Goal: Information Seeking & Learning: Learn about a topic

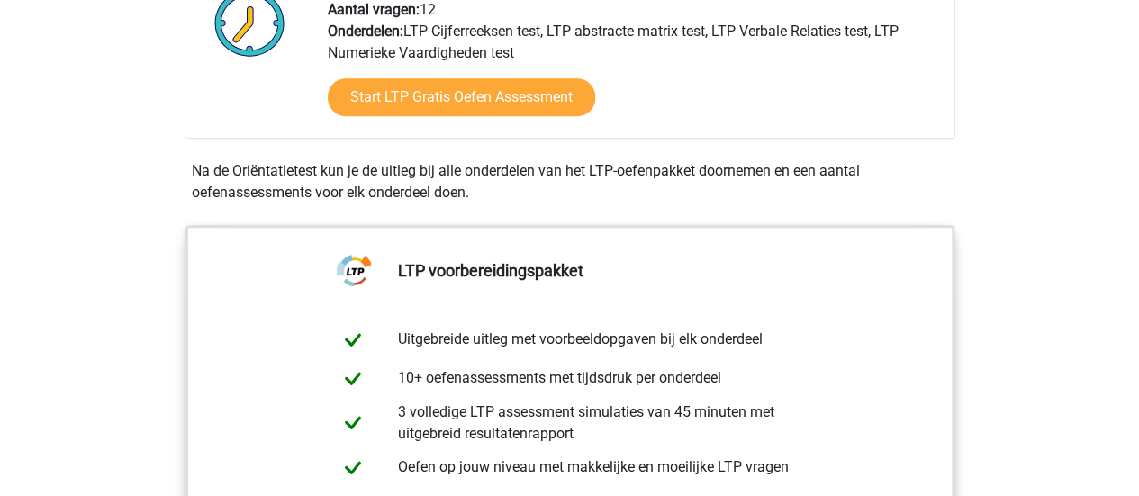
scroll to position [540, 0]
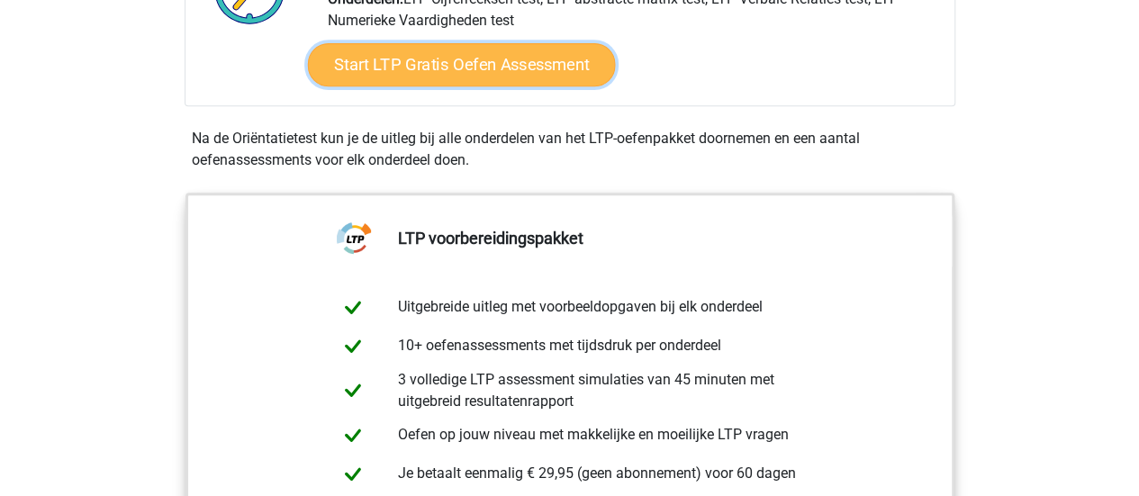
click at [518, 57] on link "Start LTP Gratis Oefen Assessment" at bounding box center [461, 64] width 308 height 43
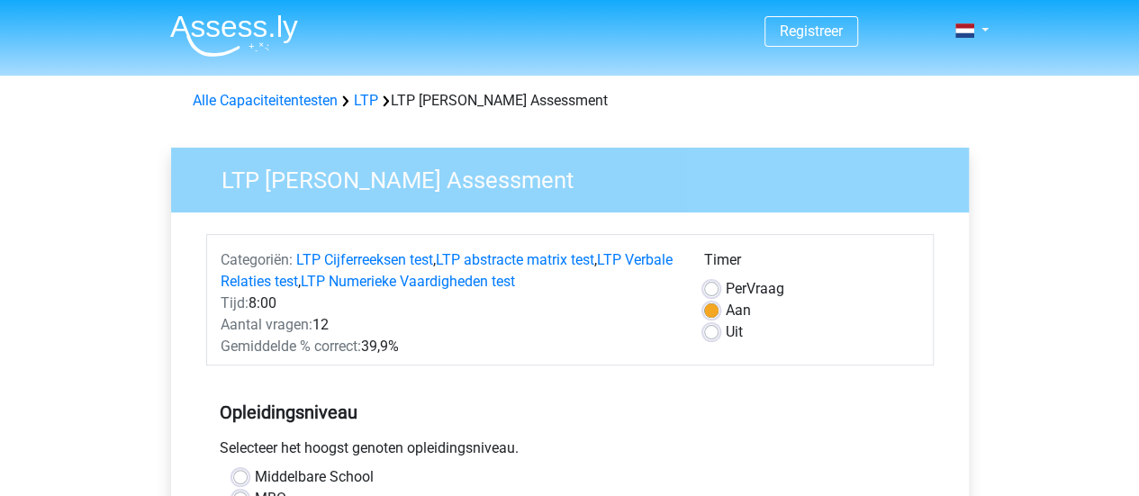
scroll to position [360, 0]
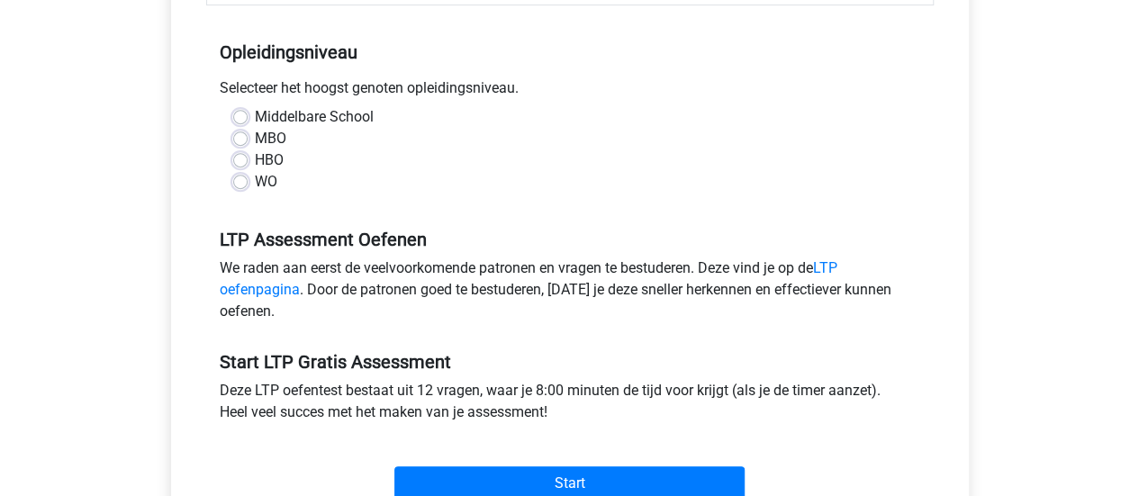
click at [247, 177] on div "WO" at bounding box center [569, 182] width 673 height 22
click at [255, 178] on label "WO" at bounding box center [266, 182] width 23 height 22
click at [243, 178] on input "WO" at bounding box center [240, 180] width 14 height 18
radio input "true"
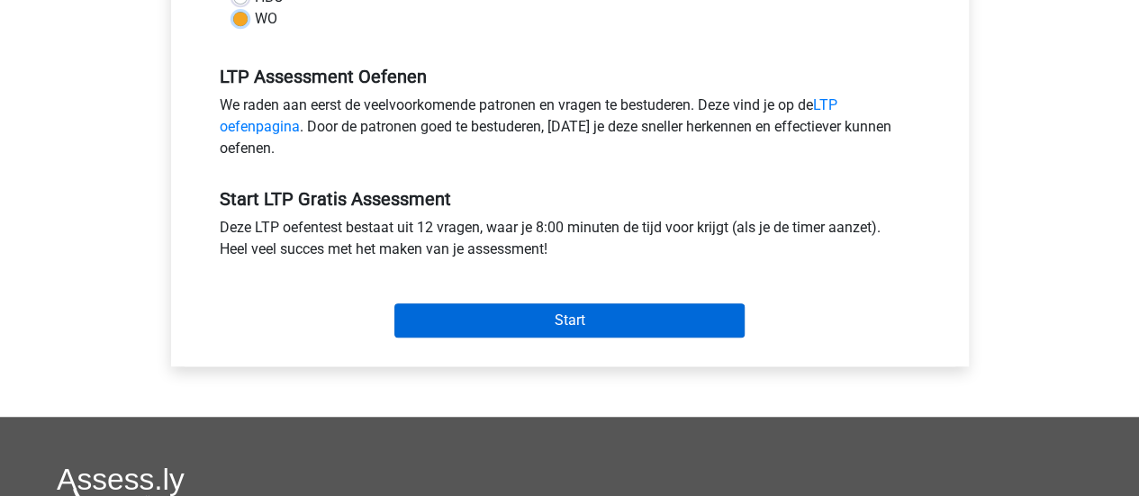
scroll to position [540, 0]
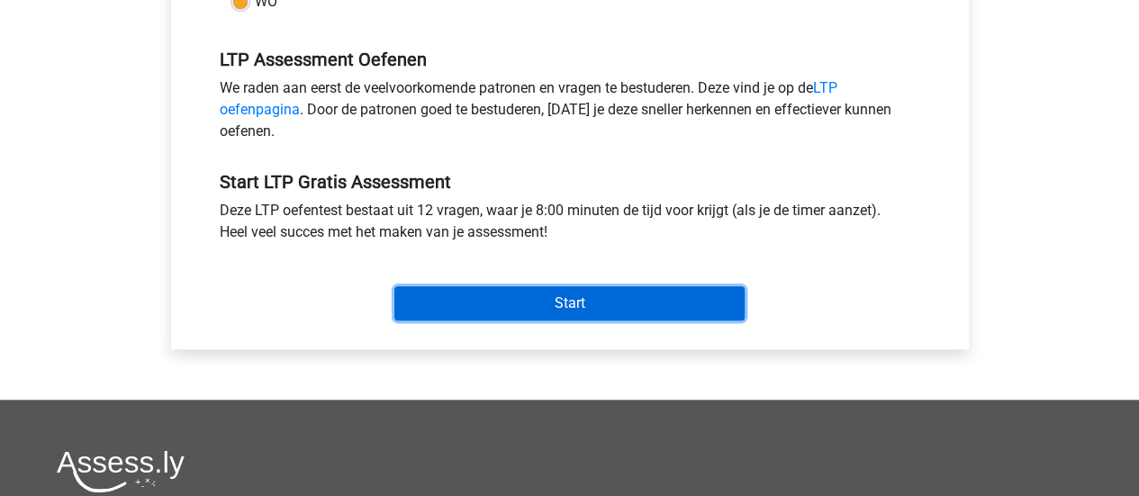
click at [512, 292] on input "Start" at bounding box center [569, 303] width 350 height 34
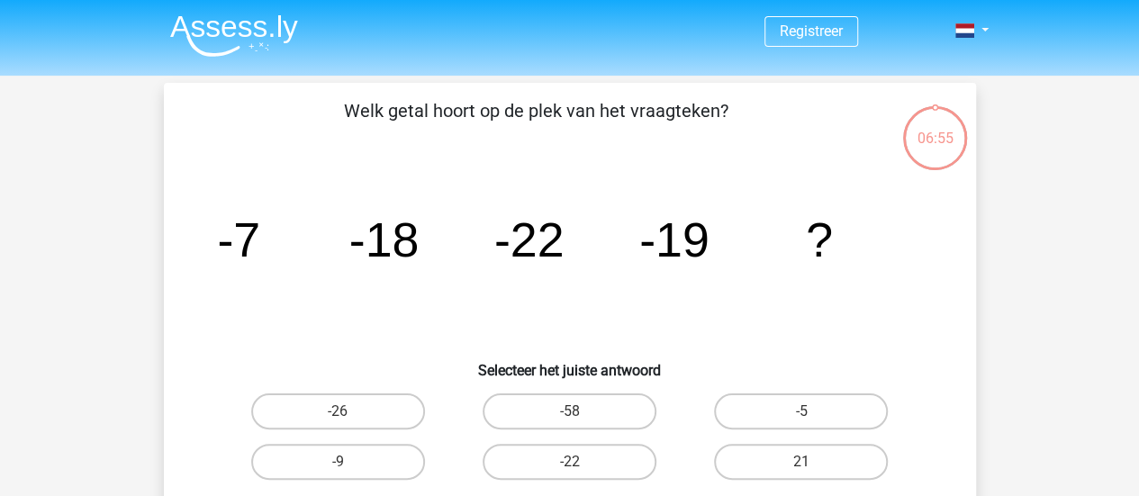
scroll to position [180, 0]
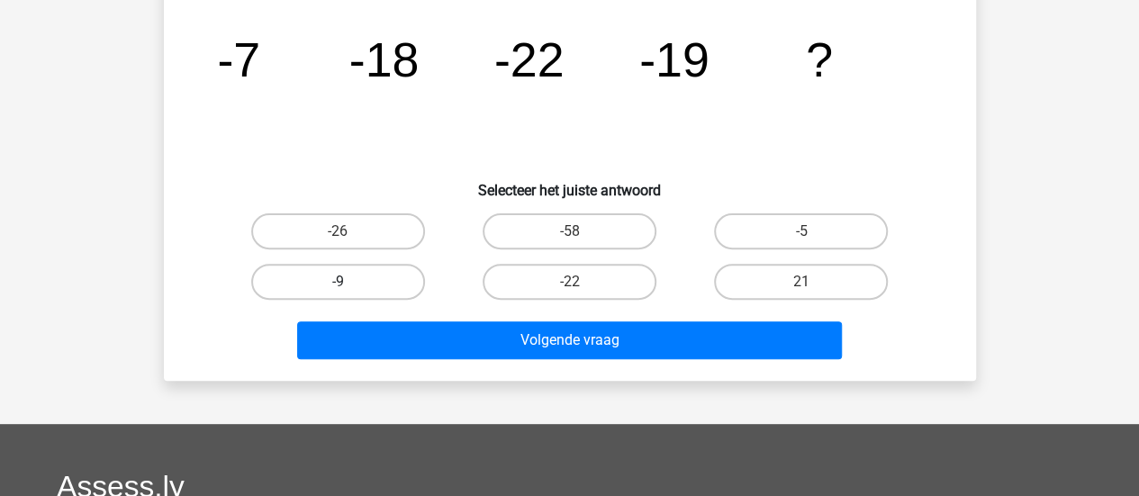
click at [370, 279] on label "-9" at bounding box center [338, 282] width 174 height 36
click at [349, 282] on input "-9" at bounding box center [344, 288] width 12 height 12
radio input "true"
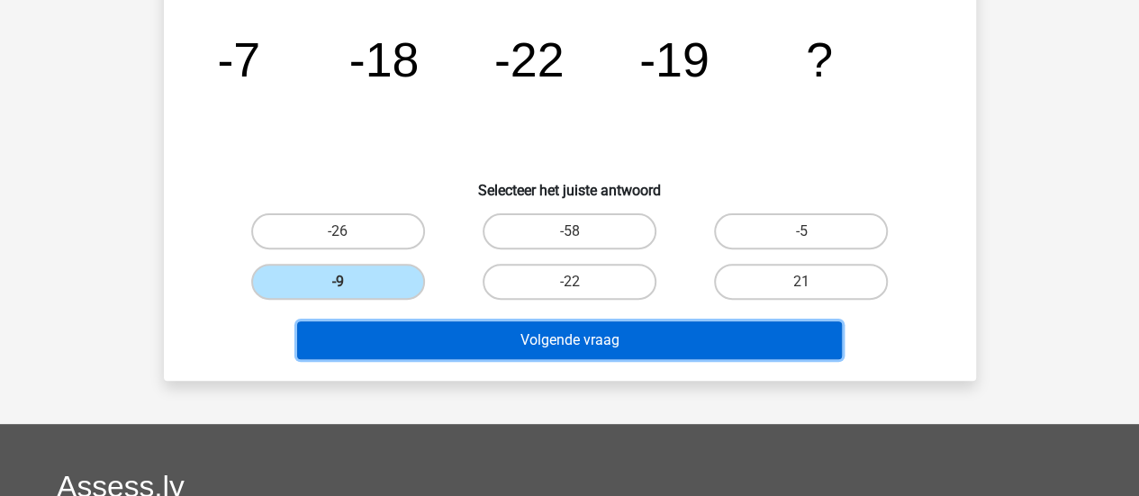
click at [515, 343] on button "Volgende vraag" at bounding box center [569, 340] width 545 height 38
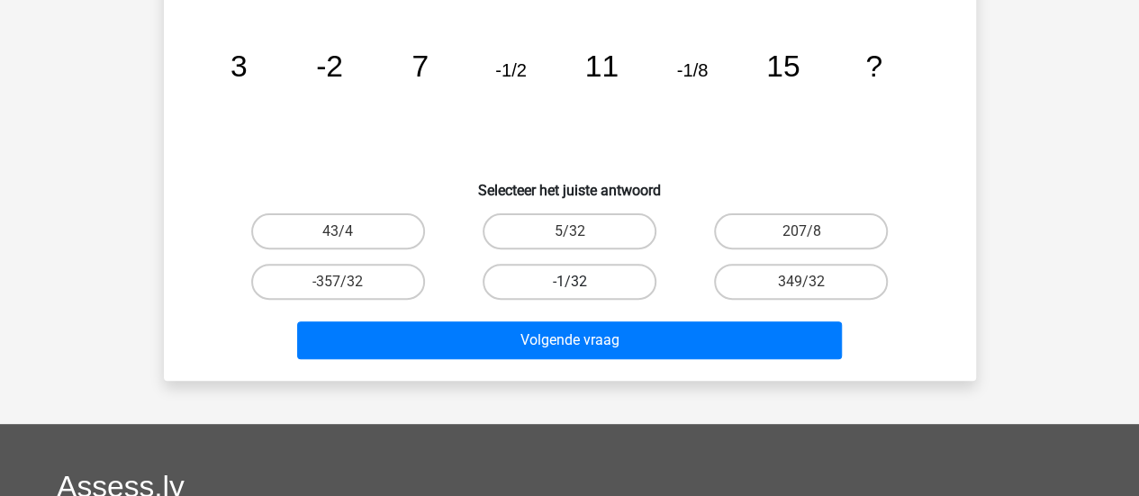
click at [589, 288] on label "-1/32" at bounding box center [570, 282] width 174 height 36
click at [581, 288] on input "-1/32" at bounding box center [575, 288] width 12 height 12
radio input "true"
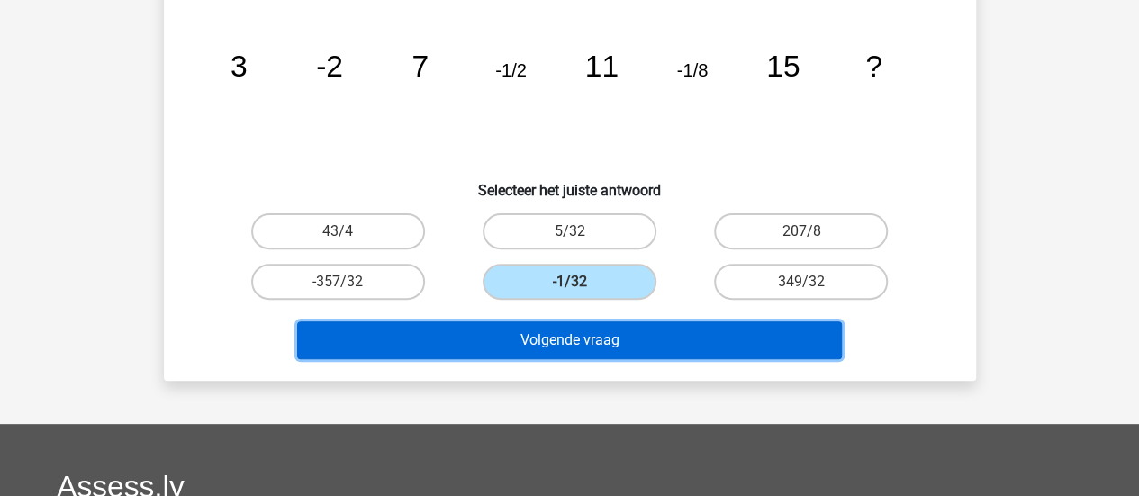
click at [597, 342] on button "Volgende vraag" at bounding box center [569, 340] width 545 height 38
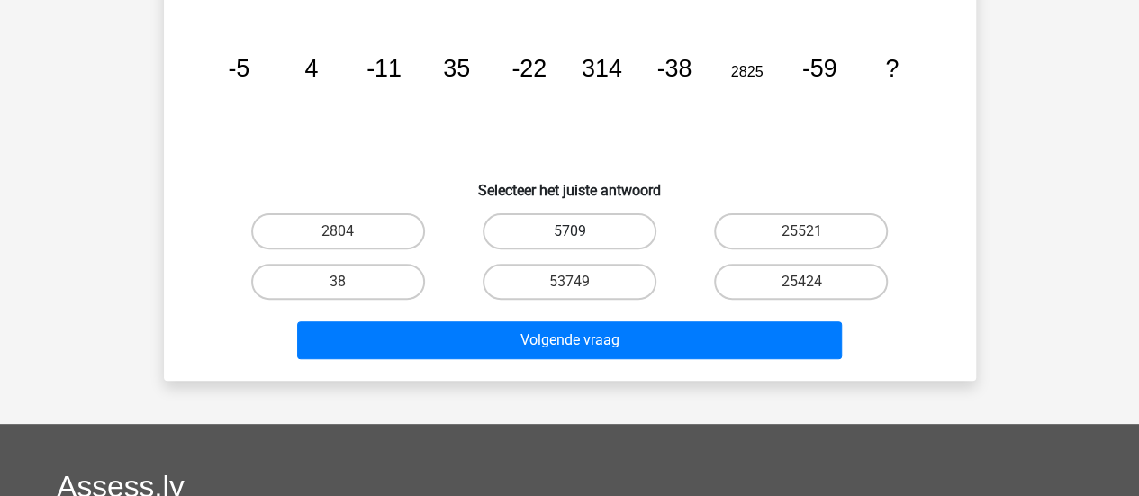
scroll to position [83, 0]
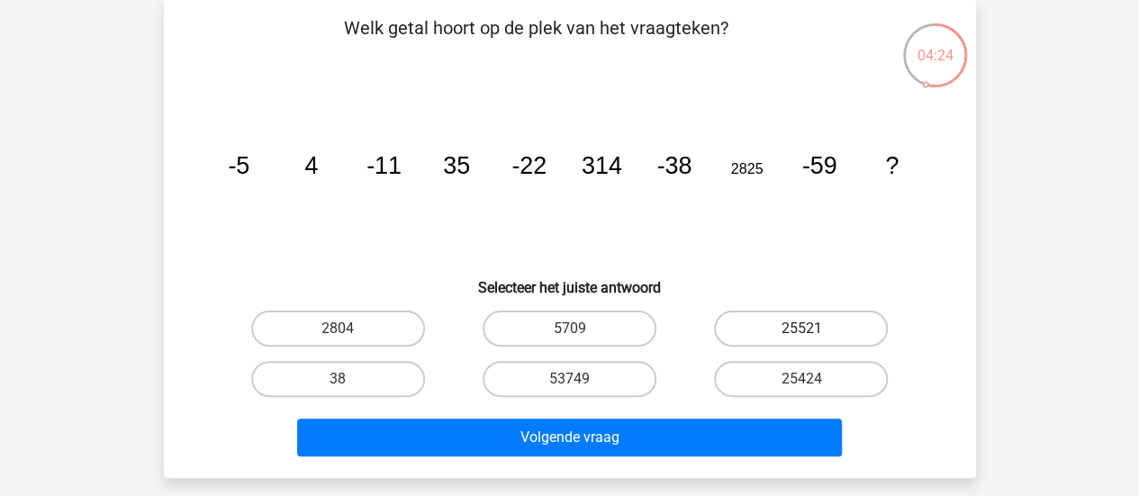
click at [754, 336] on label "25521" at bounding box center [801, 329] width 174 height 36
click at [801, 336] on input "25521" at bounding box center [807, 335] width 12 height 12
radio input "true"
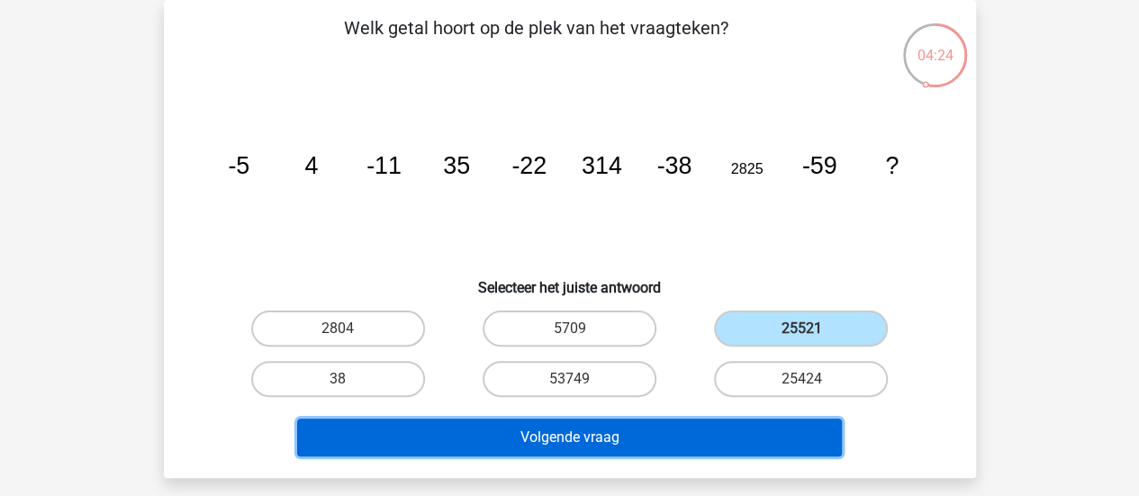
click at [740, 426] on button "Volgende vraag" at bounding box center [569, 438] width 545 height 38
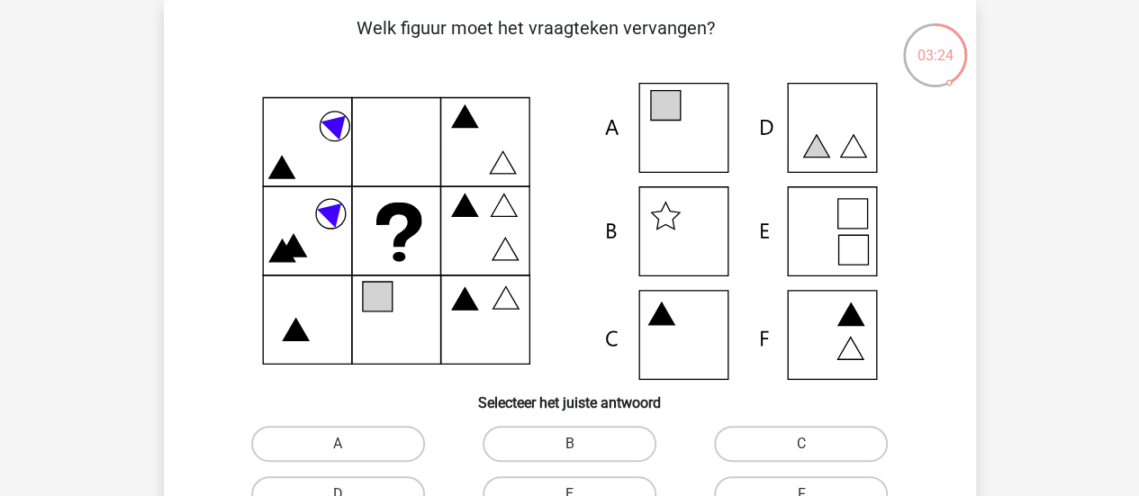
click at [673, 132] on icon at bounding box center [570, 231] width 726 height 297
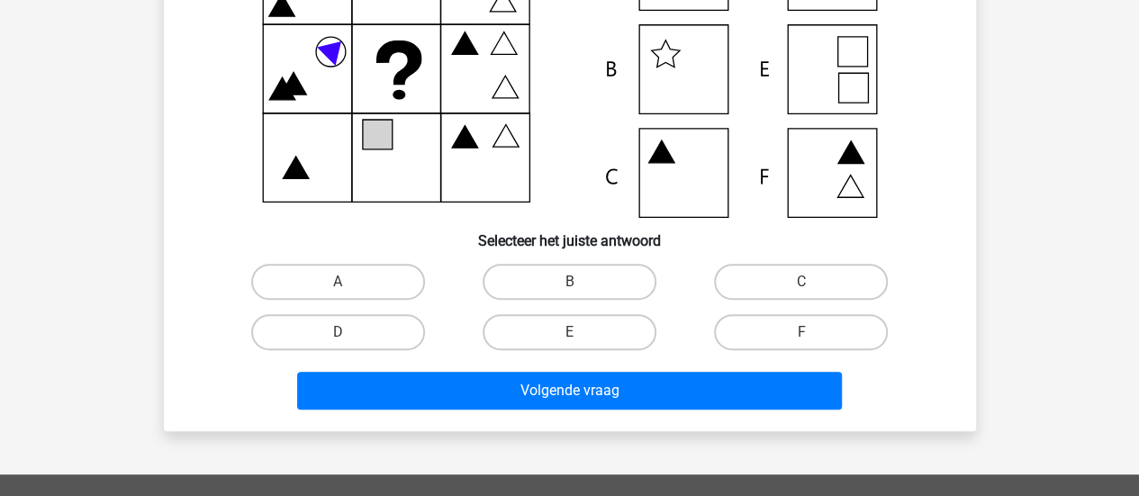
scroll to position [263, 0]
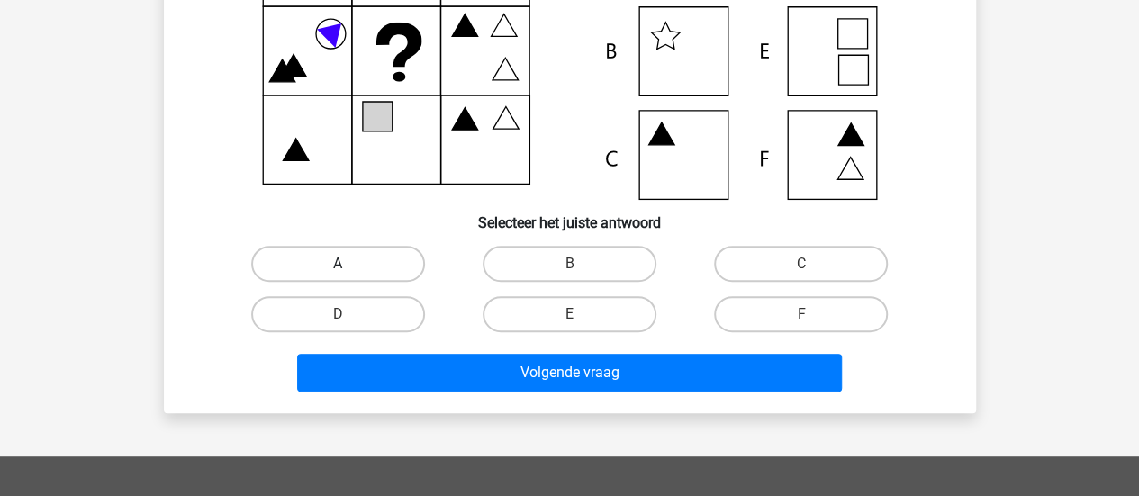
click at [405, 259] on label "A" at bounding box center [338, 264] width 174 height 36
click at [349, 264] on input "A" at bounding box center [344, 270] width 12 height 12
radio input "true"
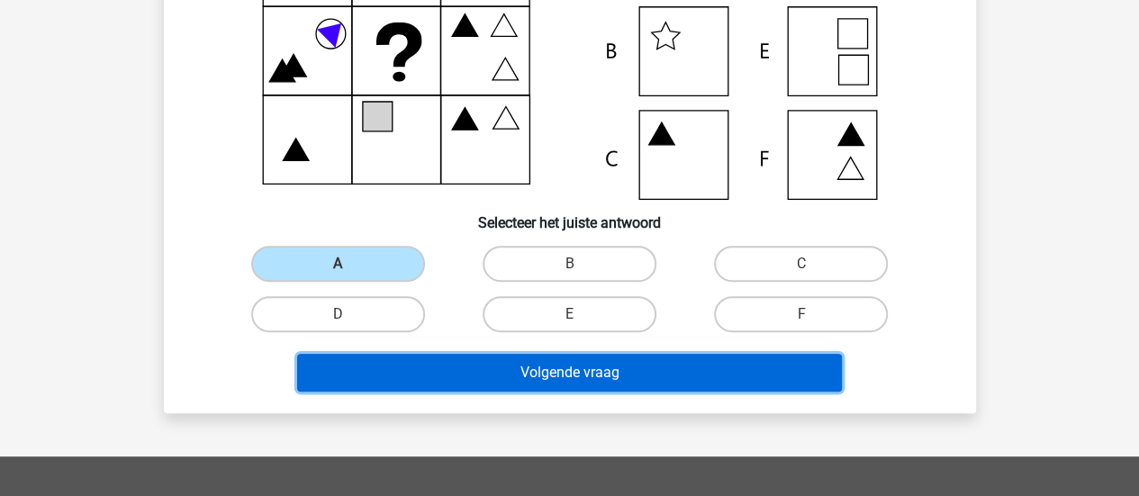
click at [519, 356] on button "Volgende vraag" at bounding box center [569, 373] width 545 height 38
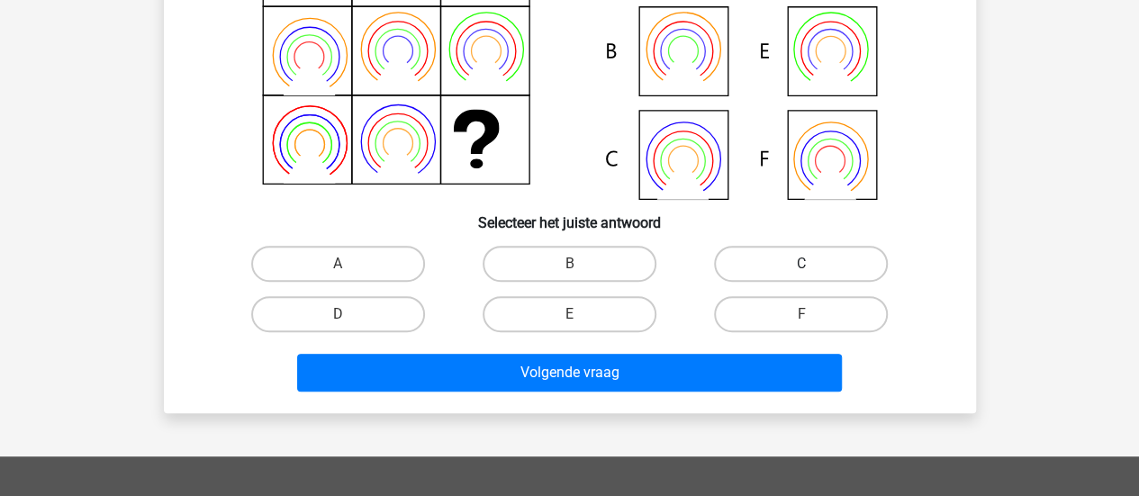
click at [769, 264] on label "C" at bounding box center [801, 264] width 174 height 36
click at [801, 264] on input "C" at bounding box center [807, 270] width 12 height 12
radio input "true"
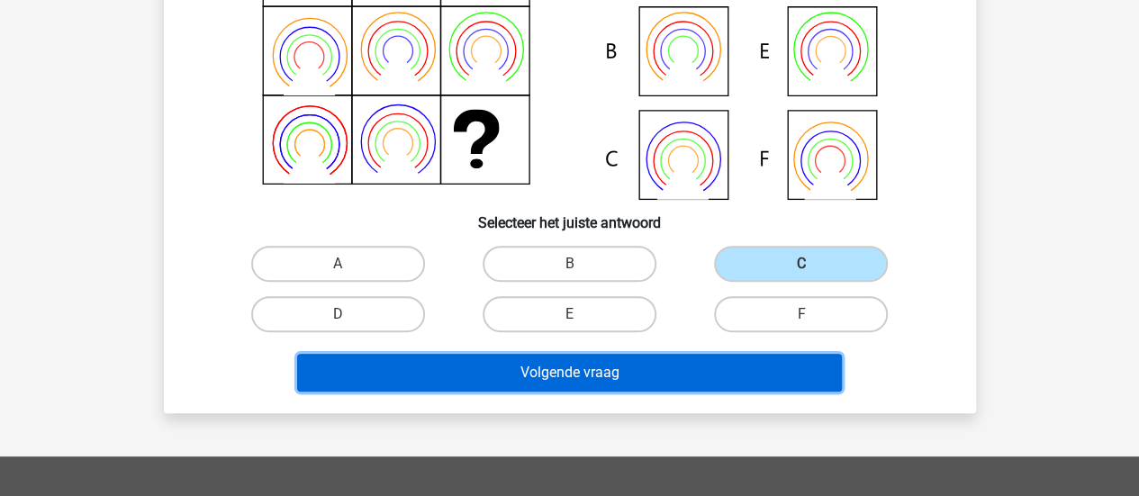
click at [724, 359] on button "Volgende vraag" at bounding box center [569, 373] width 545 height 38
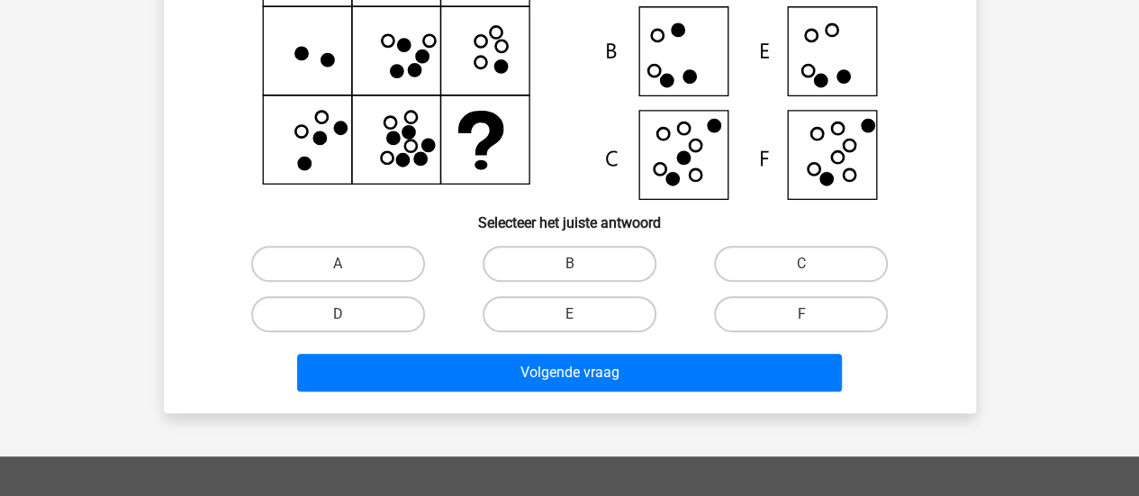
drag, startPoint x: 807, startPoint y: 303, endPoint x: 800, endPoint y: 318, distance: 15.7
click at [808, 303] on label "F" at bounding box center [801, 314] width 174 height 36
click at [808, 314] on input "F" at bounding box center [807, 320] width 12 height 12
radio input "true"
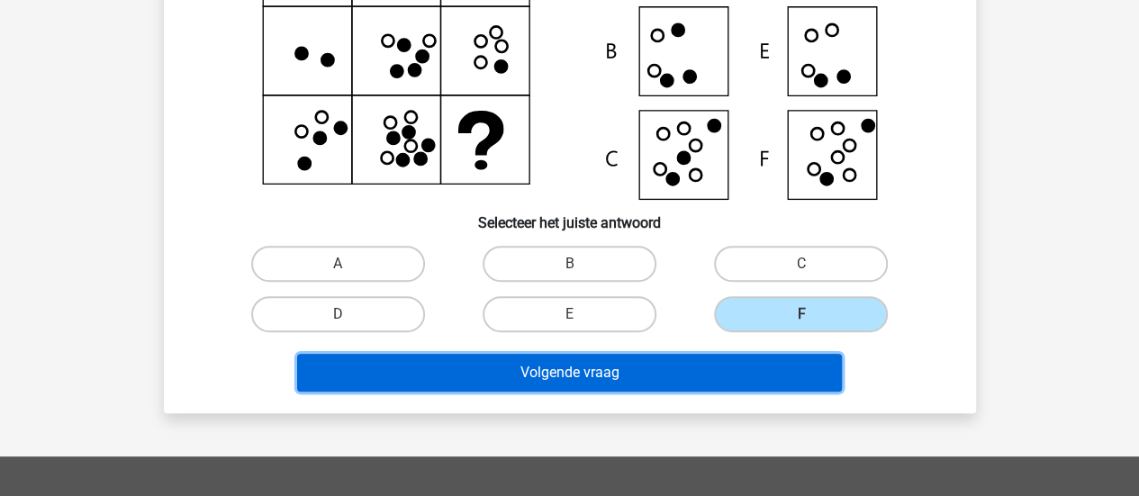
click at [769, 374] on button "Volgende vraag" at bounding box center [569, 373] width 545 height 38
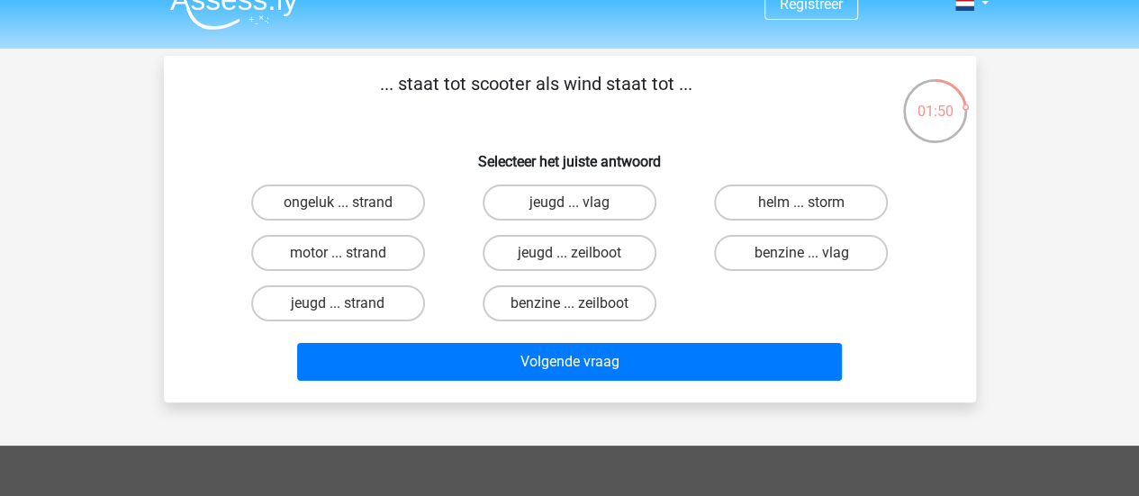
scroll to position [0, 0]
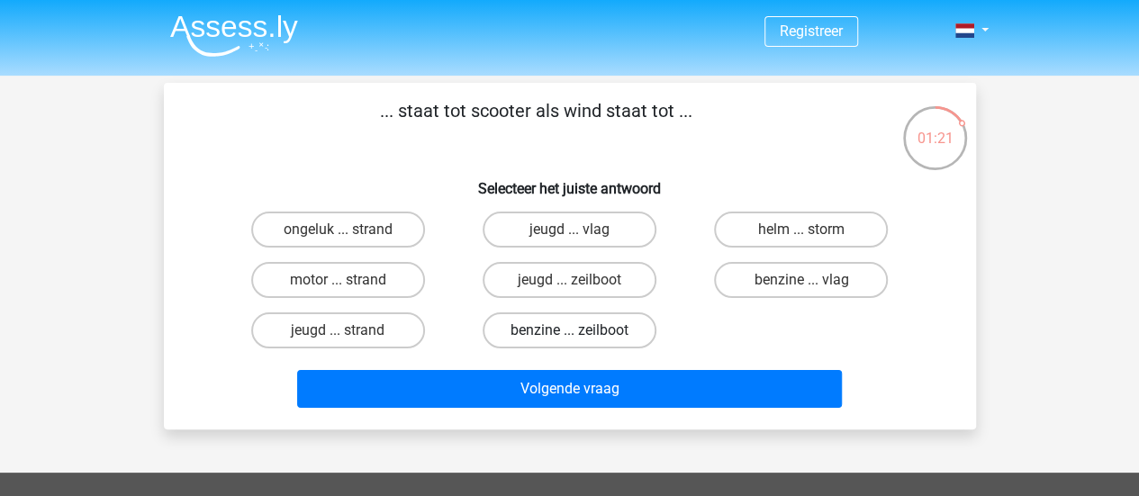
click at [636, 335] on label "benzine ... zeilboot" at bounding box center [570, 330] width 174 height 36
click at [581, 335] on input "benzine ... zeilboot" at bounding box center [575, 336] width 12 height 12
radio input "true"
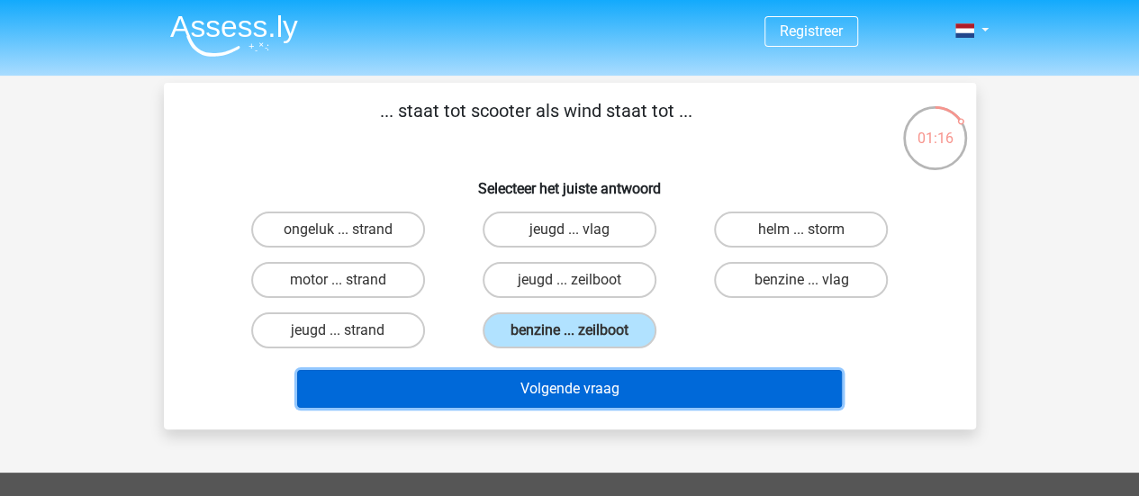
click at [651, 384] on button "Volgende vraag" at bounding box center [569, 389] width 545 height 38
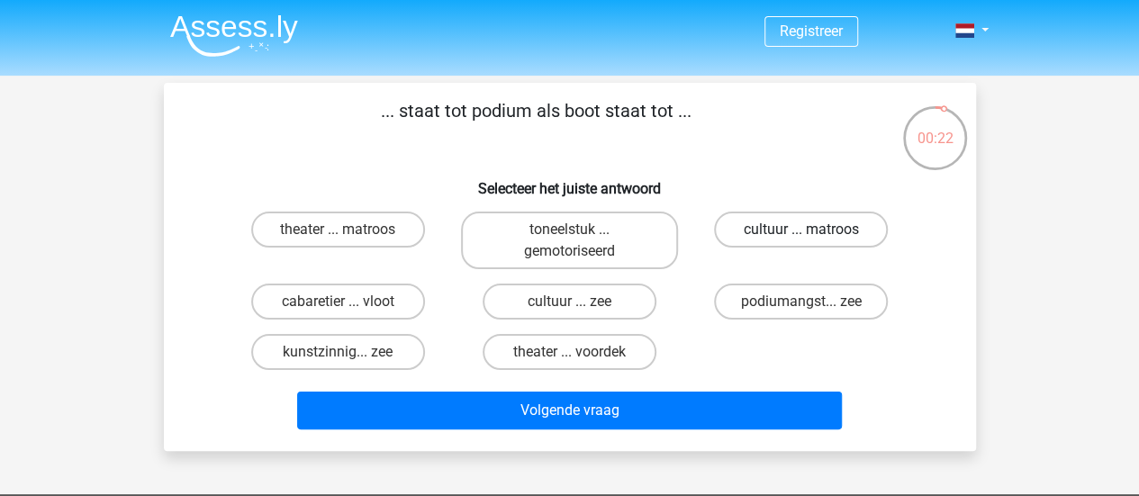
click at [832, 231] on label "cultuur ... matroos" at bounding box center [801, 230] width 174 height 36
click at [813, 231] on input "cultuur ... matroos" at bounding box center [807, 236] width 12 height 12
radio input "true"
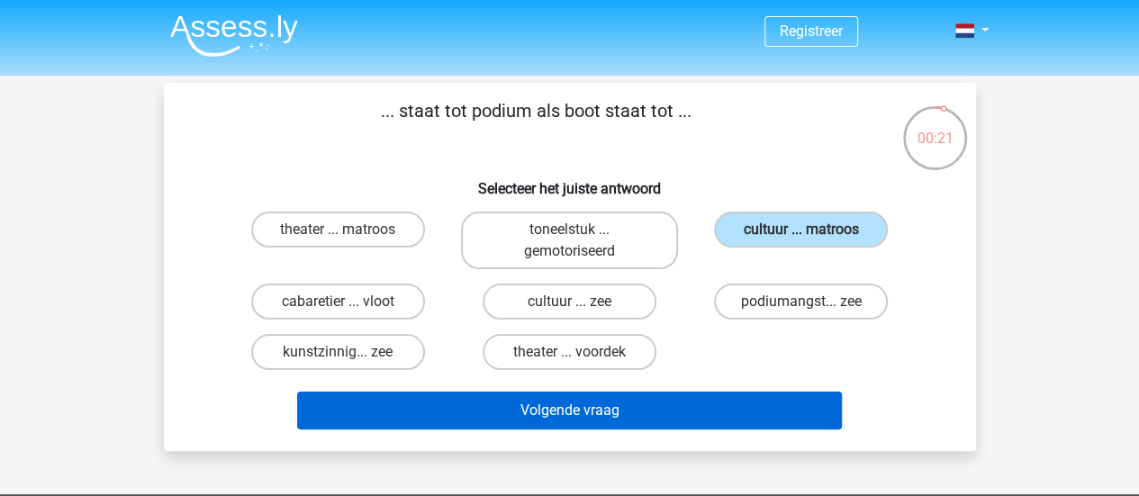
click at [737, 384] on div "Volgende vraag" at bounding box center [570, 406] width 754 height 59
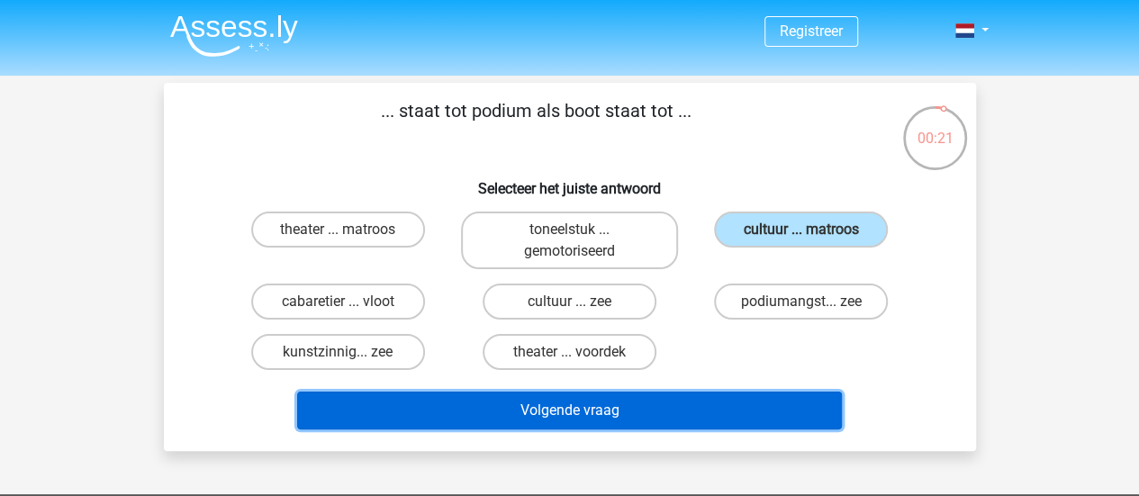
click at [740, 395] on button "Volgende vraag" at bounding box center [569, 411] width 545 height 38
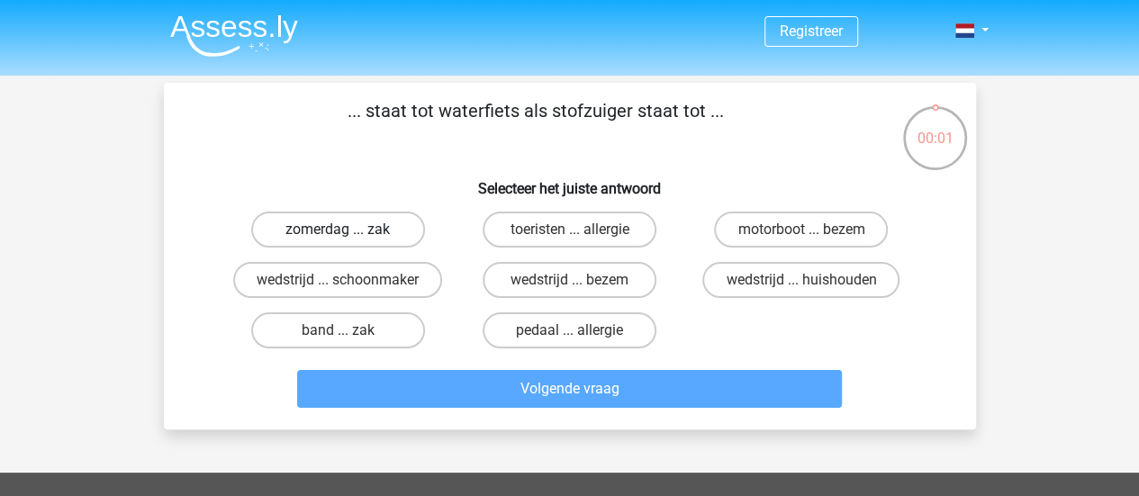
click at [335, 228] on label "zomerdag ... zak" at bounding box center [338, 230] width 174 height 36
click at [338, 230] on input "zomerdag ... zak" at bounding box center [344, 236] width 12 height 12
radio input "true"
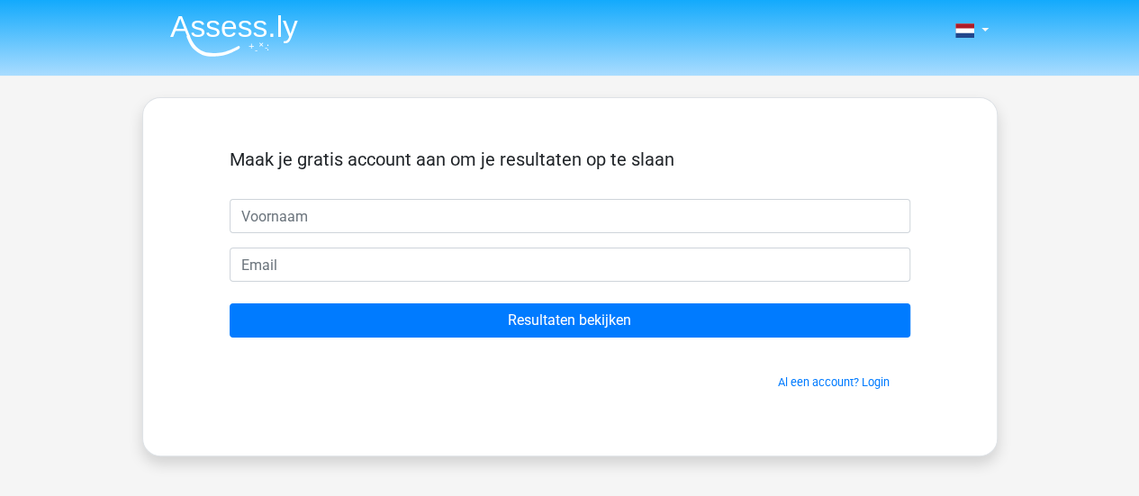
click at [408, 217] on input "text" at bounding box center [570, 216] width 681 height 34
type input "Jonathan"
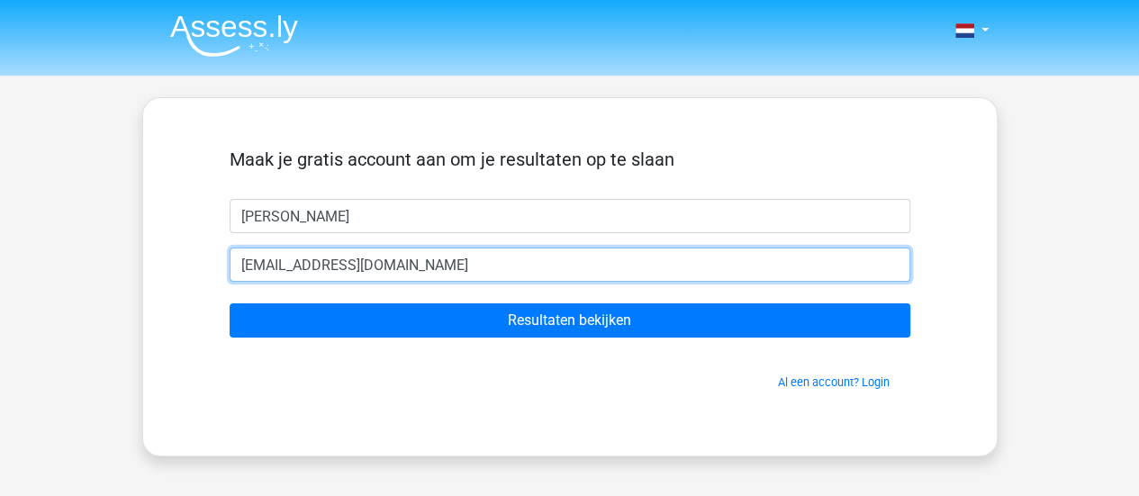
type input "jonathangorreklak@gmail.com"
click at [230, 303] on input "Resultaten bekijken" at bounding box center [570, 320] width 681 height 34
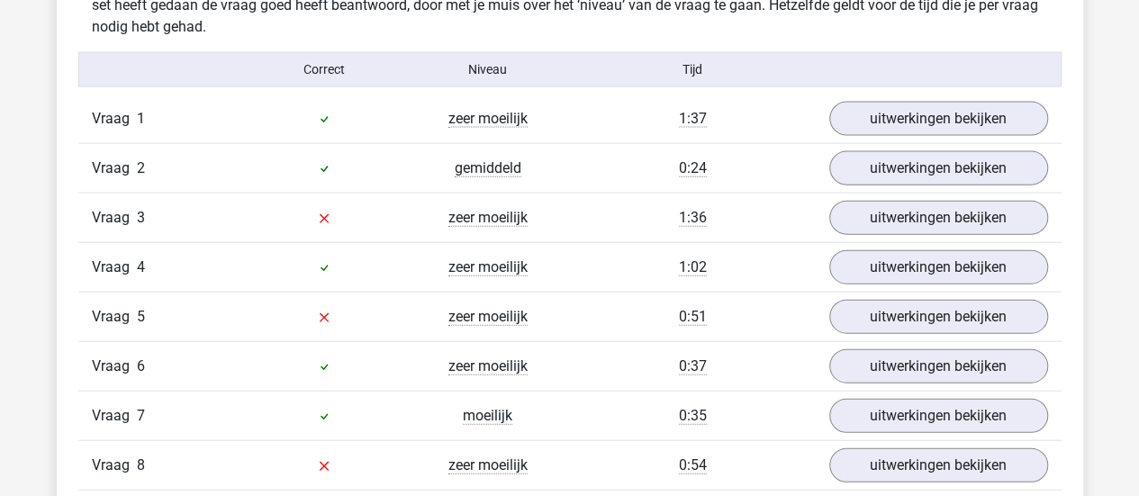
scroll to position [1981, 0]
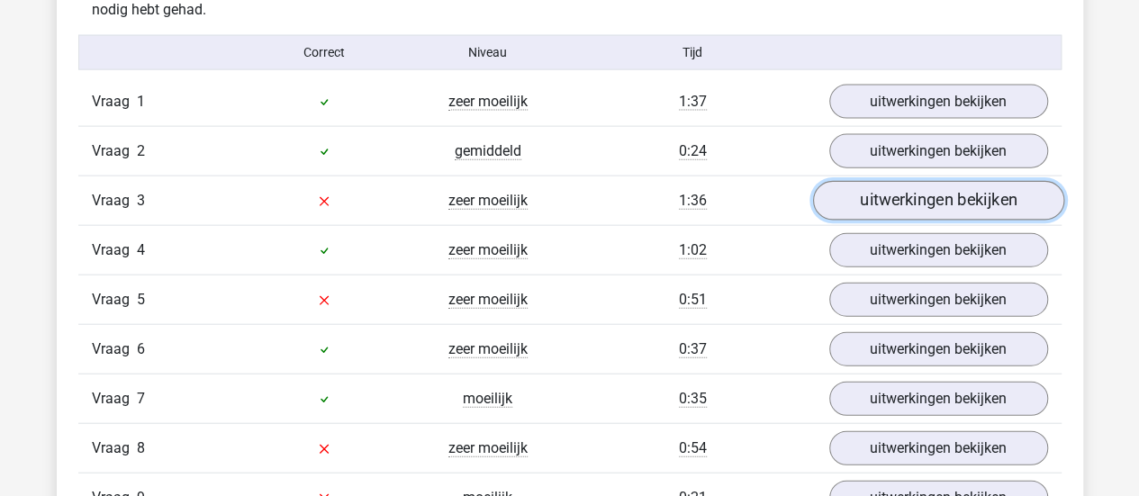
click at [929, 190] on link "uitwerkingen bekijken" at bounding box center [937, 201] width 251 height 40
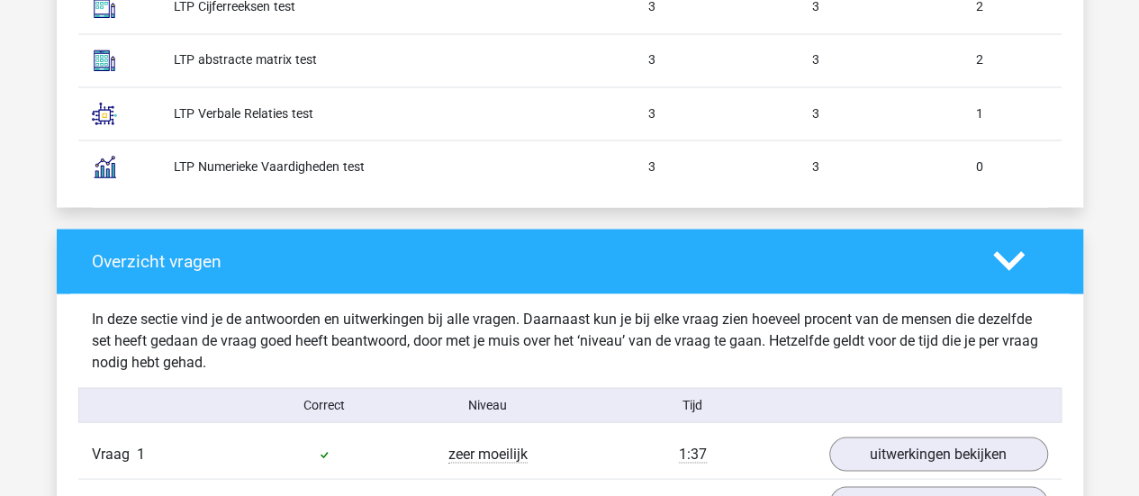
scroll to position [1441, 0]
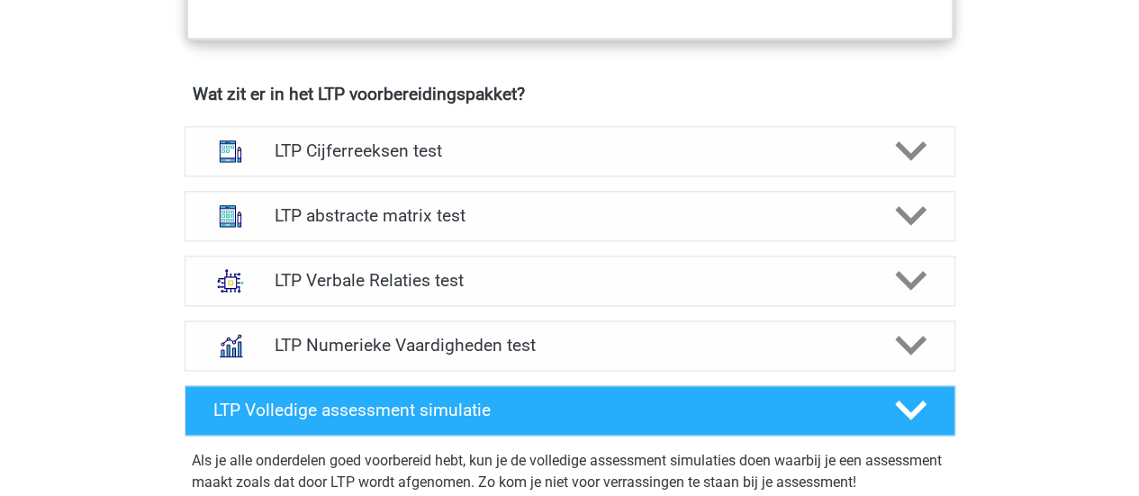
scroll to position [1080, 0]
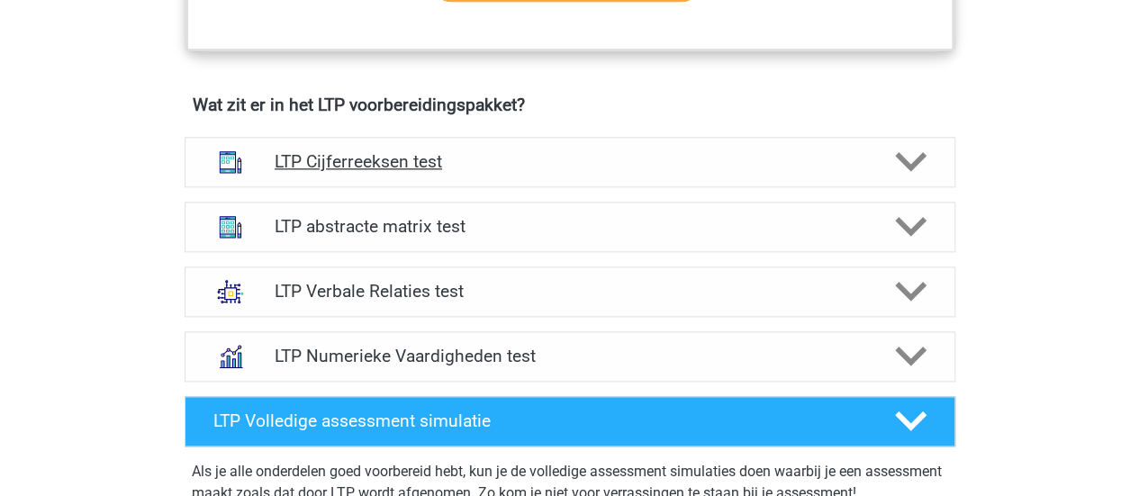
click at [533, 157] on h4 "LTP Cijferreeksen test" at bounding box center [570, 161] width 590 height 21
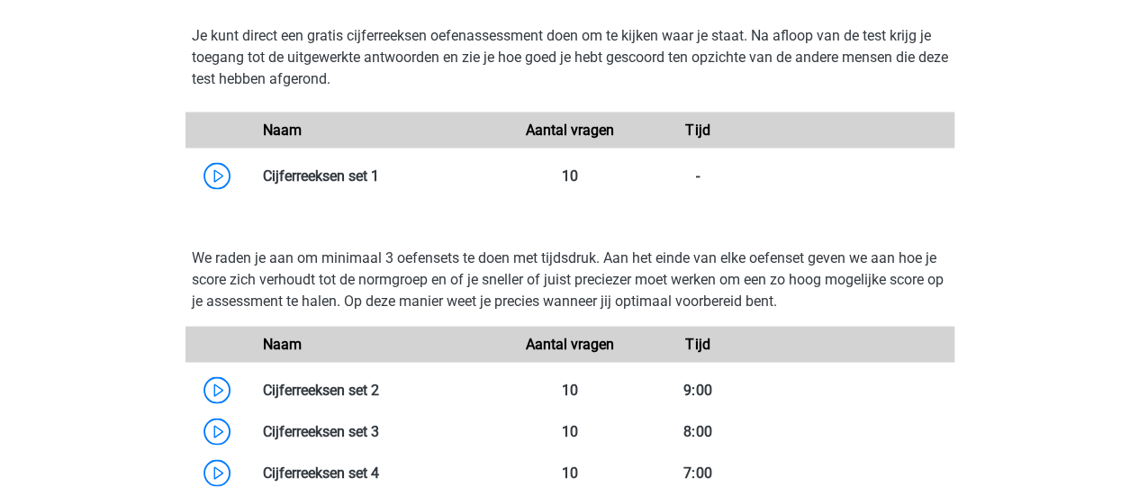
scroll to position [1260, 0]
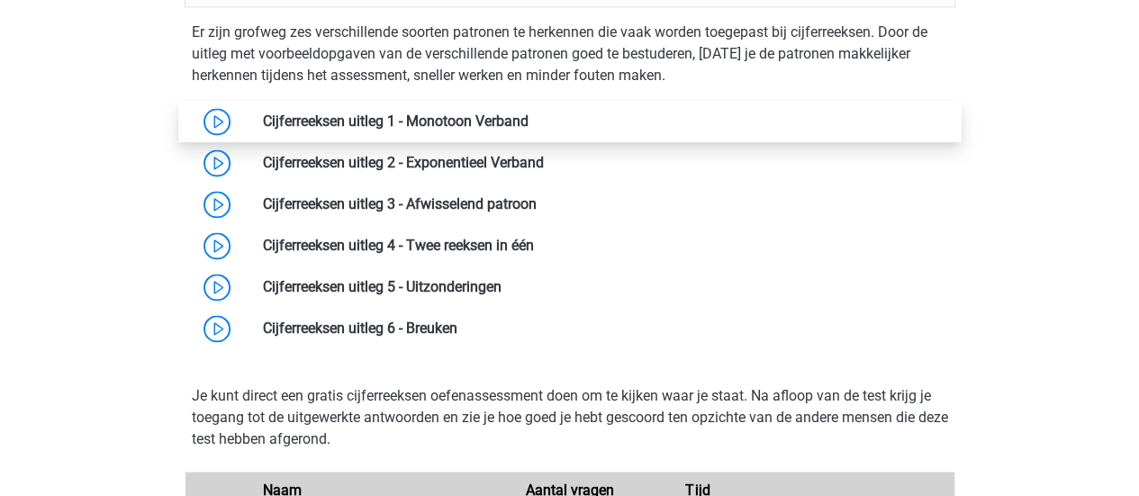
click at [529, 114] on link at bounding box center [529, 121] width 0 height 17
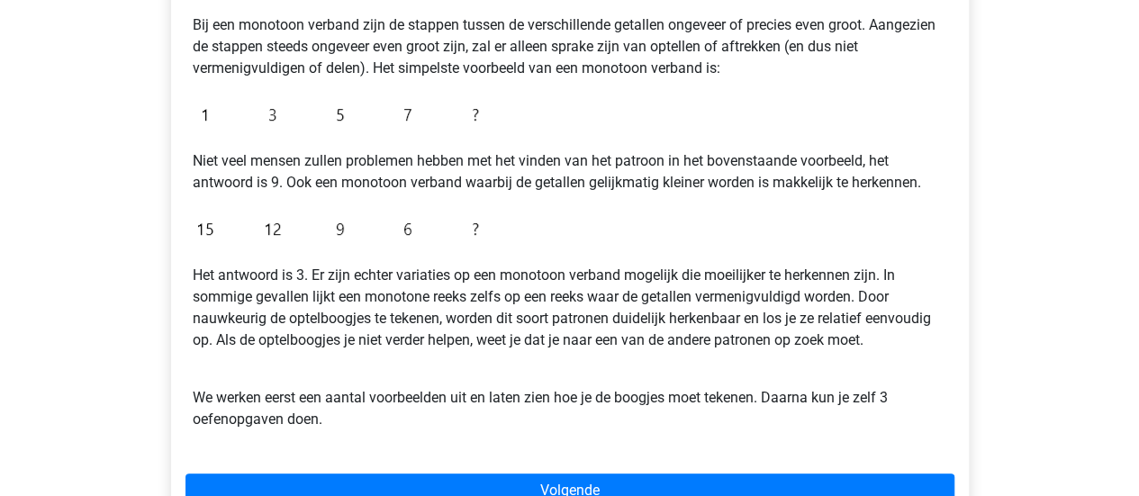
scroll to position [540, 0]
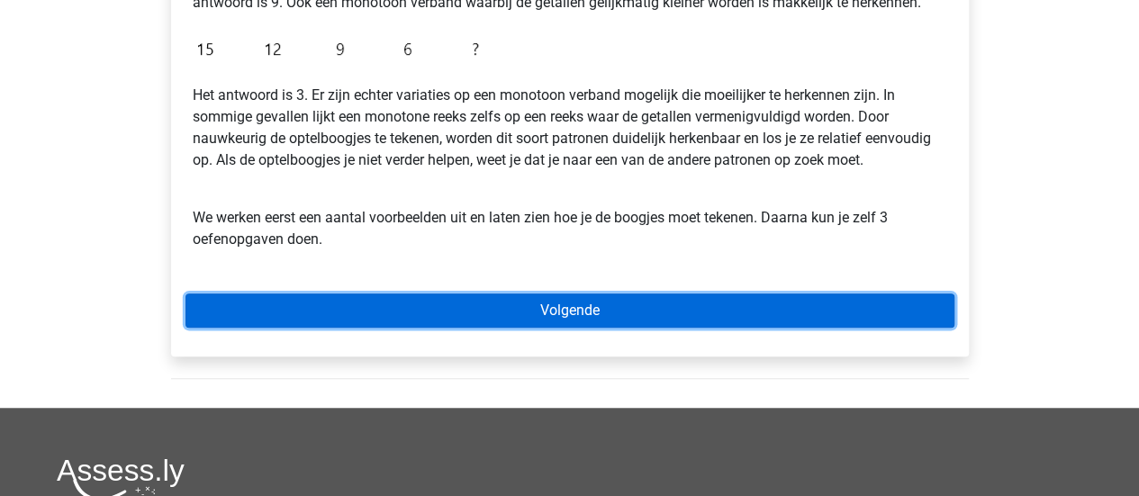
click at [564, 298] on link "Volgende" at bounding box center [569, 311] width 769 height 34
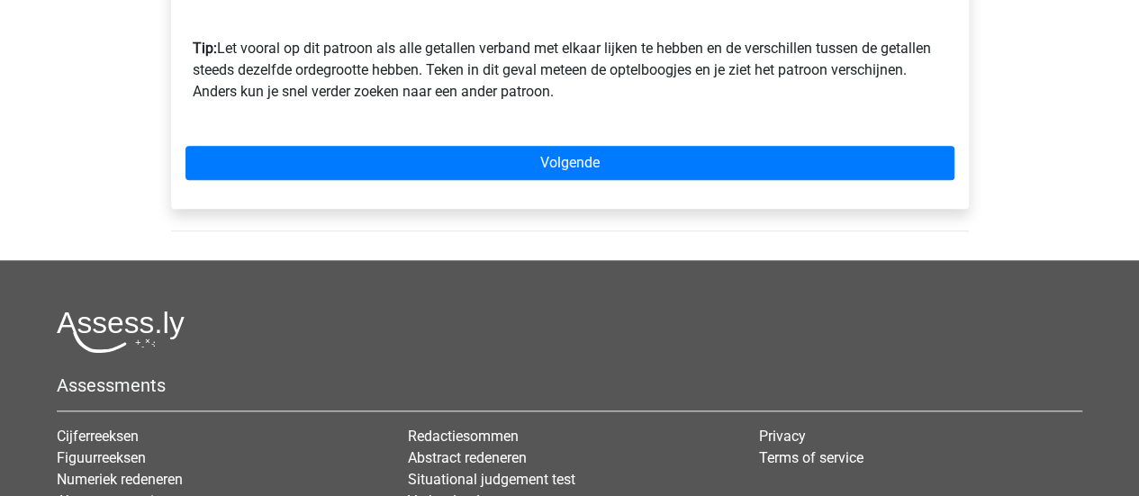
scroll to position [720, 0]
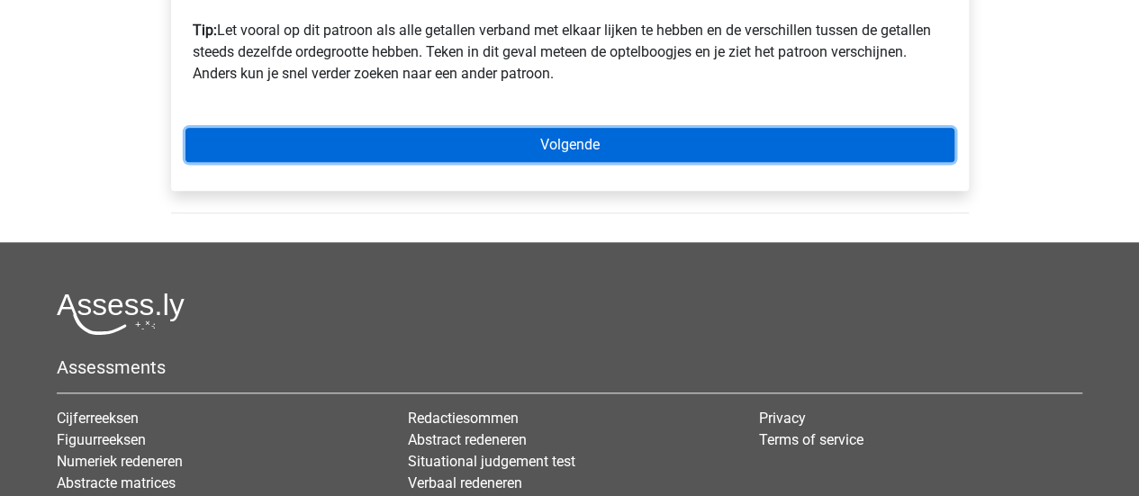
click at [583, 147] on link "Volgende" at bounding box center [569, 145] width 769 height 34
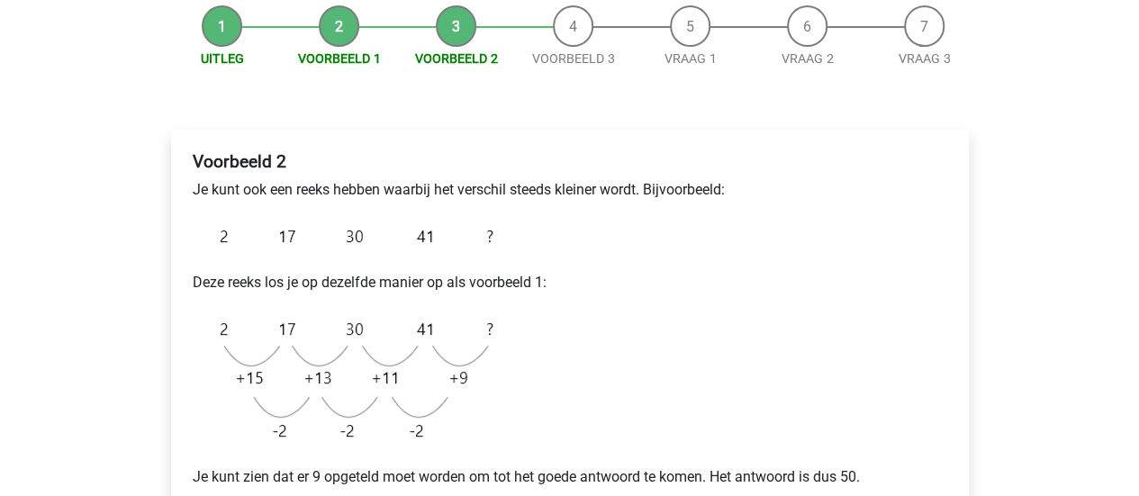
scroll to position [360, 0]
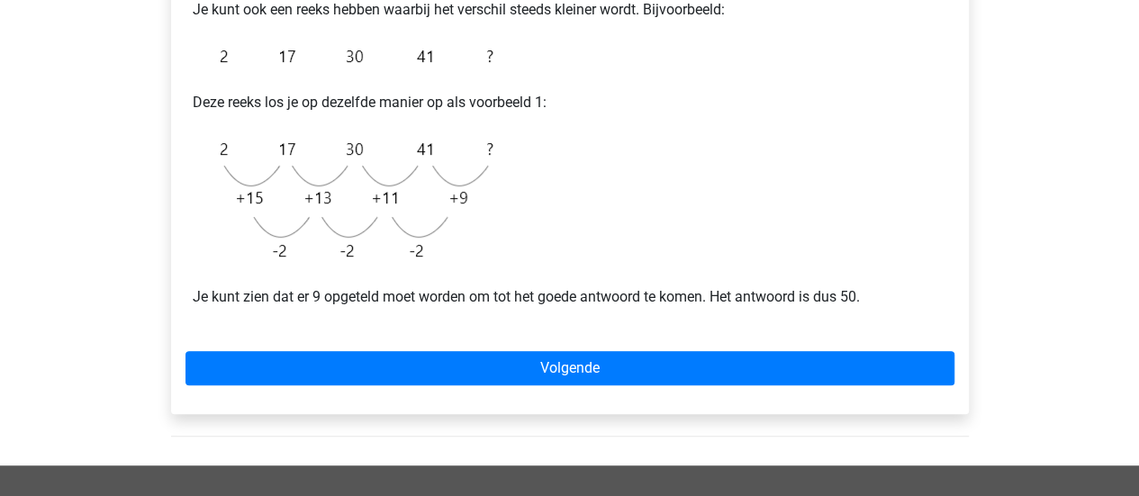
click at [564, 348] on div "Voorbeeld 2 Je kunt ook een reeks hebben waarbij het verschil steeds kleiner wo…" at bounding box center [570, 182] width 798 height 465
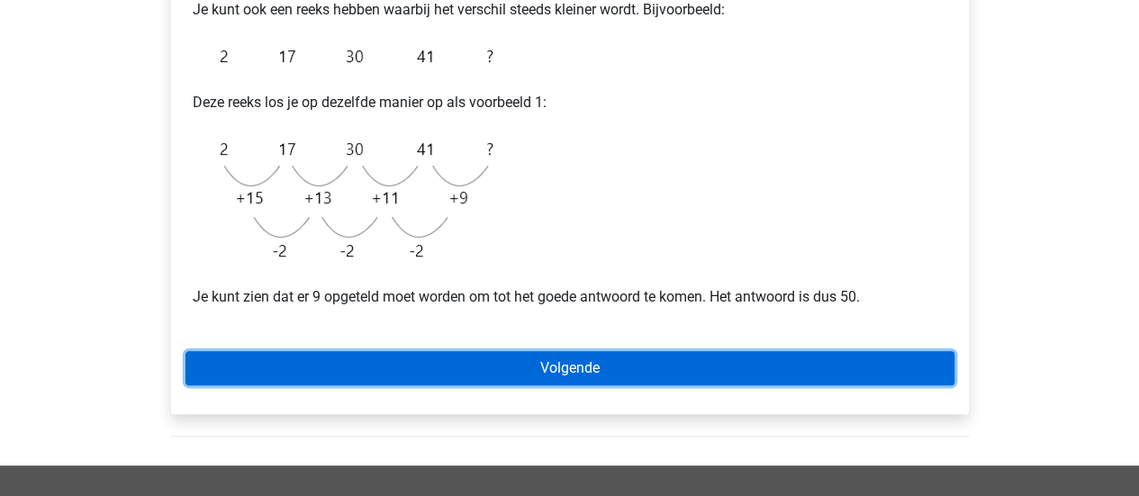
click at [571, 364] on link "Volgende" at bounding box center [569, 368] width 769 height 34
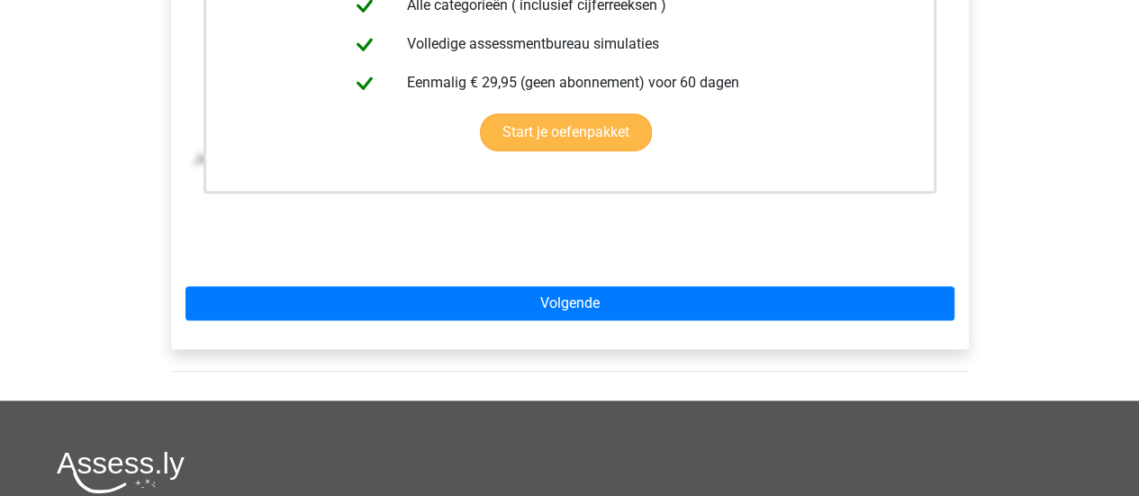
scroll to position [540, 0]
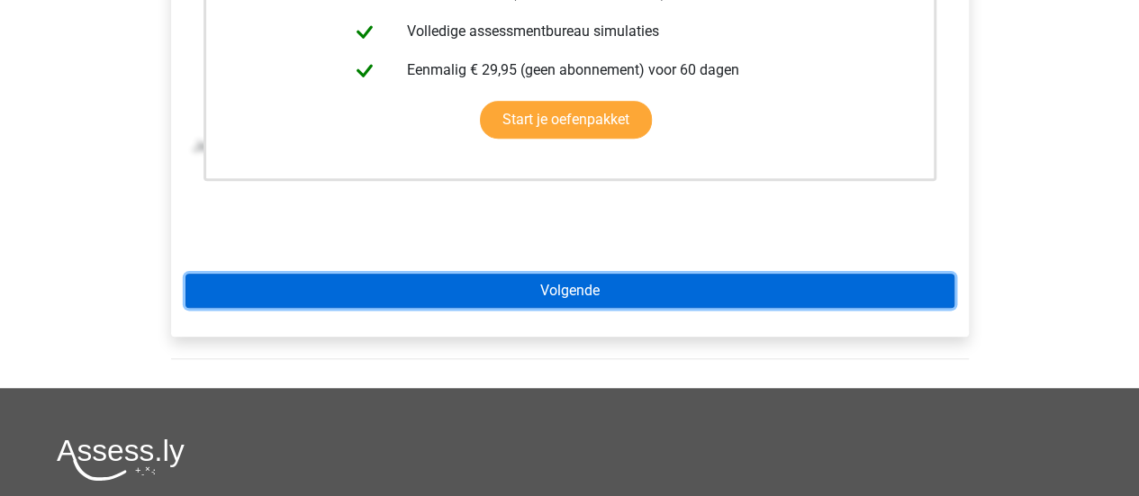
click at [569, 296] on link "Volgende" at bounding box center [569, 291] width 769 height 34
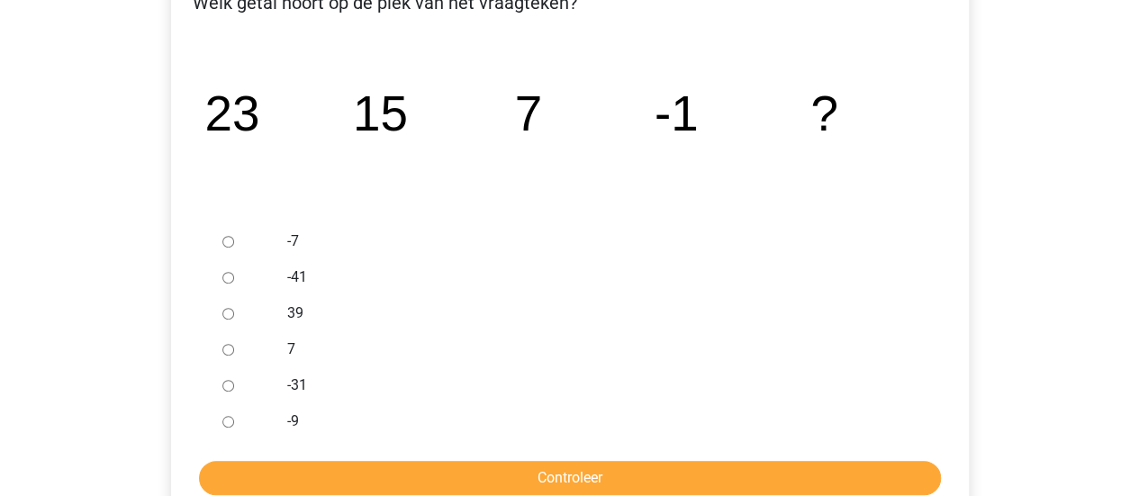
scroll to position [360, 0]
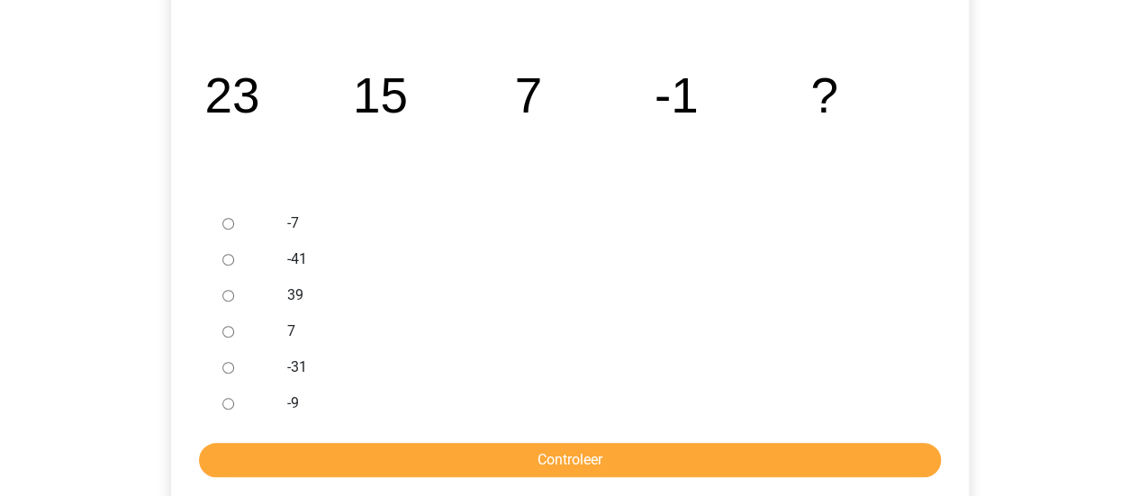
click at [230, 402] on input "-9" at bounding box center [228, 404] width 12 height 12
radio input "true"
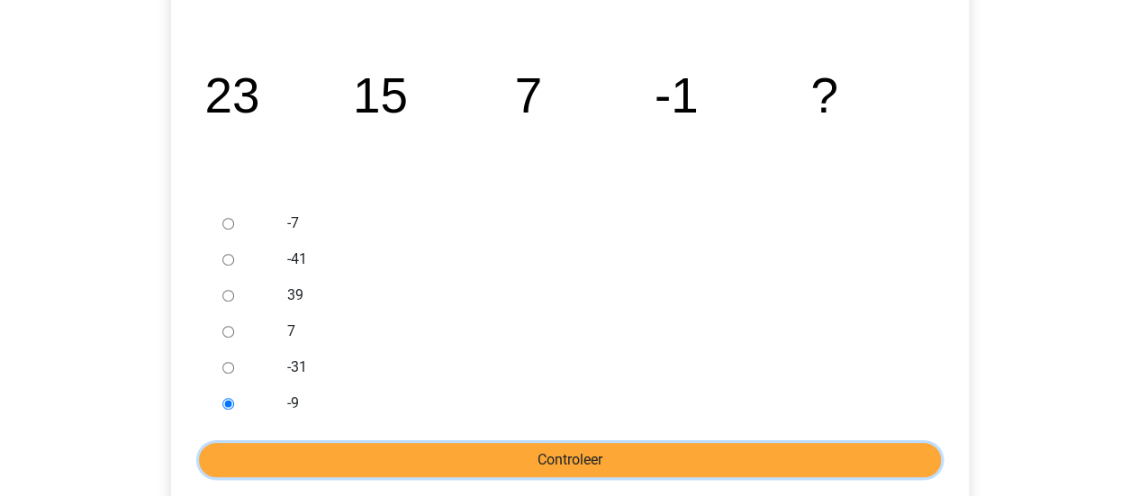
click at [497, 445] on input "Controleer" at bounding box center [570, 460] width 742 height 34
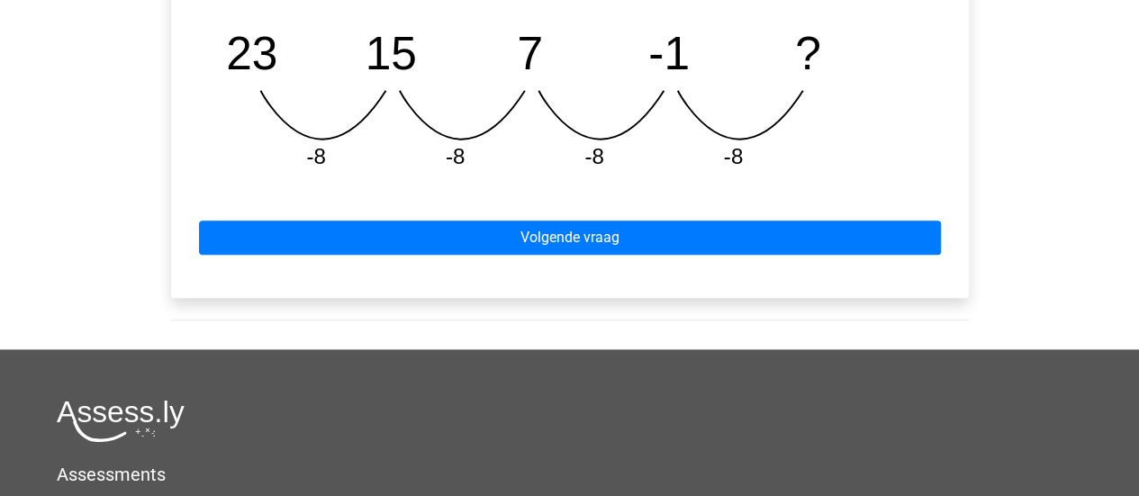
scroll to position [900, 0]
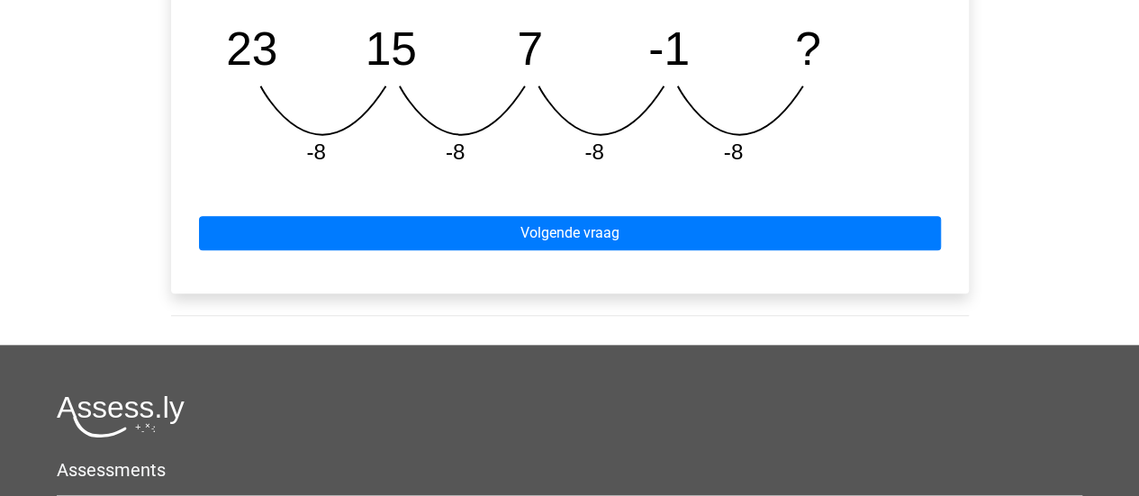
click at [597, 214] on div "Volgende vraag" at bounding box center [569, 229] width 769 height 99
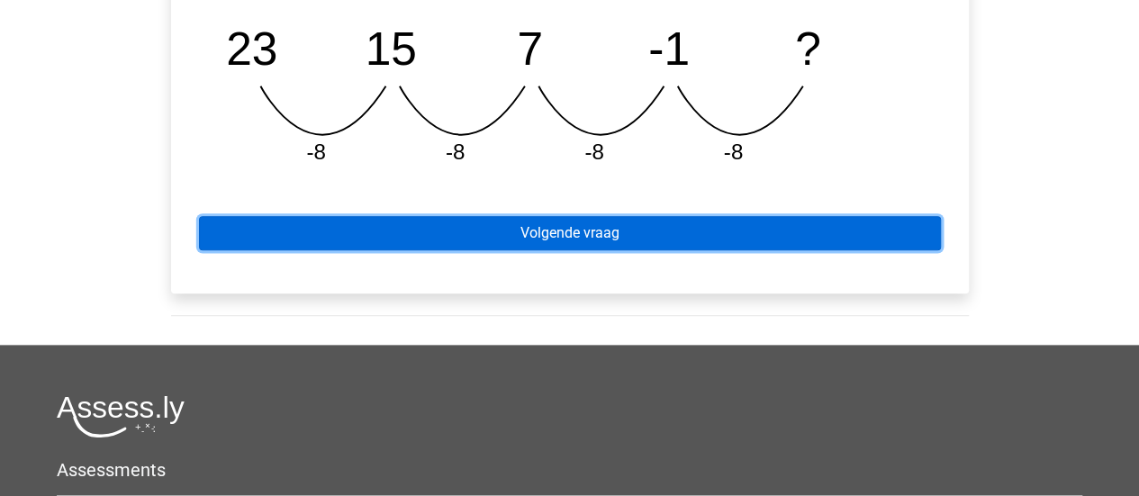
click at [590, 225] on link "Volgende vraag" at bounding box center [570, 233] width 742 height 34
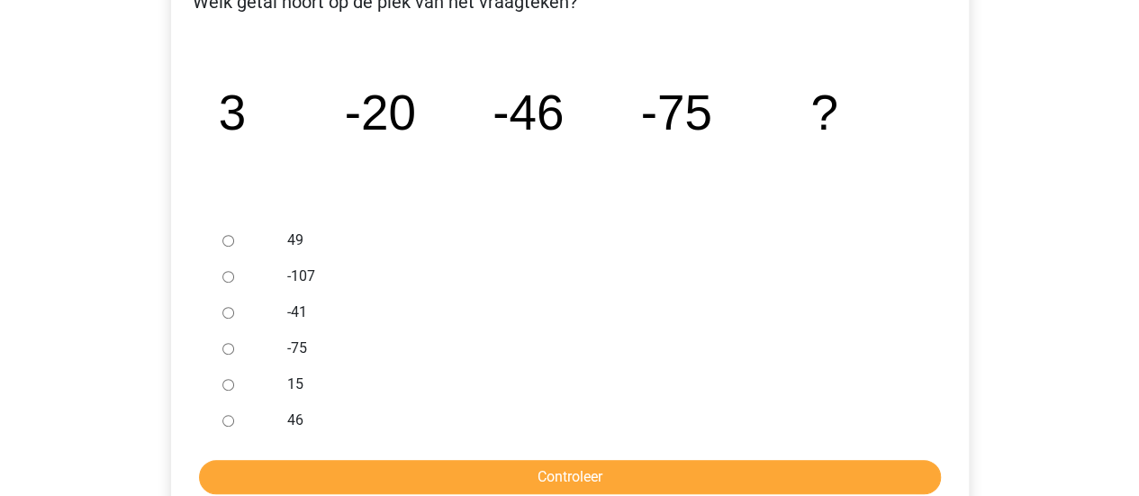
scroll to position [360, 0]
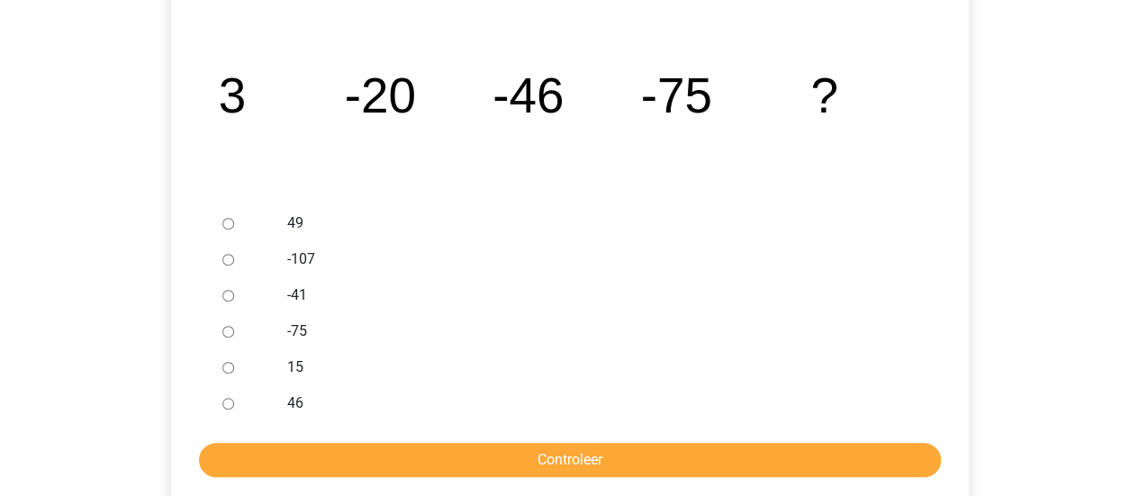
click at [227, 260] on input "-107" at bounding box center [228, 260] width 12 height 12
radio input "true"
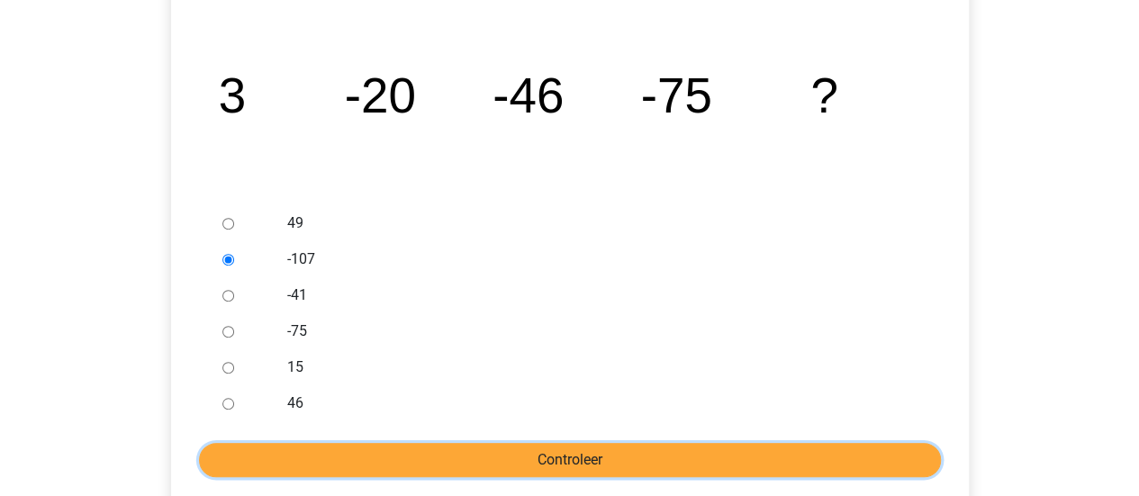
click at [504, 465] on input "Controleer" at bounding box center [570, 460] width 742 height 34
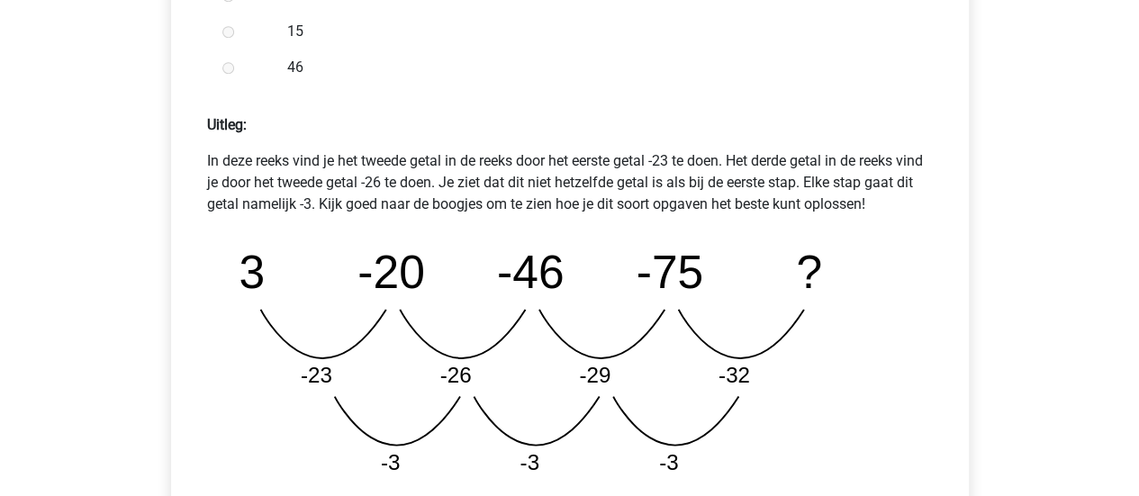
scroll to position [900, 0]
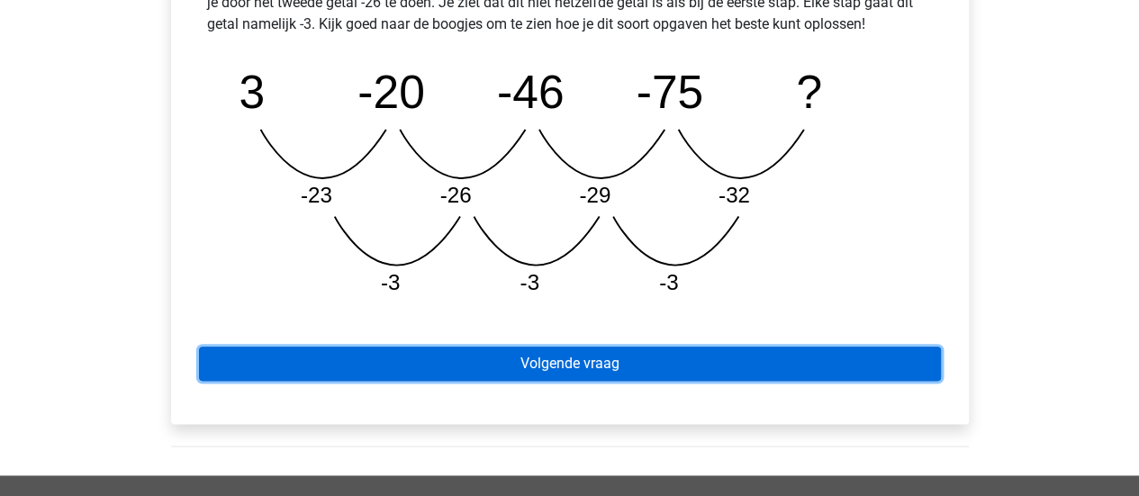
click at [546, 356] on link "Volgende vraag" at bounding box center [570, 364] width 742 height 34
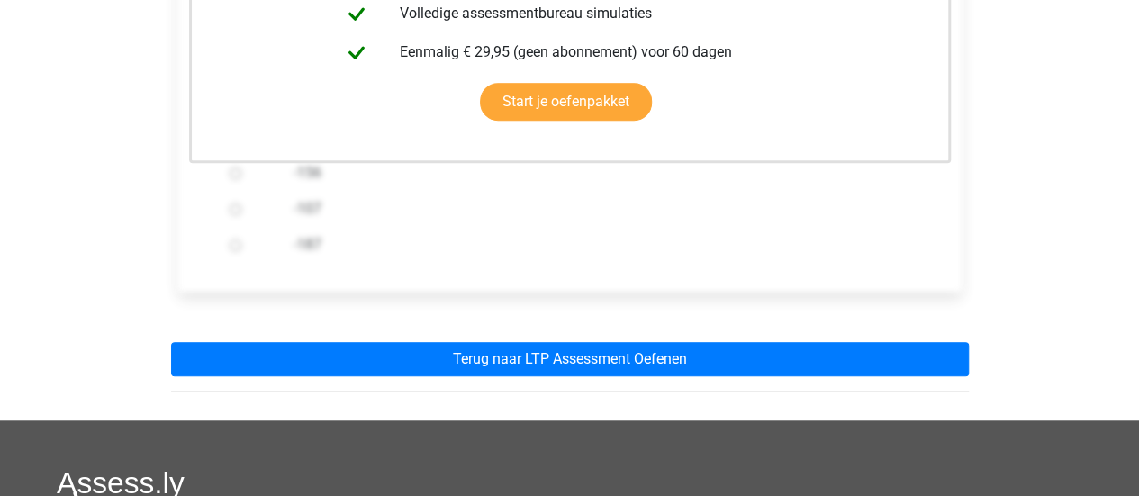
scroll to position [540, 0]
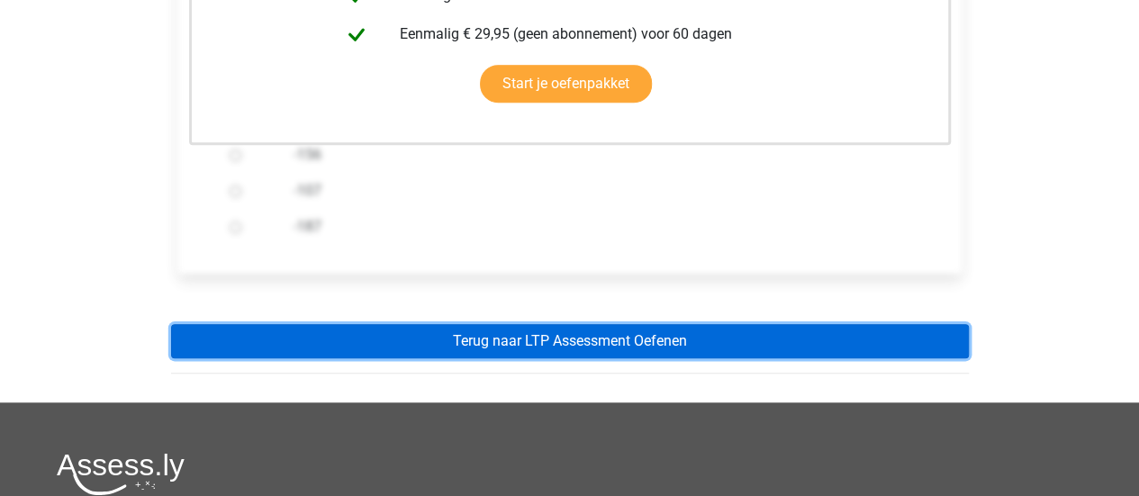
click at [553, 340] on link "Terug naar LTP Assessment Oefenen" at bounding box center [570, 341] width 798 height 34
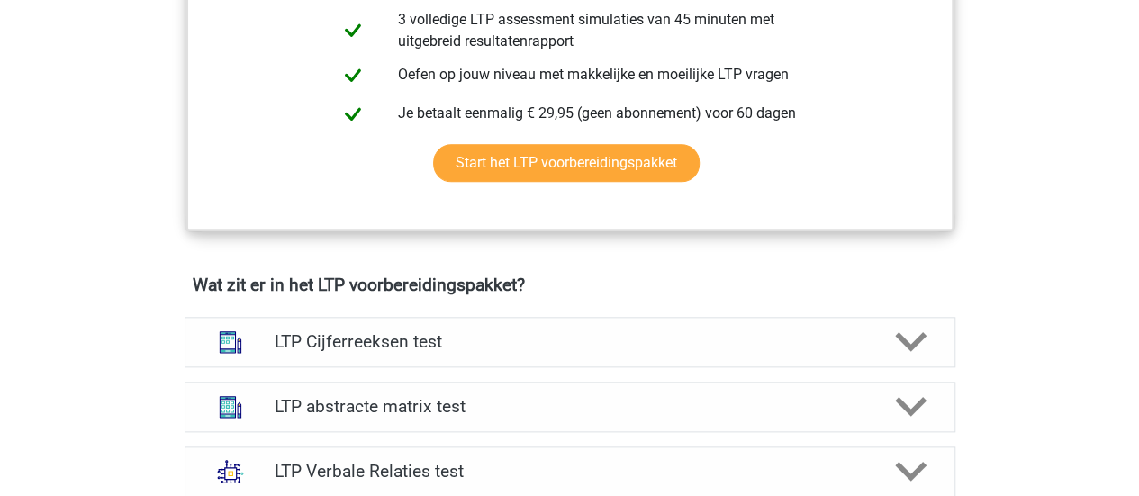
scroll to position [1080, 0]
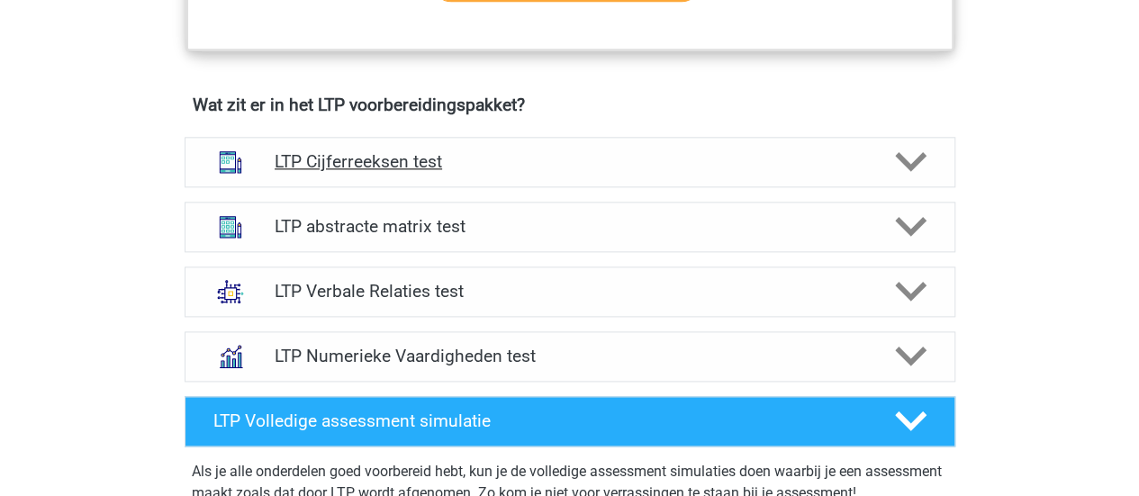
click at [530, 155] on h4 "LTP Cijferreeksen test" at bounding box center [570, 161] width 590 height 21
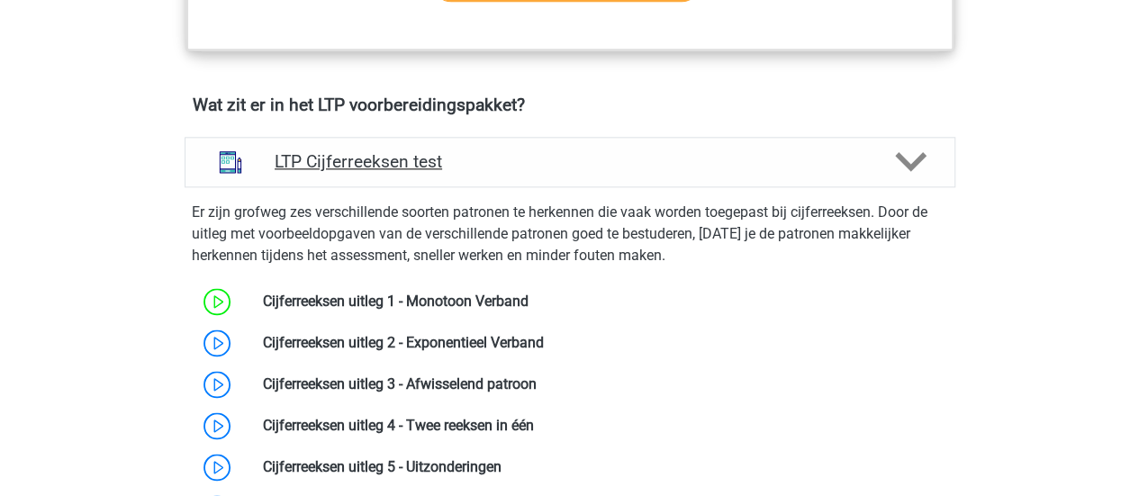
scroll to position [1260, 0]
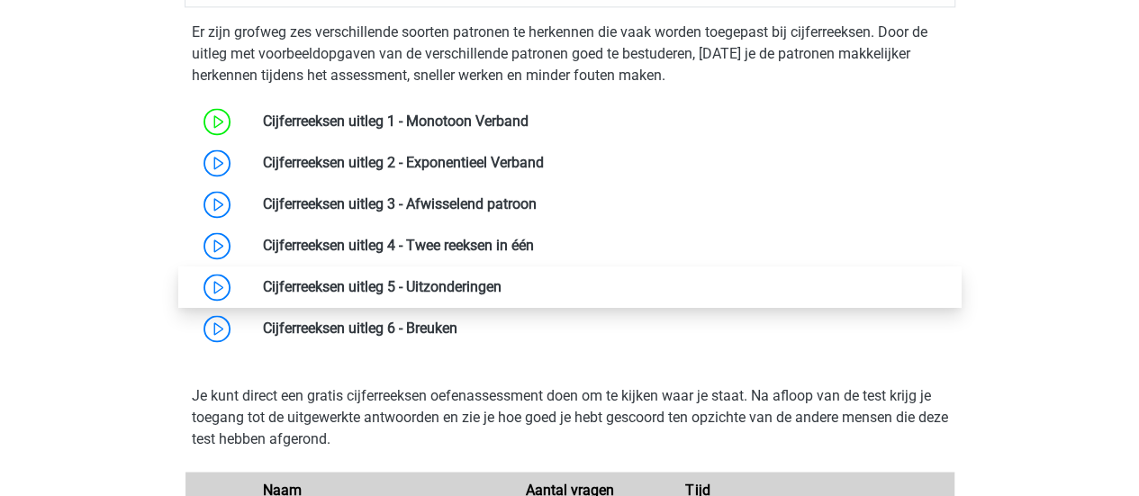
click at [501, 283] on link at bounding box center [501, 286] width 0 height 17
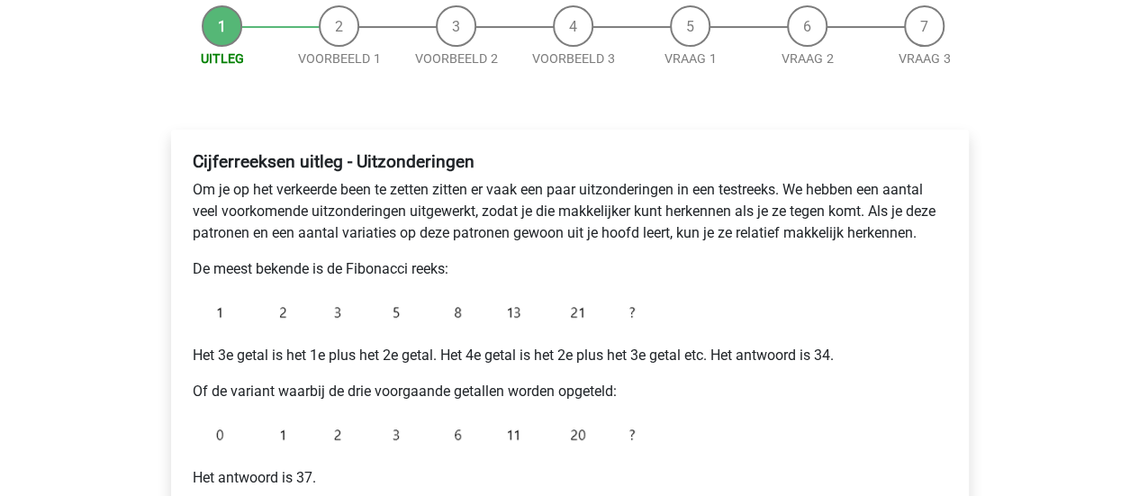
scroll to position [360, 0]
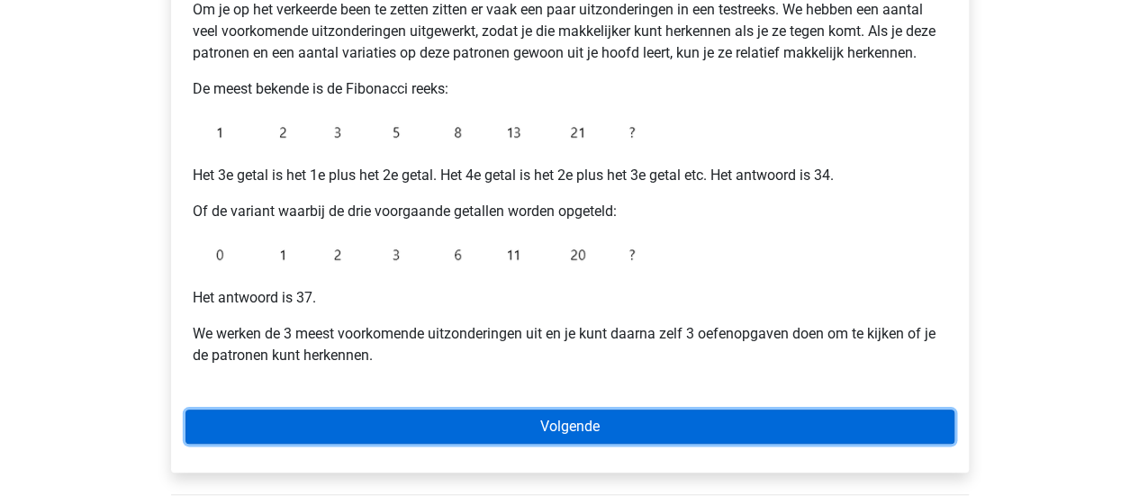
click at [603, 415] on link "Volgende" at bounding box center [569, 427] width 769 height 34
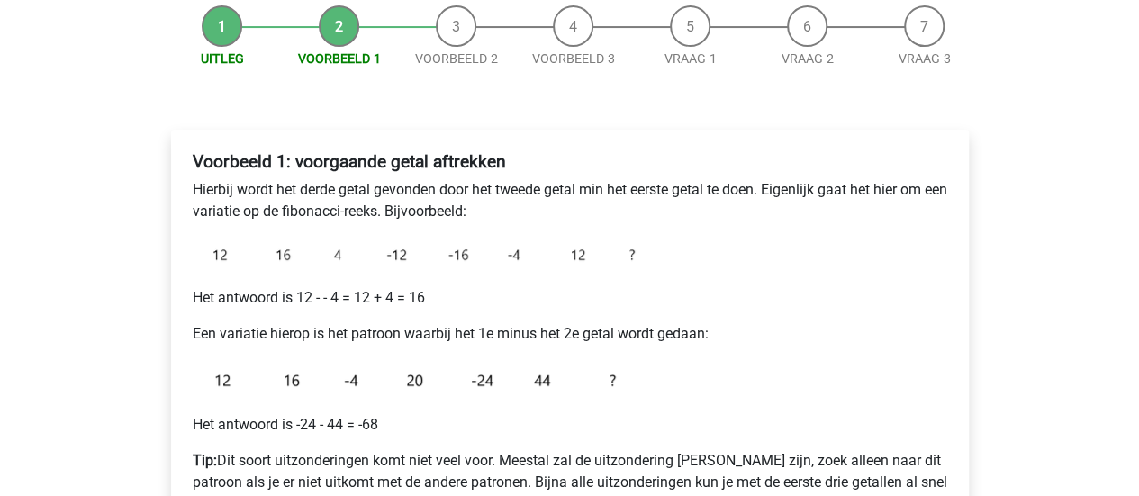
scroll to position [360, 0]
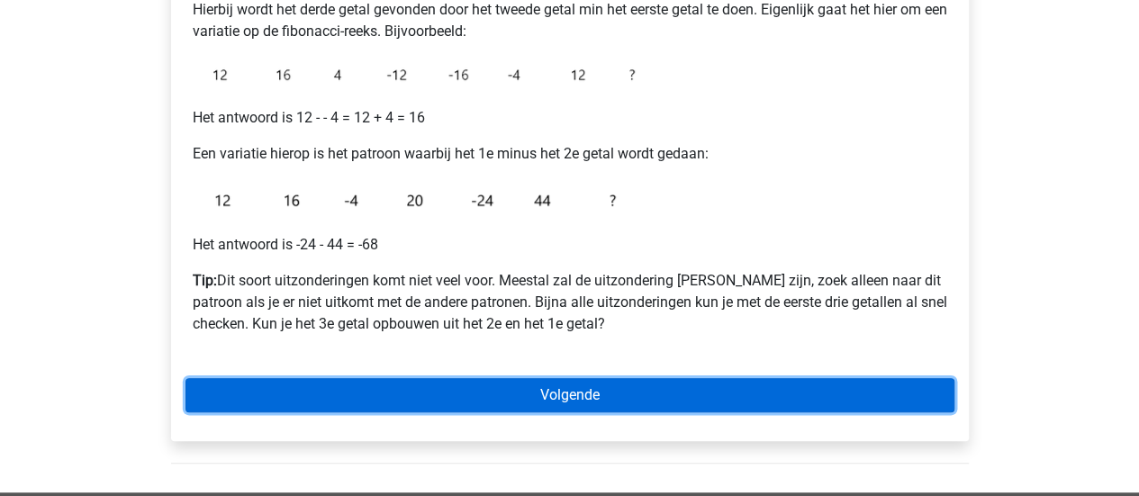
click at [603, 395] on link "Volgende" at bounding box center [569, 395] width 769 height 34
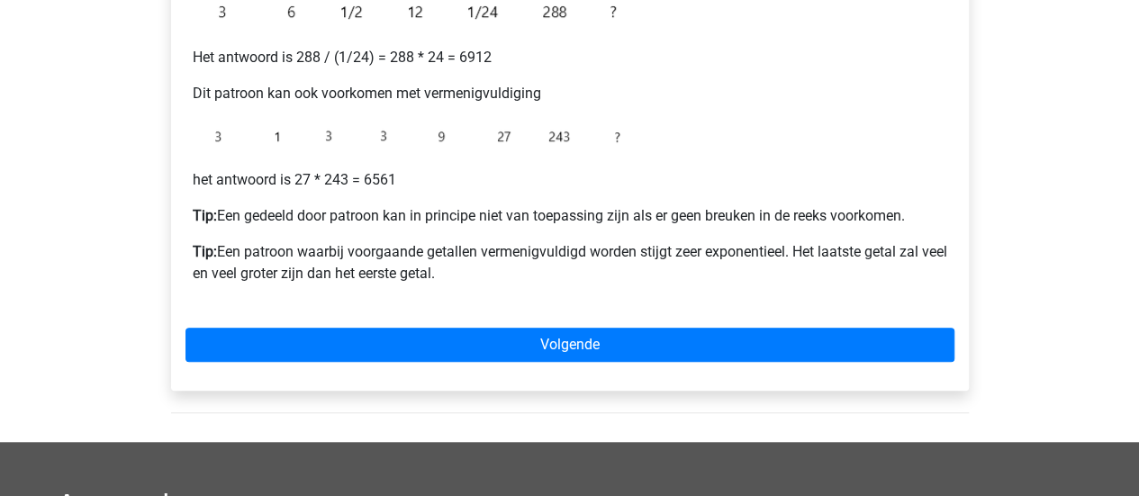
scroll to position [360, 0]
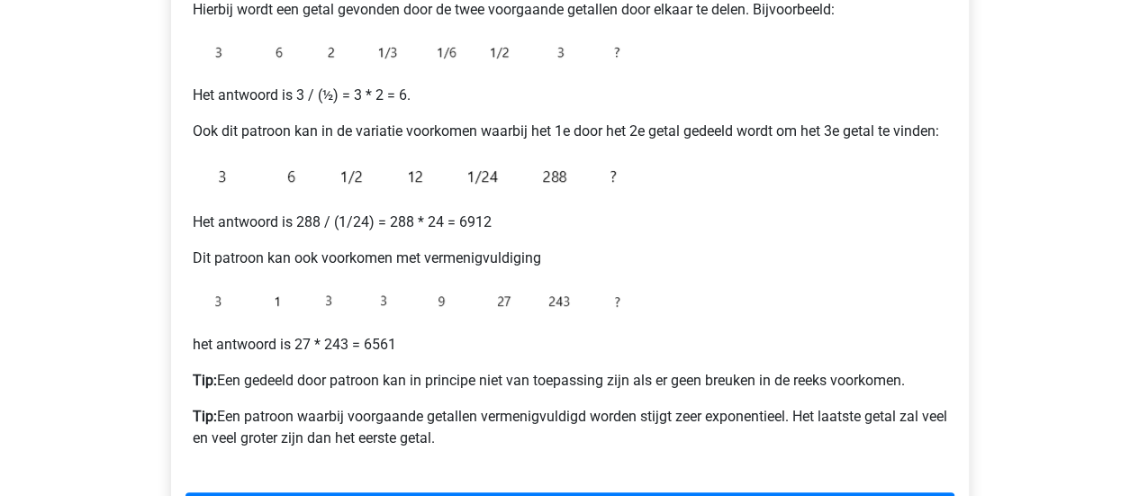
click at [630, 337] on p "het antwoord is 27 * 243 = 6561" at bounding box center [570, 345] width 754 height 22
click at [568, 339] on p "het antwoord is 27 * 243 = 6561" at bounding box center [570, 345] width 754 height 22
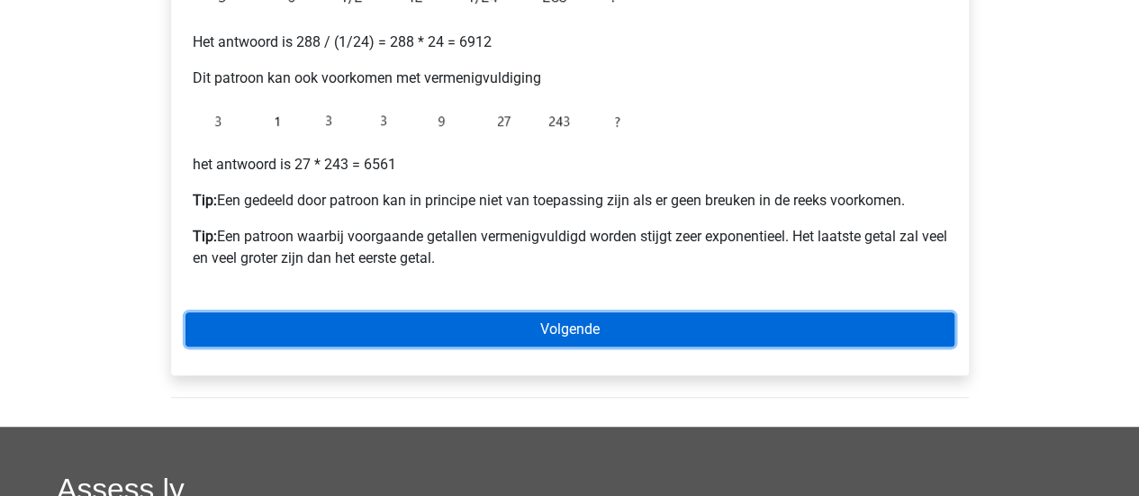
click at [559, 332] on link "Volgende" at bounding box center [569, 329] width 769 height 34
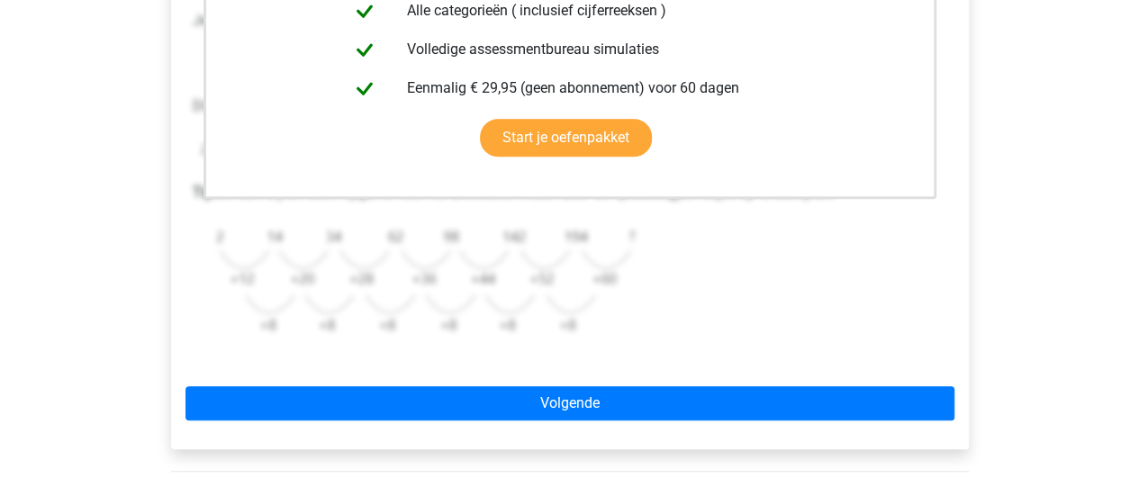
scroll to position [540, 0]
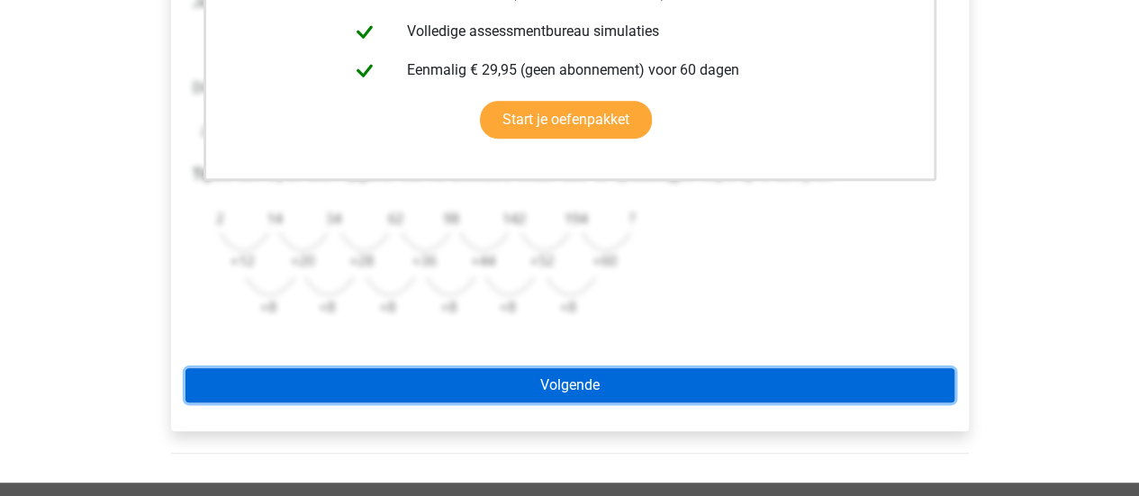
click at [573, 377] on link "Volgende" at bounding box center [569, 385] width 769 height 34
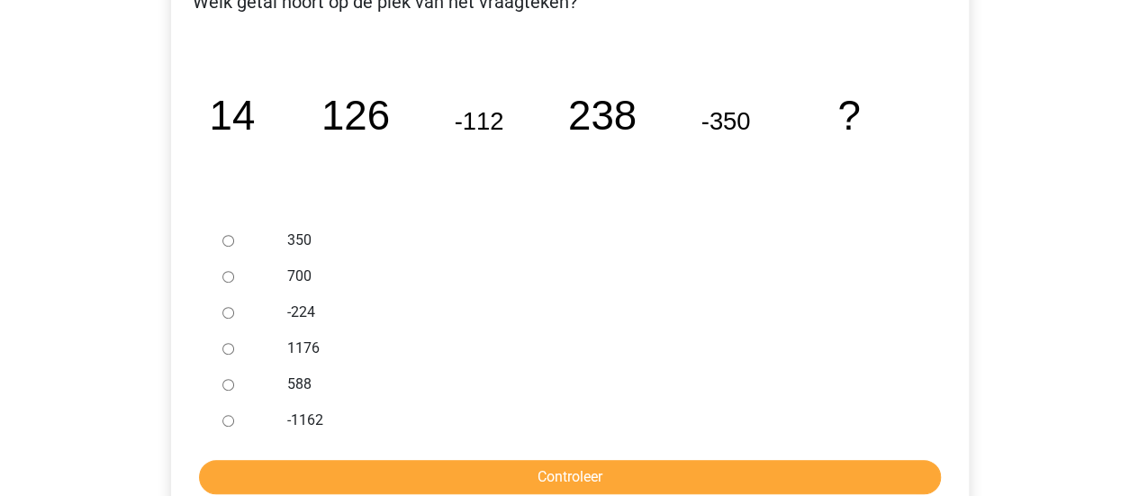
scroll to position [360, 0]
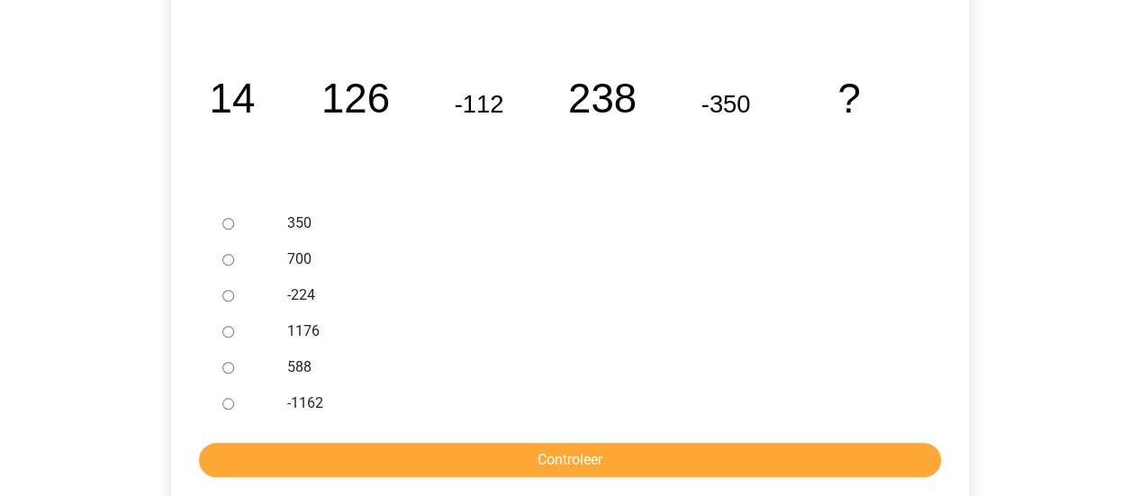
click at [237, 366] on div at bounding box center [244, 367] width 59 height 36
click at [229, 366] on input "588" at bounding box center [228, 368] width 12 height 12
radio input "true"
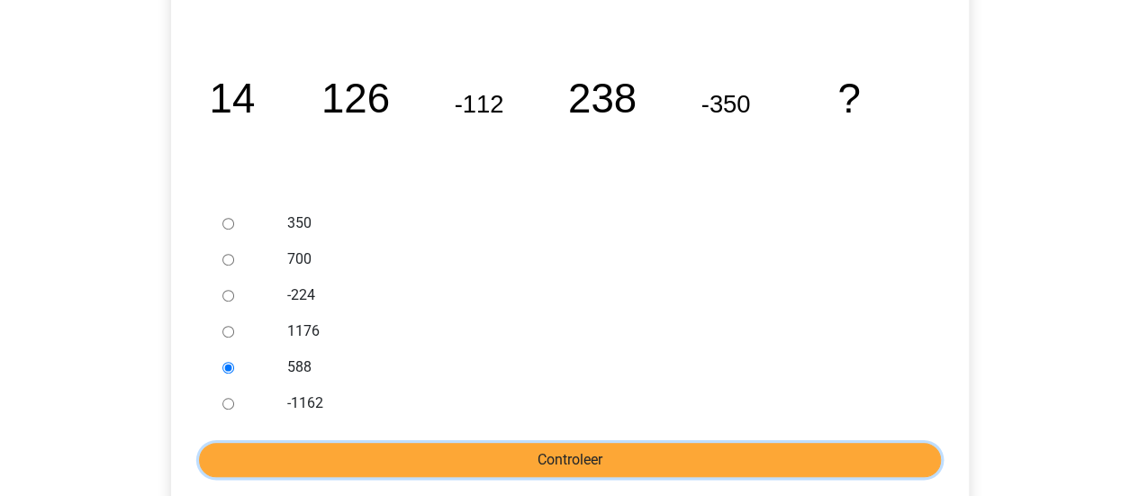
click at [429, 458] on input "Controleer" at bounding box center [570, 460] width 742 height 34
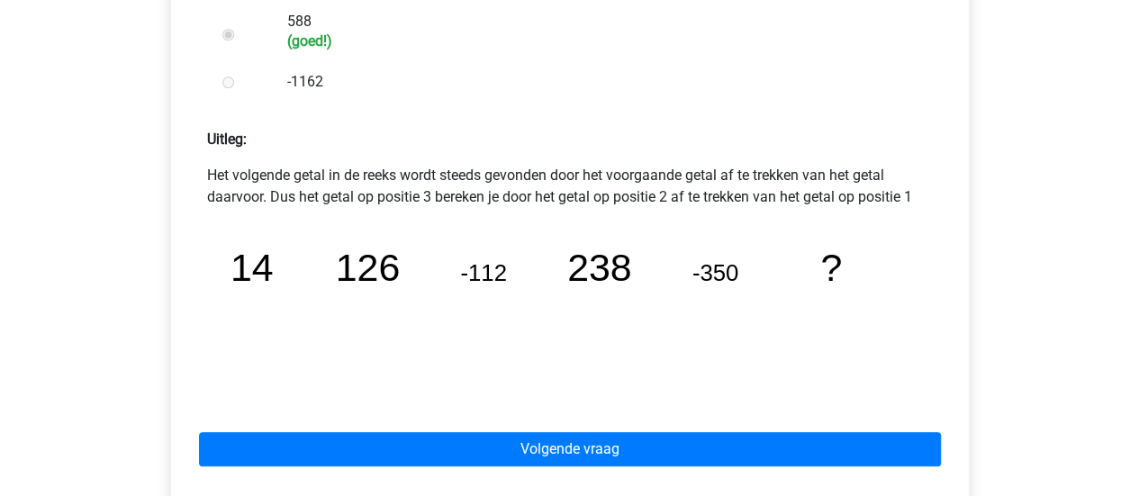
scroll to position [720, 0]
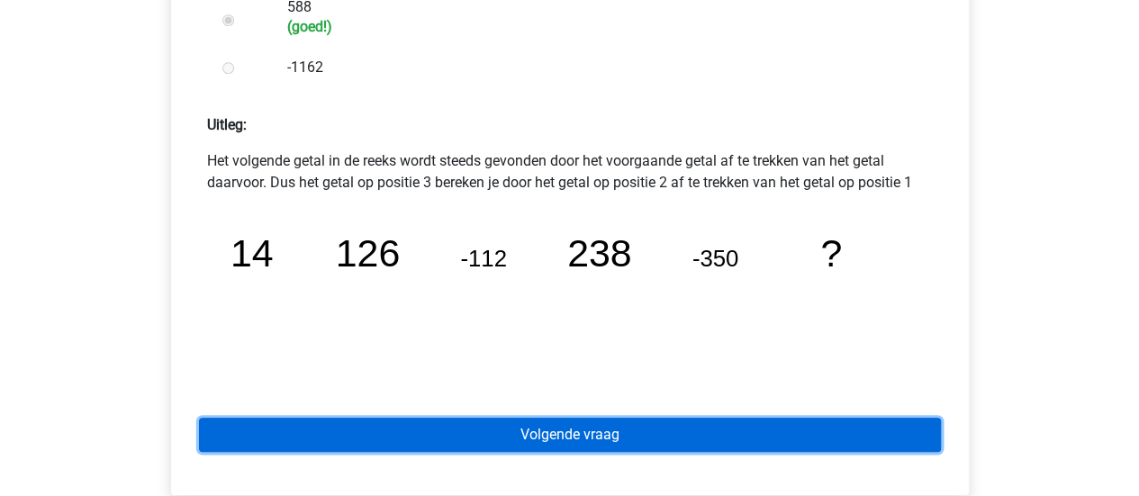
click at [664, 439] on link "Volgende vraag" at bounding box center [570, 435] width 742 height 34
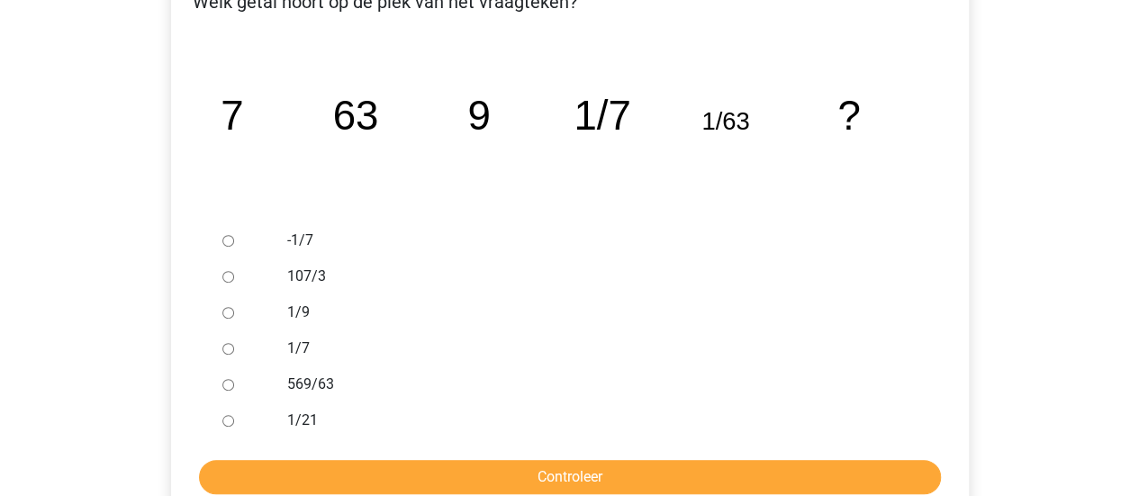
scroll to position [360, 0]
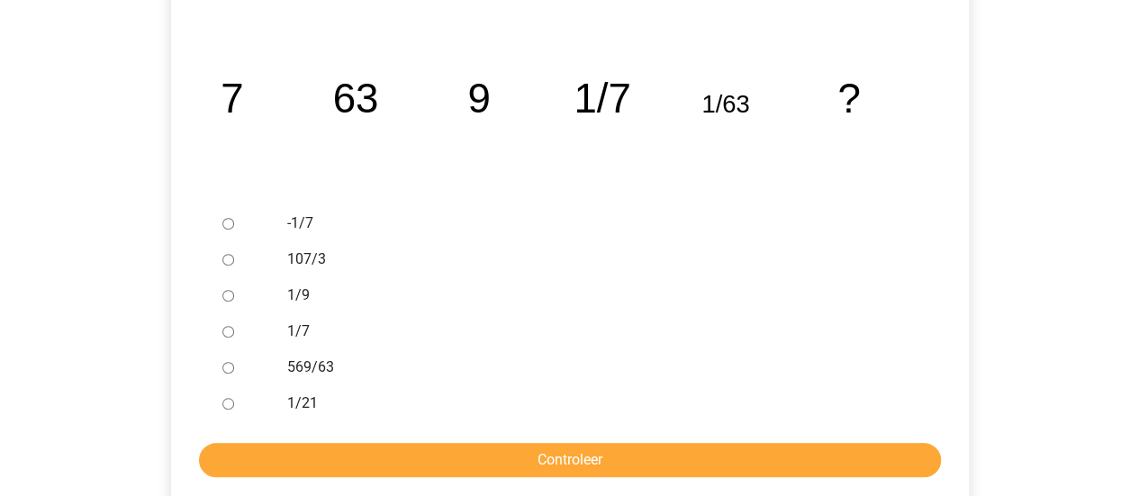
click at [232, 300] on input "1/9" at bounding box center [228, 296] width 12 height 12
radio input "true"
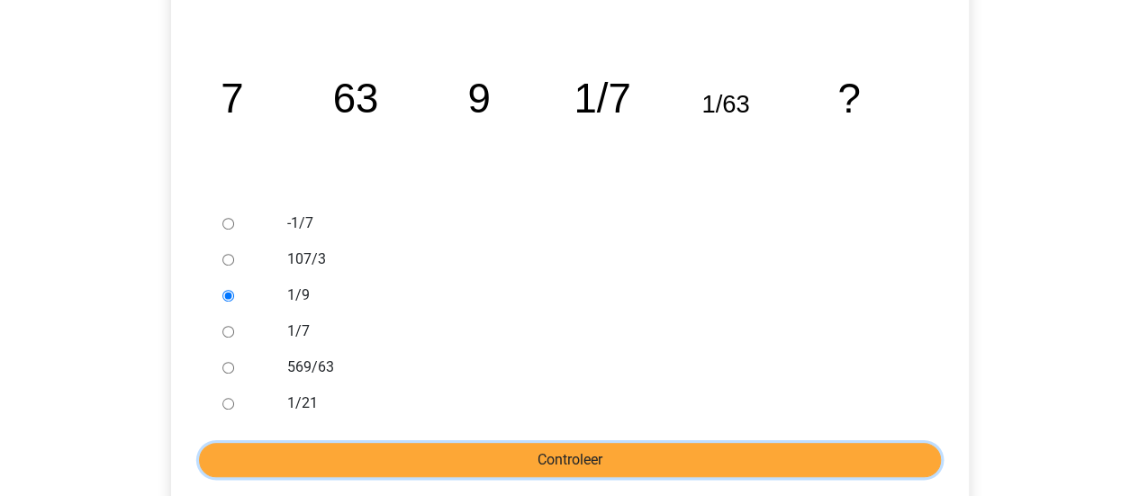
click at [576, 448] on input "Controleer" at bounding box center [570, 460] width 742 height 34
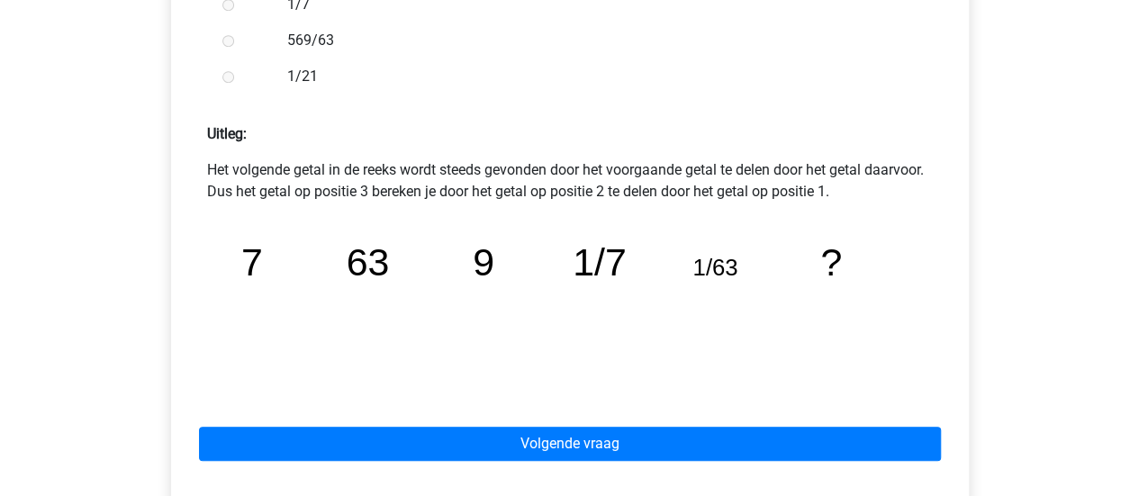
scroll to position [900, 0]
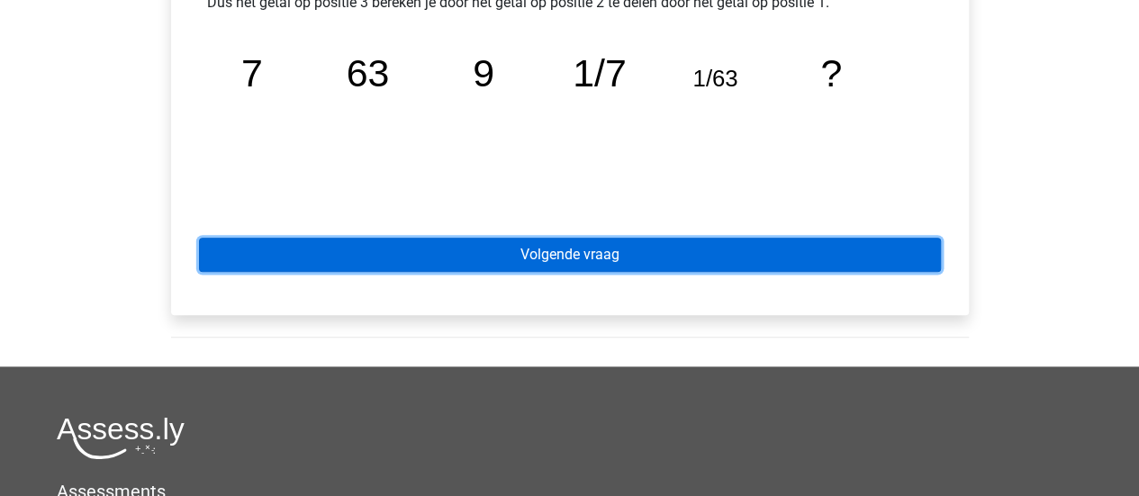
click at [553, 260] on link "Volgende vraag" at bounding box center [570, 255] width 742 height 34
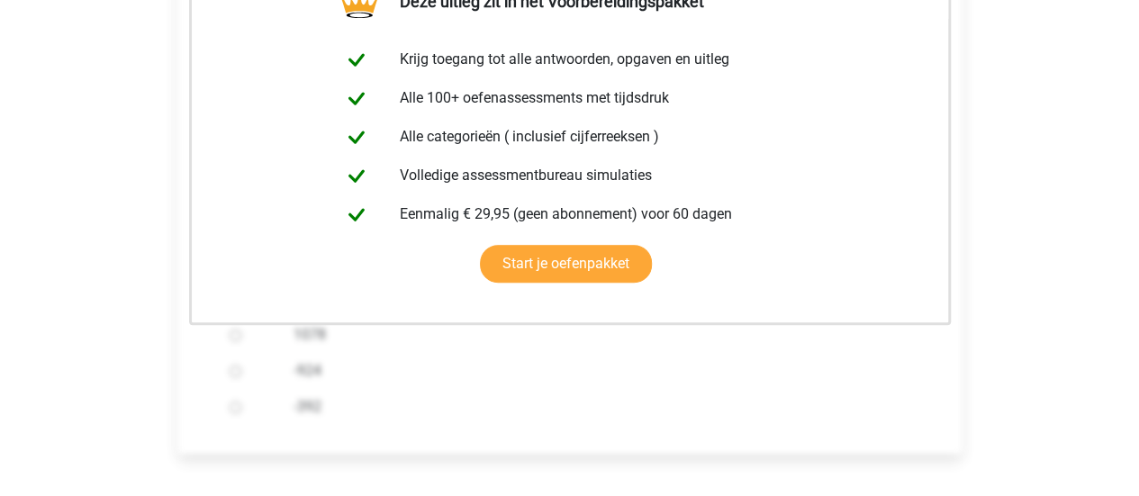
scroll to position [540, 0]
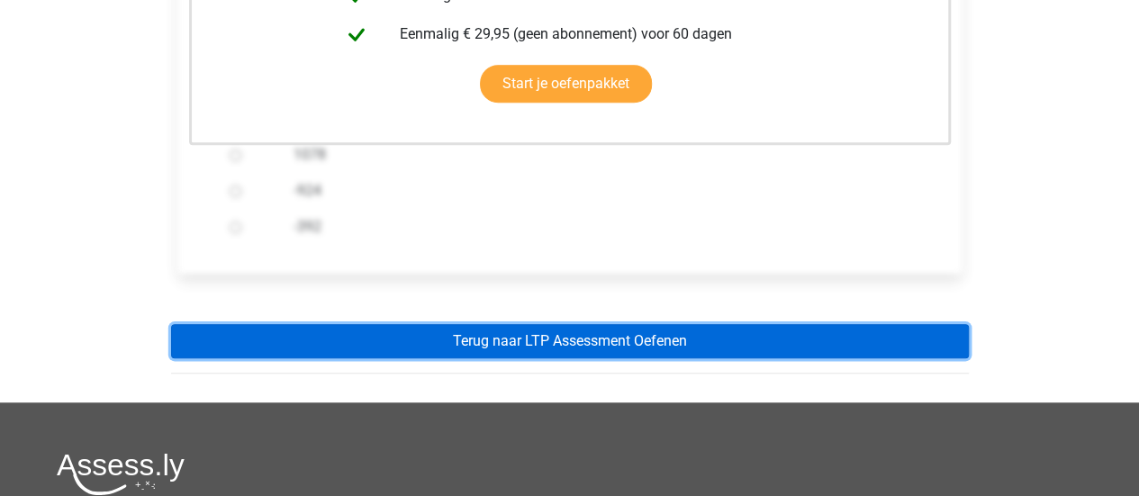
click at [598, 331] on link "Terug naar LTP Assessment Oefenen" at bounding box center [570, 341] width 798 height 34
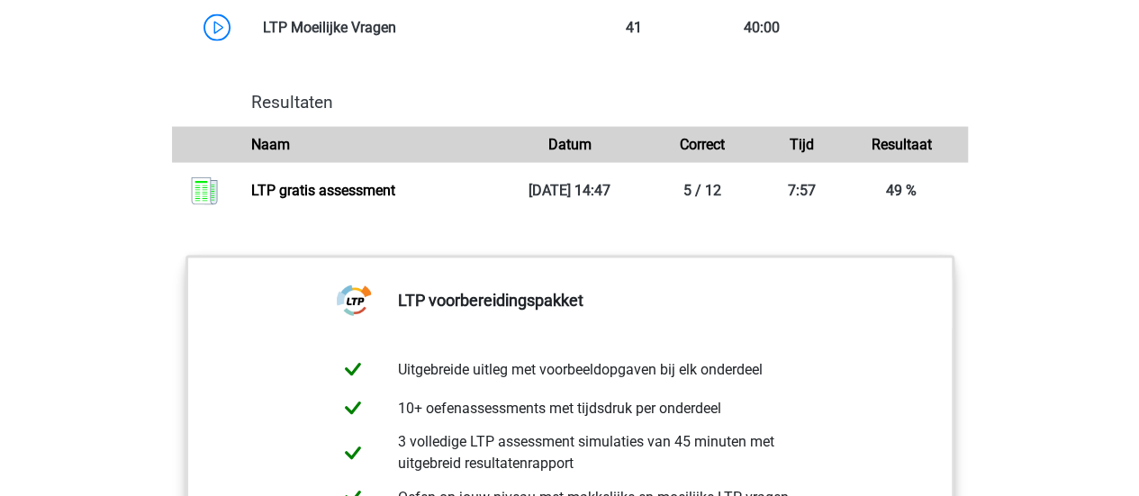
scroll to position [1260, 0]
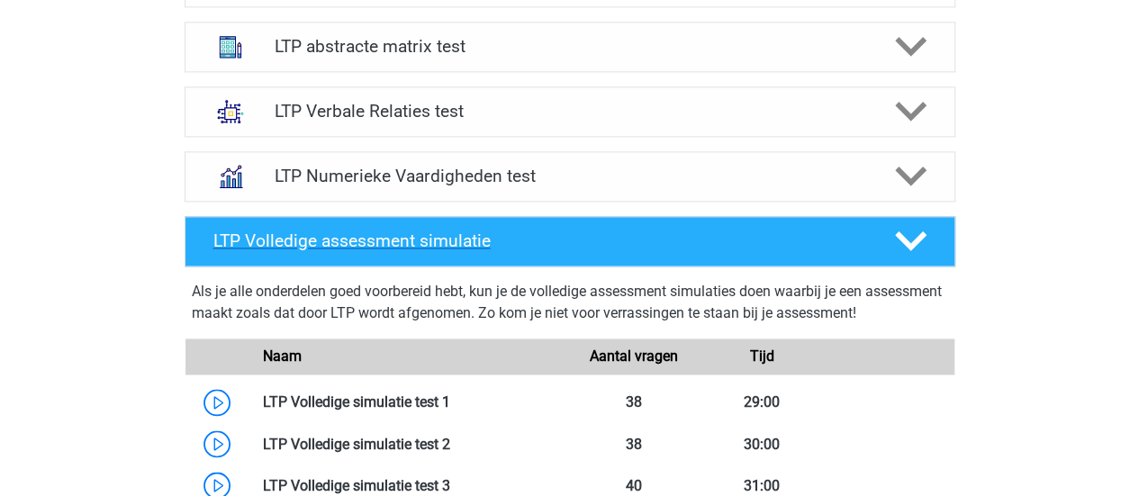
click at [579, 244] on h4 "LTP Volledige assessment simulatie" at bounding box center [539, 240] width 652 height 21
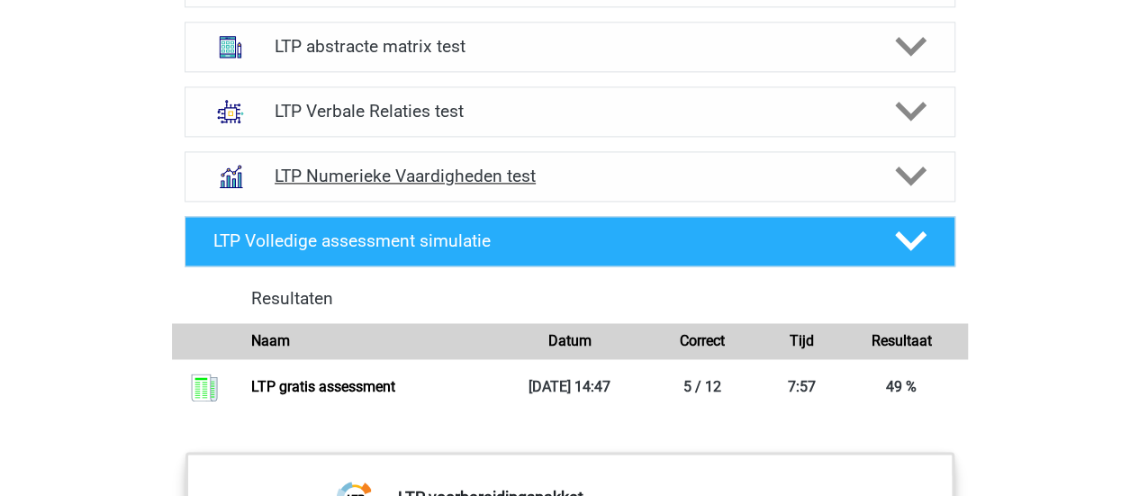
click at [529, 170] on h4 "LTP Numerieke Vaardigheden test" at bounding box center [570, 176] width 590 height 21
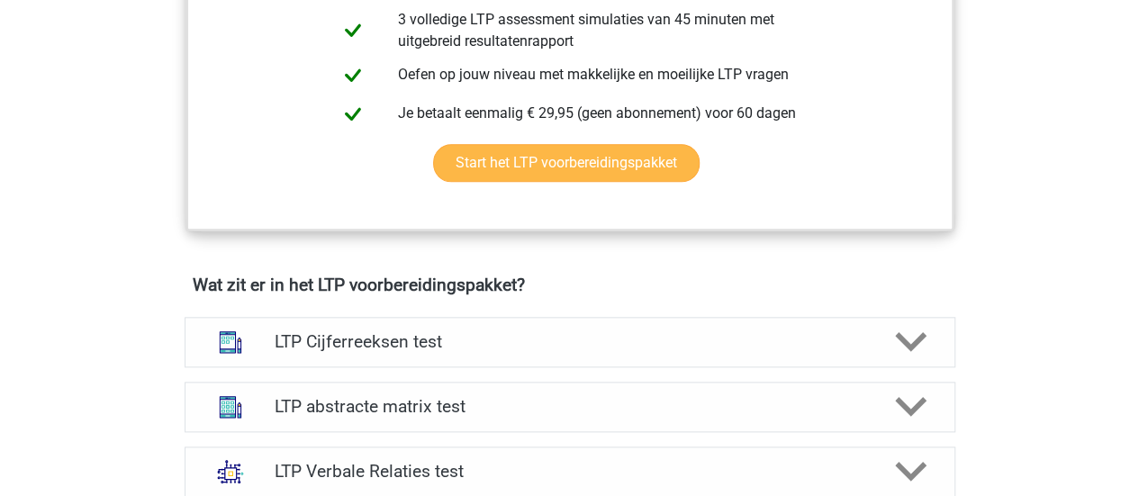
scroll to position [1080, 0]
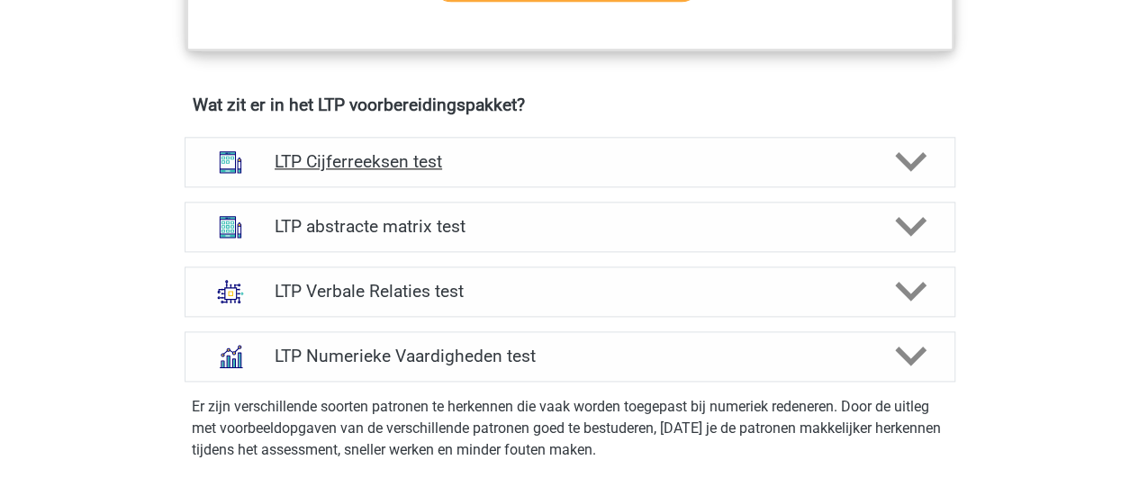
click at [523, 141] on div "LTP Cijferreeksen test" at bounding box center [570, 162] width 771 height 50
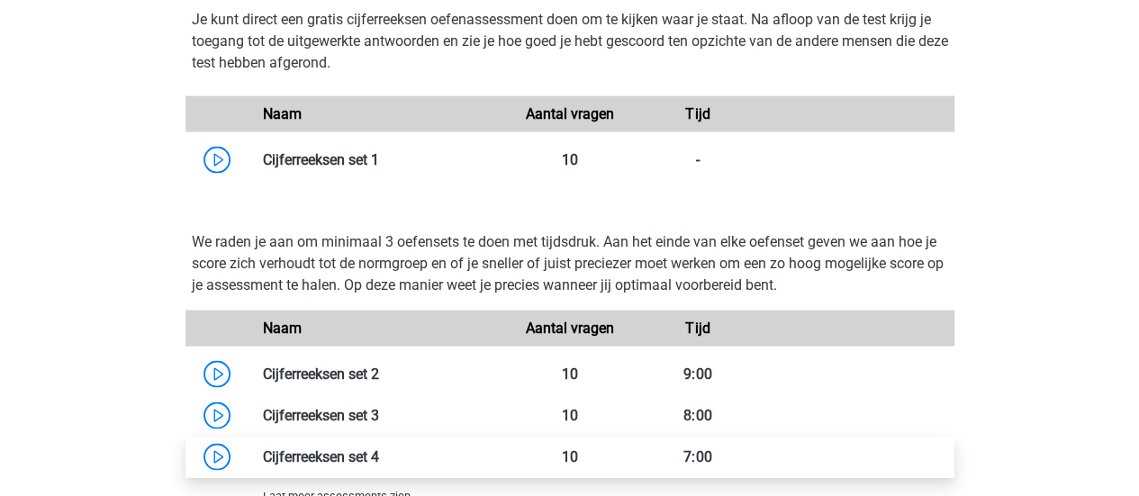
scroll to position [1621, 0]
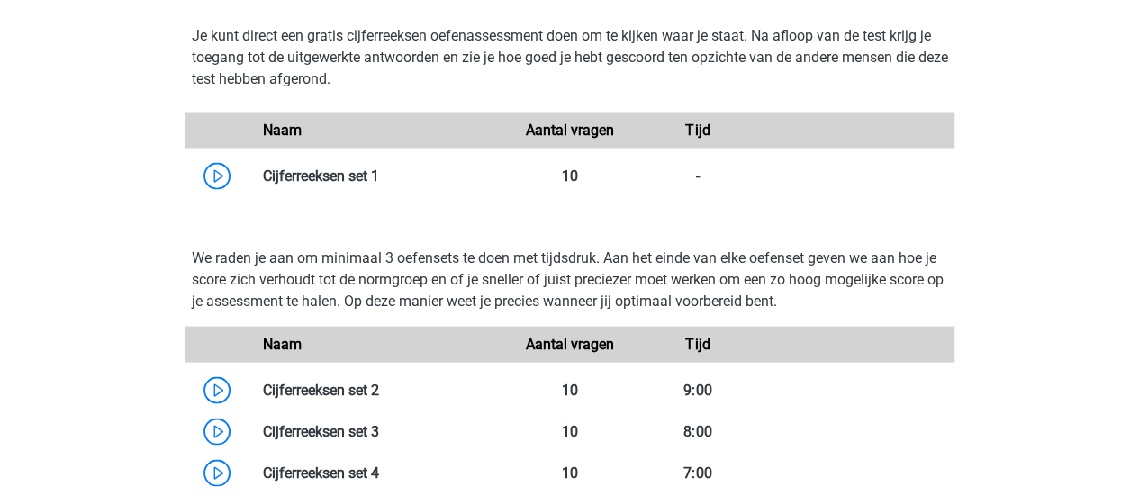
click at [387, 265] on p "We raden je aan om minimaal 3 oefensets te doen met tijdsdruk. Aan het einde va…" at bounding box center [570, 279] width 756 height 65
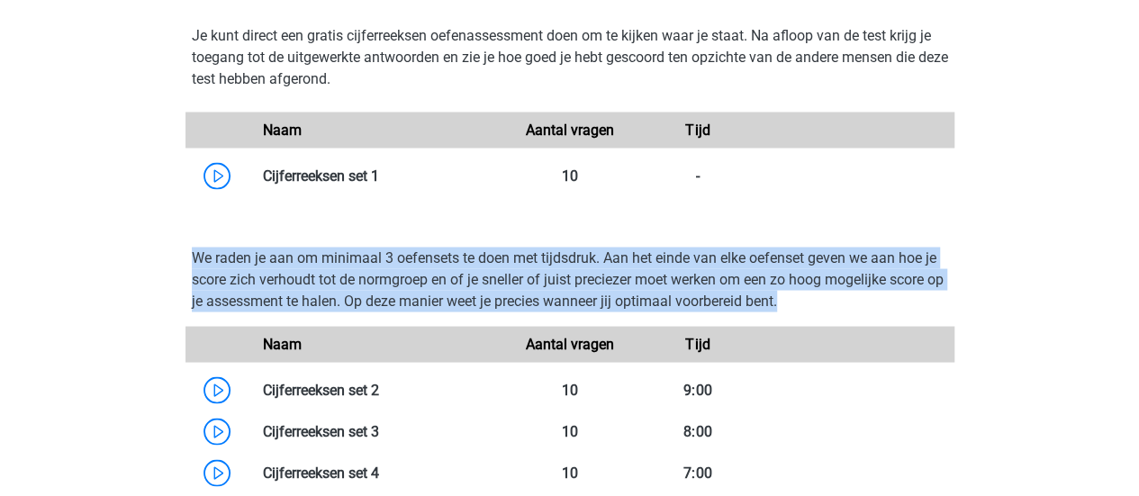
click at [387, 265] on p "We raden je aan om minimaal 3 oefensets te doen met tijdsdruk. Aan het einde va…" at bounding box center [570, 279] width 756 height 65
click at [387, 266] on p "We raden je aan om minimaal 3 oefensets te doen met tijdsdruk. Aan het einde va…" at bounding box center [570, 279] width 756 height 65
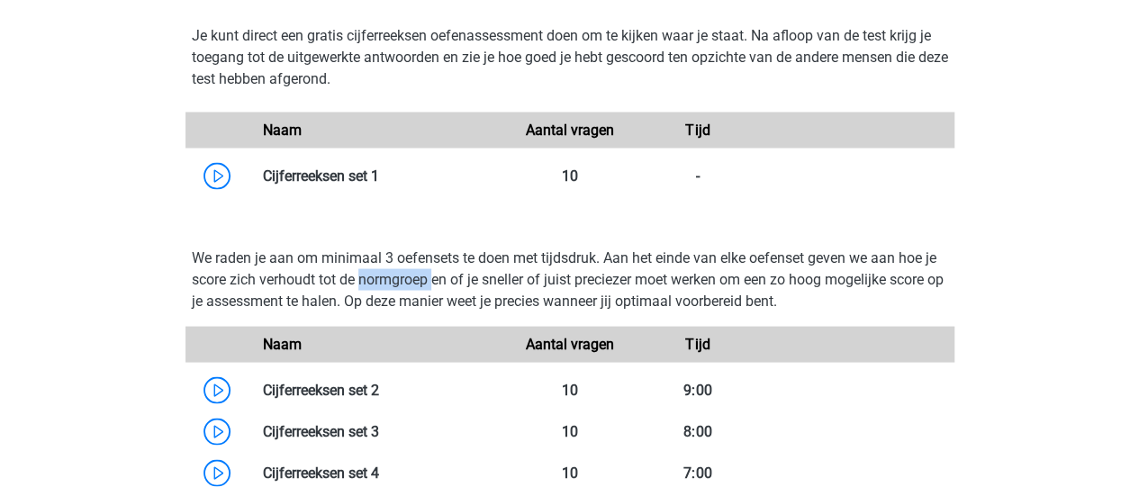
click at [387, 266] on p "We raden je aan om minimaal 3 oefensets te doen met tijdsdruk. Aan het einde va…" at bounding box center [570, 279] width 756 height 65
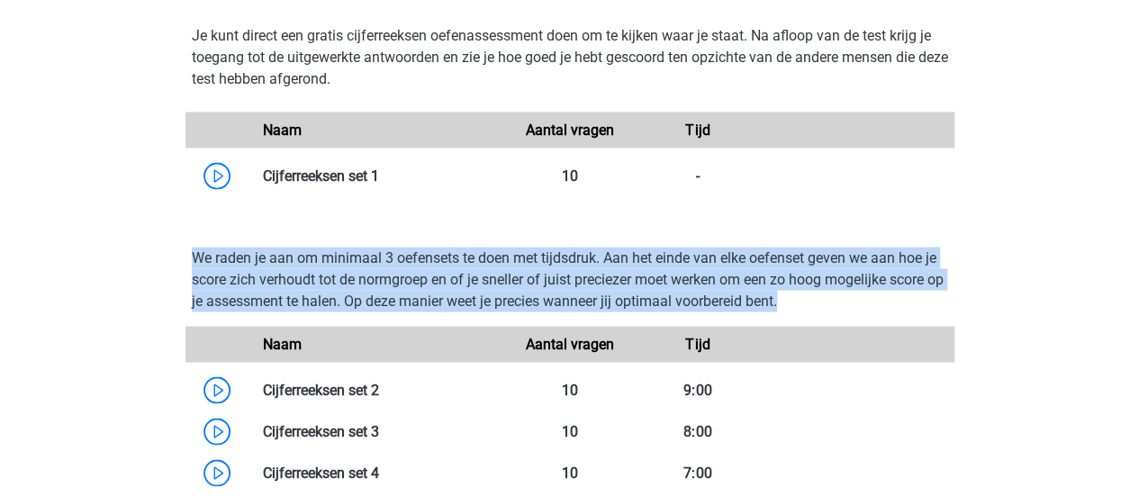
click at [387, 266] on p "We raden je aan om minimaal 3 oefensets te doen met tijdsdruk. Aan het einde va…" at bounding box center [570, 279] width 756 height 65
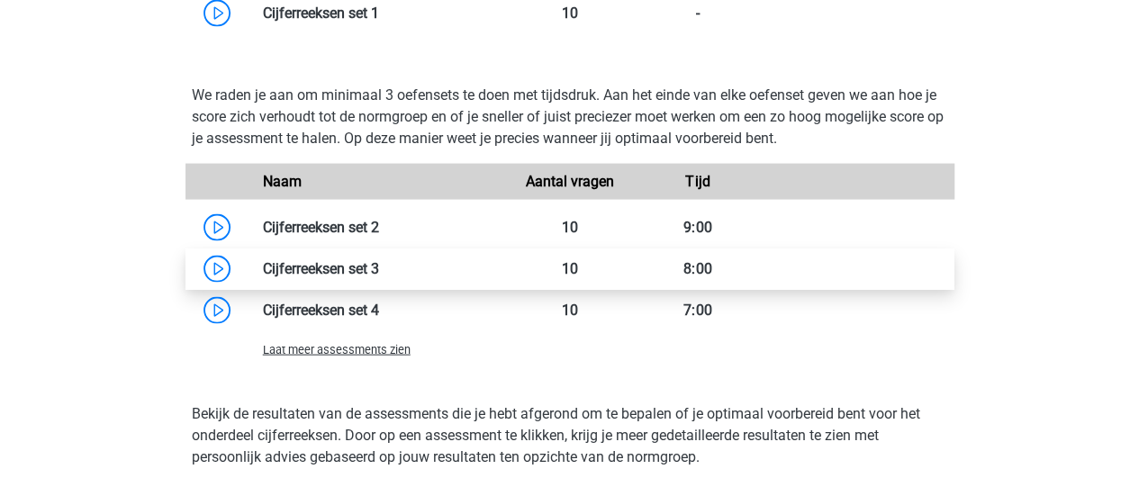
scroll to position [1801, 0]
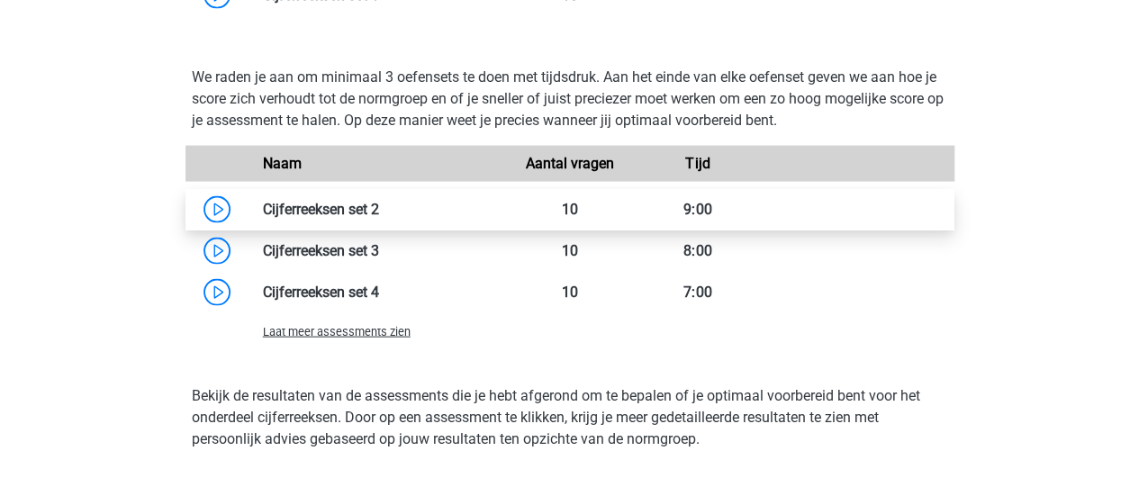
click at [379, 206] on link at bounding box center [379, 209] width 0 height 17
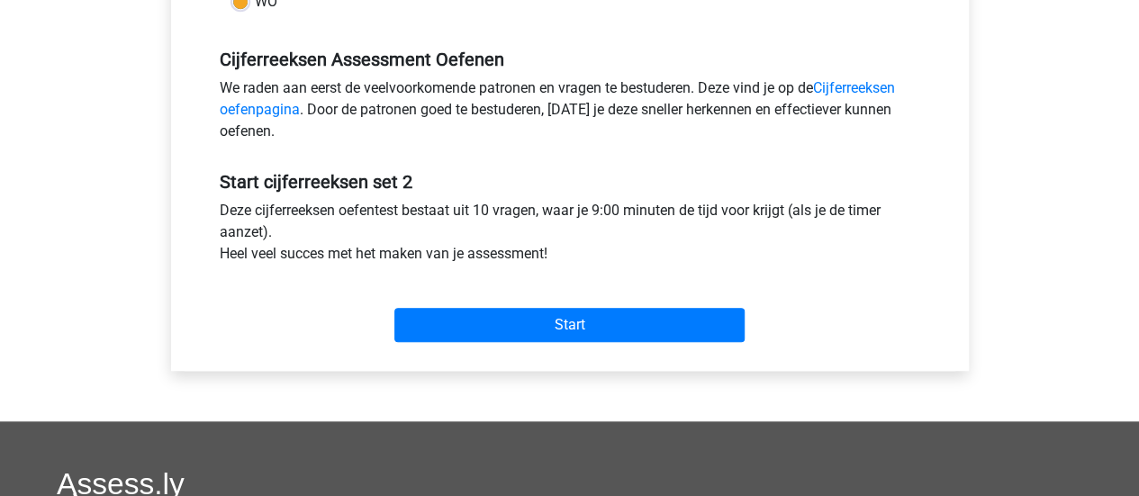
scroll to position [540, 0]
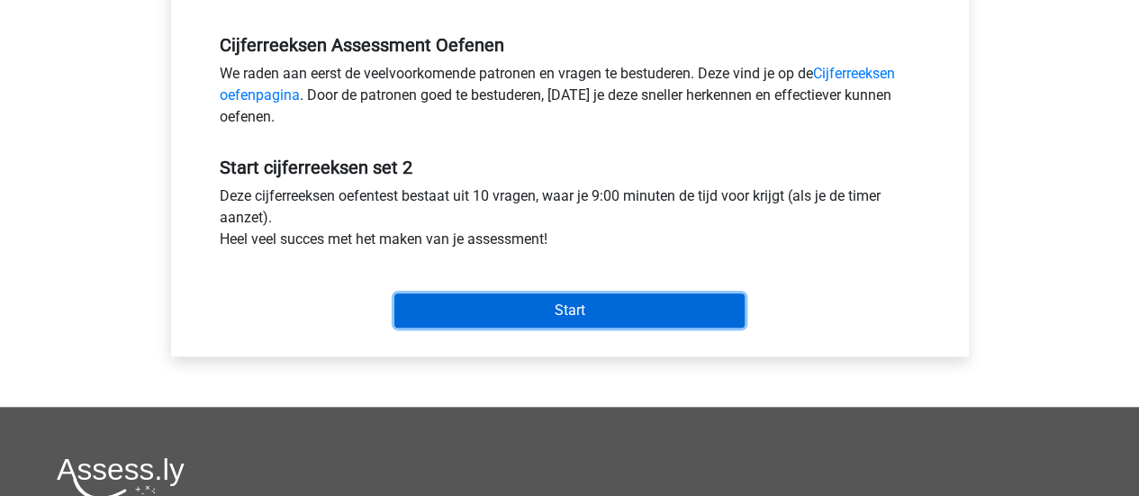
click at [557, 299] on input "Start" at bounding box center [569, 311] width 350 height 34
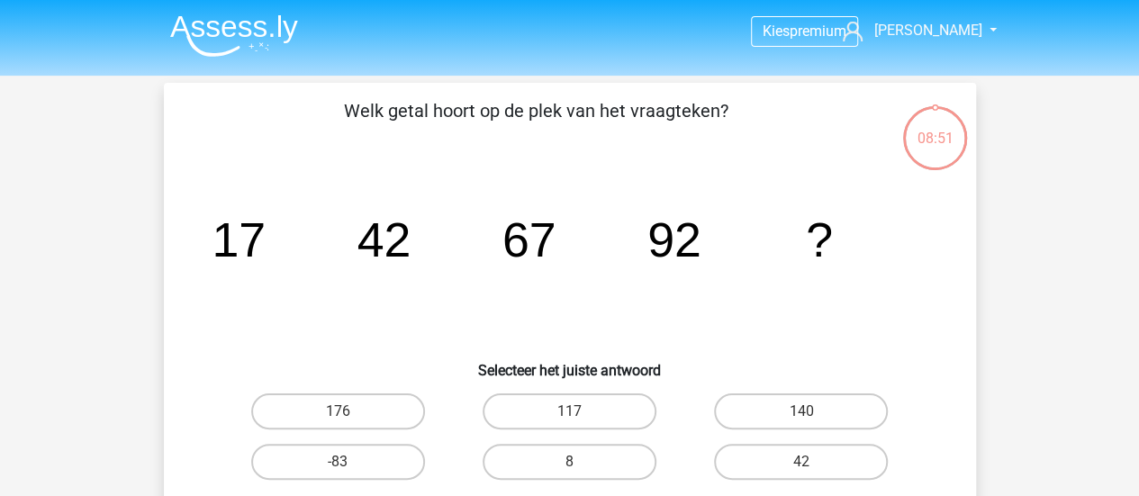
click at [384, 246] on tspan "42" at bounding box center [384, 239] width 54 height 54
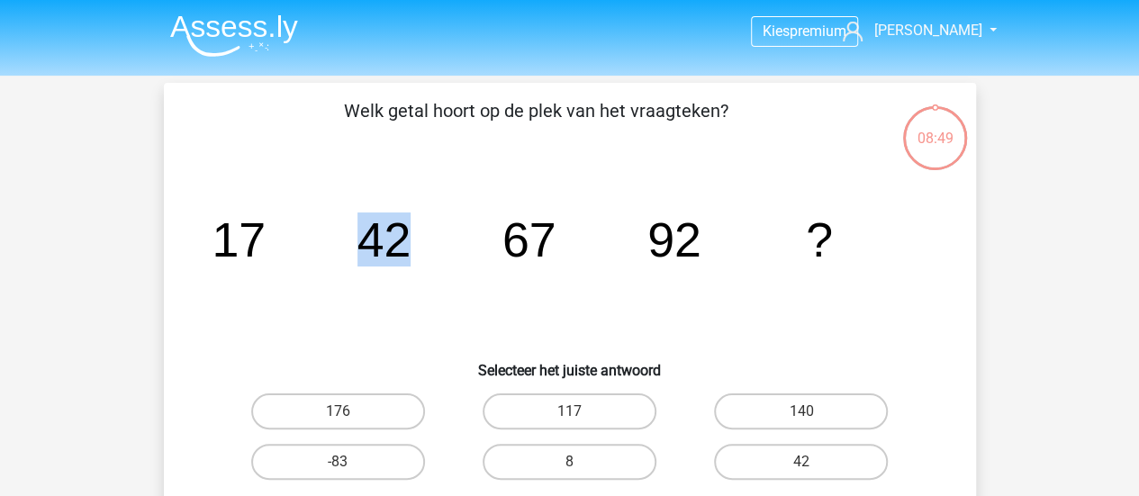
click at [384, 246] on tspan "42" at bounding box center [384, 239] width 54 height 54
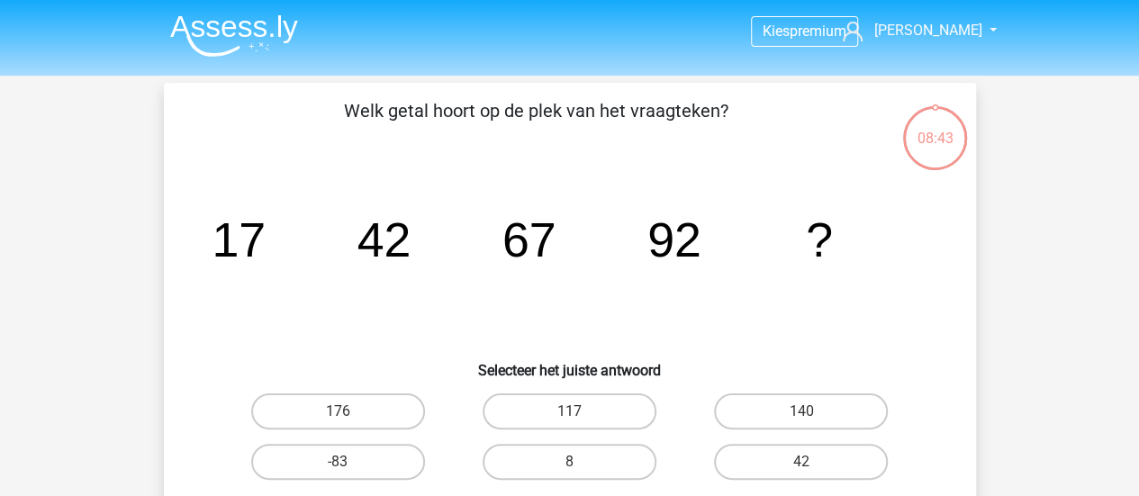
click at [547, 251] on tspan "67" at bounding box center [528, 239] width 54 height 54
drag, startPoint x: 223, startPoint y: 240, endPoint x: 442, endPoint y: 257, distance: 219.4
click at [442, 257] on icon "image/svg+xml 17 42 67 92 ?" at bounding box center [570, 257] width 726 height 182
click at [438, 247] on icon "image/svg+xml 17 42 67 92 ?" at bounding box center [570, 257] width 726 height 182
drag, startPoint x: 214, startPoint y: 238, endPoint x: 444, endPoint y: 261, distance: 230.8
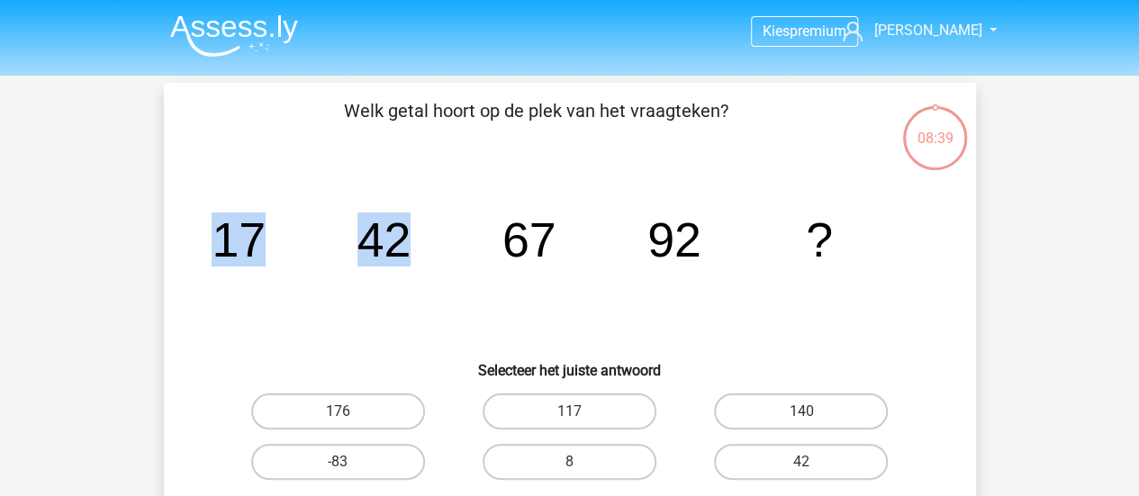
click at [444, 261] on icon "image/svg+xml 17 42 67 92 ?" at bounding box center [570, 257] width 726 height 182
click at [412, 250] on icon "image/svg+xml 17 42 67 92 ?" at bounding box center [570, 257] width 726 height 182
drag, startPoint x: 356, startPoint y: 236, endPoint x: 583, endPoint y: 244, distance: 227.9
click at [583, 244] on icon "image/svg+xml 17 42 67 92 ?" at bounding box center [570, 257] width 726 height 182
click at [574, 240] on icon "image/svg+xml 17 42 67 92 ?" at bounding box center [570, 257] width 726 height 182
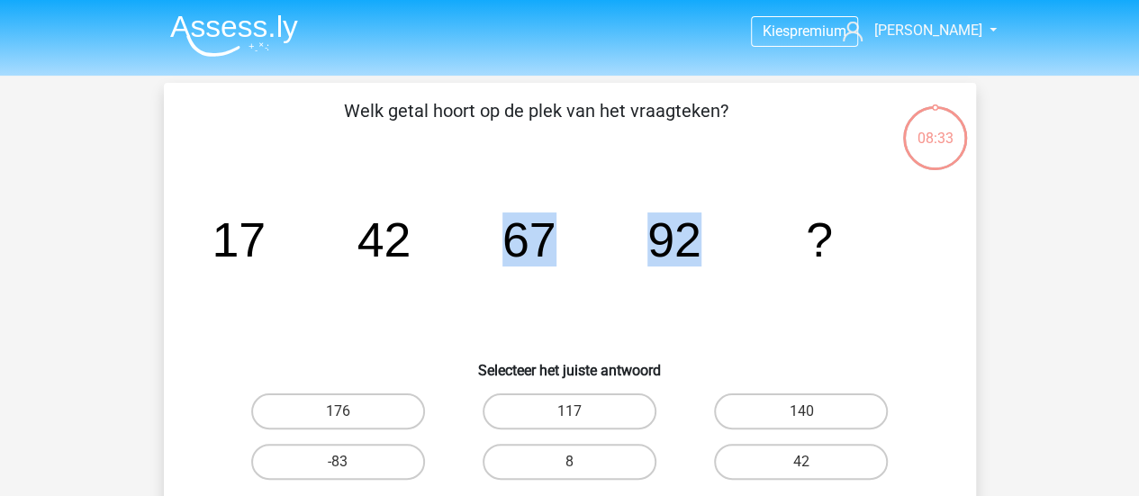
drag, startPoint x: 506, startPoint y: 246, endPoint x: 696, endPoint y: 260, distance: 190.5
click at [696, 260] on g "17 42 67 92 ?" at bounding box center [522, 239] width 621 height 54
click at [696, 260] on tspan "92" at bounding box center [673, 239] width 54 height 54
drag, startPoint x: 644, startPoint y: 248, endPoint x: 827, endPoint y: 253, distance: 182.8
click at [827, 253] on icon "image/svg+xml 17 42 67 92 ?" at bounding box center [570, 257] width 726 height 182
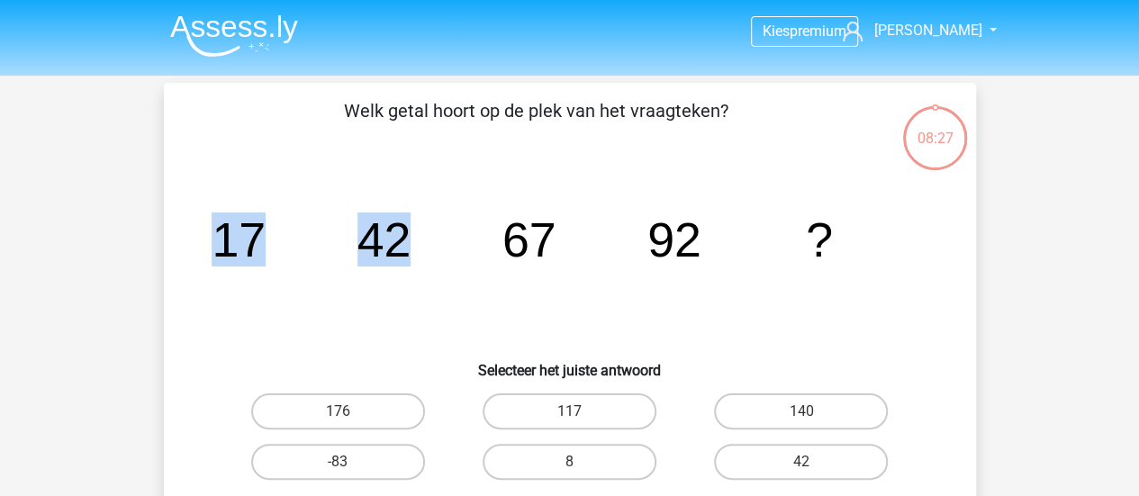
drag, startPoint x: 214, startPoint y: 219, endPoint x: 430, endPoint y: 233, distance: 216.6
click at [430, 233] on icon "image/svg+xml 17 42 67 92 ?" at bounding box center [570, 257] width 726 height 182
click at [375, 230] on tspan "42" at bounding box center [384, 239] width 54 height 54
drag, startPoint x: 353, startPoint y: 229, endPoint x: 548, endPoint y: 228, distance: 195.4
click at [548, 228] on icon "image/svg+xml 17 42 67 92 ?" at bounding box center [570, 257] width 726 height 182
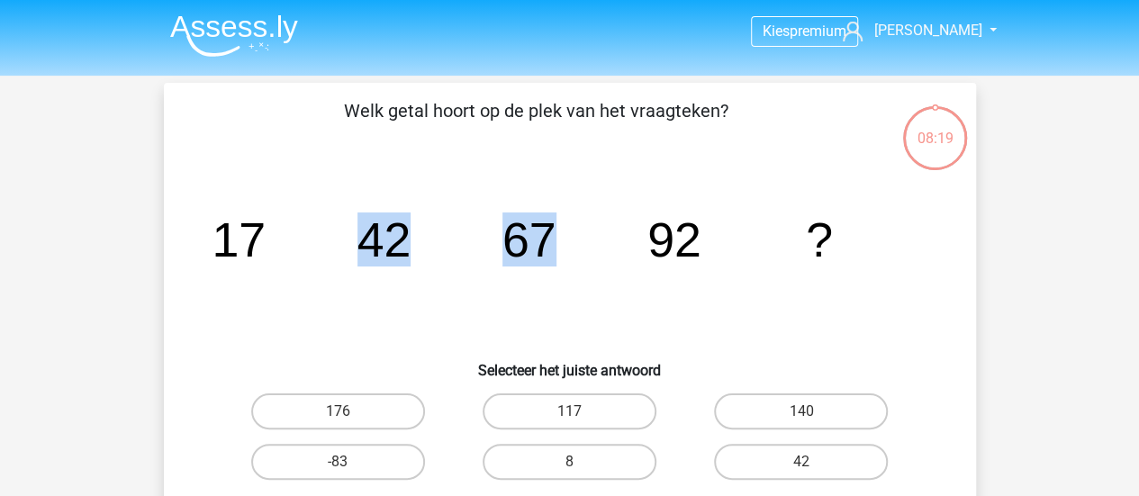
click at [492, 275] on icon "image/svg+xml 17 42 67 92 ?" at bounding box center [570, 257] width 726 height 182
drag, startPoint x: 498, startPoint y: 239, endPoint x: 758, endPoint y: 267, distance: 261.7
click at [758, 267] on icon "image/svg+xml 17 42 67 92 ?" at bounding box center [570, 257] width 726 height 182
click at [693, 229] on tspan "92" at bounding box center [673, 239] width 54 height 54
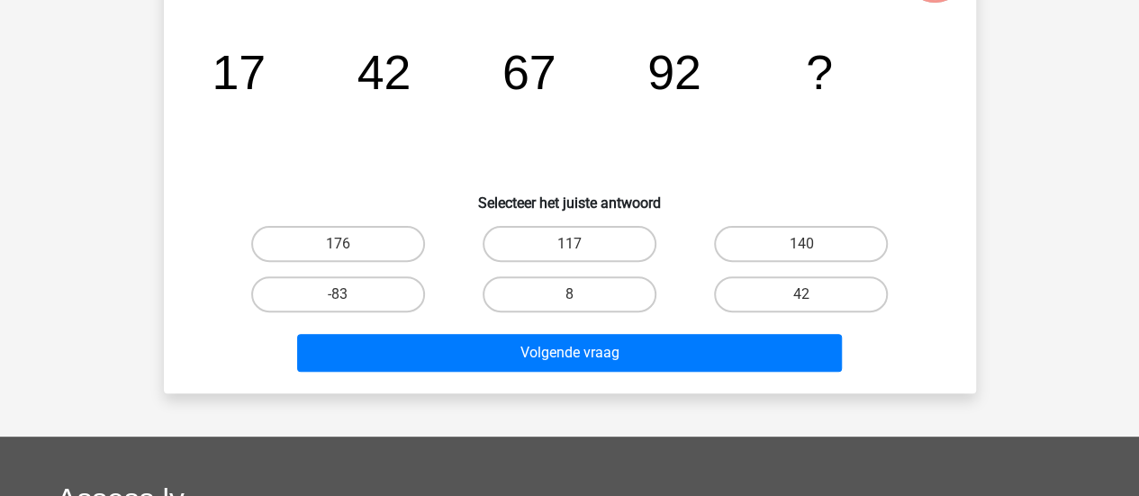
scroll to position [180, 0]
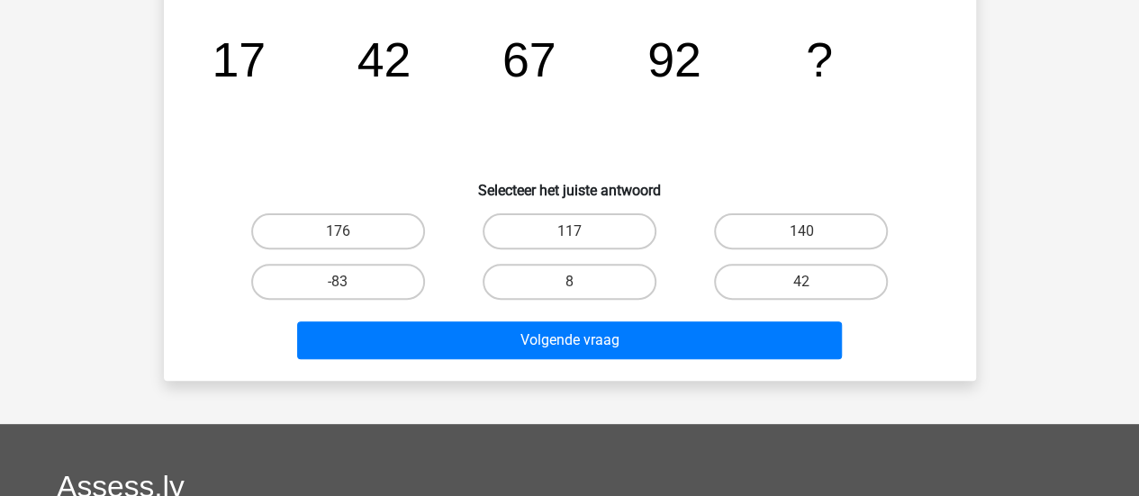
click at [573, 232] on input "117" at bounding box center [575, 237] width 12 height 12
radio input "true"
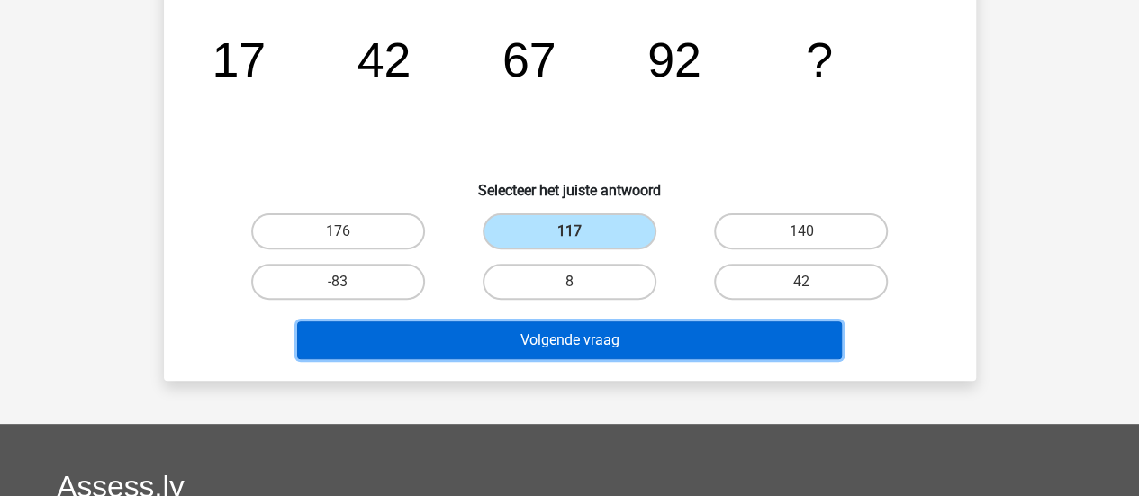
click at [634, 343] on button "Volgende vraag" at bounding box center [569, 340] width 545 height 38
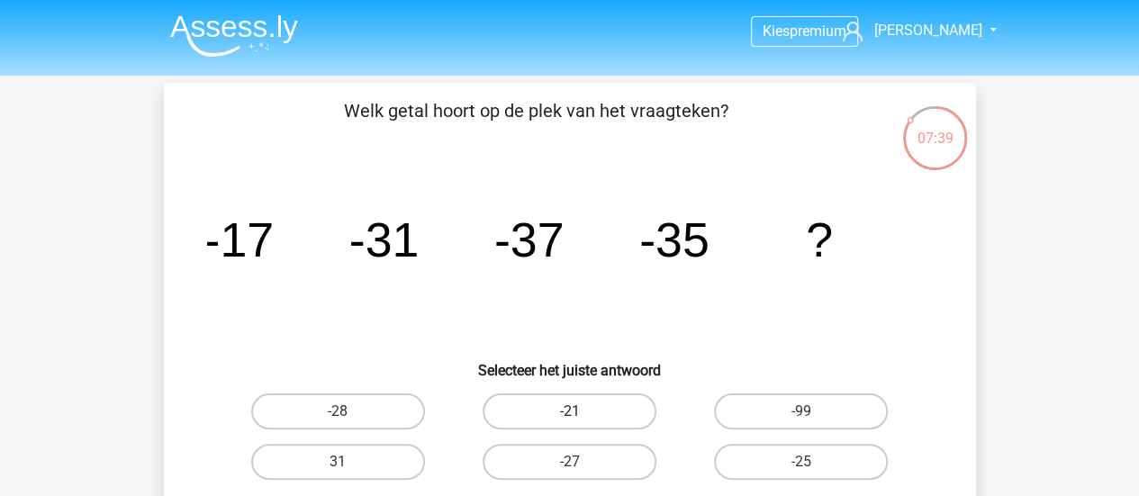
scroll to position [0, 0]
click at [816, 465] on label "-25" at bounding box center [801, 462] width 174 height 36
click at [813, 465] on input "-25" at bounding box center [807, 468] width 12 height 12
radio input "true"
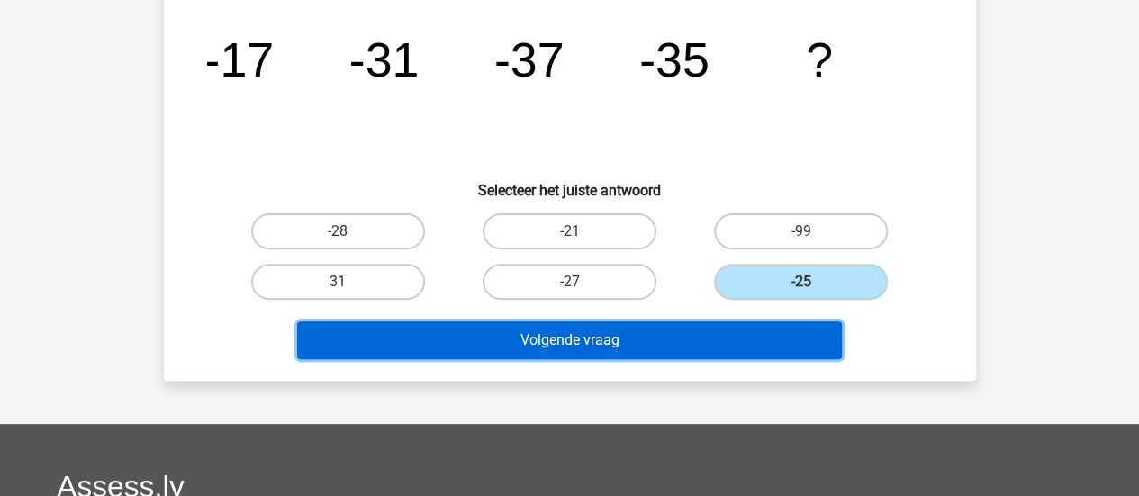
click at [715, 337] on button "Volgende vraag" at bounding box center [569, 340] width 545 height 38
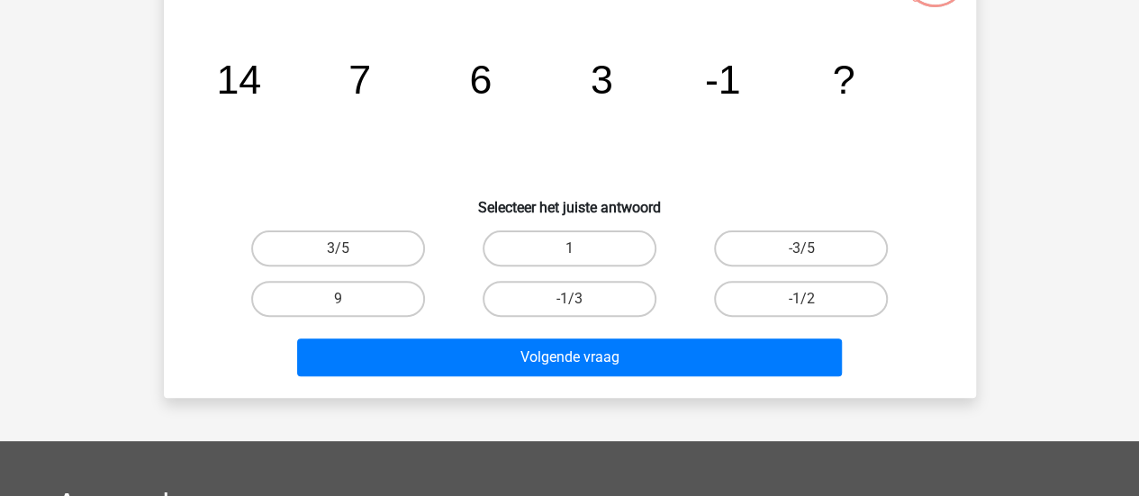
scroll to position [180, 0]
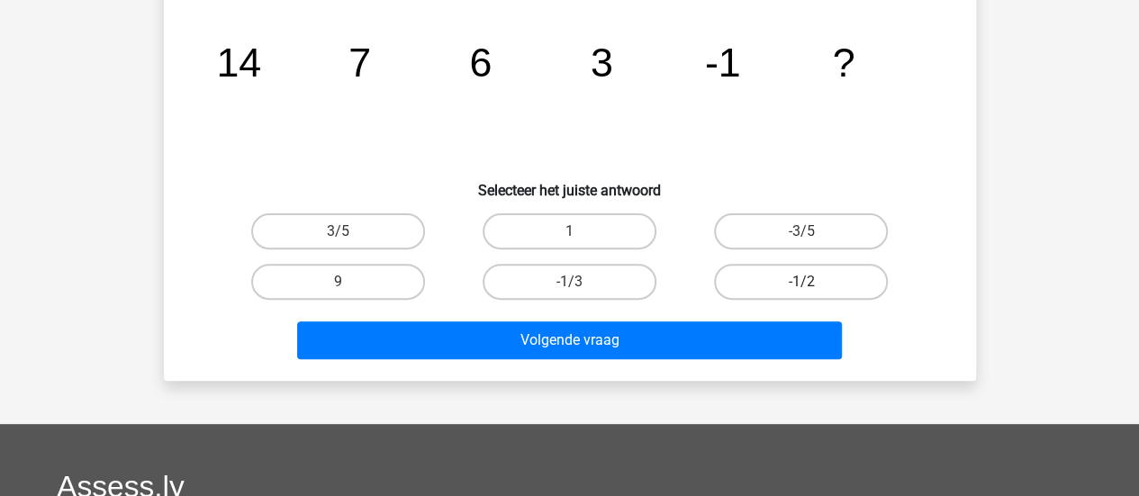
click at [845, 286] on label "-1/2" at bounding box center [801, 282] width 174 height 36
click at [813, 286] on input "-1/2" at bounding box center [807, 288] width 12 height 12
radio input "true"
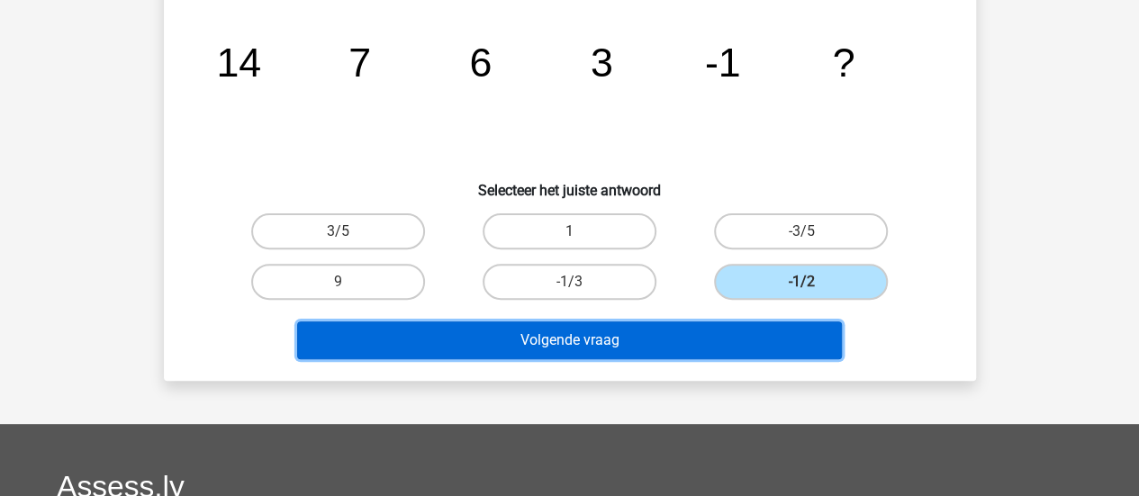
click at [715, 336] on button "Volgende vraag" at bounding box center [569, 340] width 545 height 38
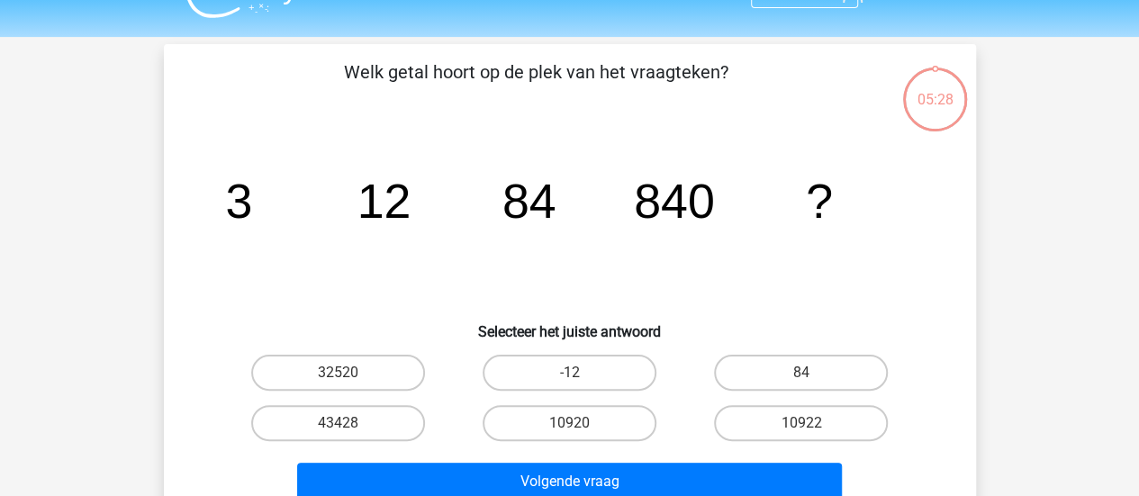
scroll to position [0, 0]
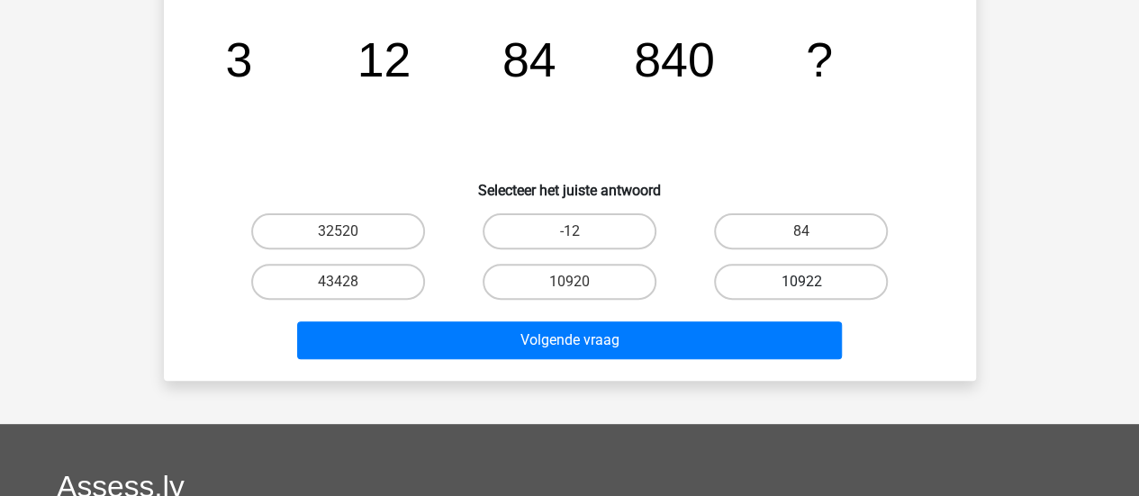
click at [791, 280] on label "10922" at bounding box center [801, 282] width 174 height 36
click at [801, 282] on input "10922" at bounding box center [807, 288] width 12 height 12
radio input "true"
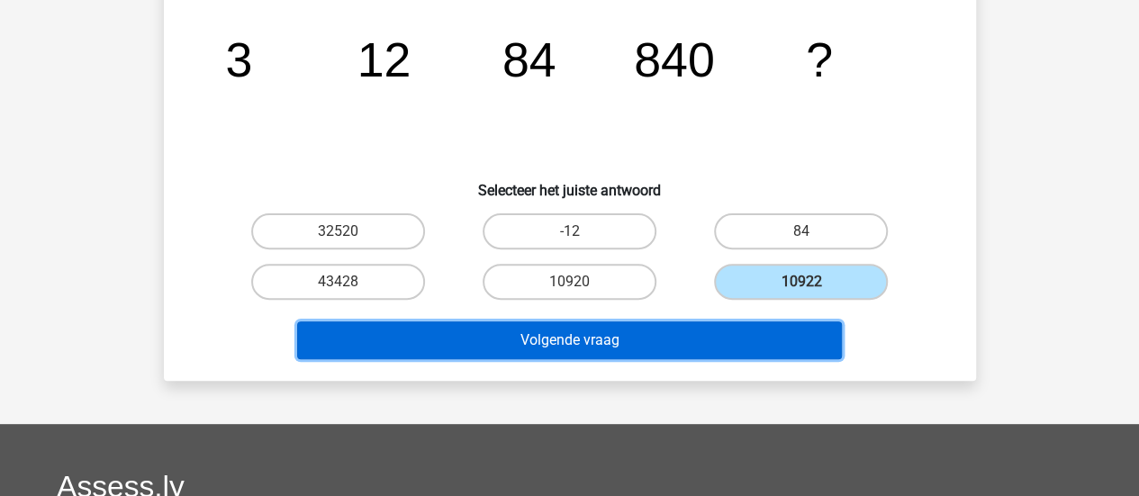
click at [781, 349] on button "Volgende vraag" at bounding box center [569, 340] width 545 height 38
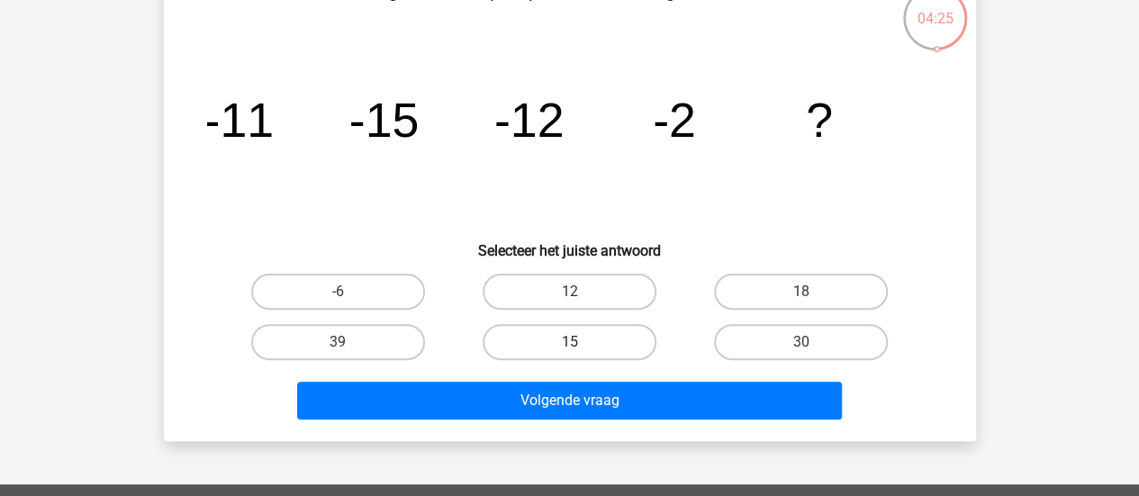
scroll to position [180, 0]
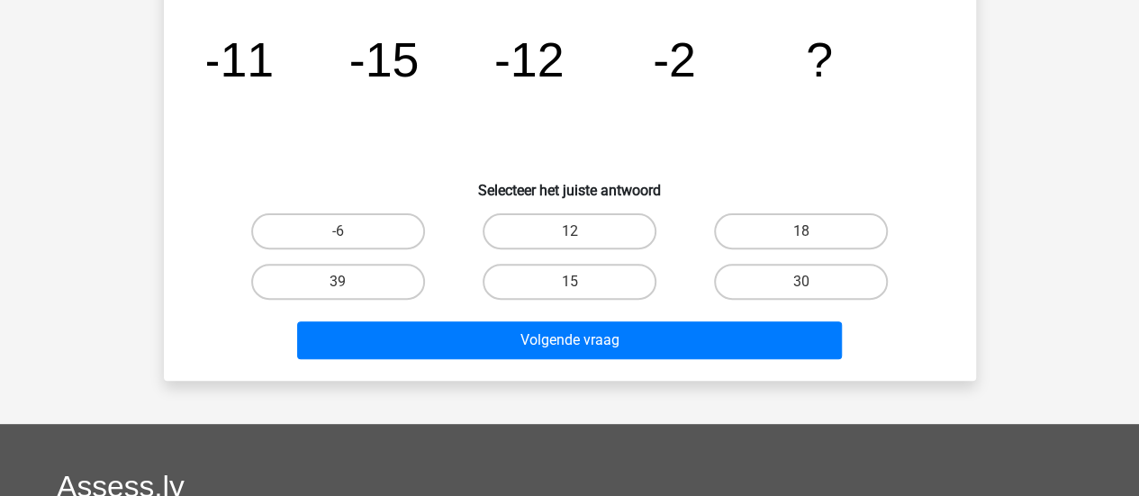
click at [577, 282] on input "15" at bounding box center [575, 288] width 12 height 12
radio input "true"
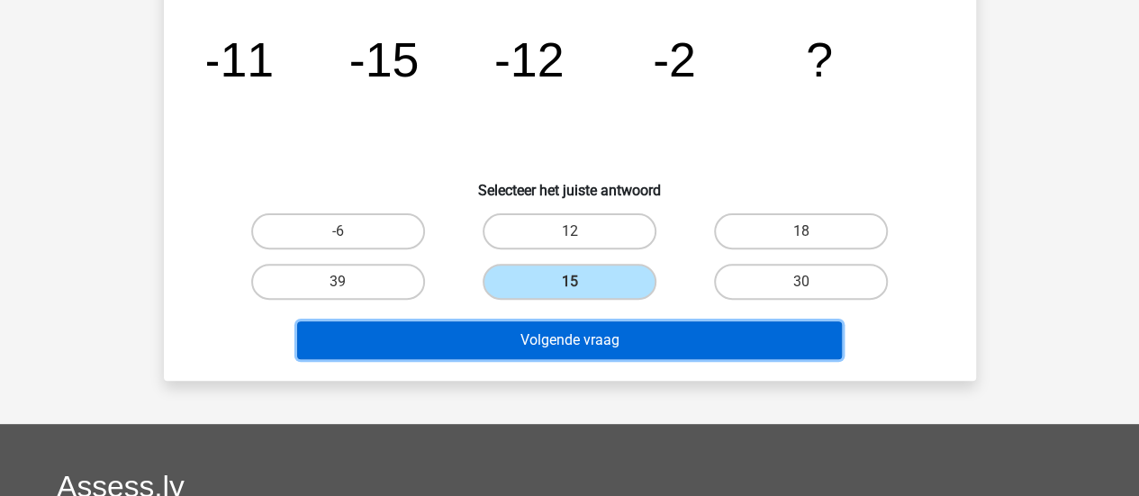
click at [601, 323] on button "Volgende vraag" at bounding box center [569, 340] width 545 height 38
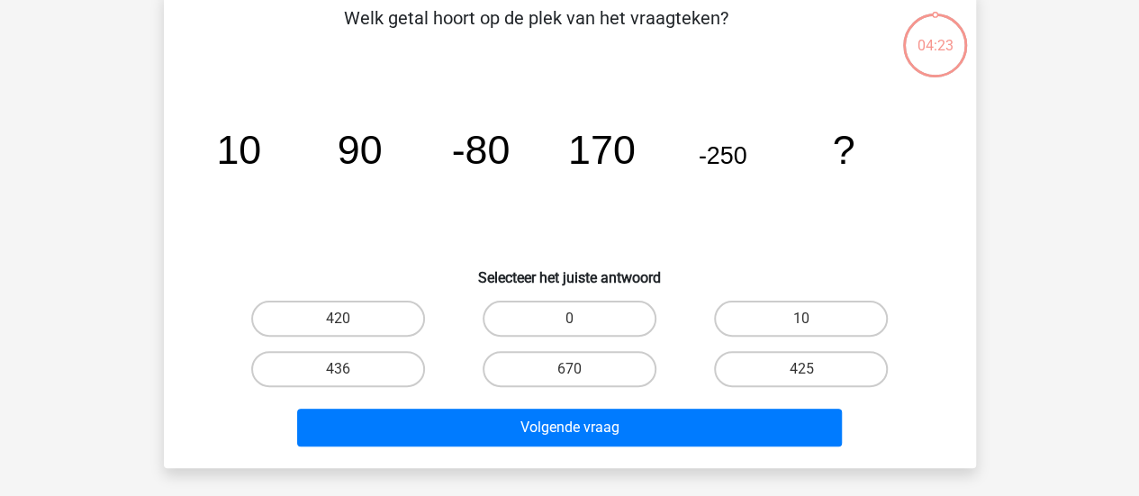
scroll to position [83, 0]
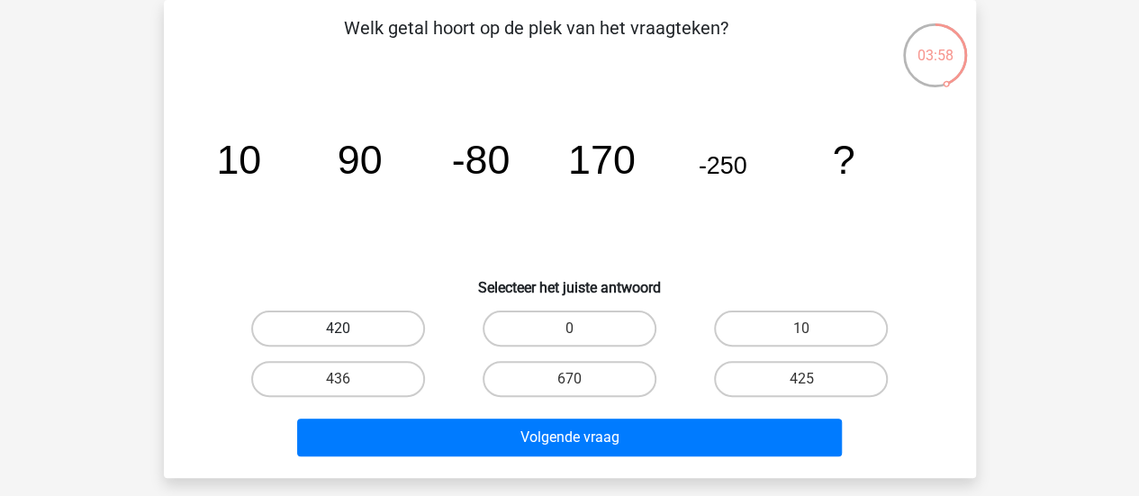
click at [380, 327] on label "420" at bounding box center [338, 329] width 174 height 36
click at [349, 329] on input "420" at bounding box center [344, 335] width 12 height 12
radio input "true"
click at [486, 414] on div "Volgende vraag" at bounding box center [570, 433] width 754 height 59
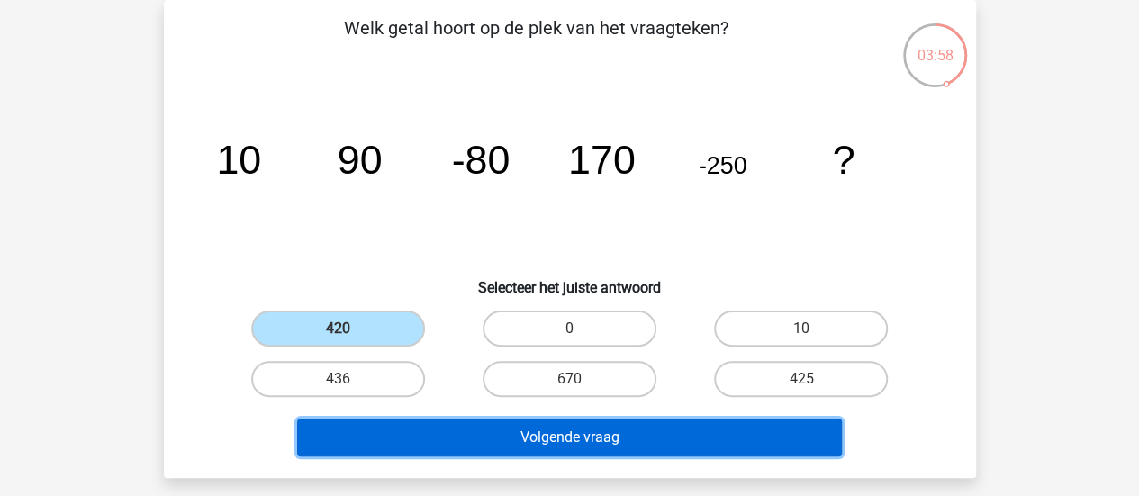
click at [491, 428] on button "Volgende vraag" at bounding box center [569, 438] width 545 height 38
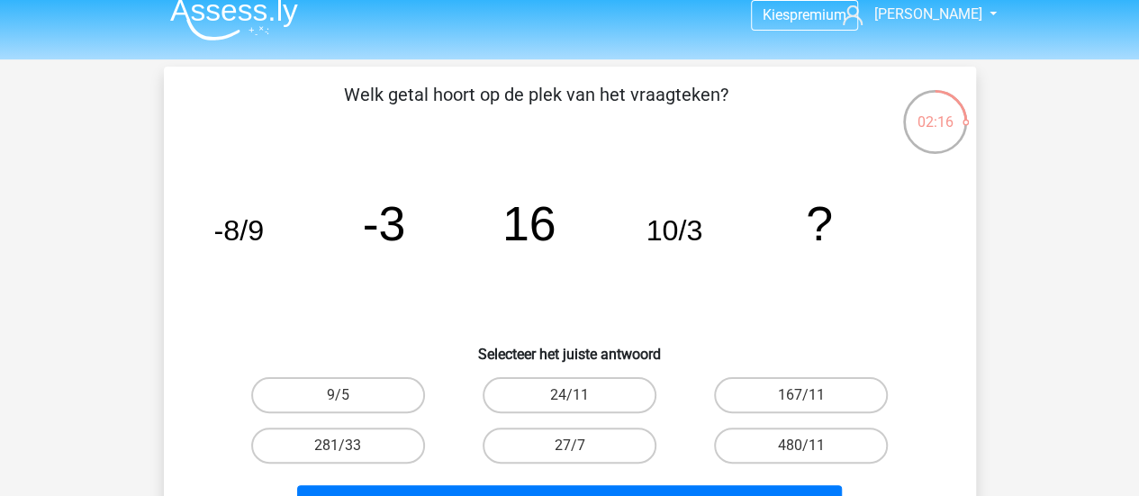
scroll to position [0, 0]
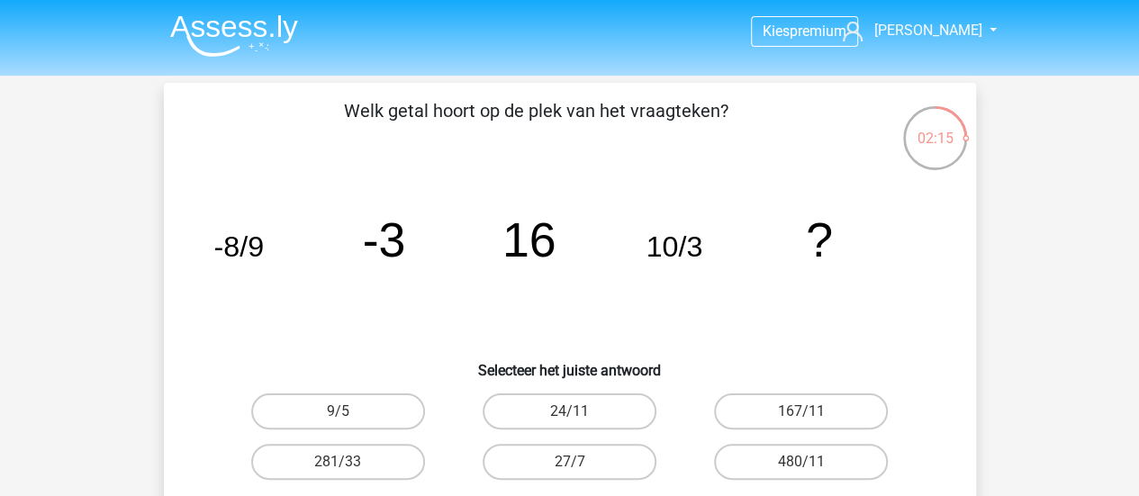
click at [535, 230] on tspan "16" at bounding box center [528, 239] width 54 height 54
click at [547, 271] on icon "image/svg+xml -8/9 -3 16 10/3 ?" at bounding box center [570, 257] width 726 height 182
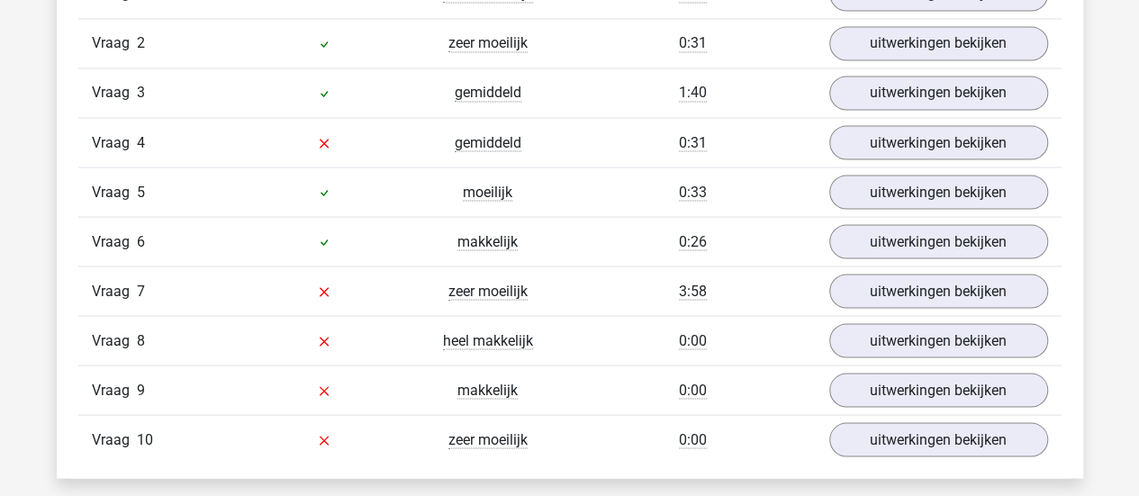
scroll to position [1621, 0]
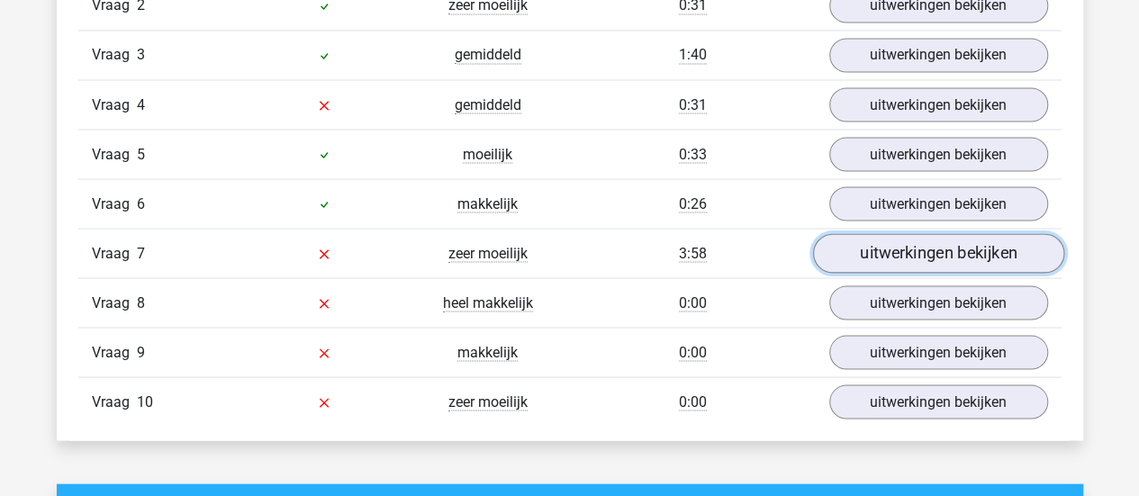
click at [906, 253] on link "uitwerkingen bekijken" at bounding box center [937, 253] width 251 height 40
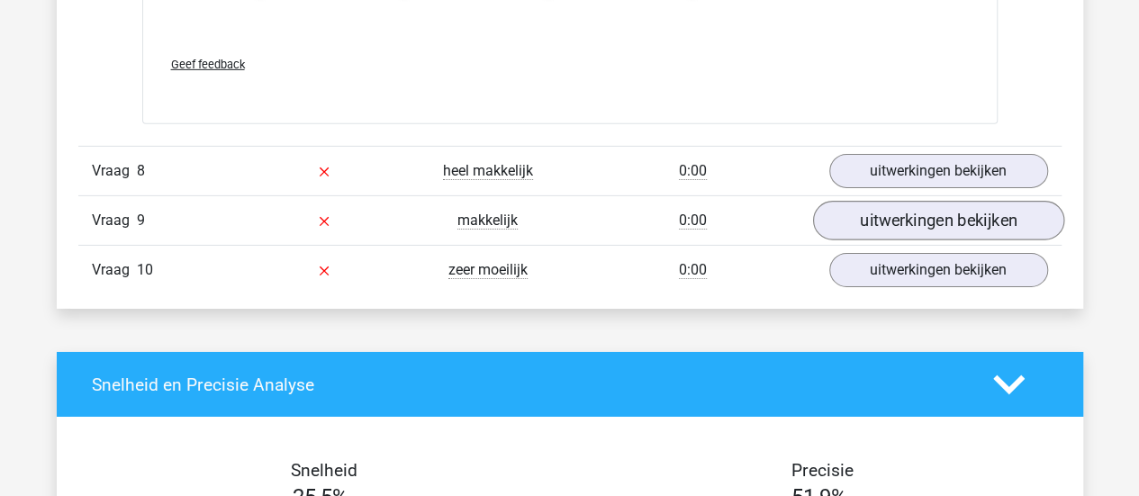
scroll to position [2881, 0]
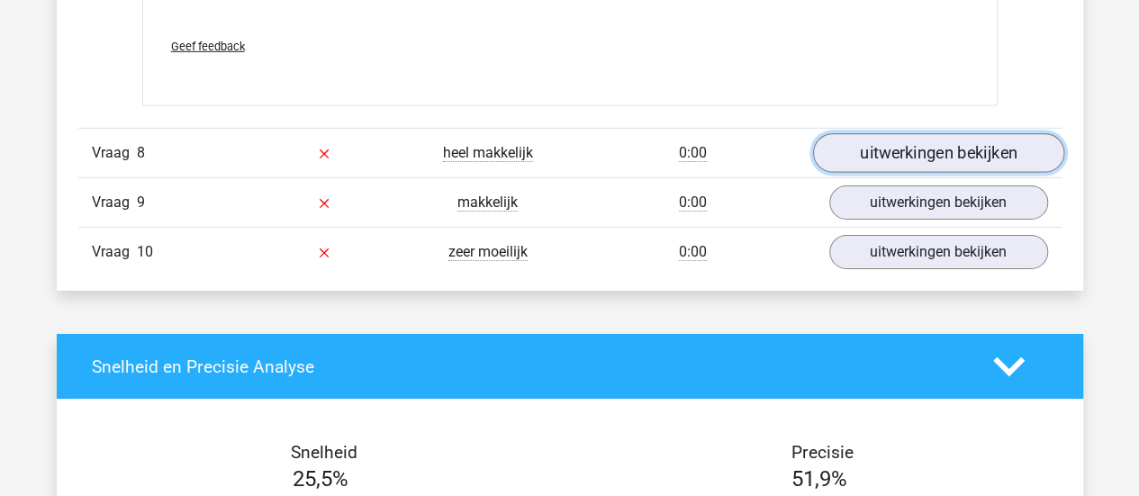
click at [935, 143] on link "uitwerkingen bekijken" at bounding box center [937, 153] width 251 height 40
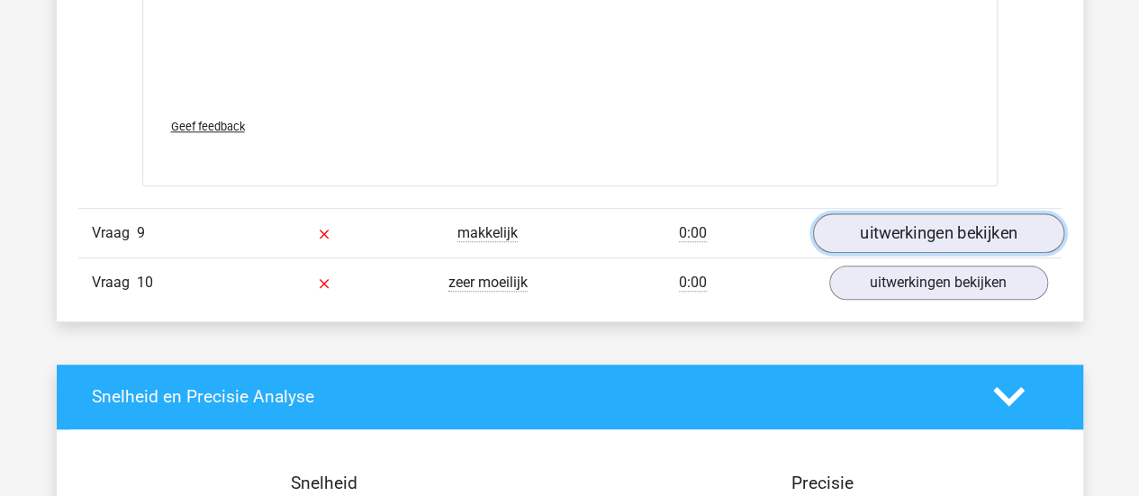
click at [915, 213] on link "uitwerkingen bekijken" at bounding box center [937, 233] width 251 height 40
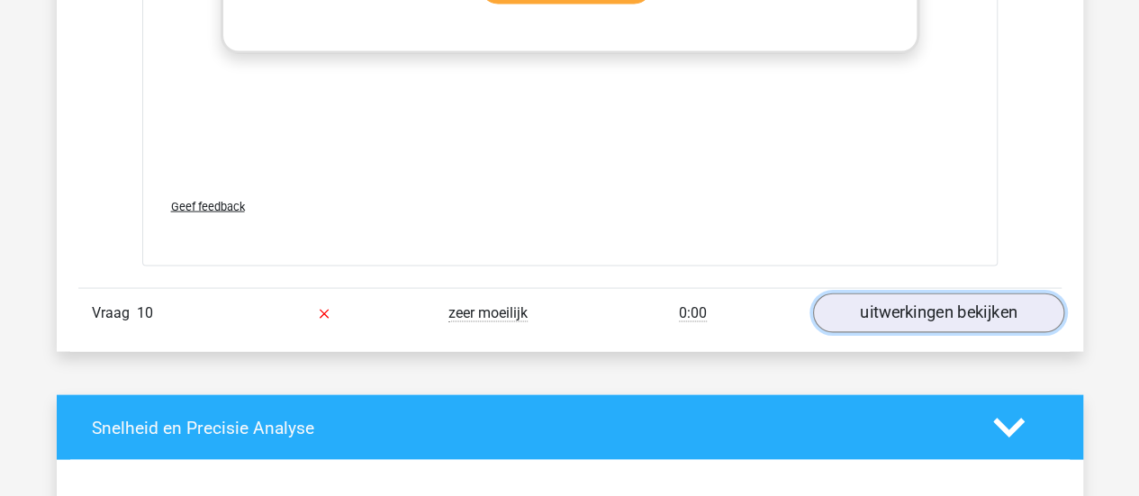
click at [935, 305] on link "uitwerkingen bekijken" at bounding box center [937, 314] width 251 height 40
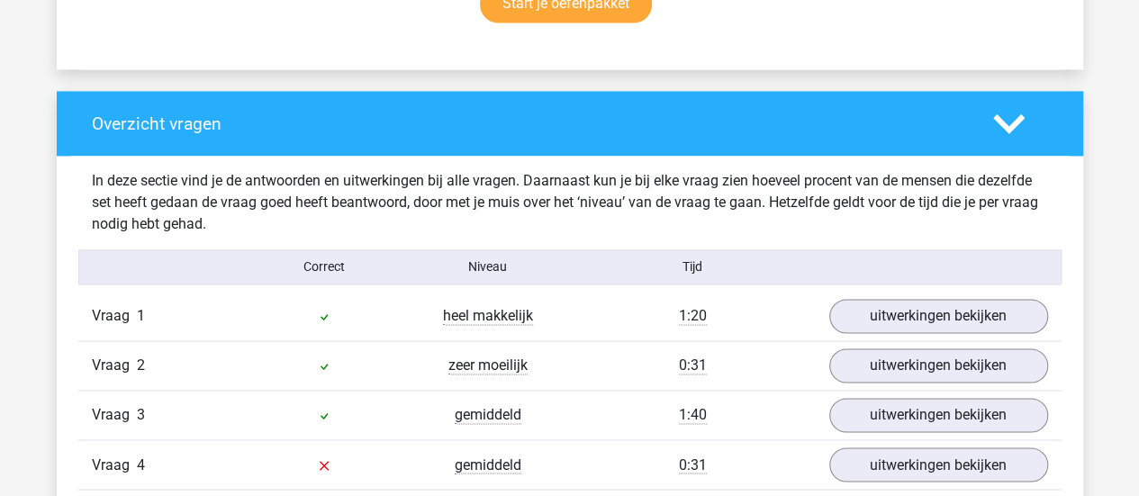
scroll to position [360, 0]
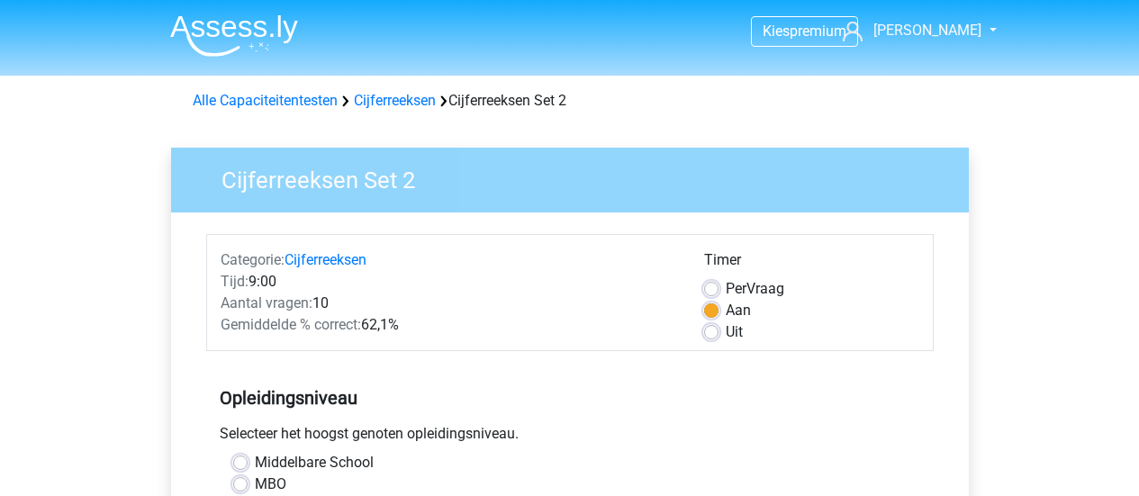
scroll to position [540, 0]
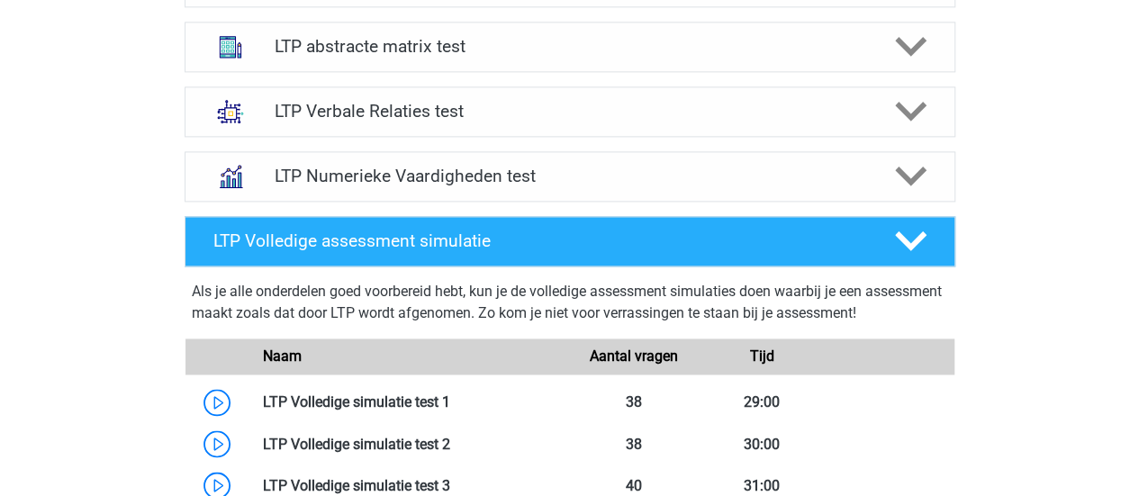
scroll to position [1080, 0]
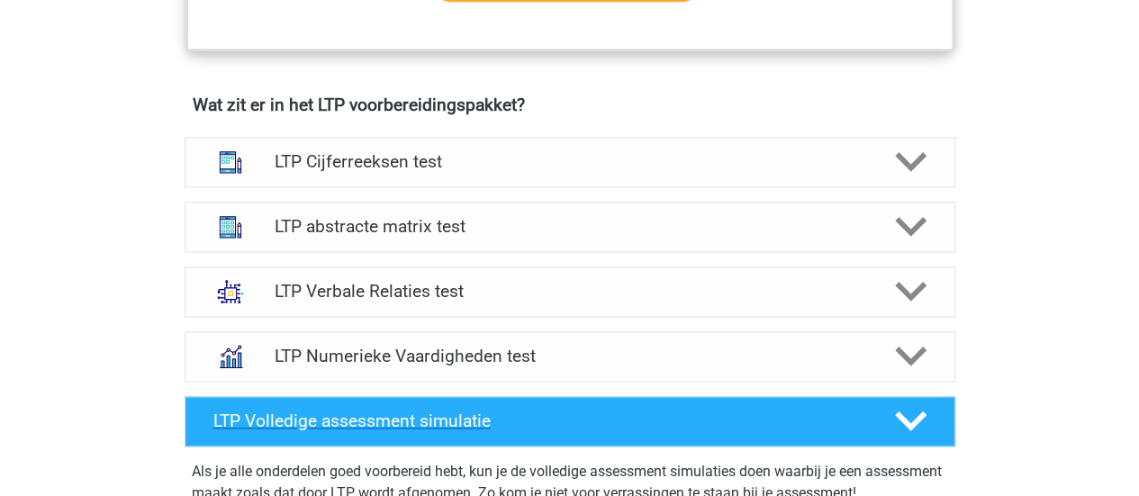
click at [448, 418] on h4 "LTP Volledige assessment simulatie" at bounding box center [539, 421] width 652 height 21
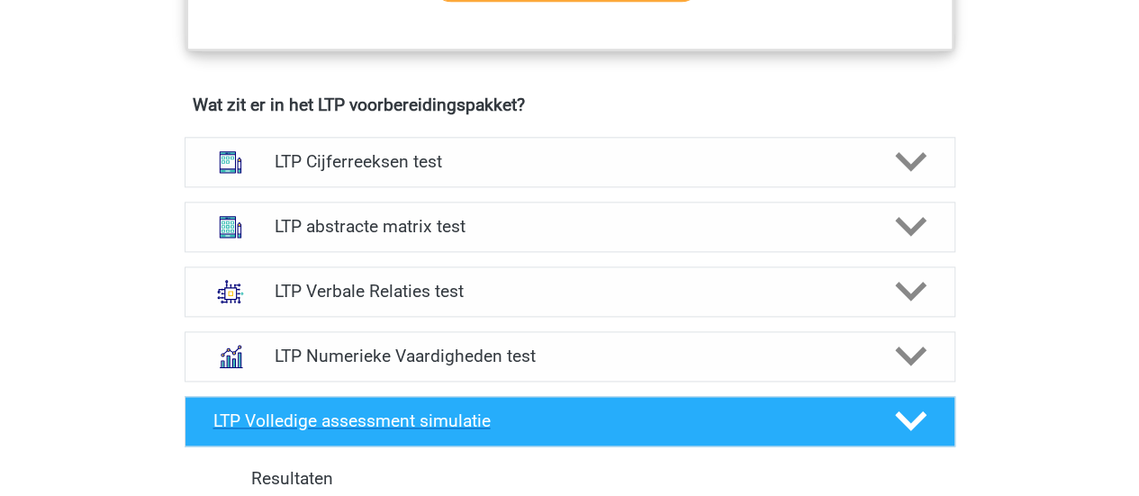
scroll to position [1441, 0]
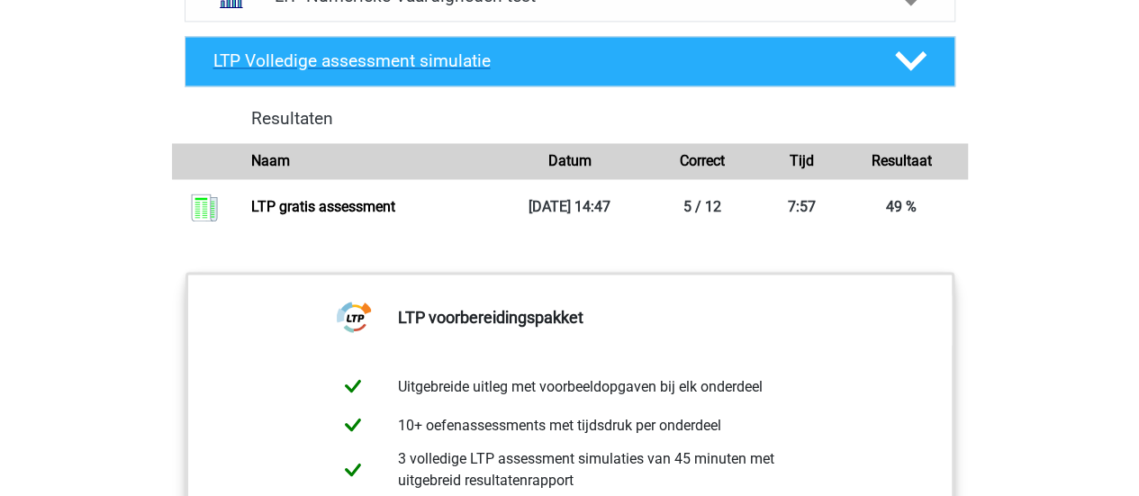
click at [445, 60] on h4 "LTP Volledige assessment simulatie" at bounding box center [539, 60] width 652 height 21
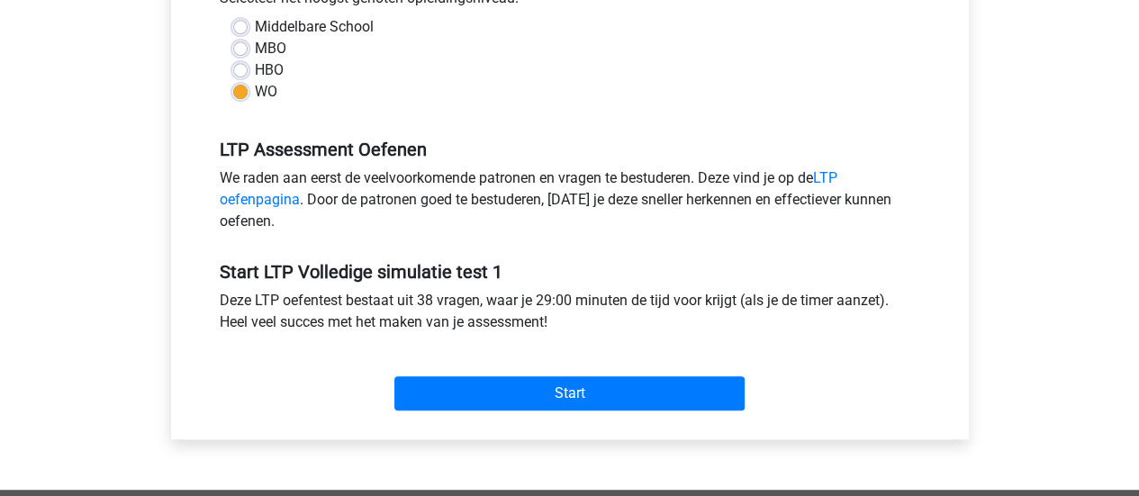
scroll to position [540, 0]
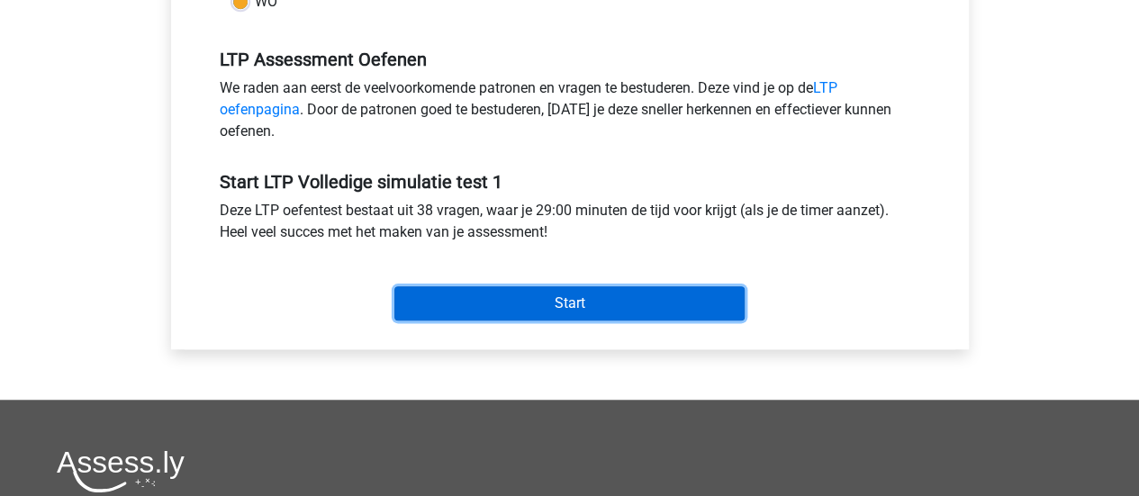
click at [596, 305] on input "Start" at bounding box center [569, 303] width 350 height 34
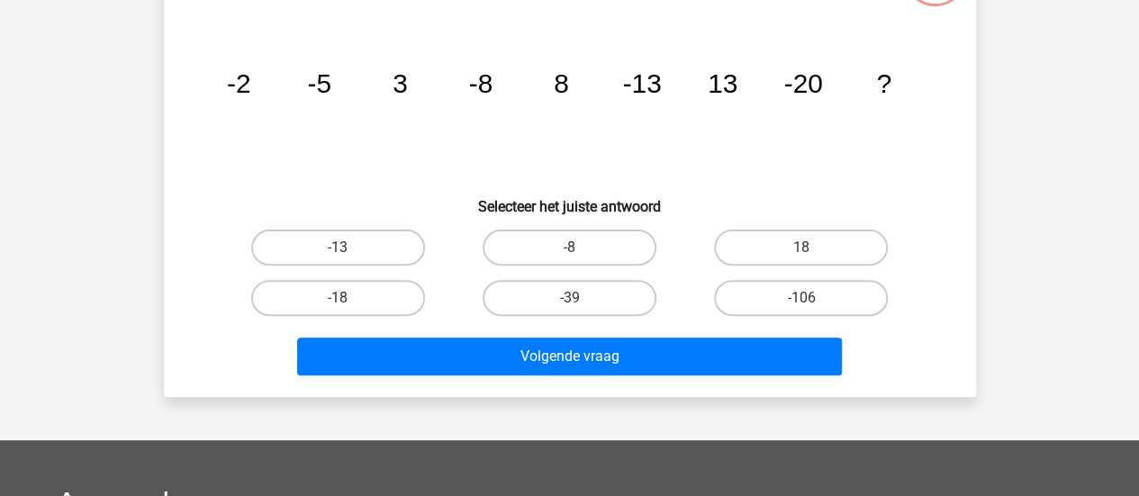
scroll to position [180, 0]
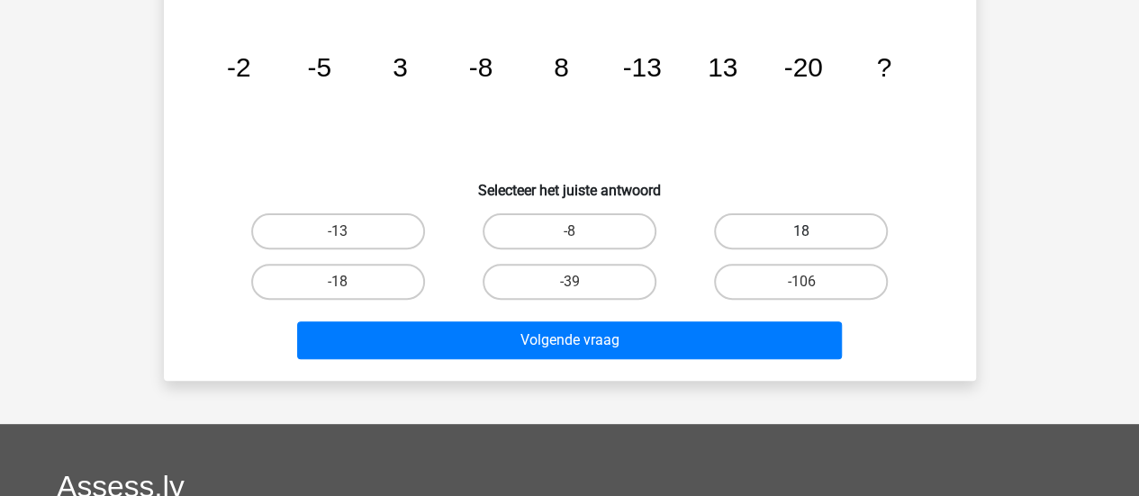
click at [814, 233] on label "18" at bounding box center [801, 231] width 174 height 36
click at [813, 233] on input "18" at bounding box center [807, 237] width 12 height 12
radio input "true"
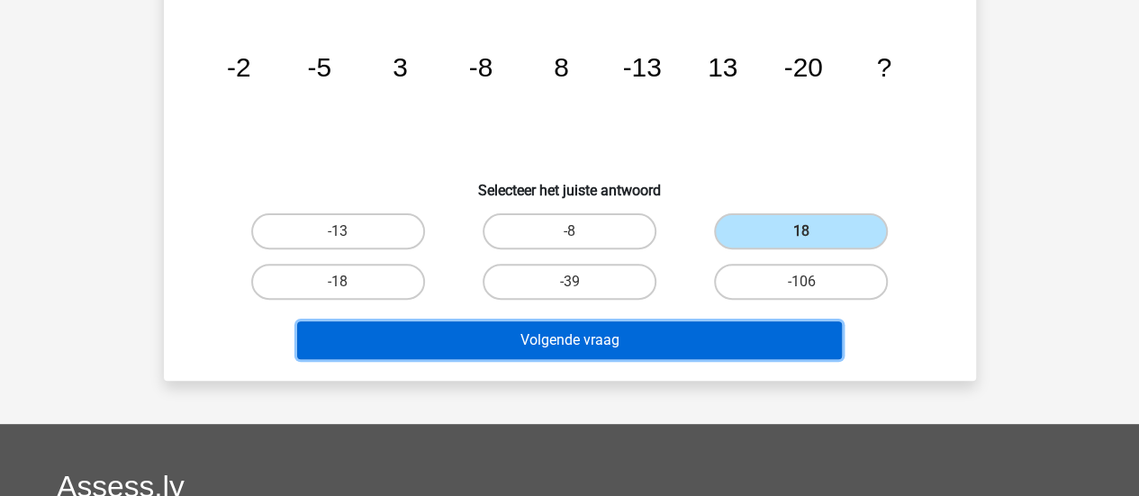
click at [721, 336] on button "Volgende vraag" at bounding box center [569, 340] width 545 height 38
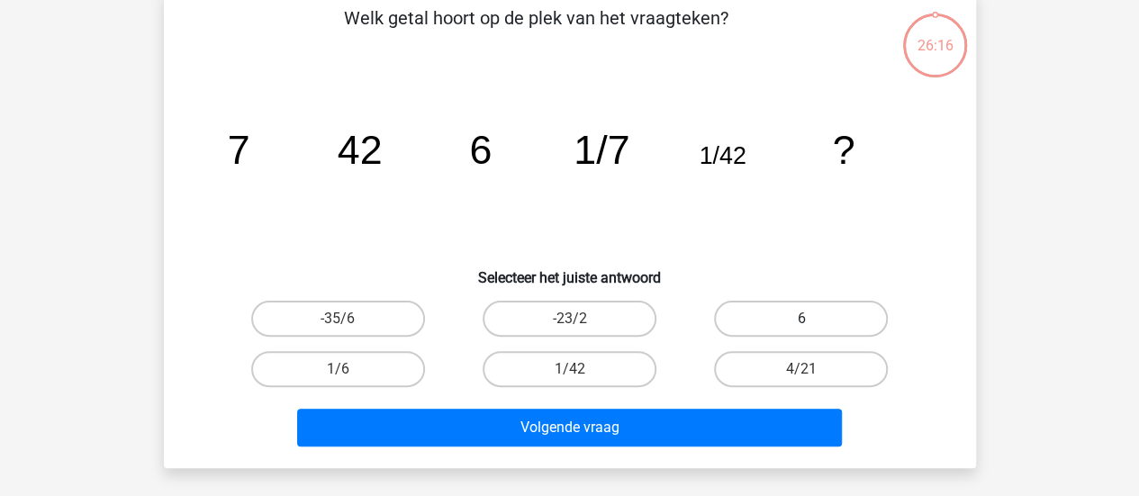
scroll to position [83, 0]
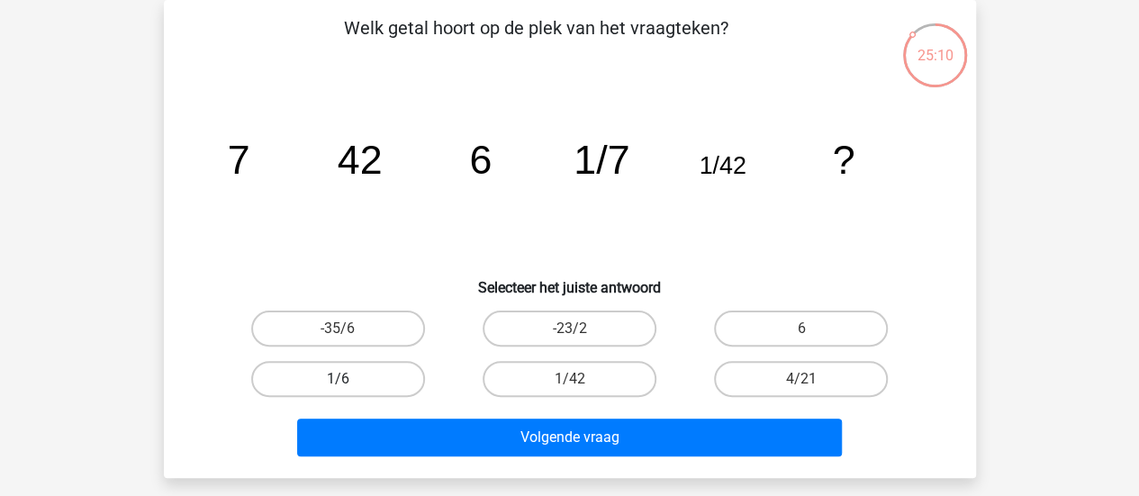
click at [364, 374] on label "1/6" at bounding box center [338, 379] width 174 height 36
click at [349, 379] on input "1/6" at bounding box center [344, 385] width 12 height 12
radio input "true"
click at [839, 327] on label "6" at bounding box center [801, 329] width 174 height 36
click at [813, 329] on input "6" at bounding box center [807, 335] width 12 height 12
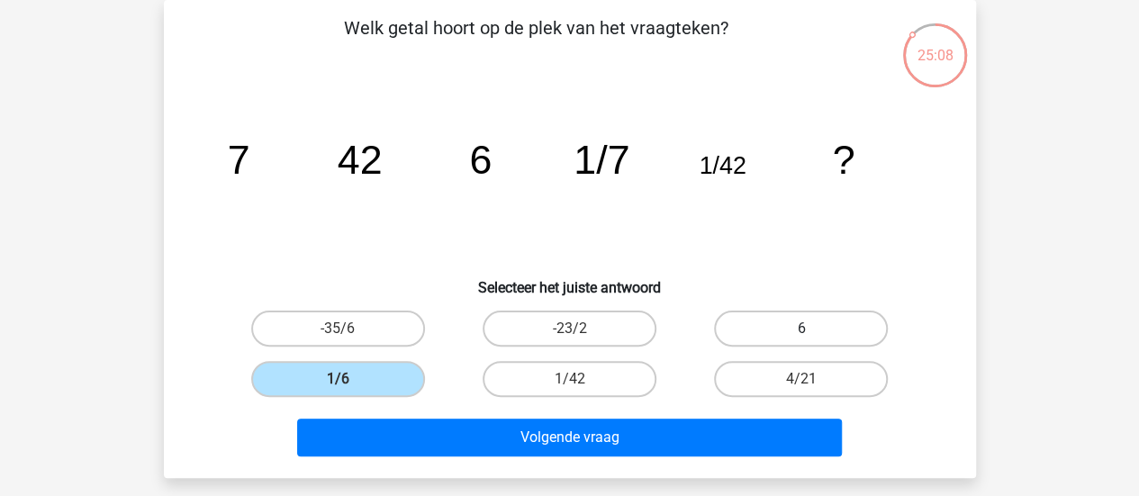
radio input "true"
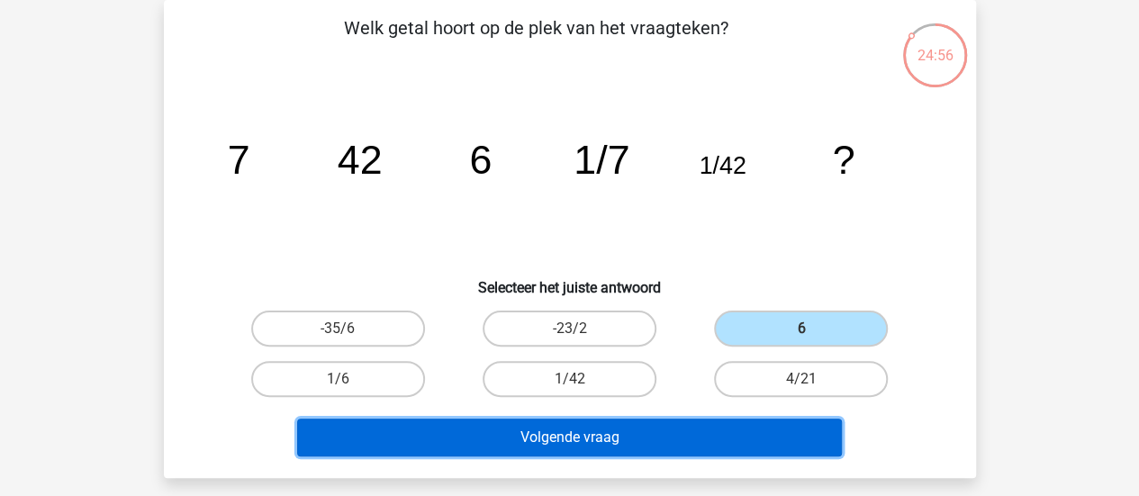
click at [698, 433] on button "Volgende vraag" at bounding box center [569, 438] width 545 height 38
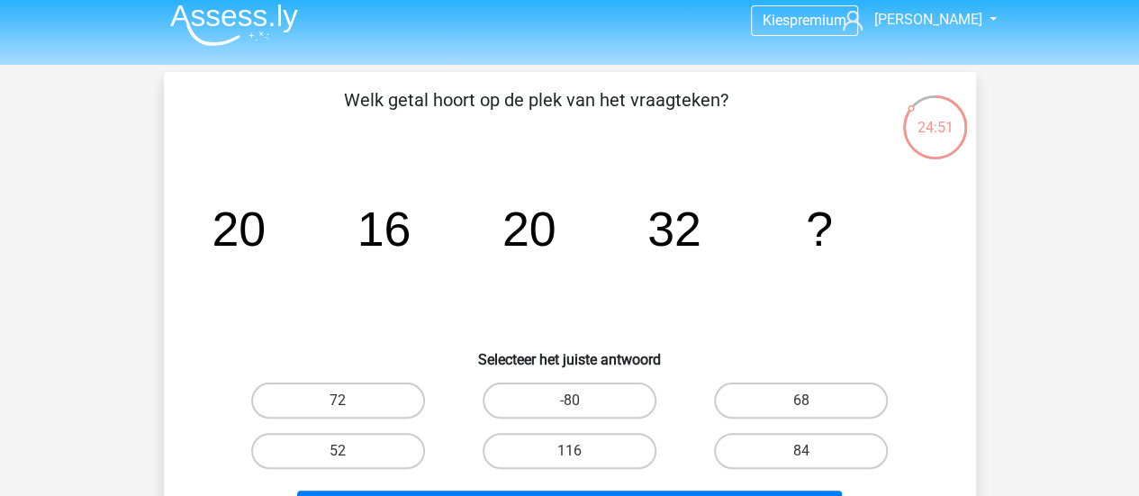
scroll to position [0, 0]
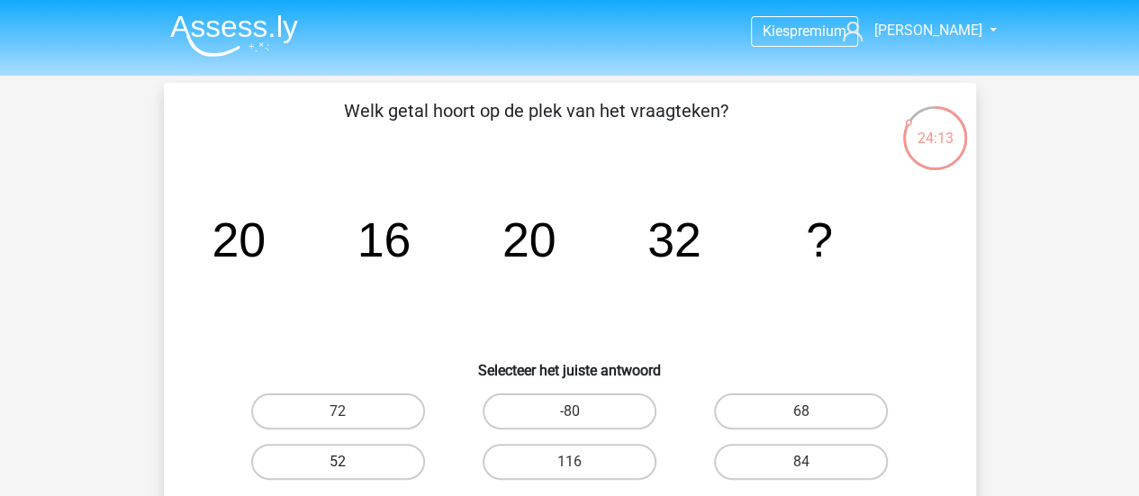
click at [382, 457] on label "52" at bounding box center [338, 462] width 174 height 36
click at [349, 462] on input "52" at bounding box center [344, 468] width 12 height 12
radio input "true"
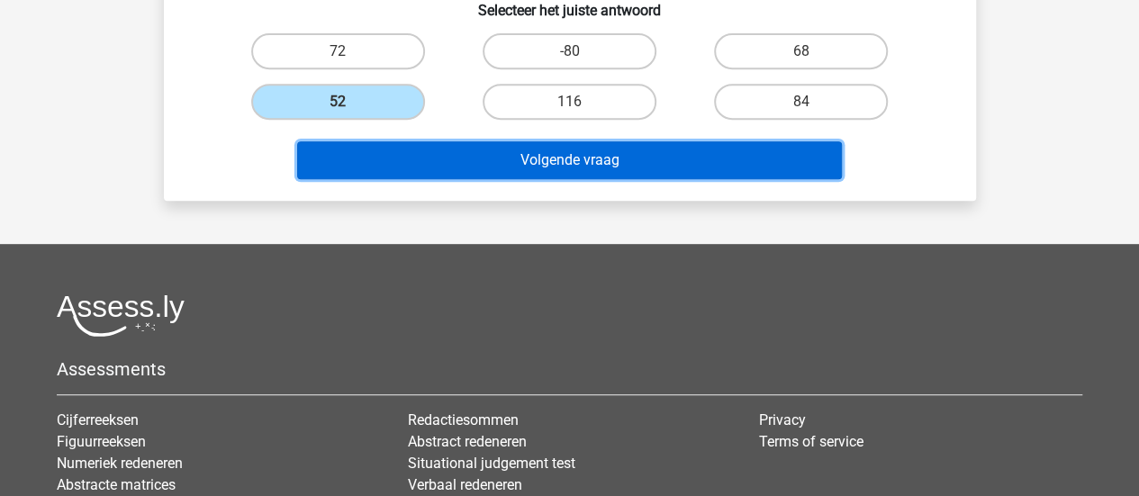
click at [601, 156] on button "Volgende vraag" at bounding box center [569, 160] width 545 height 38
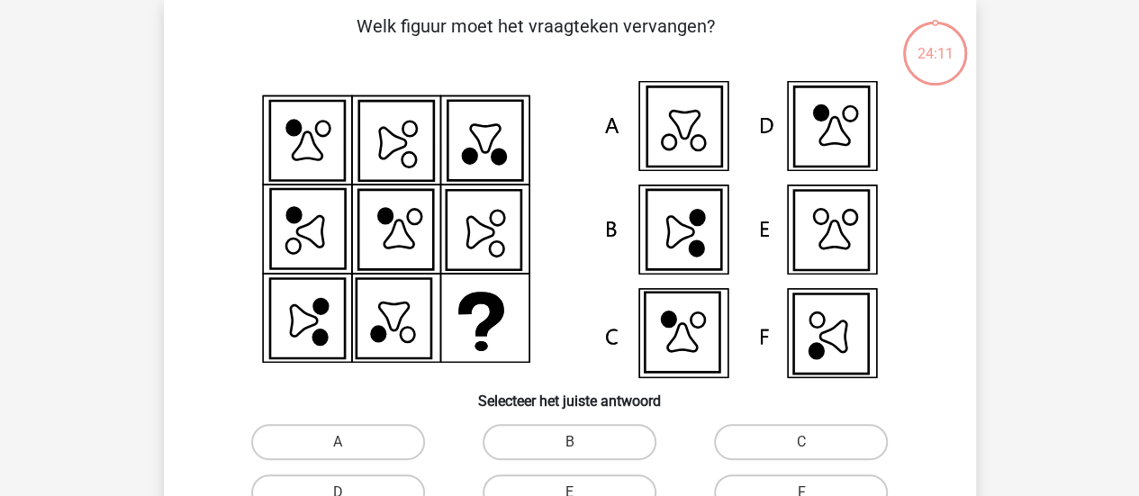
scroll to position [83, 0]
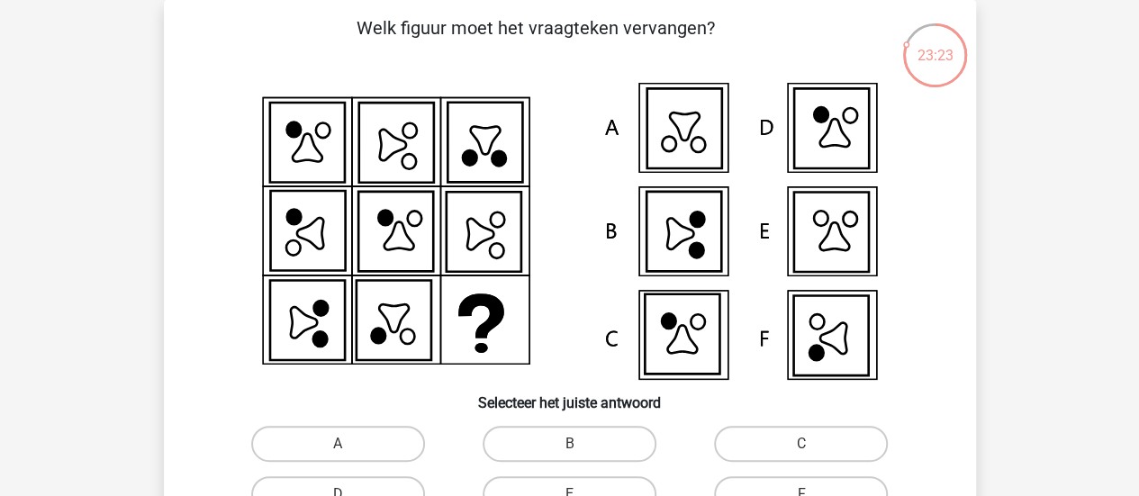
click at [675, 329] on icon at bounding box center [682, 334] width 75 height 80
click at [605, 303] on icon at bounding box center [570, 231] width 726 height 297
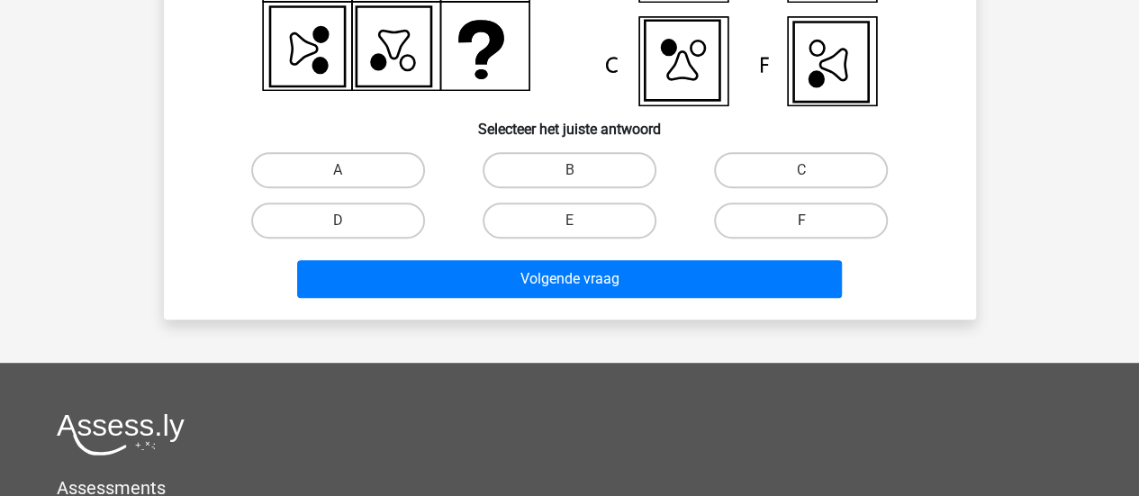
scroll to position [360, 0]
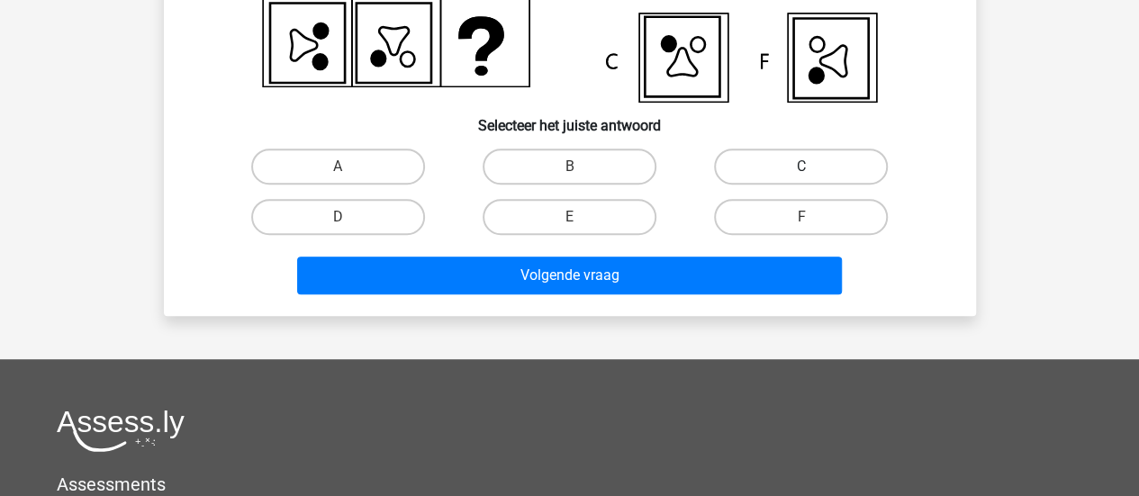
click at [796, 181] on label "C" at bounding box center [801, 167] width 174 height 36
click at [801, 178] on input "C" at bounding box center [807, 173] width 12 height 12
radio input "true"
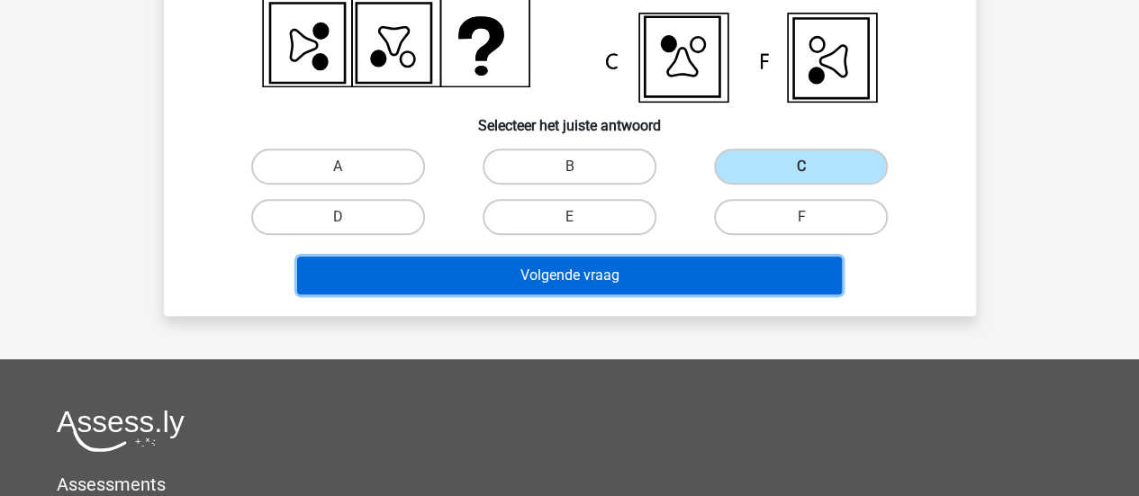
click at [715, 276] on button "Volgende vraag" at bounding box center [569, 276] width 545 height 38
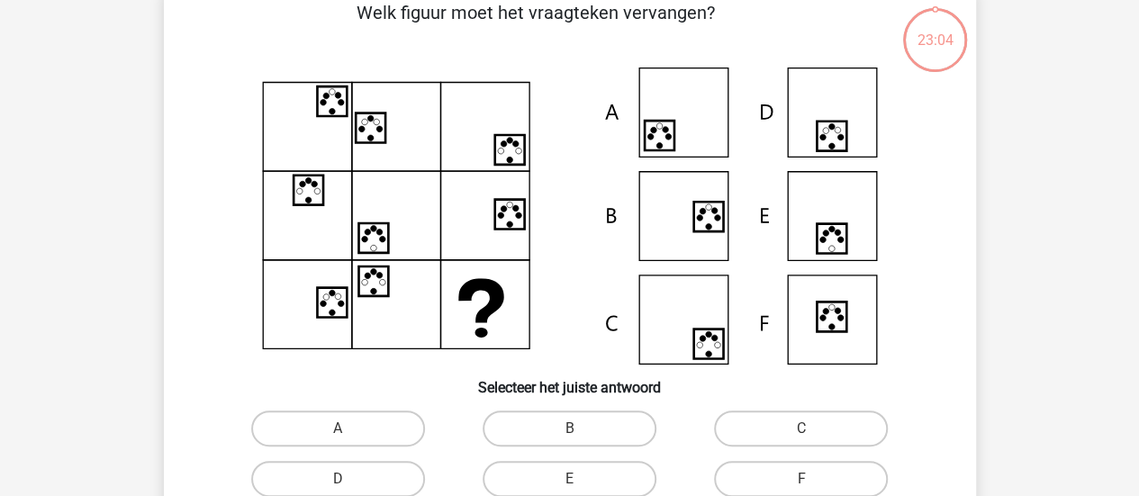
scroll to position [83, 0]
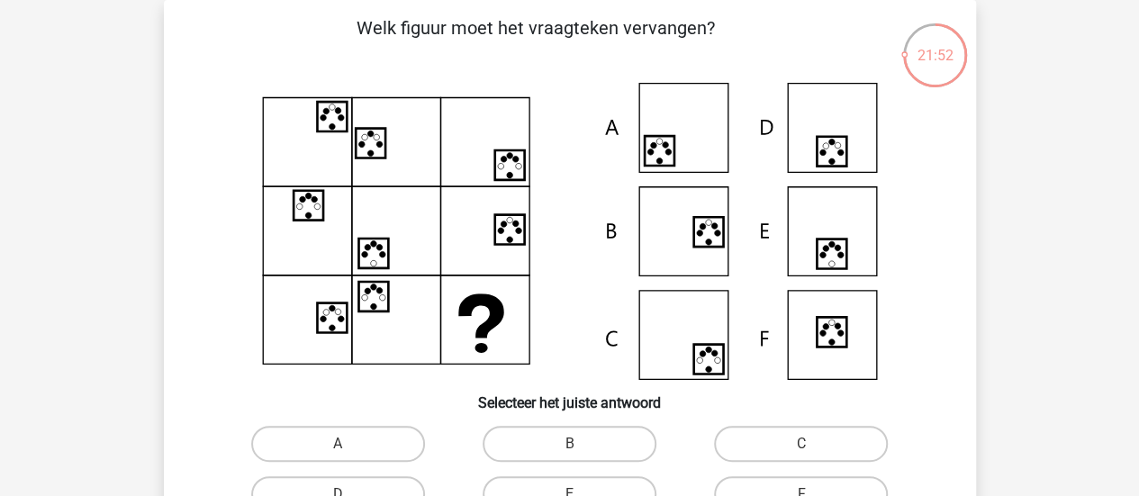
click at [844, 257] on icon at bounding box center [832, 254] width 30 height 30
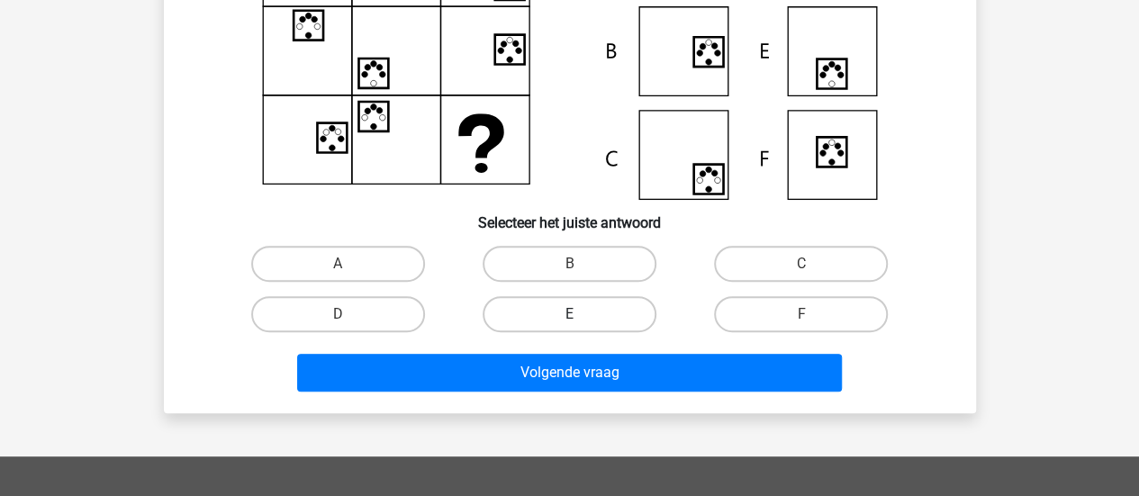
click at [569, 310] on label "E" at bounding box center [570, 314] width 174 height 36
click at [569, 314] on input "E" at bounding box center [575, 320] width 12 height 12
radio input "true"
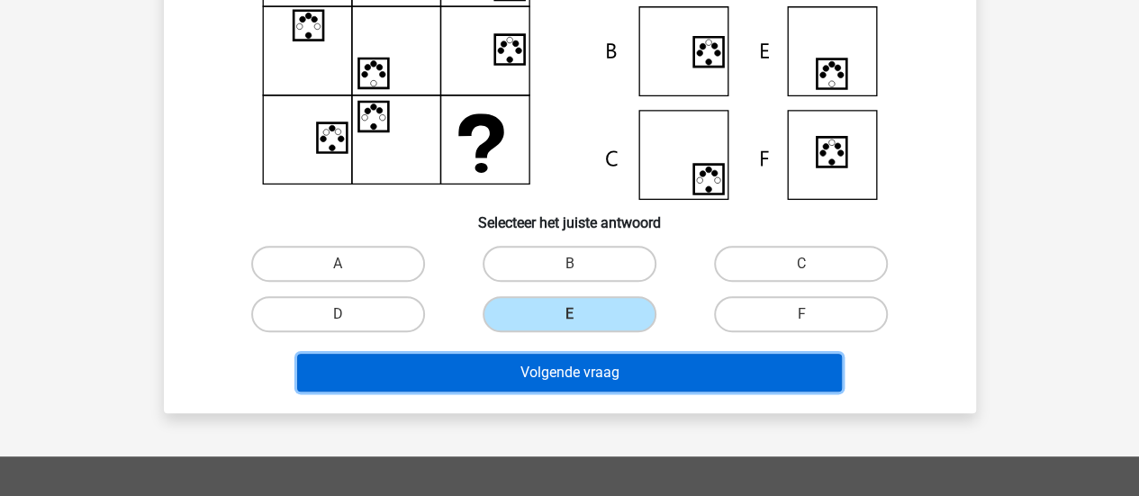
click at [623, 383] on button "Volgende vraag" at bounding box center [569, 373] width 545 height 38
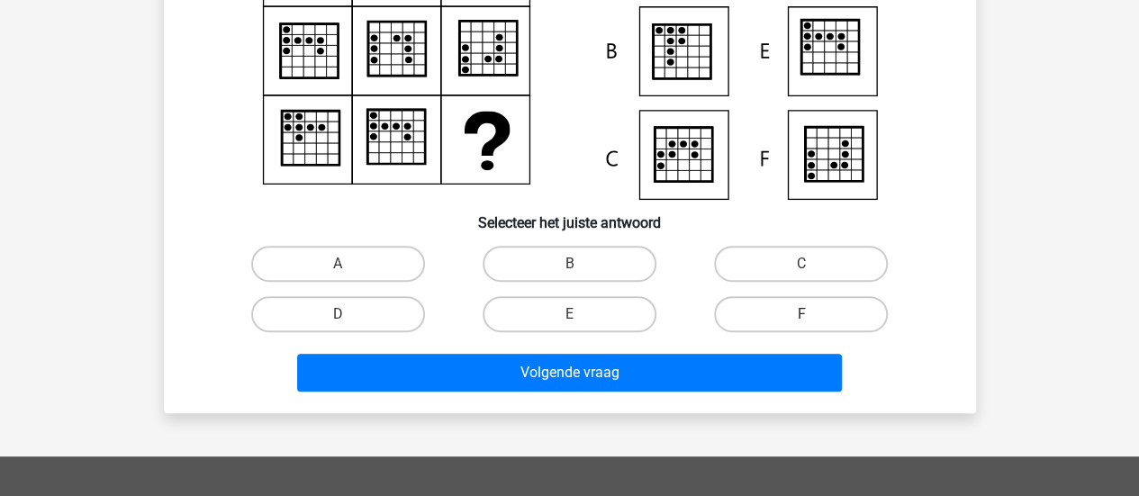
click at [782, 316] on label "F" at bounding box center [801, 314] width 174 height 36
click at [801, 316] on input "F" at bounding box center [807, 320] width 12 height 12
radio input "true"
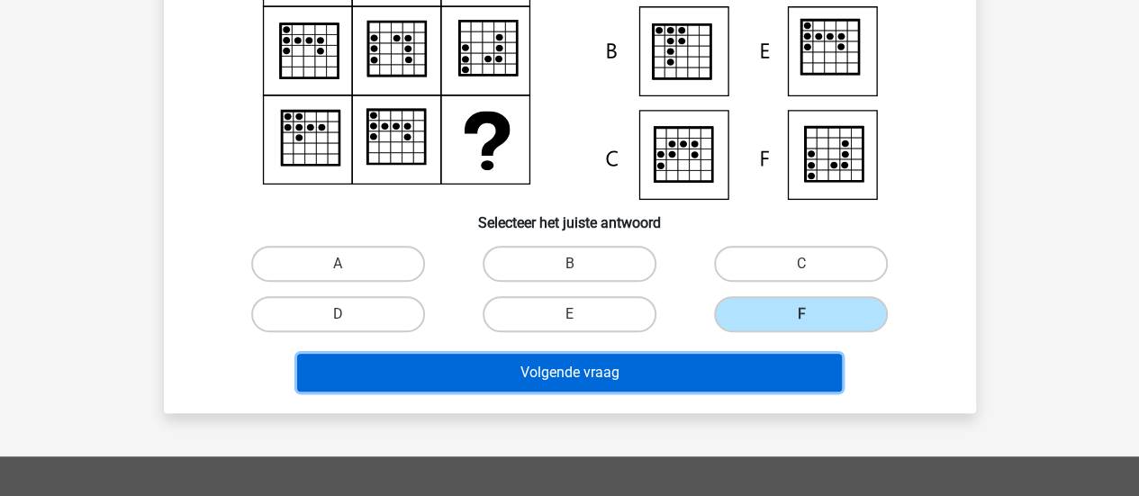
click at [758, 377] on button "Volgende vraag" at bounding box center [569, 373] width 545 height 38
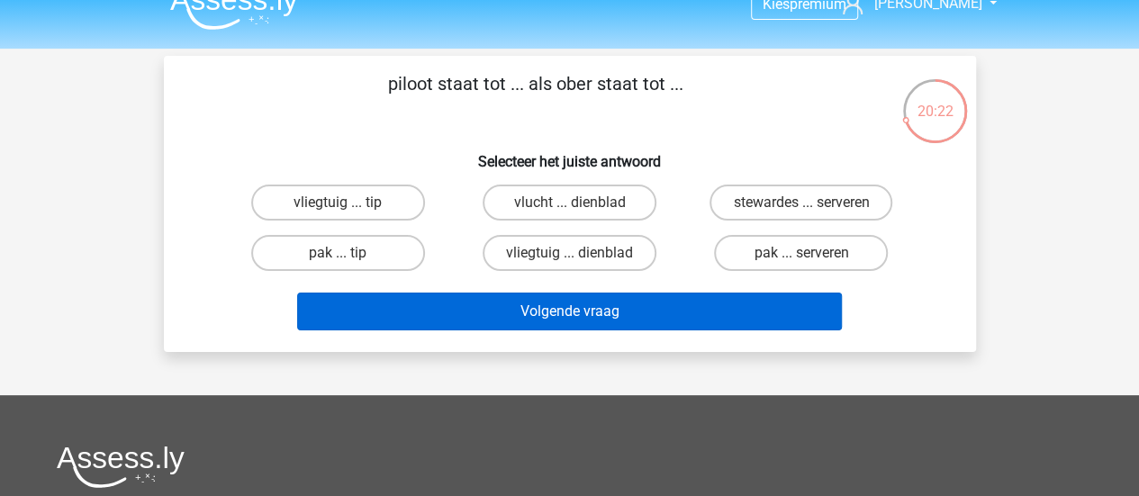
scroll to position [0, 0]
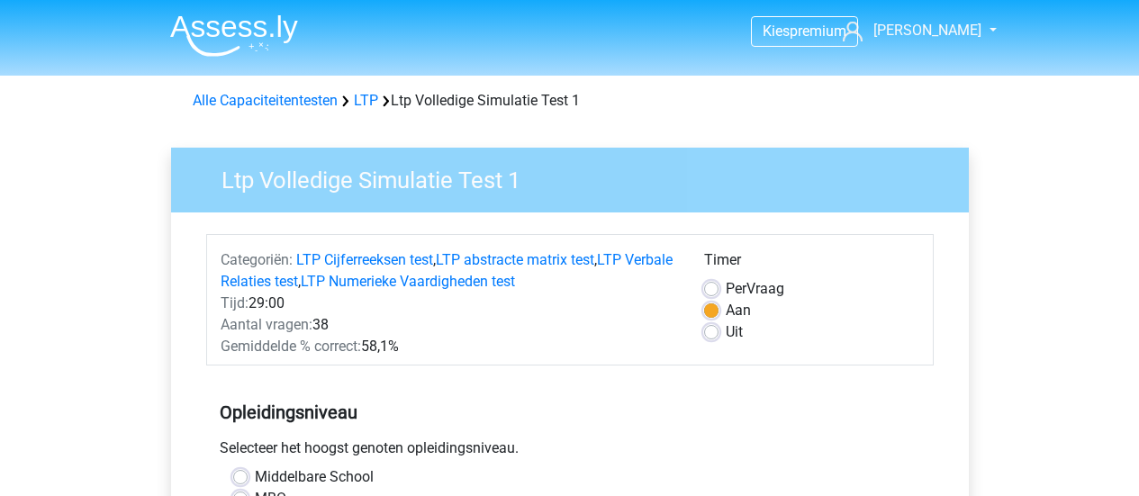
scroll to position [540, 0]
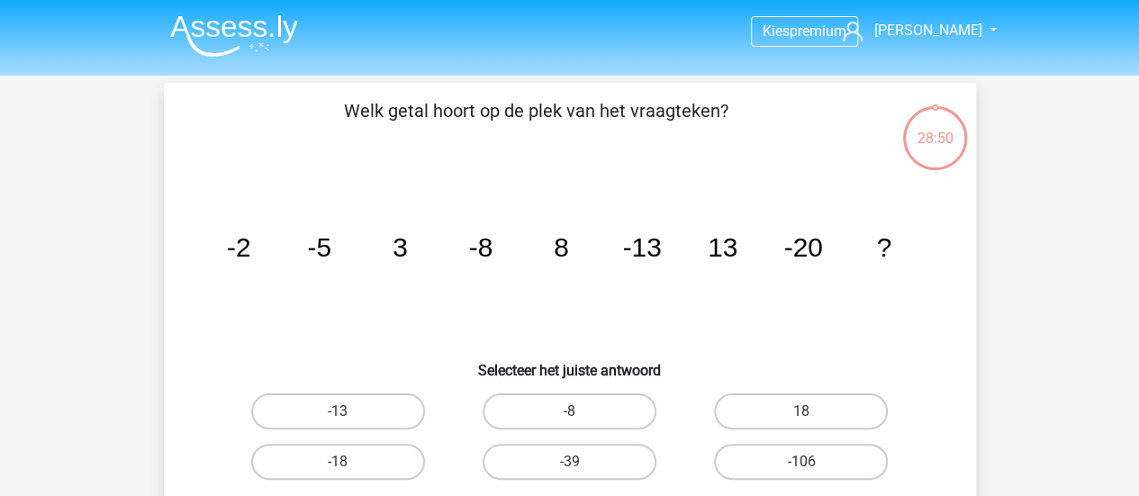
click at [397, 244] on tspan "3" at bounding box center [400, 247] width 15 height 30
click at [322, 242] on tspan "-5" at bounding box center [319, 247] width 24 height 30
click at [419, 248] on icon "image/svg+xml -2 -5 3 -8 8 -13 13 -20 ?" at bounding box center [570, 257] width 726 height 182
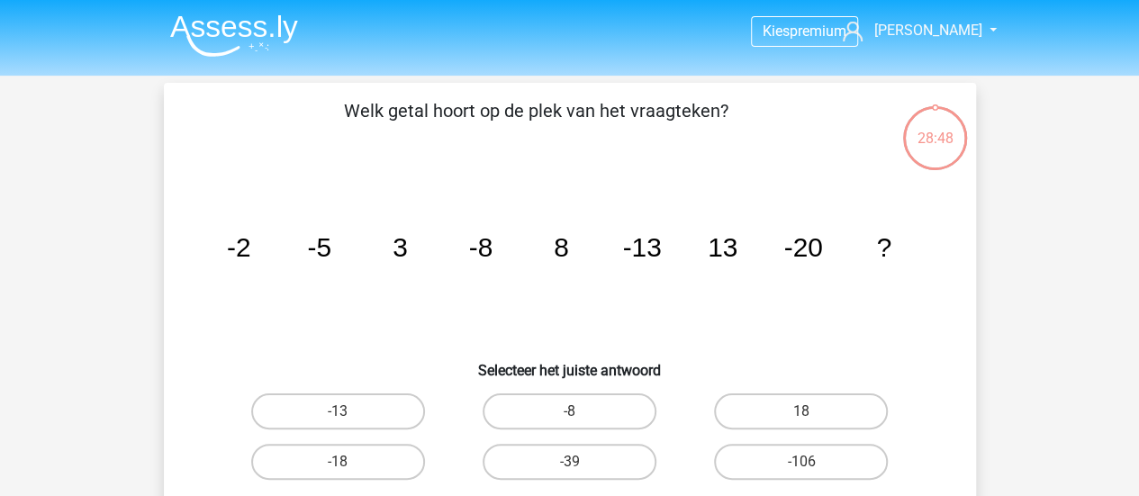
click at [465, 249] on icon "image/svg+xml -2 -5 3 -8 8 -13 13 -20 ?" at bounding box center [570, 257] width 726 height 182
drag, startPoint x: 467, startPoint y: 249, endPoint x: 558, endPoint y: 257, distance: 91.2
click at [558, 257] on g "-2 -5 3 -8 8 -13 13 -20 ?" at bounding box center [558, 247] width 664 height 30
click at [561, 253] on tspan "8" at bounding box center [561, 247] width 15 height 30
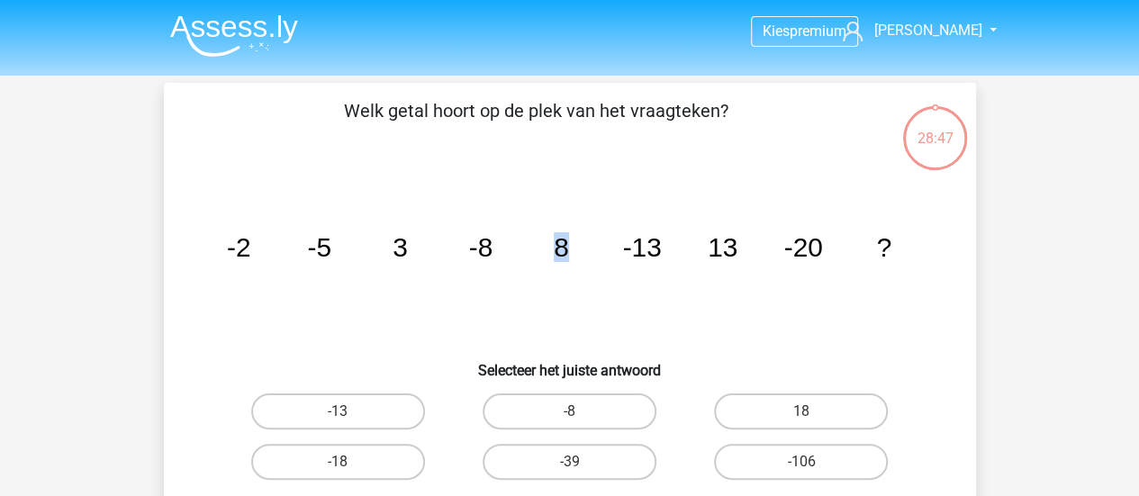
click at [561, 253] on tspan "8" at bounding box center [561, 247] width 15 height 30
click at [653, 264] on icon "image/svg+xml -2 -5 3 -8 8 -13 13 -20 ?" at bounding box center [570, 257] width 726 height 182
drag, startPoint x: 326, startPoint y: 248, endPoint x: 483, endPoint y: 237, distance: 157.0
click at [483, 237] on g "-2 -5 3 -8 8 -13 13 -20 ?" at bounding box center [558, 247] width 664 height 30
click at [483, 239] on tspan "-8" at bounding box center [480, 247] width 24 height 30
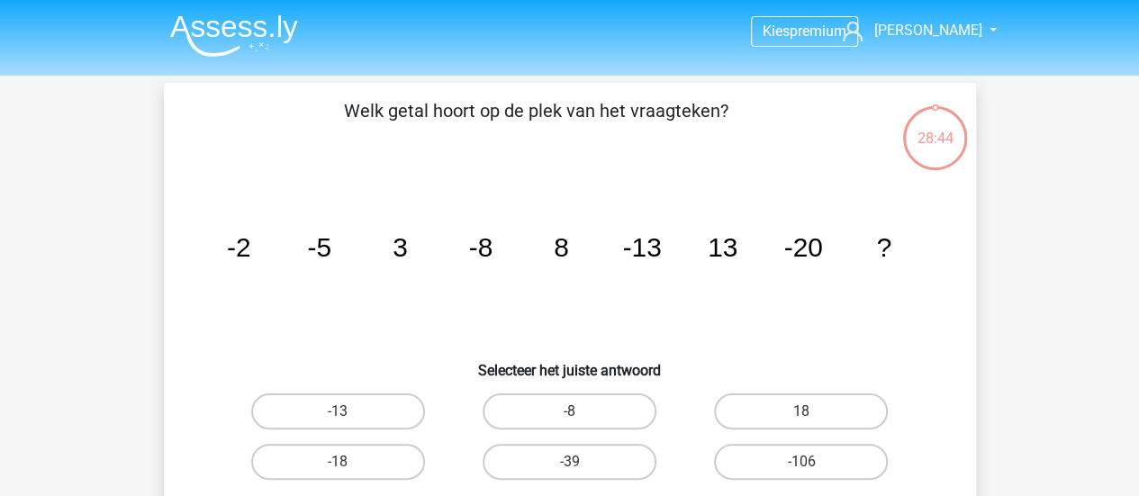
click at [491, 253] on tspan "-8" at bounding box center [480, 247] width 24 height 30
drag, startPoint x: 493, startPoint y: 250, endPoint x: 468, endPoint y: 248, distance: 25.4
click at [470, 248] on icon "image/svg+xml -2 -5 3 -8 8 -13 13 -20 ?" at bounding box center [570, 257] width 726 height 182
drag, startPoint x: 301, startPoint y: 244, endPoint x: 346, endPoint y: 246, distance: 45.1
click at [346, 246] on icon "image/svg+xml -2 -5 3 -8 8 -13 13 -20 ?" at bounding box center [570, 257] width 726 height 182
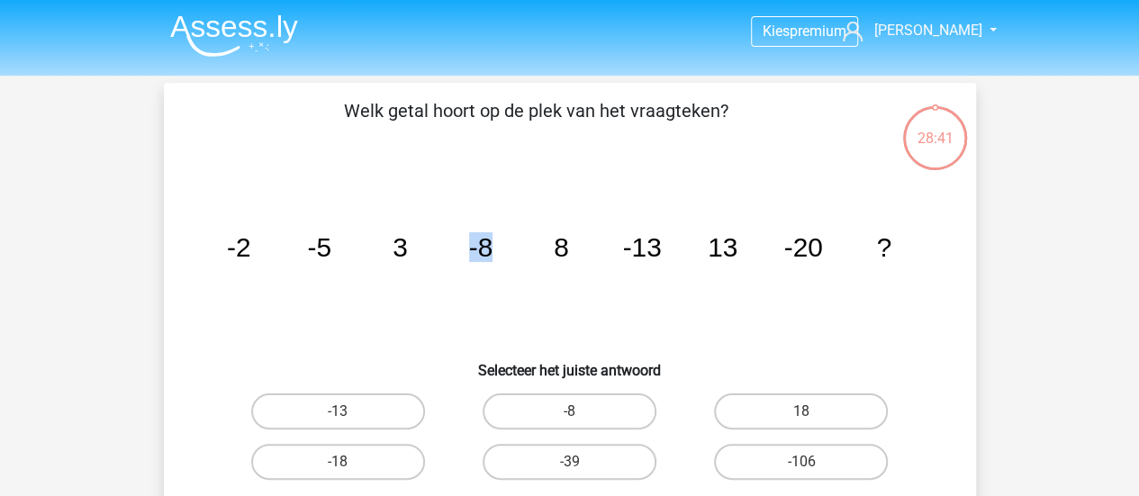
drag, startPoint x: 465, startPoint y: 244, endPoint x: 512, endPoint y: 248, distance: 47.9
click at [512, 248] on icon "image/svg+xml -2 -5 3 -8 8 -13 13 -20 ?" at bounding box center [570, 257] width 726 height 182
drag, startPoint x: 617, startPoint y: 242, endPoint x: 686, endPoint y: 246, distance: 69.4
click at [686, 246] on icon "image/svg+xml -2 -5 3 -8 8 -13 13 -20 ?" at bounding box center [570, 257] width 726 height 182
drag, startPoint x: 786, startPoint y: 246, endPoint x: 844, endPoint y: 248, distance: 57.7
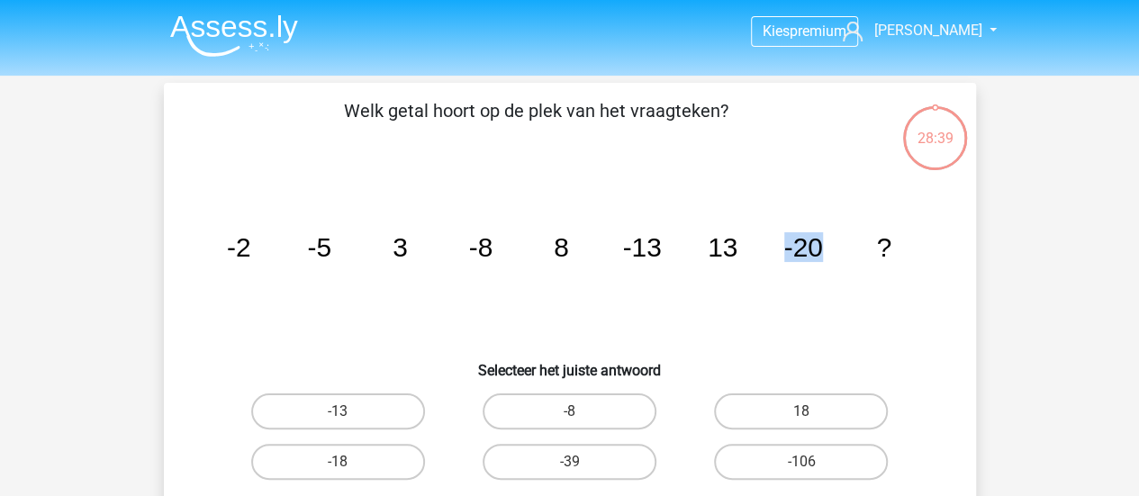
click at [844, 248] on icon "image/svg+xml -2 -5 3 -8 8 -13 13 -20 ?" at bounding box center [570, 257] width 726 height 182
click at [744, 281] on icon "image/svg+xml -2 -5 3 -8 8 -13 13 -20 ?" at bounding box center [570, 257] width 726 height 182
drag, startPoint x: 300, startPoint y: 243, endPoint x: 367, endPoint y: 249, distance: 67.8
click at [367, 249] on icon "image/svg+xml -2 -5 3 -8 8 -13 13 -20 ?" at bounding box center [570, 257] width 726 height 182
click at [506, 249] on icon "image/svg+xml -2 -5 3 -8 8 -13 13 -20 ?" at bounding box center [570, 257] width 726 height 182
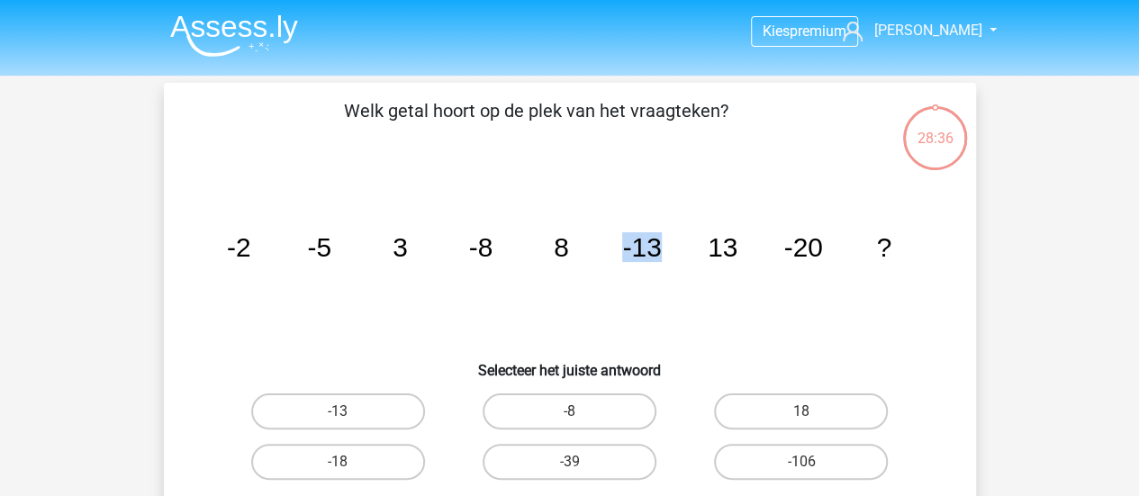
drag, startPoint x: 622, startPoint y: 246, endPoint x: 695, endPoint y: 249, distance: 73.0
click at [695, 249] on icon "image/svg+xml -2 -5 3 -8 8 -13 13 -20 ?" at bounding box center [570, 257] width 726 height 182
drag, startPoint x: 779, startPoint y: 238, endPoint x: 836, endPoint y: 244, distance: 57.1
click at [836, 244] on icon "image/svg+xml -2 -5 3 -8 8 -13 13 -20 ?" at bounding box center [570, 257] width 726 height 182
drag, startPoint x: 204, startPoint y: 242, endPoint x: 298, endPoint y: 250, distance: 94.0
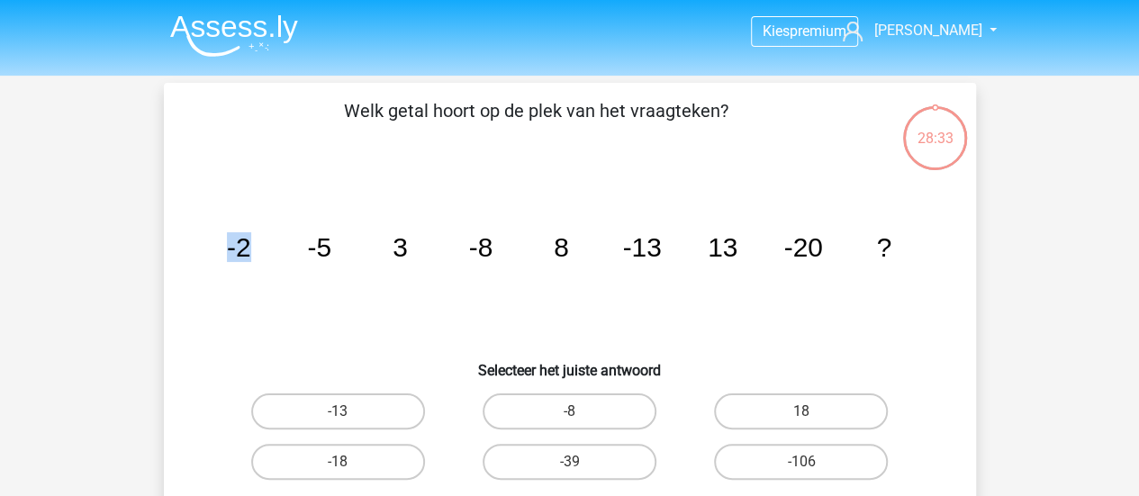
click at [298, 250] on div "image/svg+xml -2 -5 3 -8 8 -13 13 -20 ?" at bounding box center [570, 257] width 754 height 182
drag, startPoint x: 382, startPoint y: 247, endPoint x: 436, endPoint y: 248, distance: 54.0
click at [436, 248] on icon "image/svg+xml -2 -5 3 -8 8 -13 13 -20 ?" at bounding box center [570, 257] width 726 height 182
drag, startPoint x: 542, startPoint y: 243, endPoint x: 580, endPoint y: 249, distance: 38.3
click at [580, 249] on icon "image/svg+xml -2 -5 3 -8 8 -13 13 -20 ?" at bounding box center [570, 257] width 726 height 182
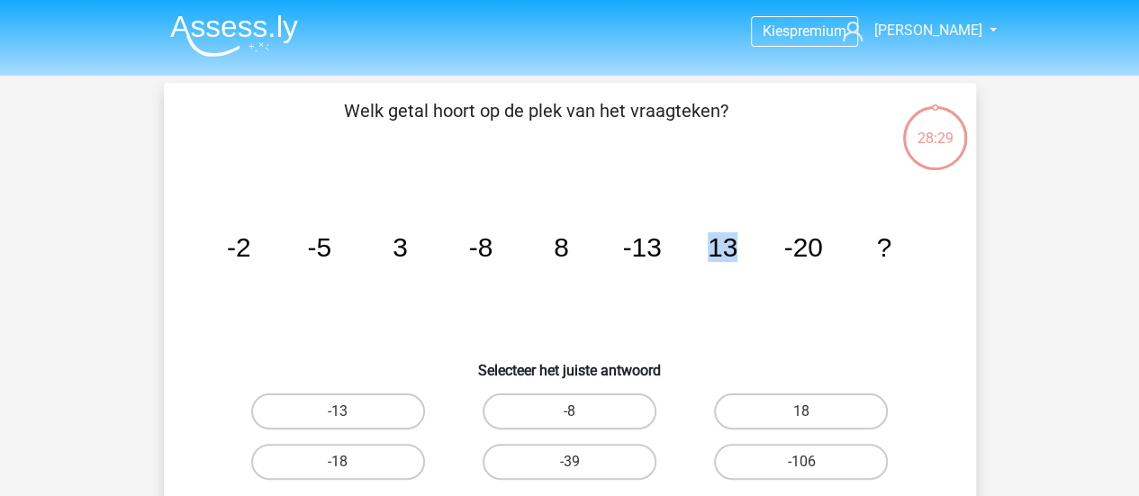
drag, startPoint x: 698, startPoint y: 248, endPoint x: 734, endPoint y: 249, distance: 36.1
click at [734, 249] on icon "image/svg+xml -2 -5 3 -8 8 -13 13 -20 ?" at bounding box center [570, 257] width 726 height 182
drag, startPoint x: 863, startPoint y: 243, endPoint x: 899, endPoint y: 251, distance: 37.8
click at [899, 251] on icon "image/svg+xml -2 -5 3 -8 8 -13 13 -20 ?" at bounding box center [570, 257] width 726 height 182
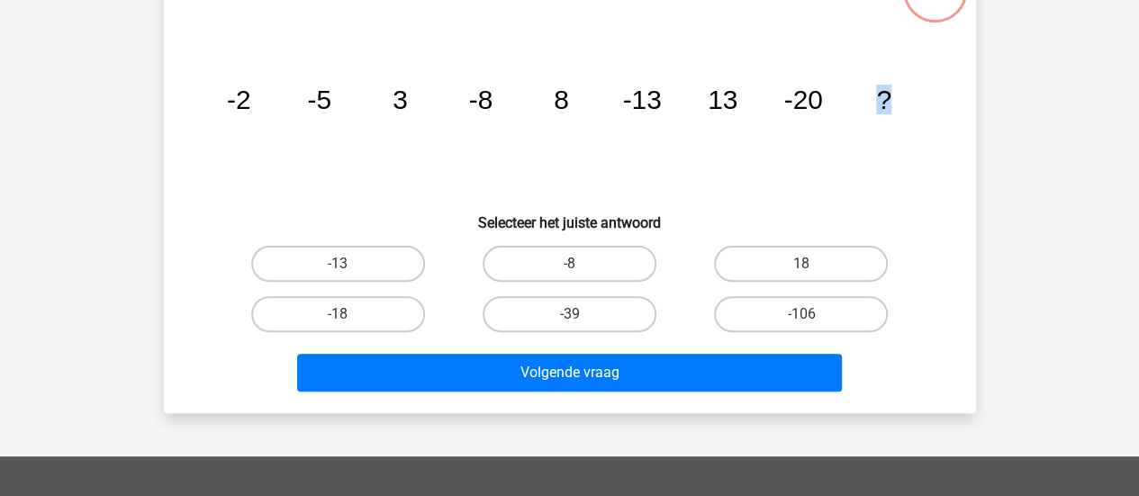
scroll to position [180, 0]
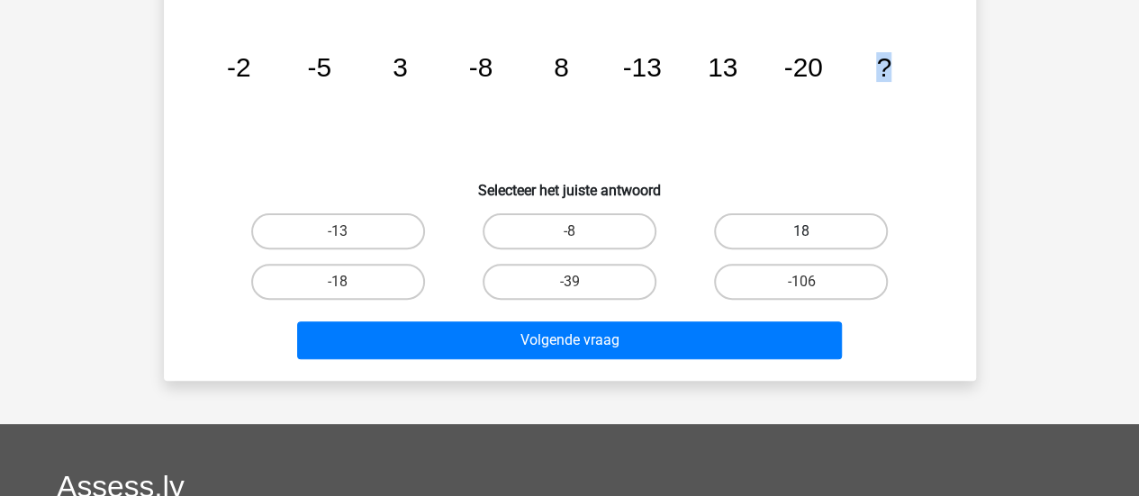
click at [802, 225] on label "18" at bounding box center [801, 231] width 174 height 36
click at [802, 231] on input "18" at bounding box center [807, 237] width 12 height 12
radio input "true"
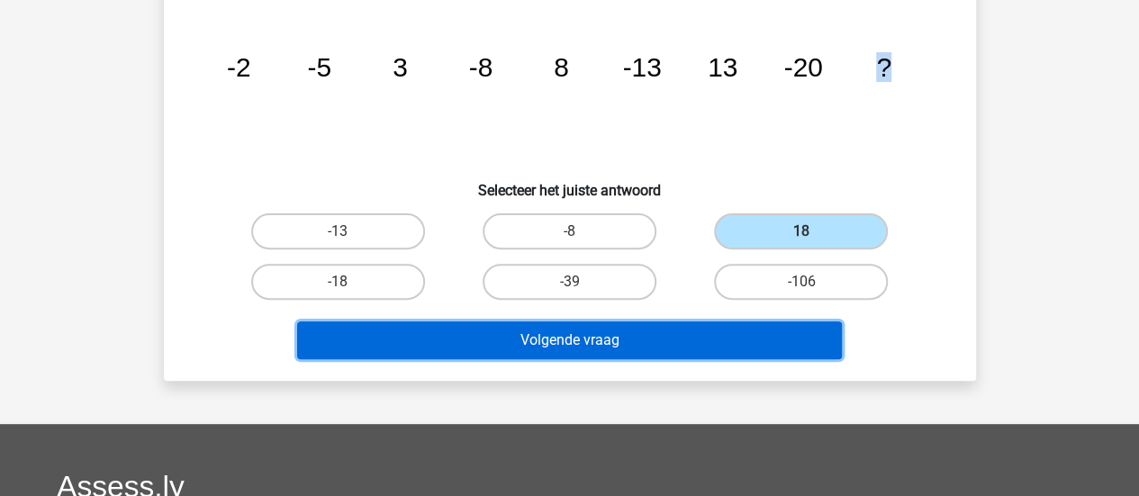
click at [735, 333] on button "Volgende vraag" at bounding box center [569, 340] width 545 height 38
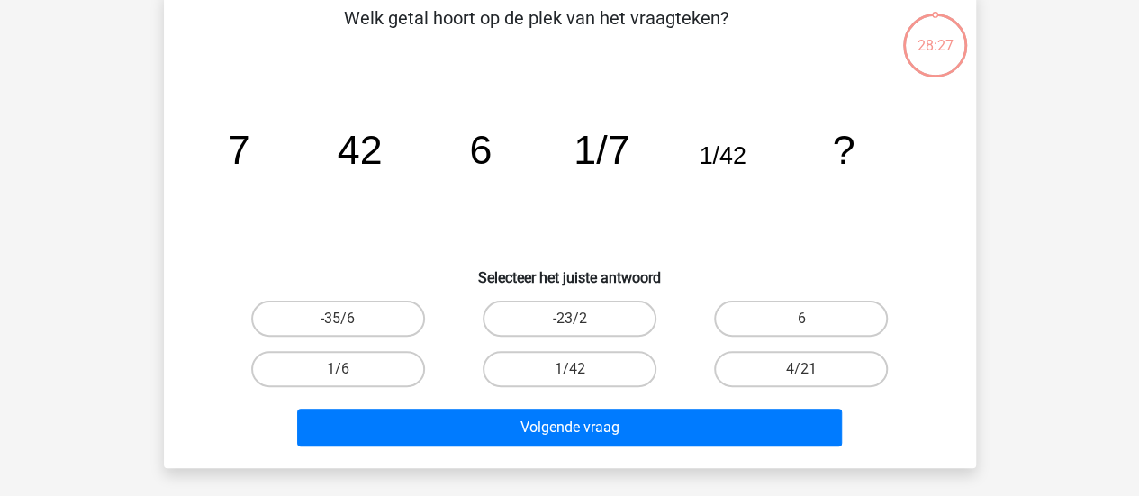
scroll to position [83, 0]
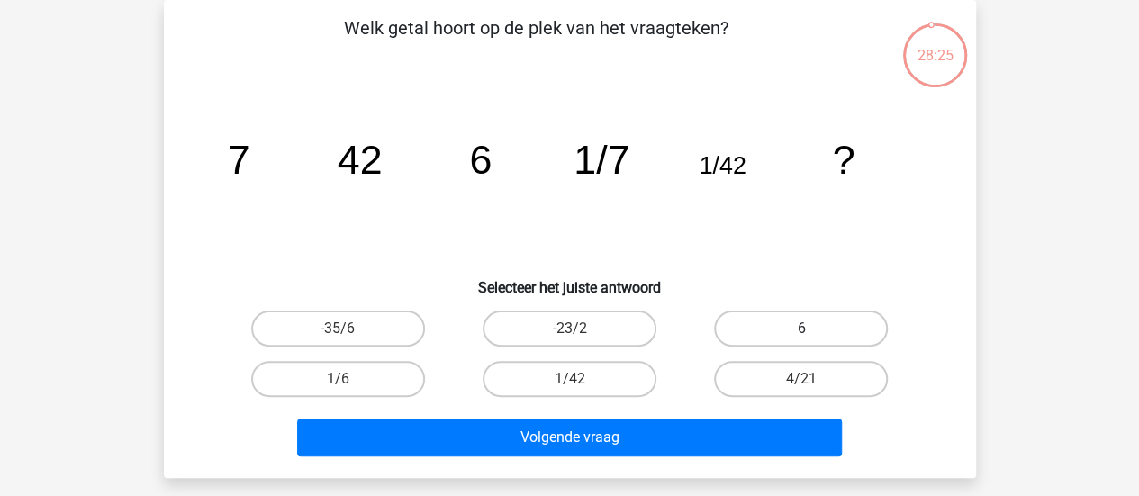
click at [821, 320] on label "6" at bounding box center [801, 329] width 174 height 36
click at [813, 329] on input "6" at bounding box center [807, 335] width 12 height 12
radio input "true"
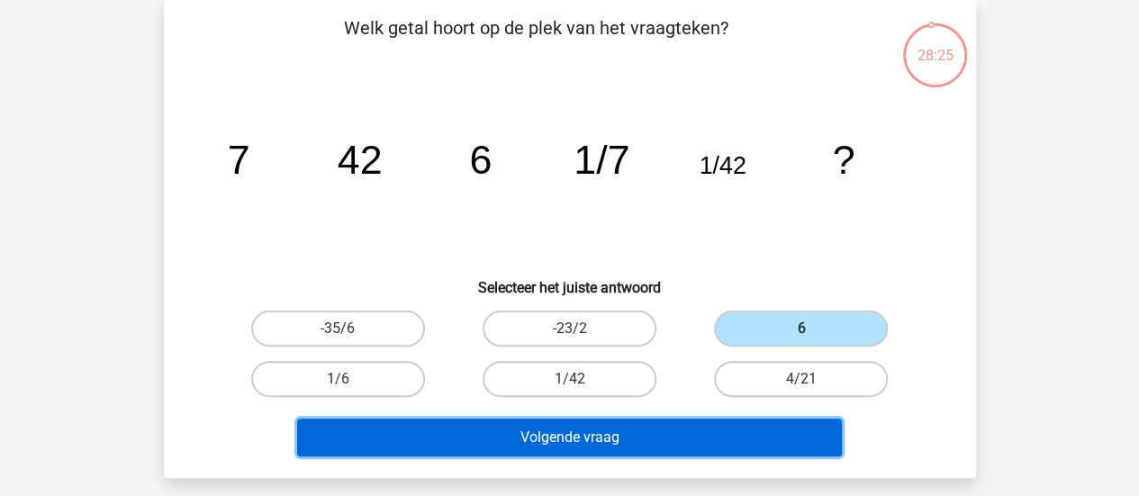
click at [668, 430] on button "Volgende vraag" at bounding box center [569, 438] width 545 height 38
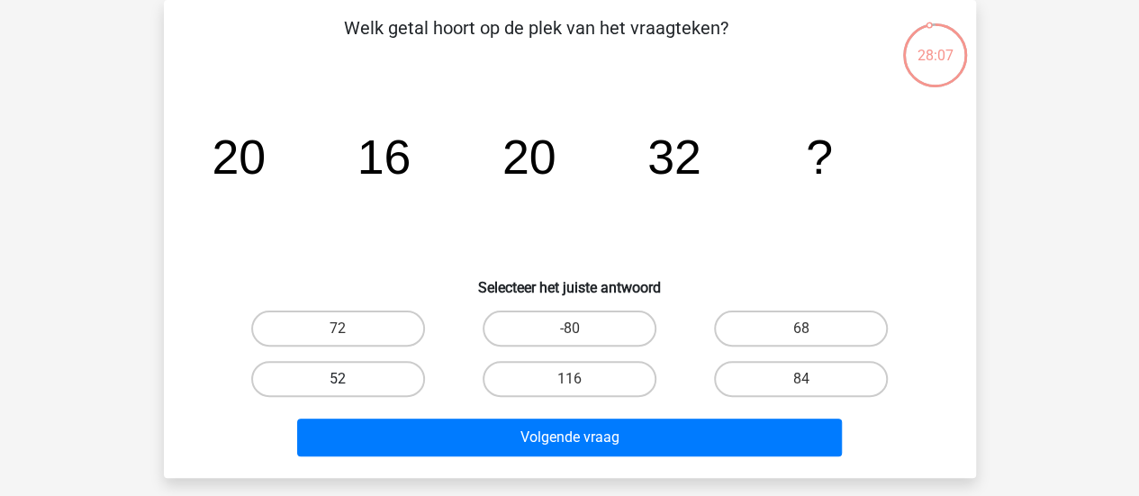
click at [371, 361] on label "52" at bounding box center [338, 379] width 174 height 36
click at [349, 379] on input "52" at bounding box center [344, 385] width 12 height 12
radio input "true"
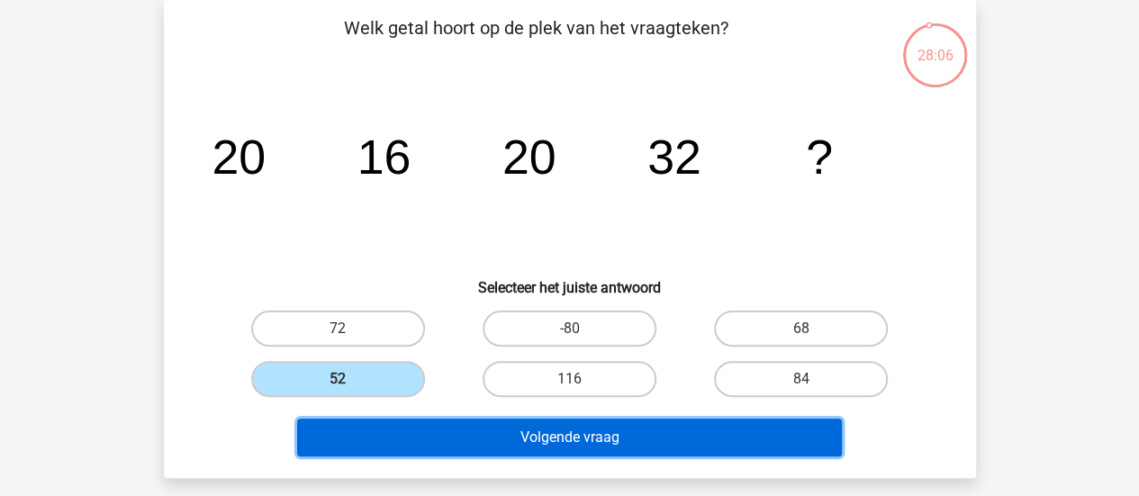
click at [531, 433] on button "Volgende vraag" at bounding box center [569, 438] width 545 height 38
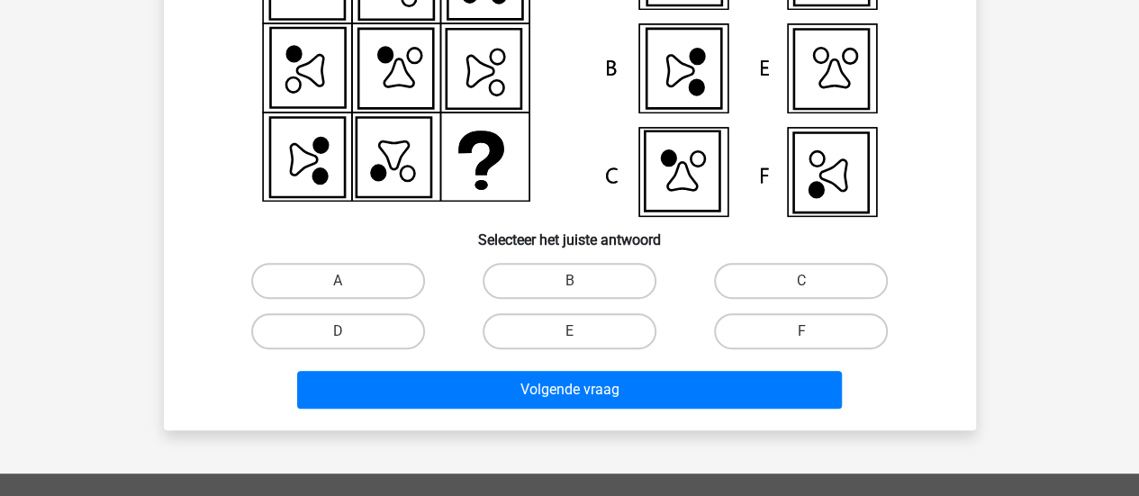
scroll to position [263, 0]
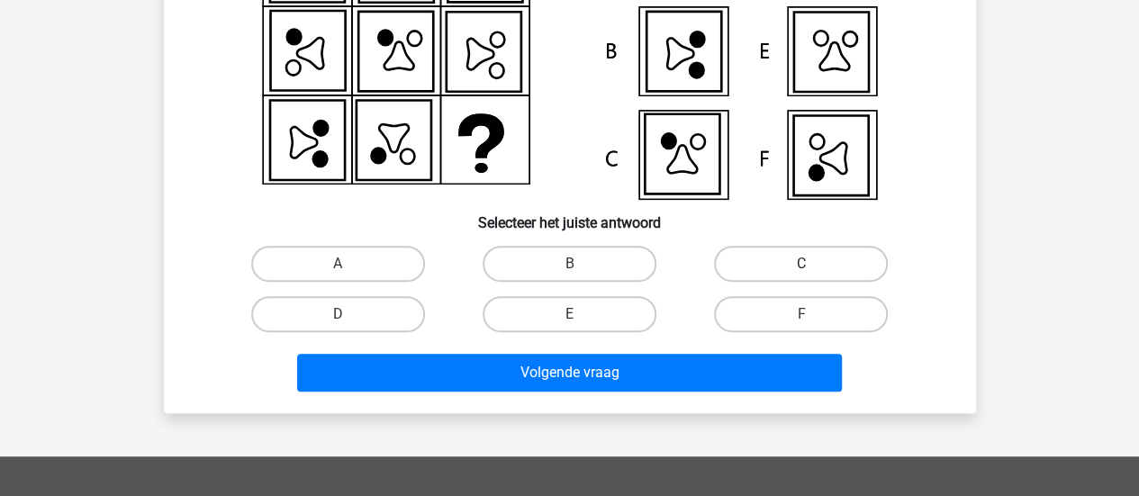
click at [761, 270] on label "C" at bounding box center [801, 264] width 174 height 36
click at [801, 270] on input "C" at bounding box center [807, 270] width 12 height 12
radio input "true"
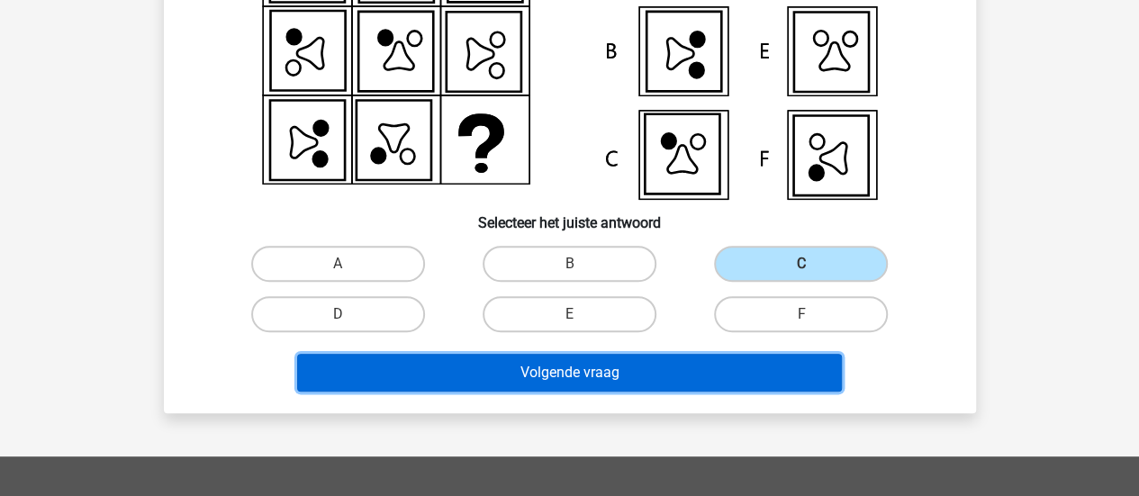
click at [702, 379] on button "Volgende vraag" at bounding box center [569, 373] width 545 height 38
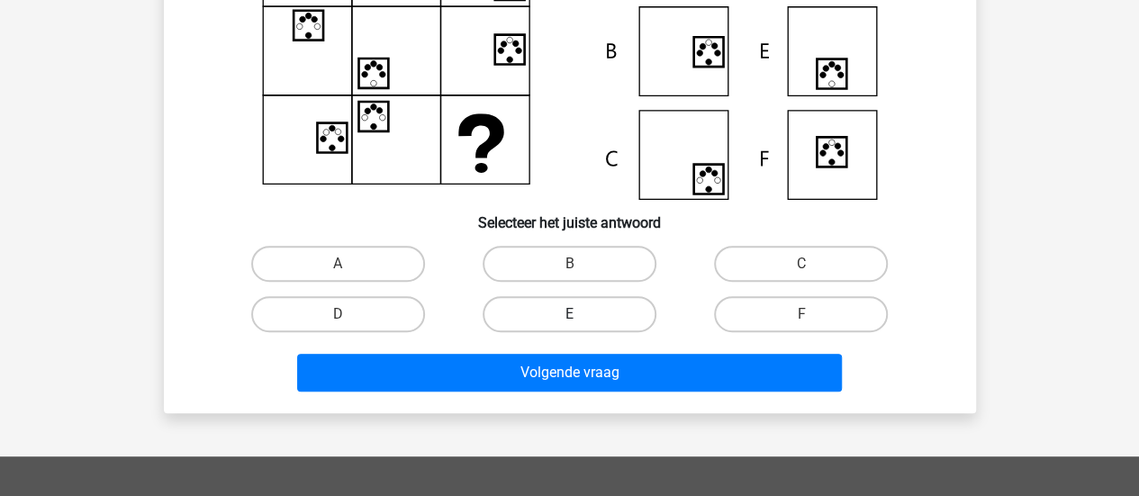
click at [610, 318] on label "E" at bounding box center [570, 314] width 174 height 36
click at [581, 318] on input "E" at bounding box center [575, 320] width 12 height 12
radio input "true"
click at [629, 352] on div "Volgende vraag" at bounding box center [570, 368] width 754 height 59
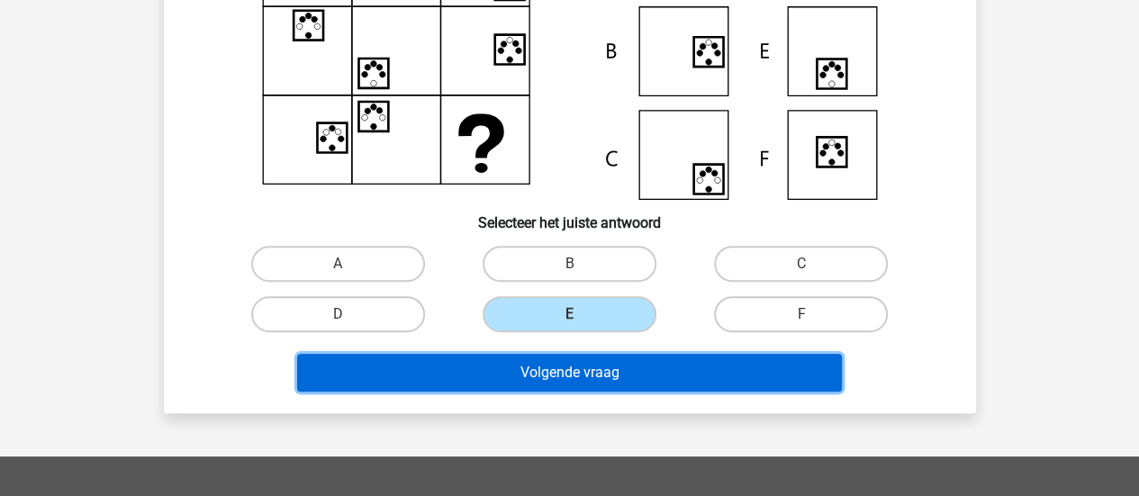
click at [632, 365] on button "Volgende vraag" at bounding box center [569, 373] width 545 height 38
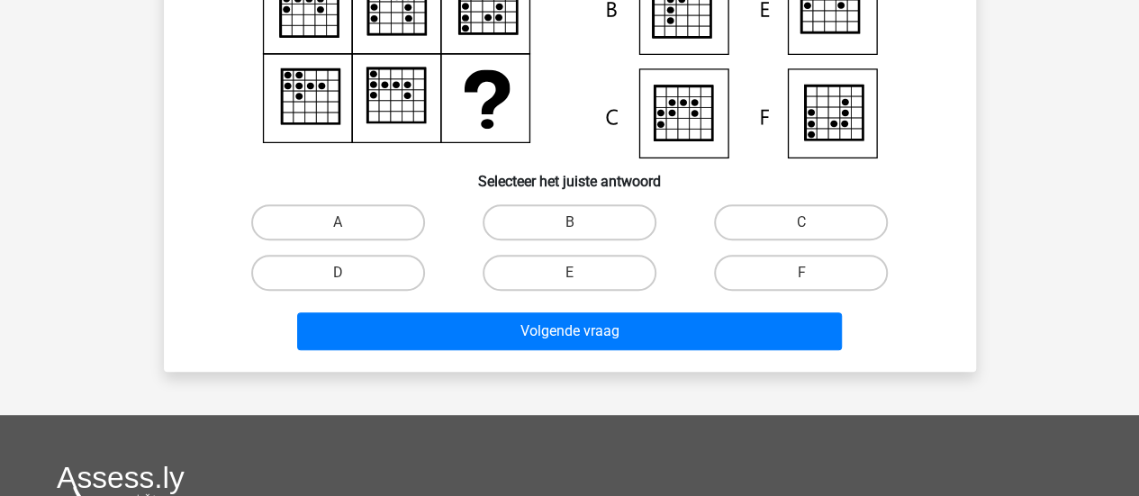
scroll to position [360, 0]
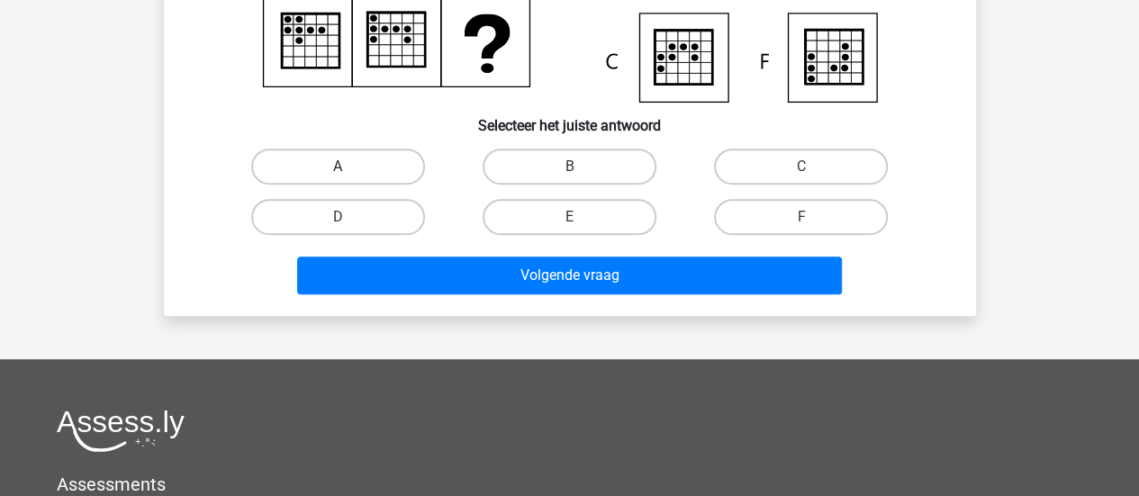
click at [375, 164] on label "A" at bounding box center [338, 167] width 174 height 36
click at [349, 167] on input "A" at bounding box center [344, 173] width 12 height 12
radio input "true"
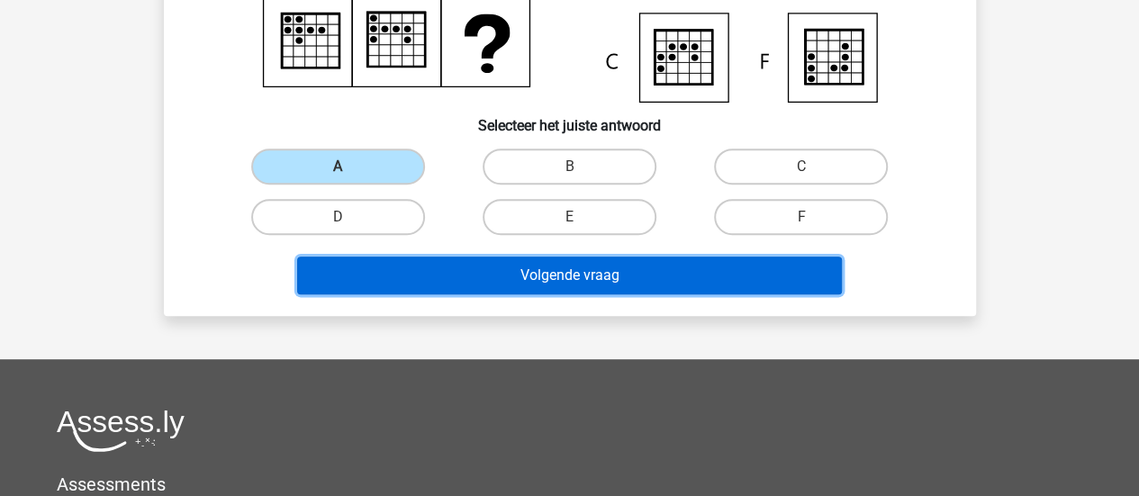
click at [569, 277] on button "Volgende vraag" at bounding box center [569, 276] width 545 height 38
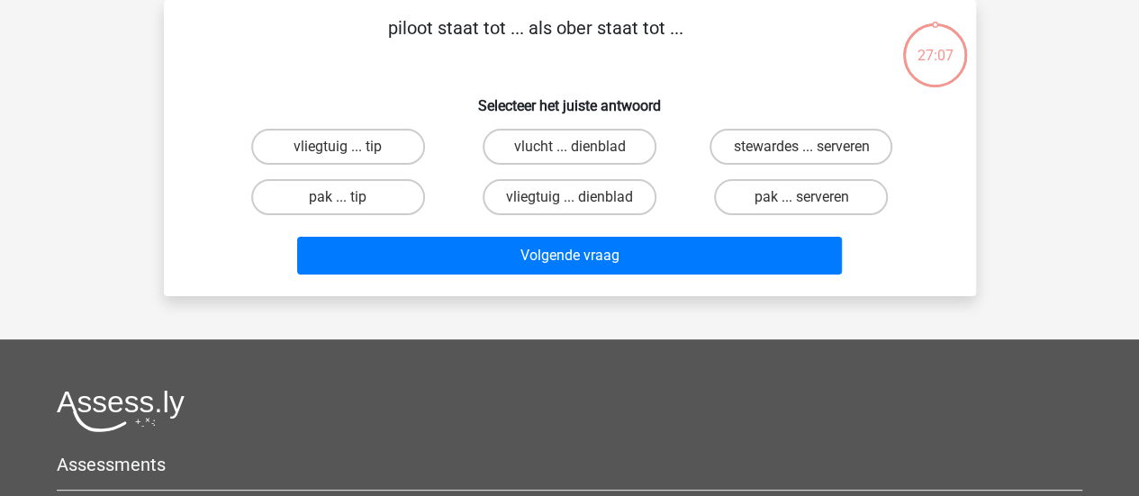
scroll to position [0, 0]
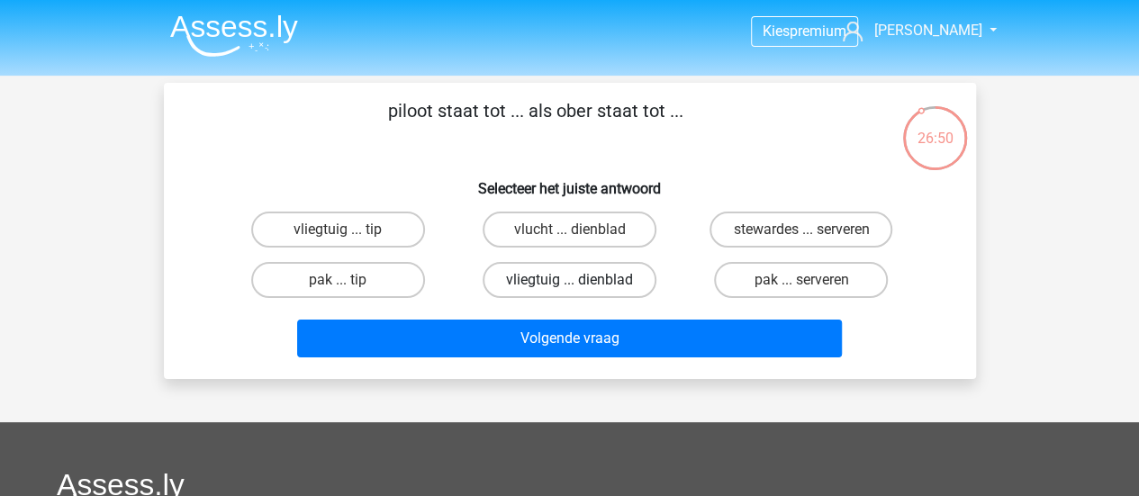
click at [593, 281] on label "vliegtuig ... dienblad" at bounding box center [570, 280] width 174 height 36
click at [581, 281] on input "vliegtuig ... dienblad" at bounding box center [575, 286] width 12 height 12
radio input "true"
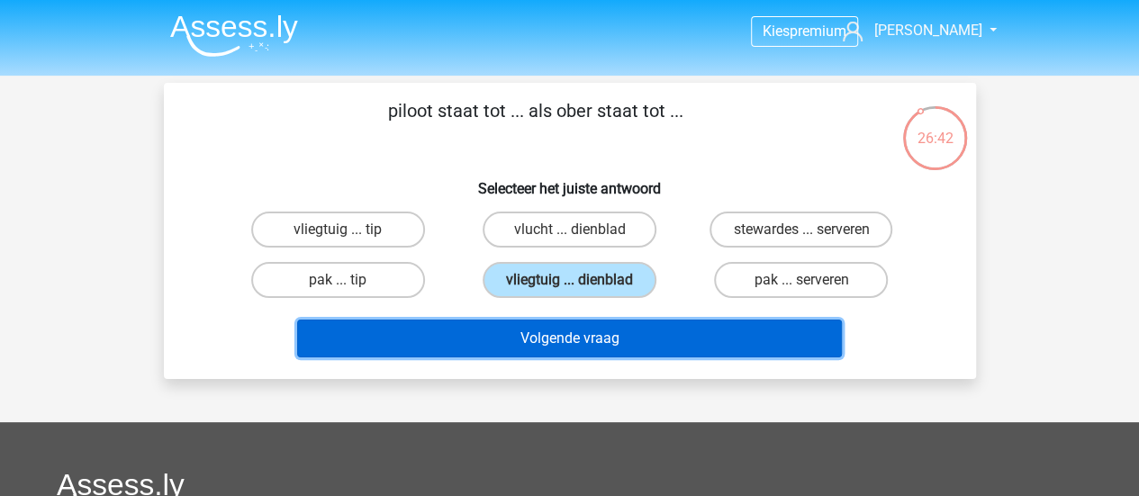
click at [565, 332] on button "Volgende vraag" at bounding box center [569, 339] width 545 height 38
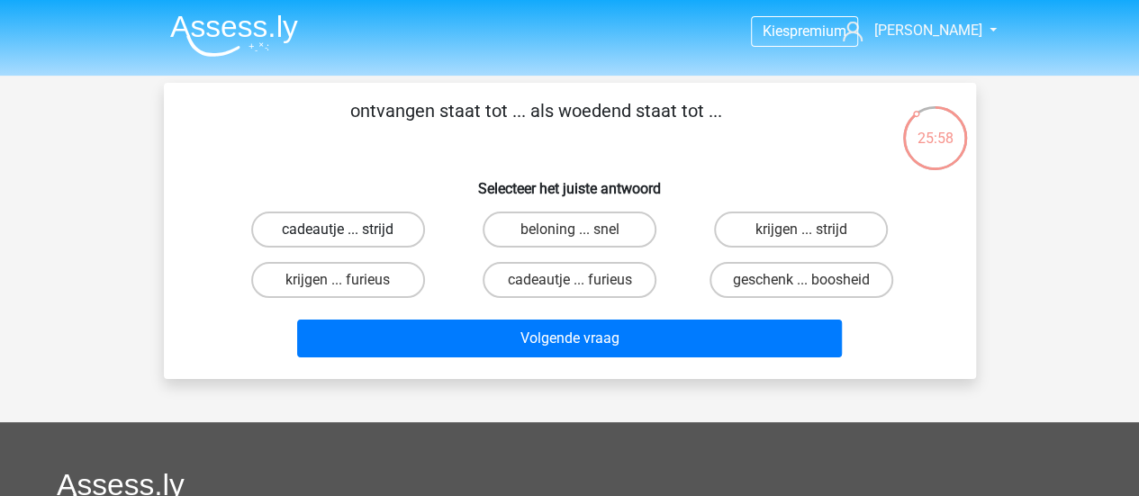
click at [409, 239] on label "cadeautje ... strijd" at bounding box center [338, 230] width 174 height 36
click at [349, 239] on input "cadeautje ... strijd" at bounding box center [344, 236] width 12 height 12
radio input "true"
drag, startPoint x: 583, startPoint y: 221, endPoint x: 582, endPoint y: 243, distance: 22.6
click at [583, 221] on label "beloning ... snel" at bounding box center [570, 230] width 174 height 36
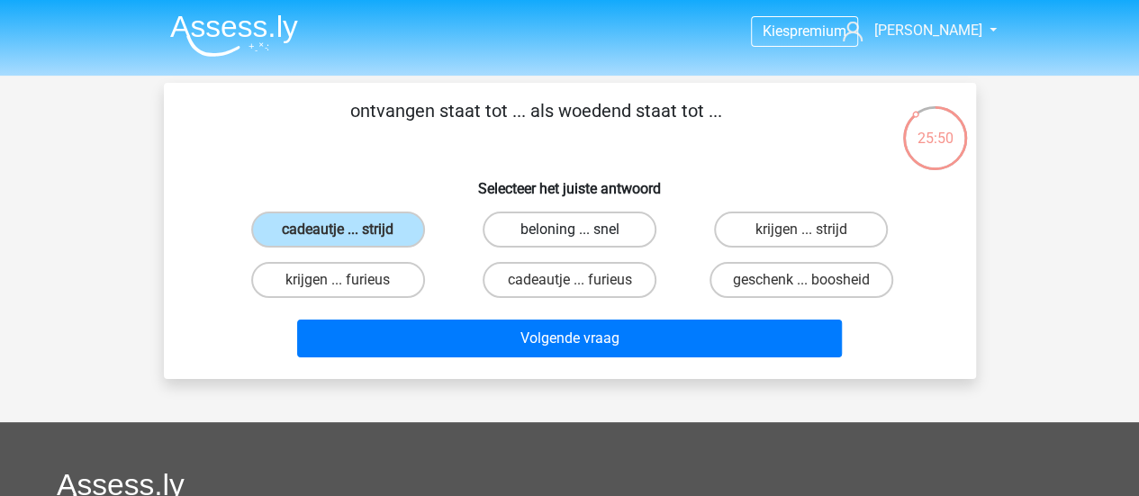
click at [581, 230] on input "beloning ... snel" at bounding box center [575, 236] width 12 height 12
radio input "true"
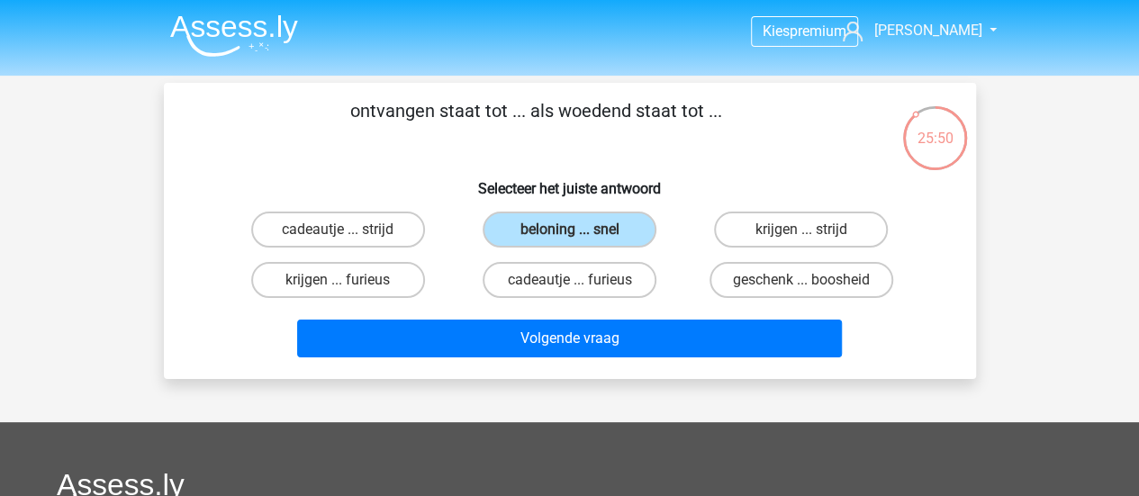
click at [582, 260] on div "cadeautje ... furieus" at bounding box center [569, 280] width 231 height 50
click at [586, 275] on label "cadeautje ... furieus" at bounding box center [570, 280] width 174 height 36
click at [581, 280] on input "cadeautje ... furieus" at bounding box center [575, 286] width 12 height 12
radio input "true"
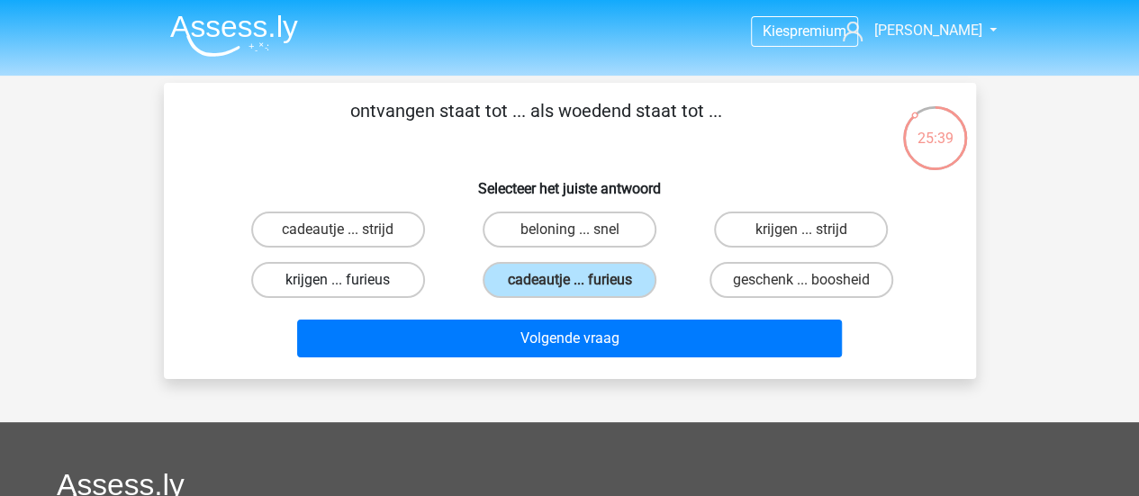
click at [383, 283] on label "krijgen ... furieus" at bounding box center [338, 280] width 174 height 36
click at [349, 283] on input "krijgen ... furieus" at bounding box center [344, 286] width 12 height 12
radio input "true"
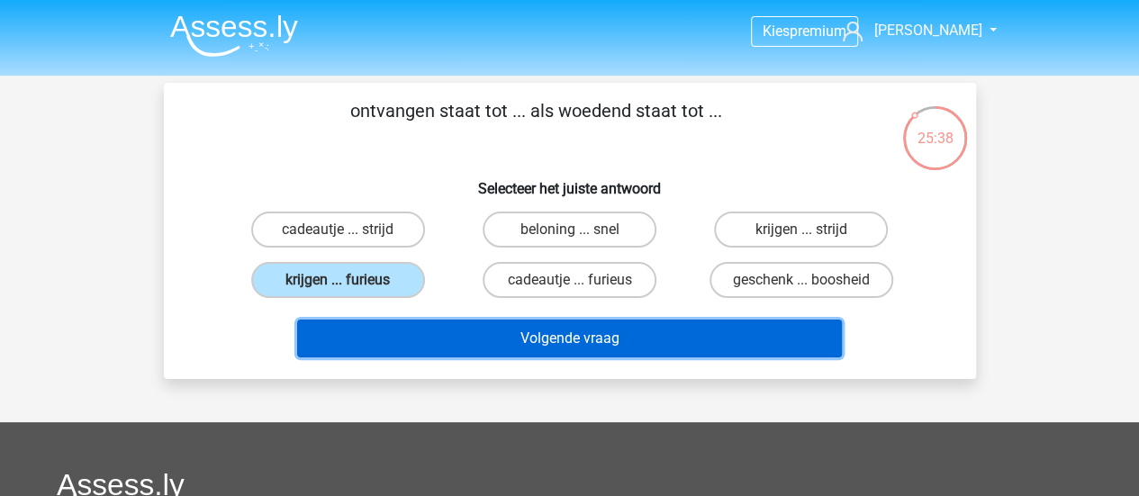
click at [545, 341] on button "Volgende vraag" at bounding box center [569, 339] width 545 height 38
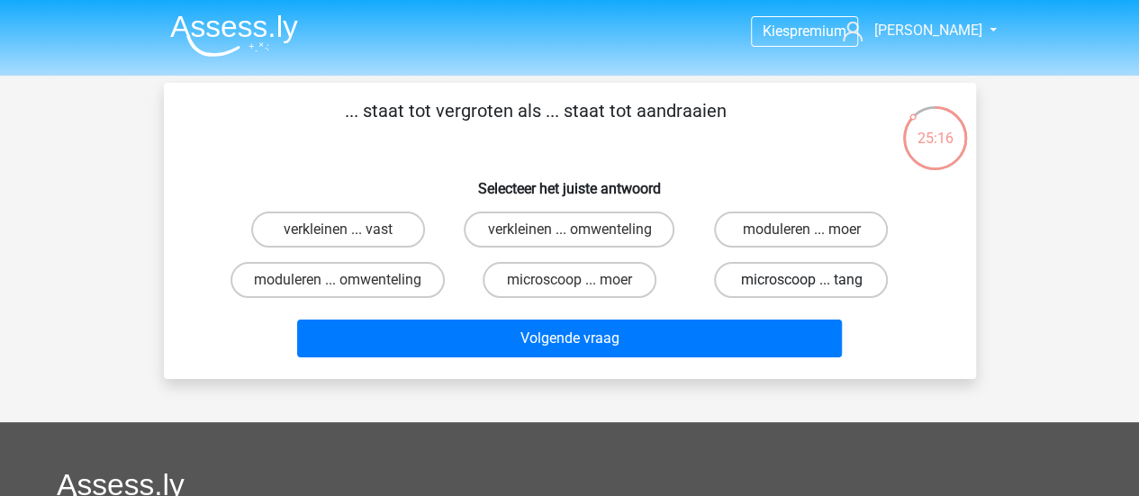
click at [742, 272] on label "microscoop ... tang" at bounding box center [801, 280] width 174 height 36
click at [801, 280] on input "microscoop ... tang" at bounding box center [807, 286] width 12 height 12
radio input "true"
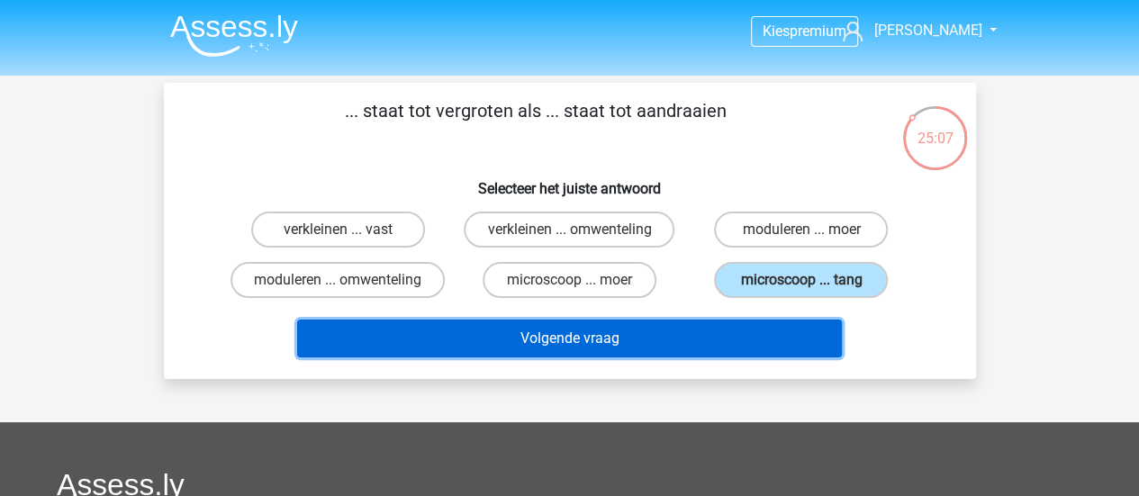
click at [670, 332] on button "Volgende vraag" at bounding box center [569, 339] width 545 height 38
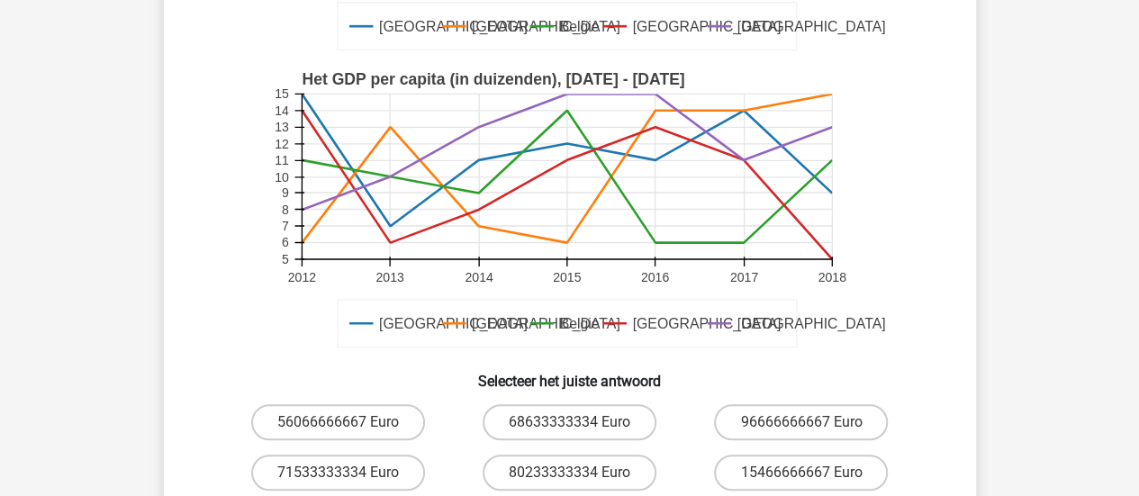
scroll to position [412, 0]
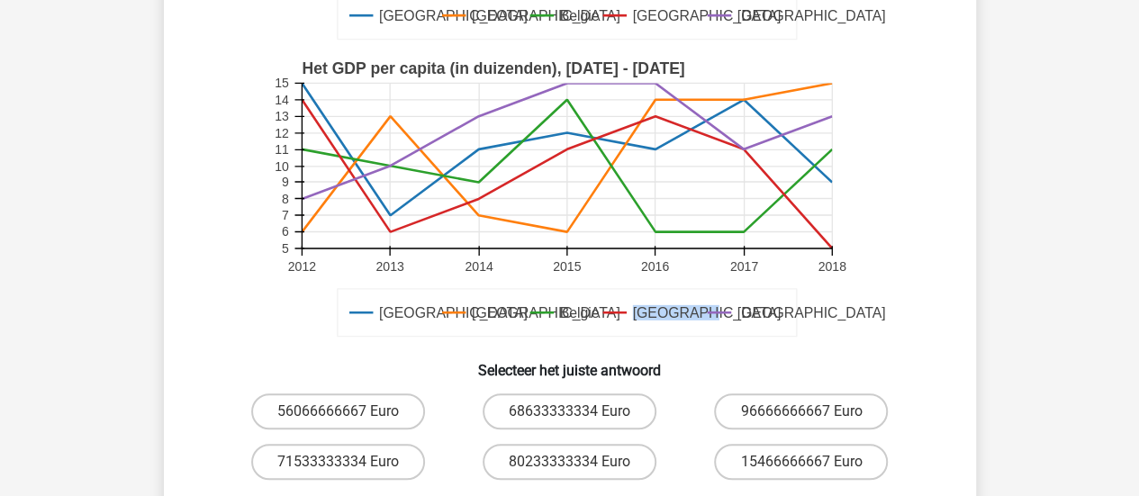
drag, startPoint x: 632, startPoint y: 316, endPoint x: 702, endPoint y: 311, distance: 70.4
click at [702, 311] on text "[GEOGRAPHIC_DATA]" at bounding box center [706, 313] width 149 height 16
click at [490, 326] on icon at bounding box center [566, 313] width 459 height 48
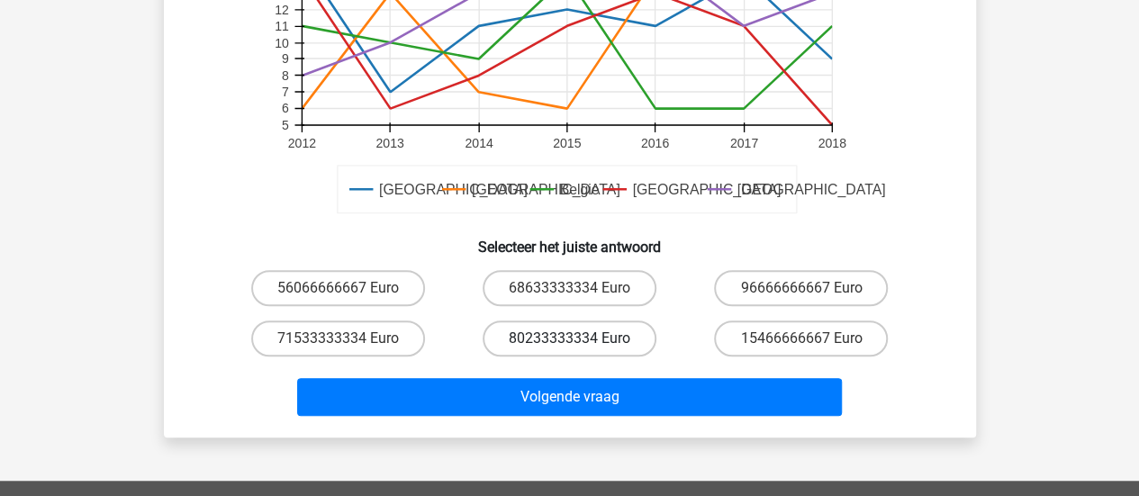
scroll to position [540, 0]
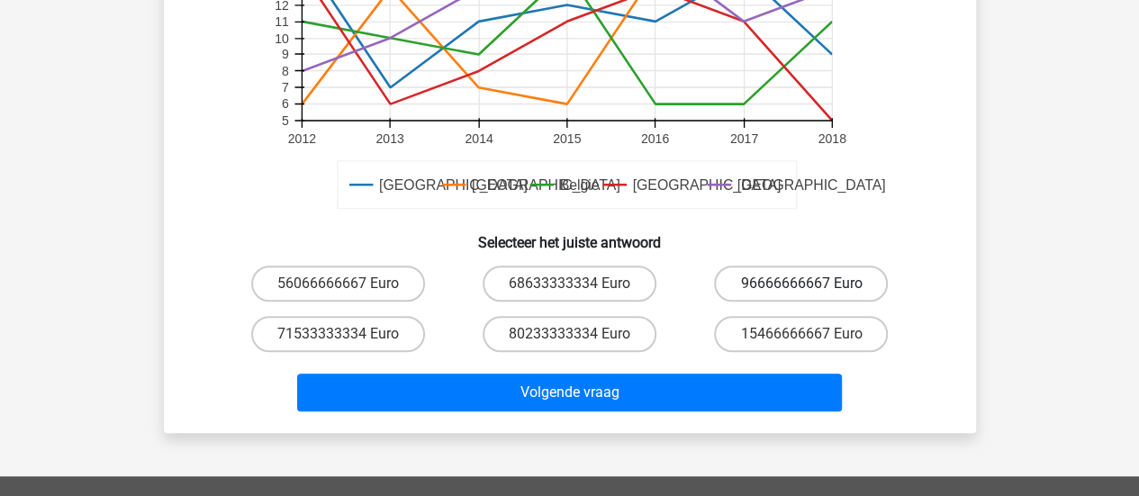
click at [761, 282] on label "96666666667 Euro" at bounding box center [801, 284] width 174 height 36
click at [801, 284] on input "96666666667 Euro" at bounding box center [807, 290] width 12 height 12
radio input "true"
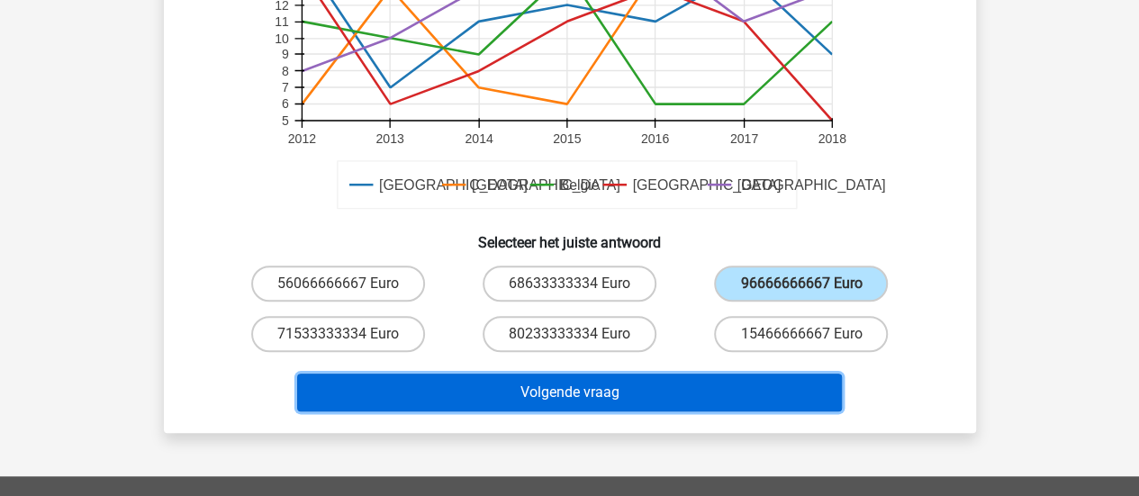
click at [619, 395] on button "Volgende vraag" at bounding box center [569, 393] width 545 height 38
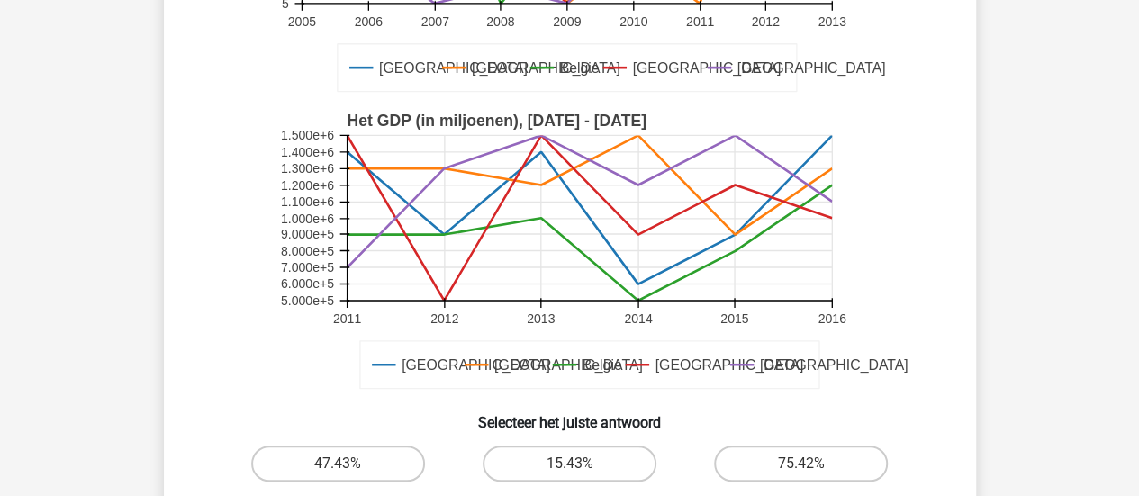
scroll to position [180, 0]
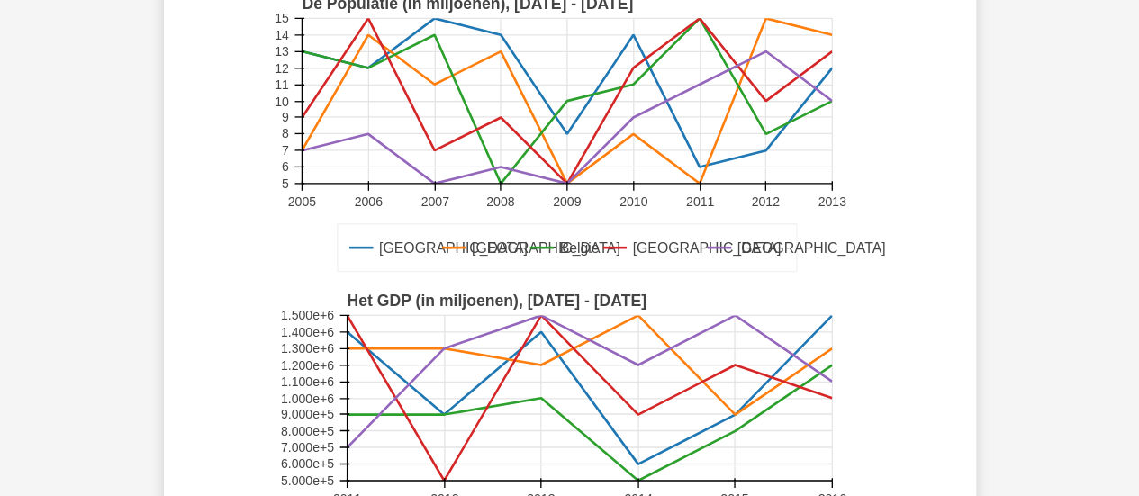
click at [697, 85] on icon at bounding box center [567, 117] width 530 height 132
click at [763, 50] on rect at bounding box center [567, 100] width 530 height 165
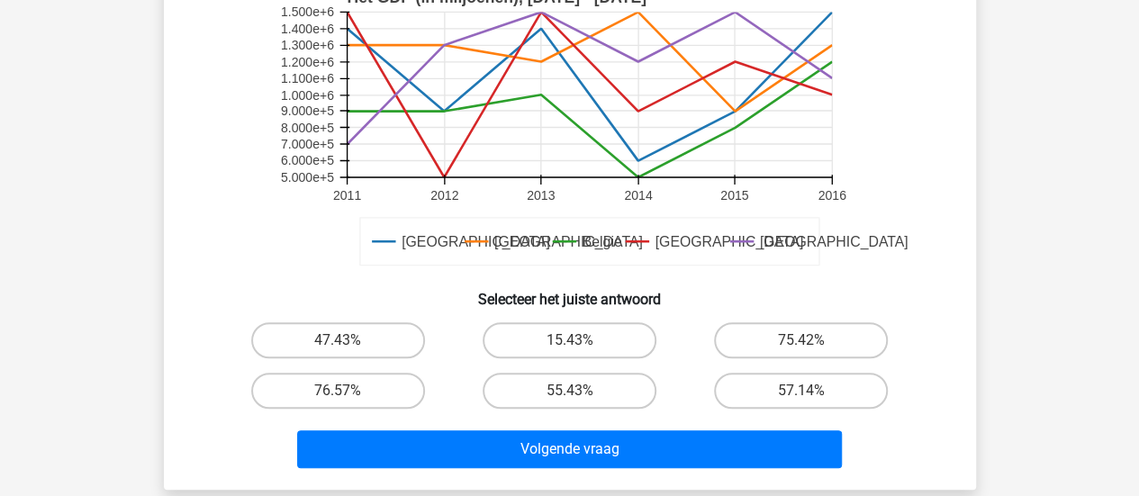
scroll to position [540, 0]
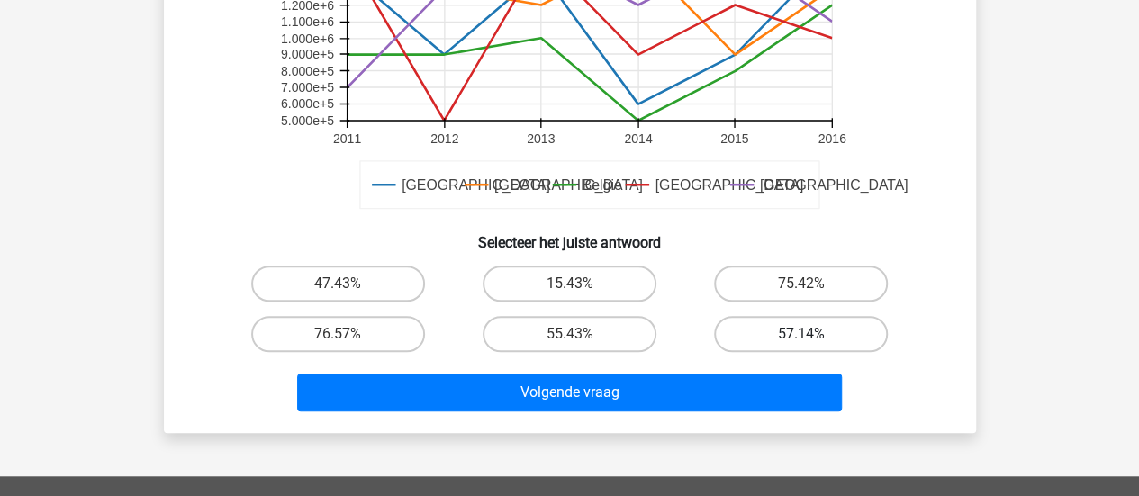
click at [781, 336] on label "57.14%" at bounding box center [801, 334] width 174 height 36
click at [801, 336] on input "57.14%" at bounding box center [807, 340] width 12 height 12
radio input "true"
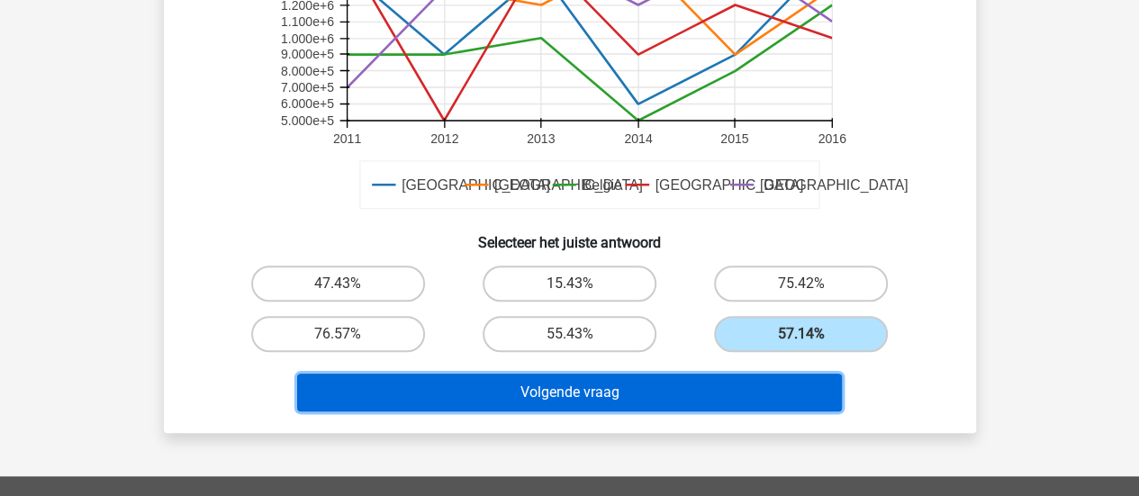
click at [729, 386] on button "Volgende vraag" at bounding box center [569, 393] width 545 height 38
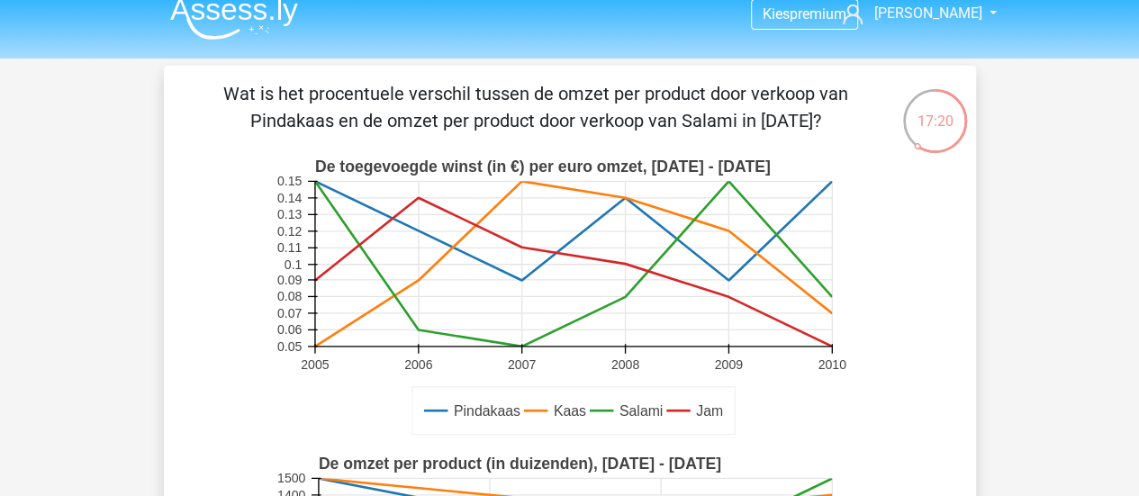
scroll to position [0, 0]
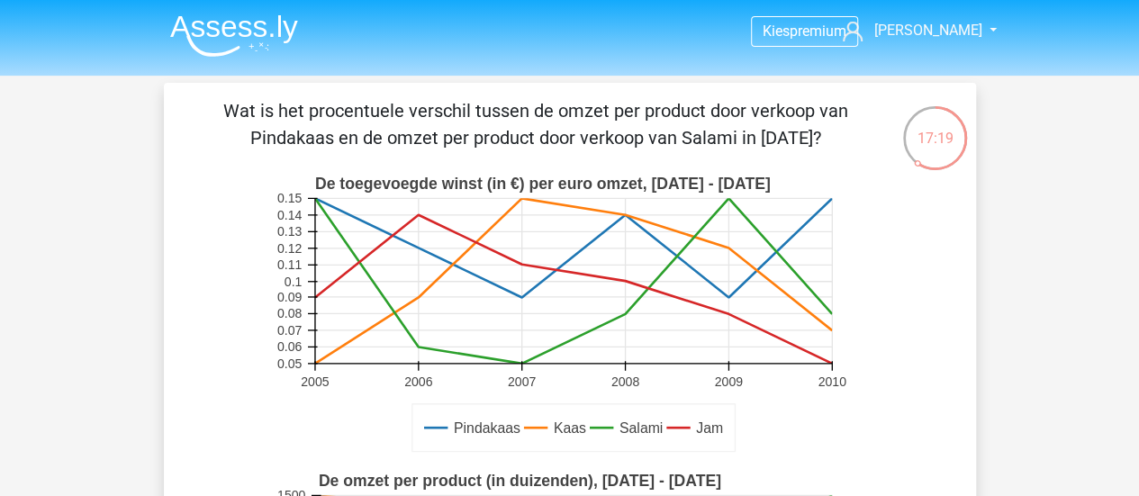
click at [522, 185] on text "De toegevoegde winst (in €) per euro omzet, [DATE] - [DATE]" at bounding box center [542, 184] width 456 height 18
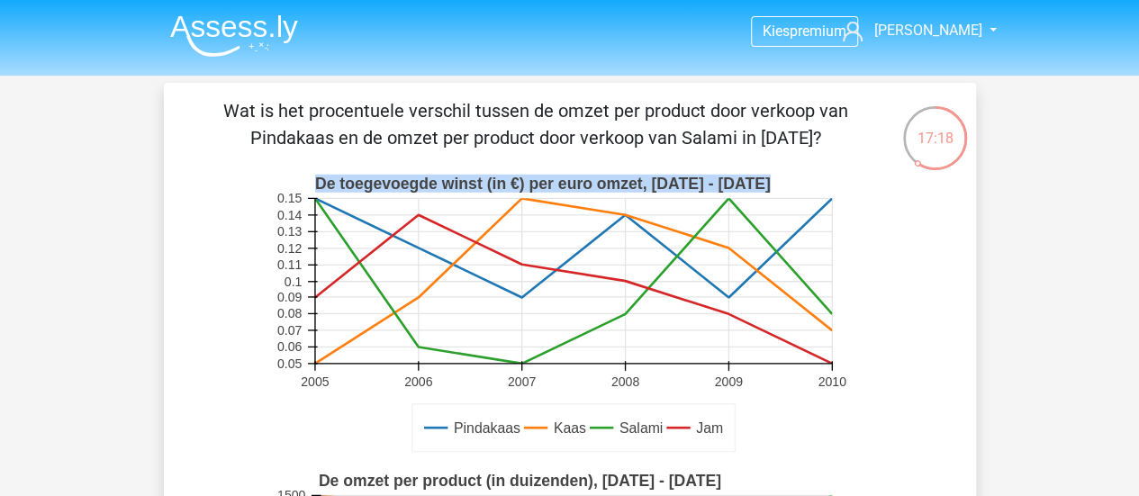
click at [522, 185] on text "De toegevoegde winst (in €) per euro omzet, [DATE] - [DATE]" at bounding box center [542, 184] width 456 height 18
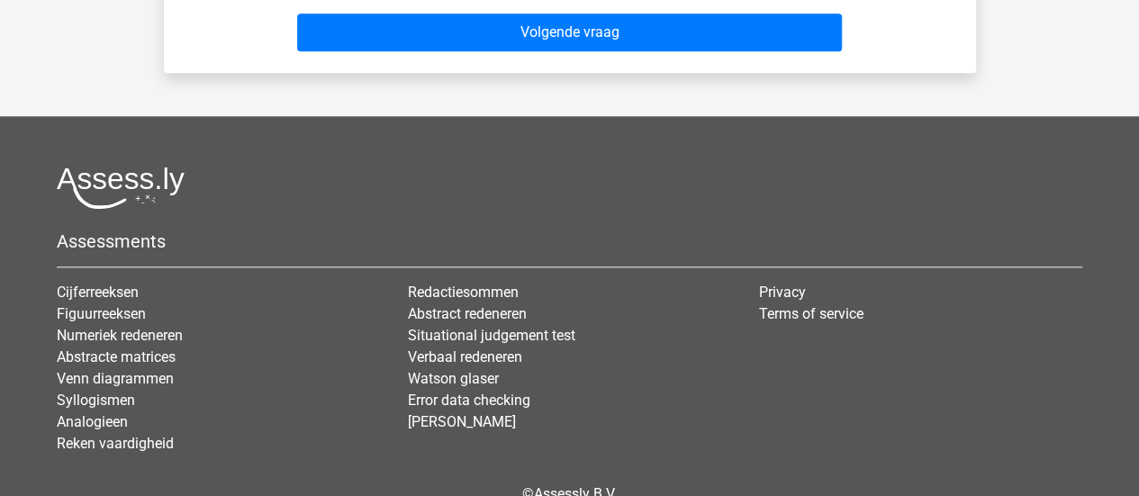
scroll to position [540, 0]
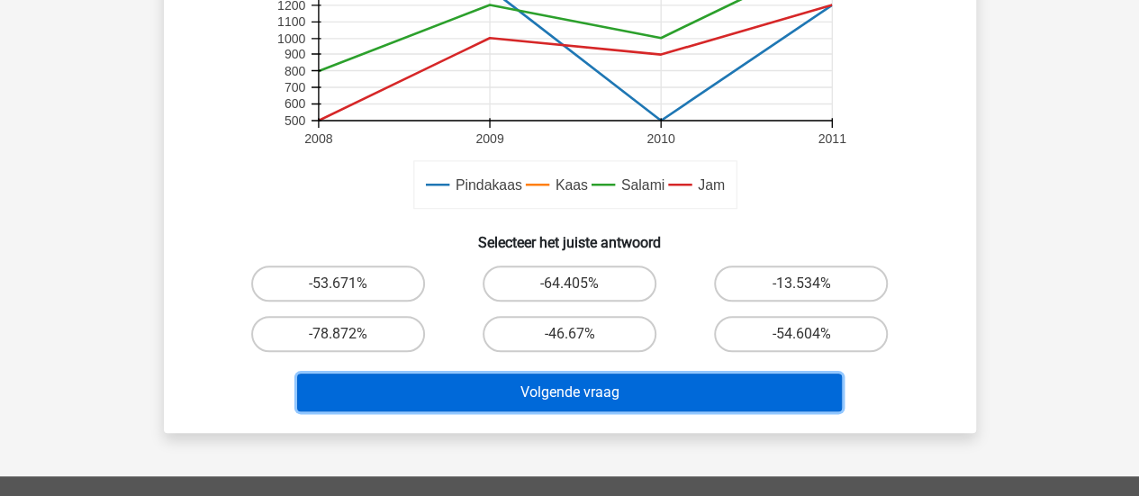
click at [679, 389] on button "Volgende vraag" at bounding box center [569, 393] width 545 height 38
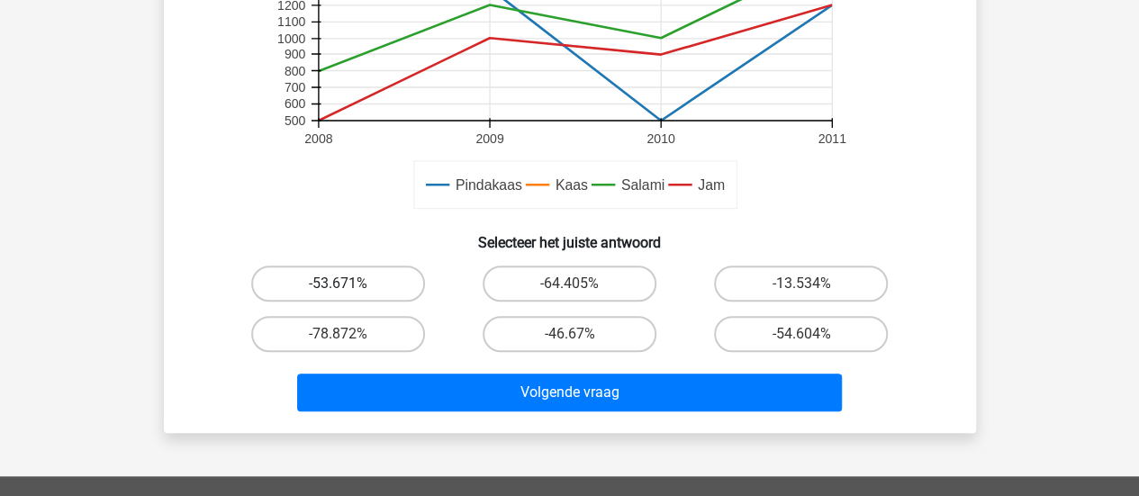
click at [314, 289] on label "-53.671%" at bounding box center [338, 284] width 174 height 36
click at [338, 289] on input "-53.671%" at bounding box center [344, 290] width 12 height 12
radio input "true"
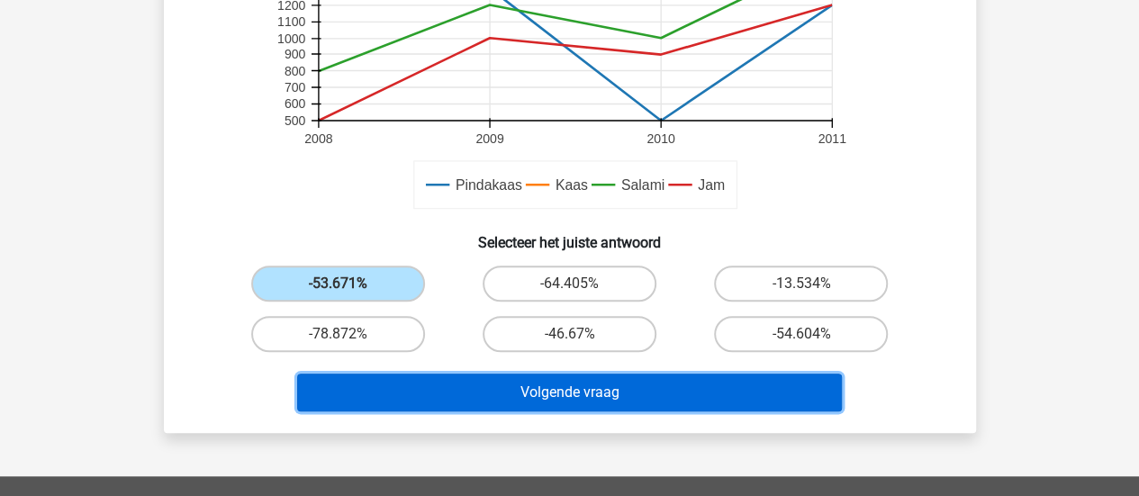
click at [590, 403] on button "Volgende vraag" at bounding box center [569, 393] width 545 height 38
click at [542, 392] on button "Volgende vraag" at bounding box center [569, 393] width 545 height 38
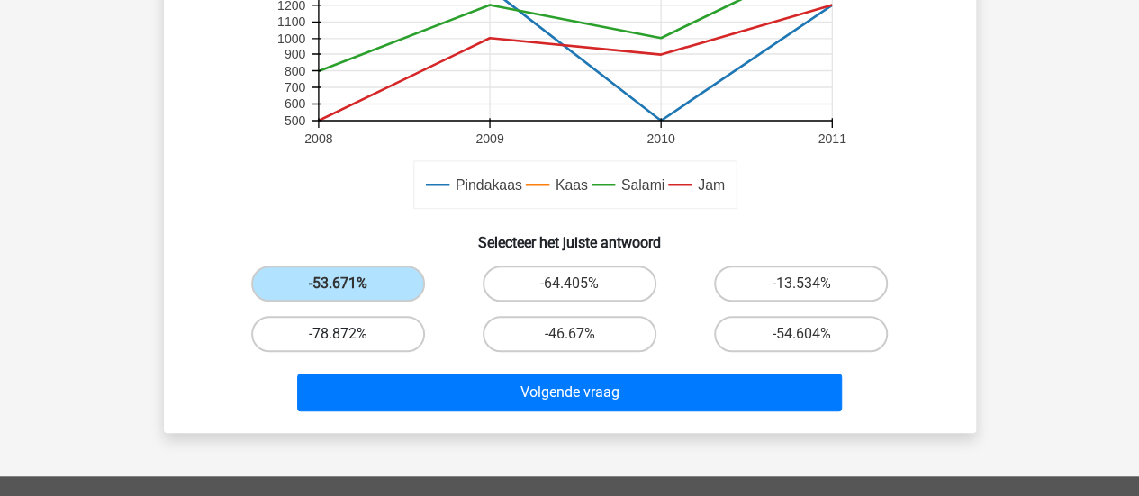
click at [376, 321] on label "-78.872%" at bounding box center [338, 334] width 174 height 36
click at [349, 334] on input "-78.872%" at bounding box center [344, 340] width 12 height 12
radio input "true"
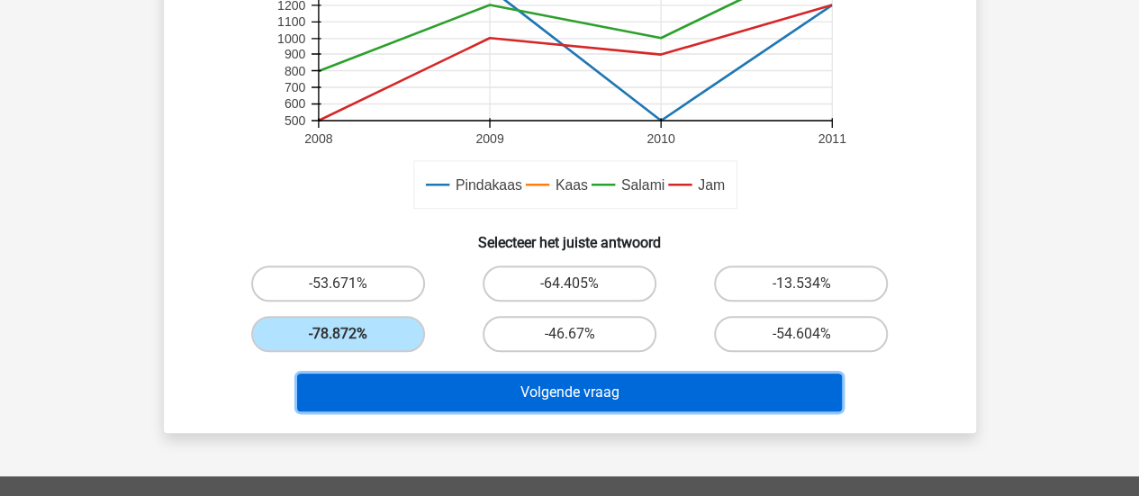
click at [531, 383] on button "Volgende vraag" at bounding box center [569, 393] width 545 height 38
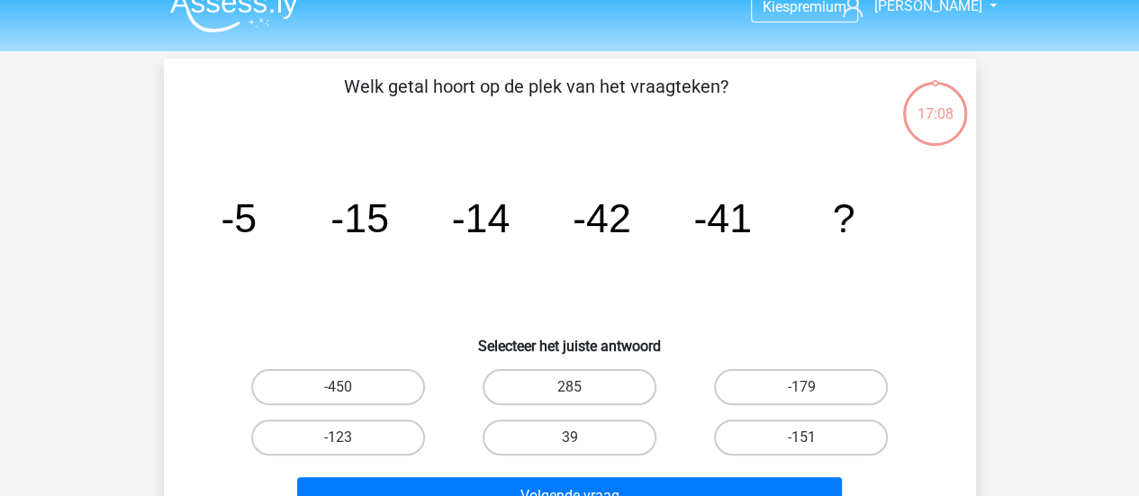
scroll to position [0, 0]
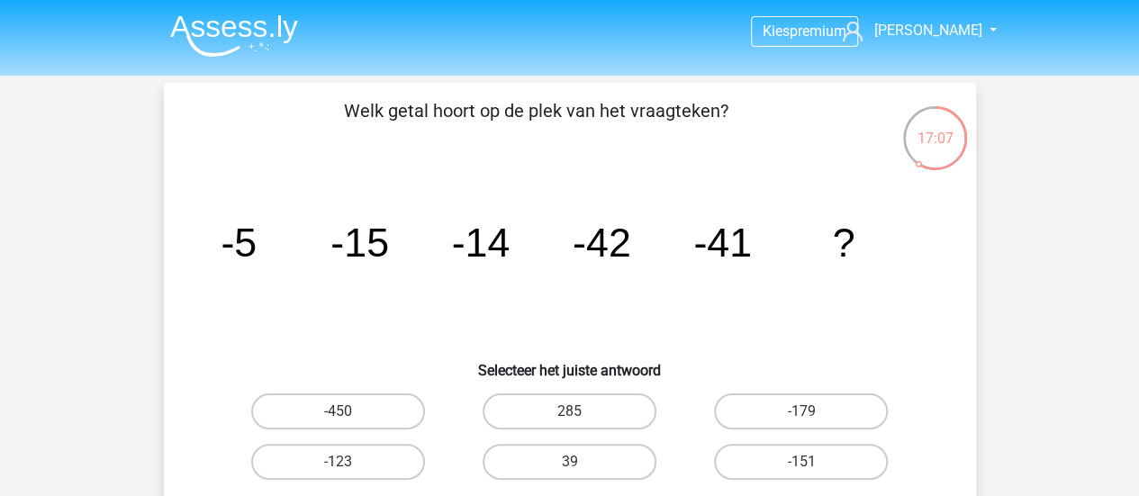
click at [502, 113] on p "Welk getal hoort op de plek van het vraagteken?" at bounding box center [536, 124] width 687 height 54
click at [434, 238] on icon "image/svg+xml -5 -15 -14 -42 -41 ?" at bounding box center [570, 257] width 726 height 182
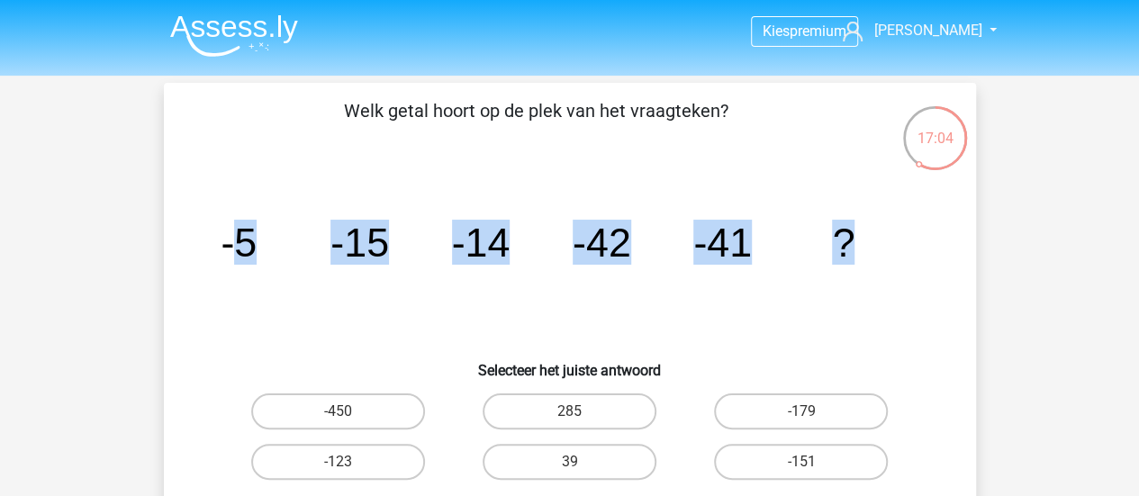
drag, startPoint x: 238, startPoint y: 242, endPoint x: 846, endPoint y: 276, distance: 609.5
click at [846, 276] on icon "image/svg+xml -5 -15 -14 -42 -41 ?" at bounding box center [570, 257] width 726 height 182
click at [817, 325] on icon "image/svg+xml -5 -15 -14 -42 -41 ?" at bounding box center [570, 257] width 726 height 182
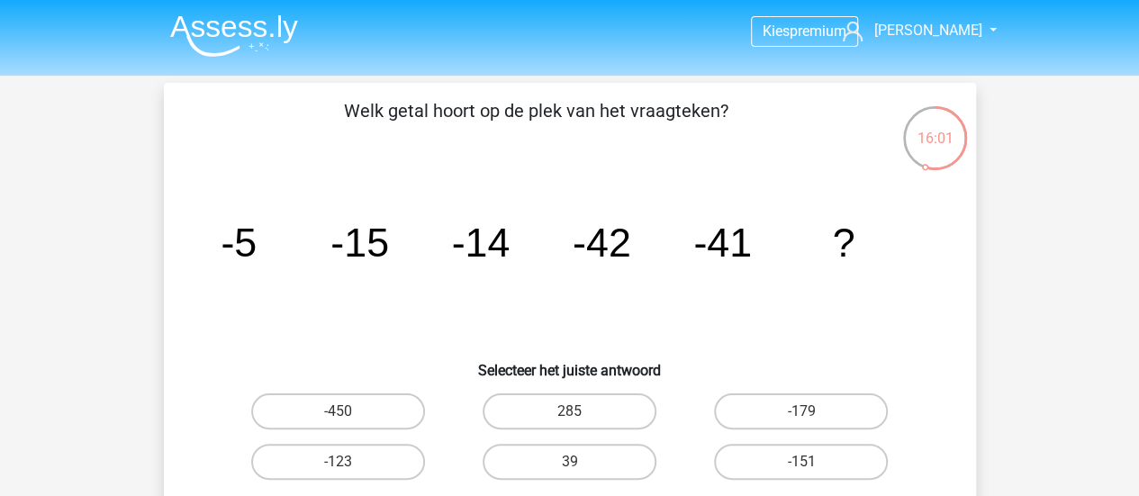
click at [783, 313] on icon "image/svg+xml -5 -15 -14 -42 -41 ?" at bounding box center [570, 257] width 726 height 182
click at [386, 464] on label "-123" at bounding box center [338, 462] width 174 height 36
click at [349, 464] on input "-123" at bounding box center [344, 468] width 12 height 12
radio input "true"
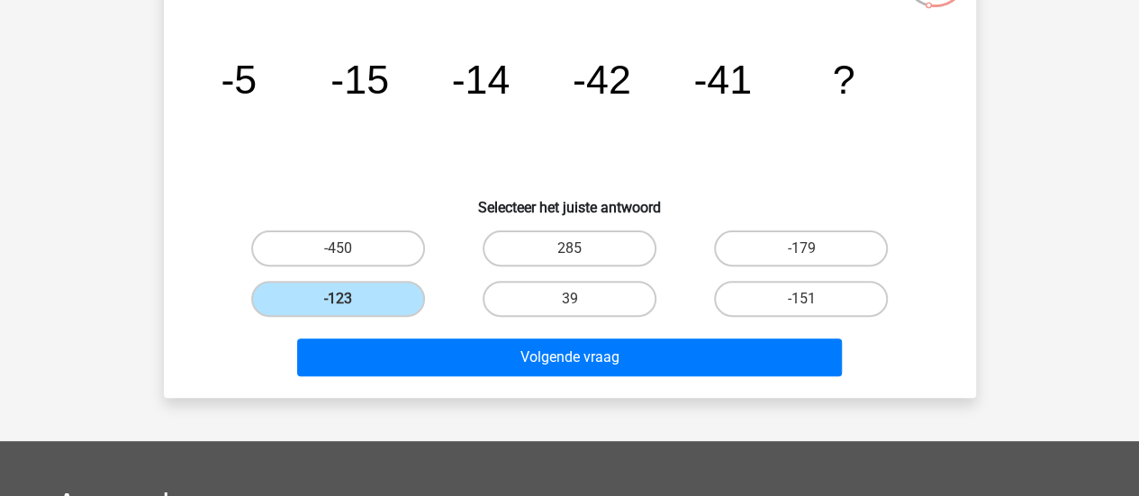
scroll to position [180, 0]
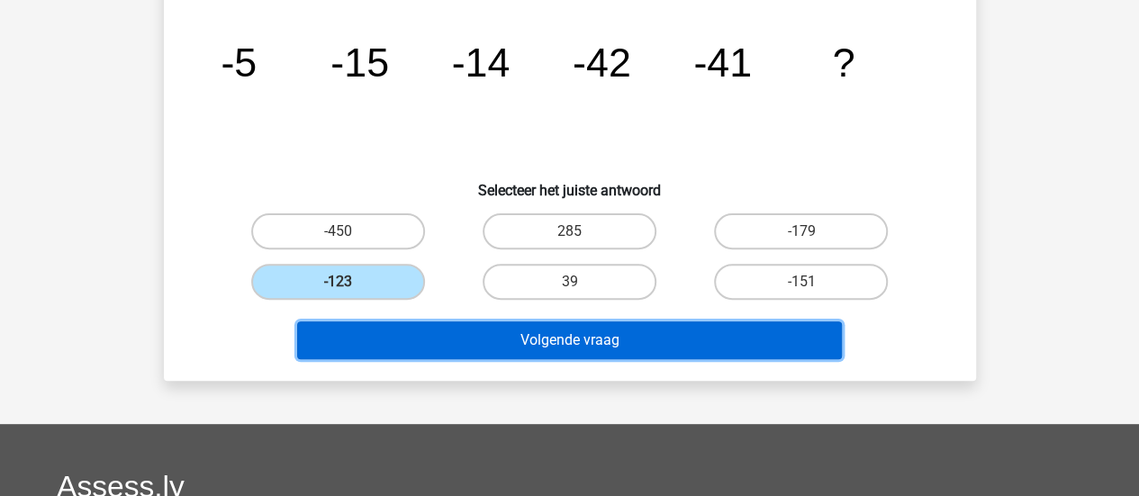
click at [622, 343] on button "Volgende vraag" at bounding box center [569, 340] width 545 height 38
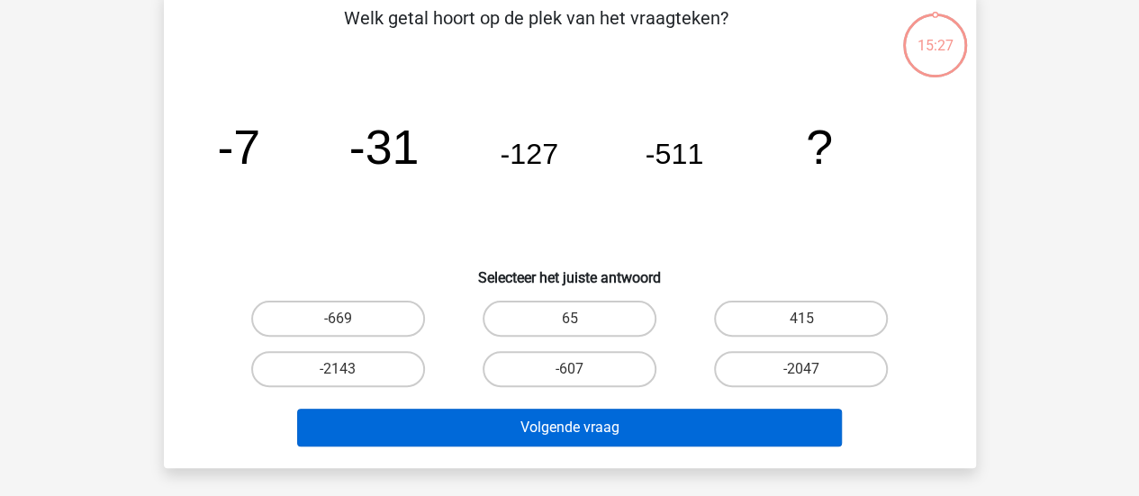
scroll to position [83, 0]
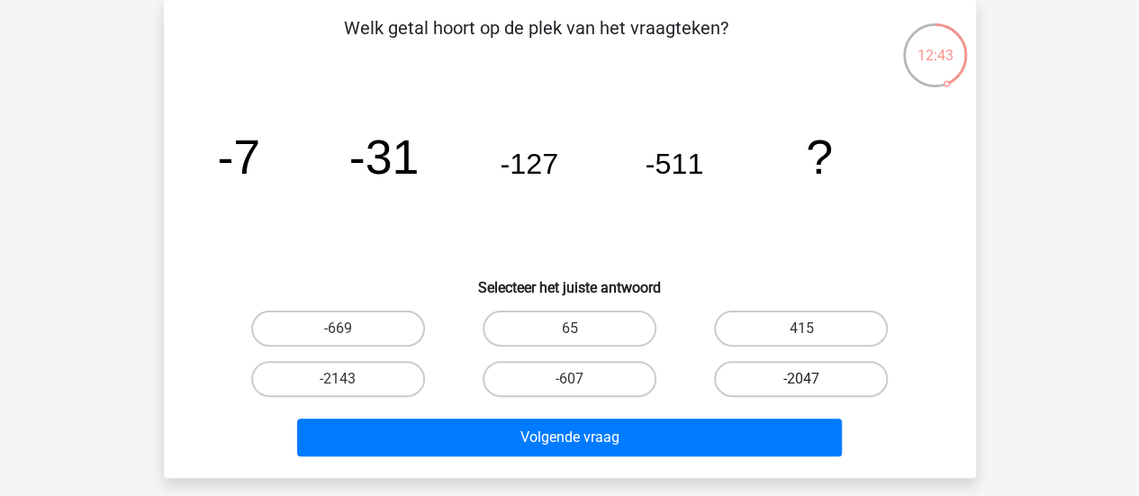
click at [777, 377] on label "-2047" at bounding box center [801, 379] width 174 height 36
click at [801, 379] on input "-2047" at bounding box center [807, 385] width 12 height 12
radio input "true"
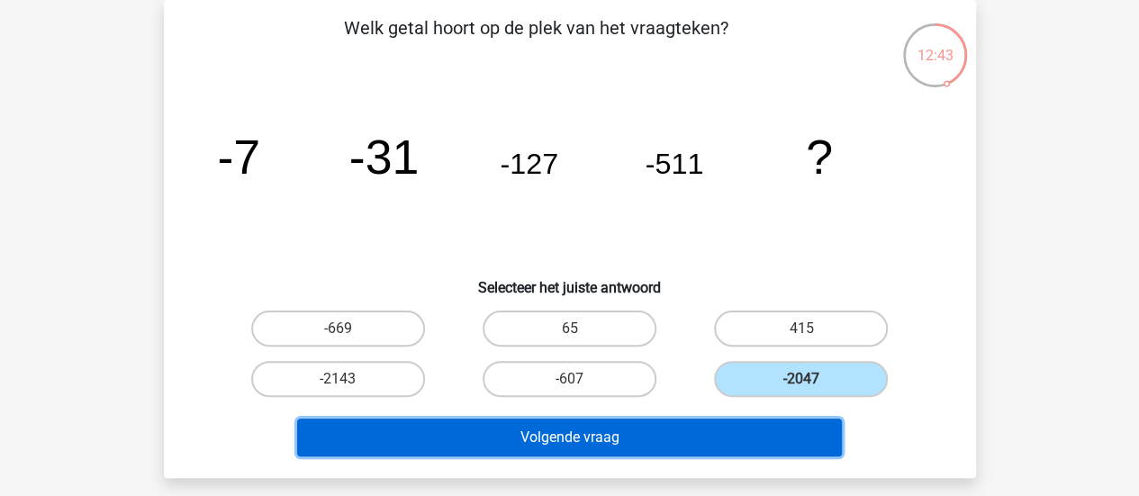
click at [762, 434] on button "Volgende vraag" at bounding box center [569, 438] width 545 height 38
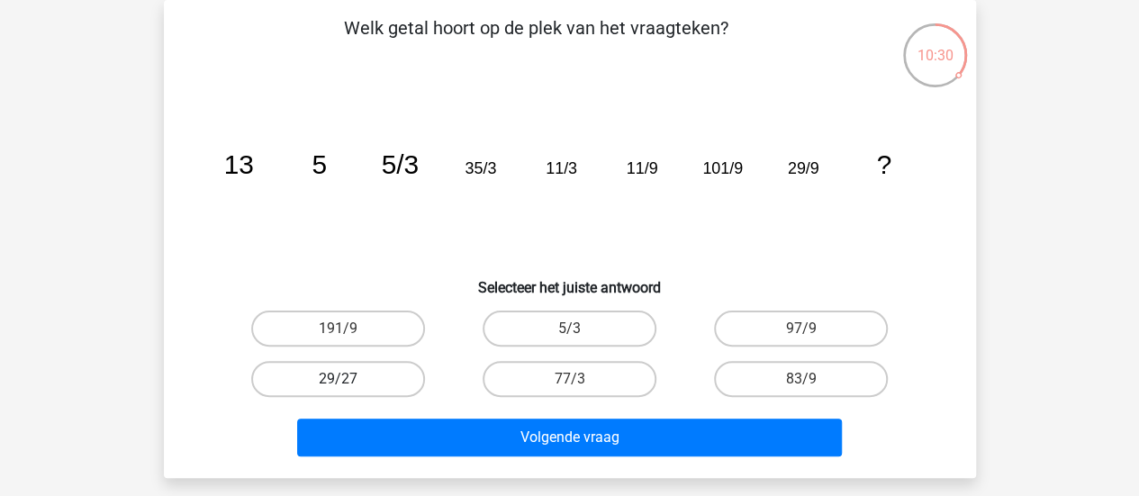
click at [392, 381] on label "29/27" at bounding box center [338, 379] width 174 height 36
click at [349, 381] on input "29/27" at bounding box center [344, 385] width 12 height 12
radio input "true"
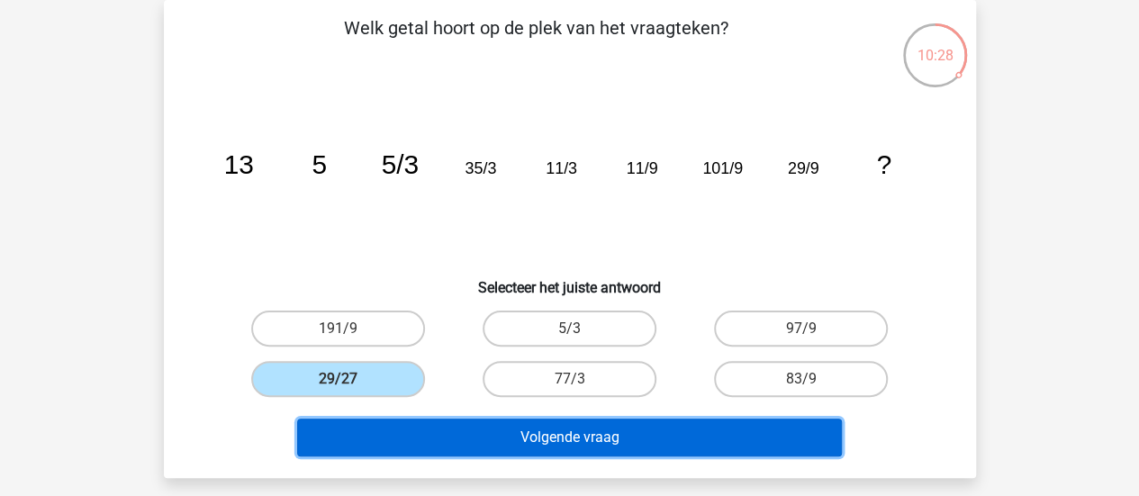
click at [440, 429] on button "Volgende vraag" at bounding box center [569, 438] width 545 height 38
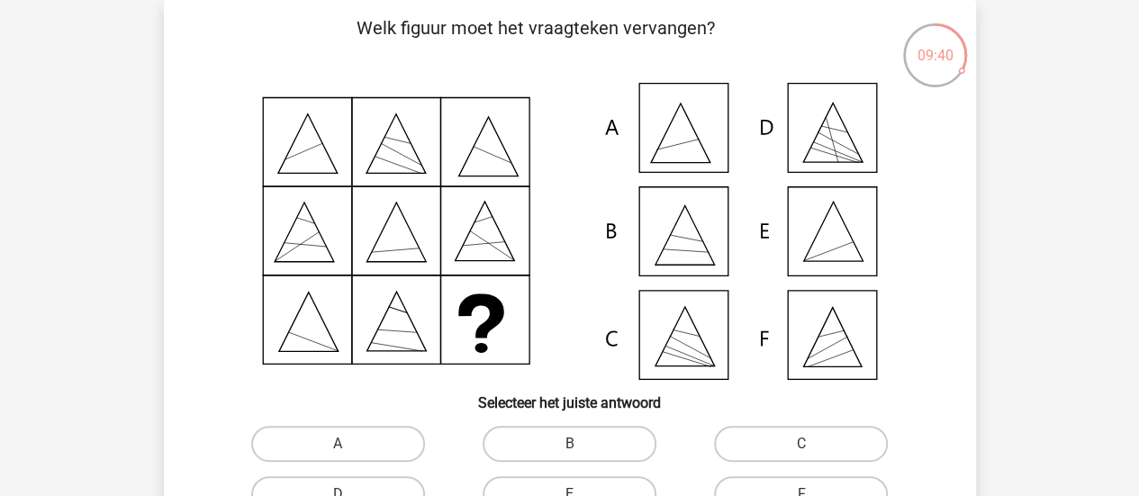
click at [825, 236] on icon at bounding box center [570, 231] width 726 height 297
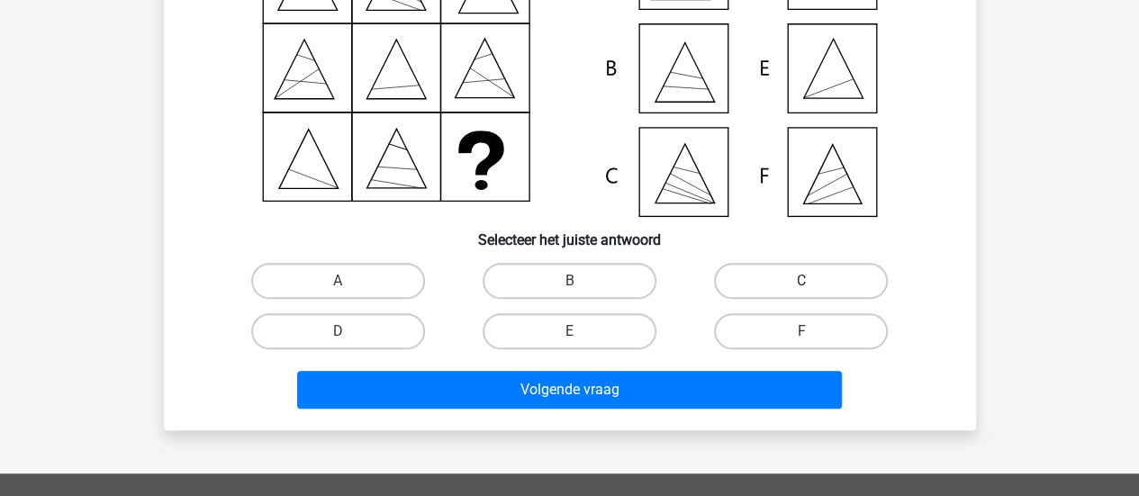
scroll to position [263, 0]
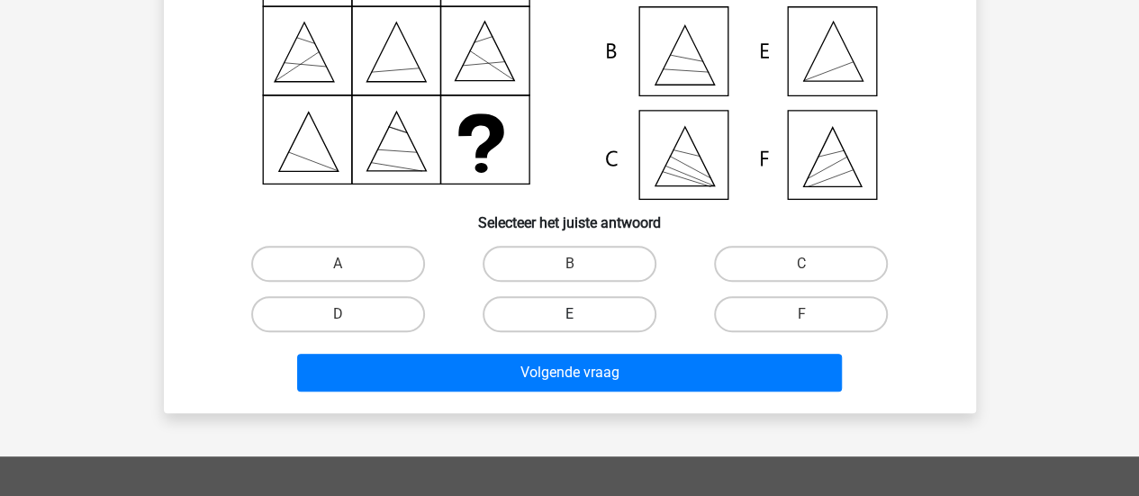
click at [630, 309] on label "E" at bounding box center [570, 314] width 174 height 36
click at [581, 314] on input "E" at bounding box center [575, 320] width 12 height 12
radio input "true"
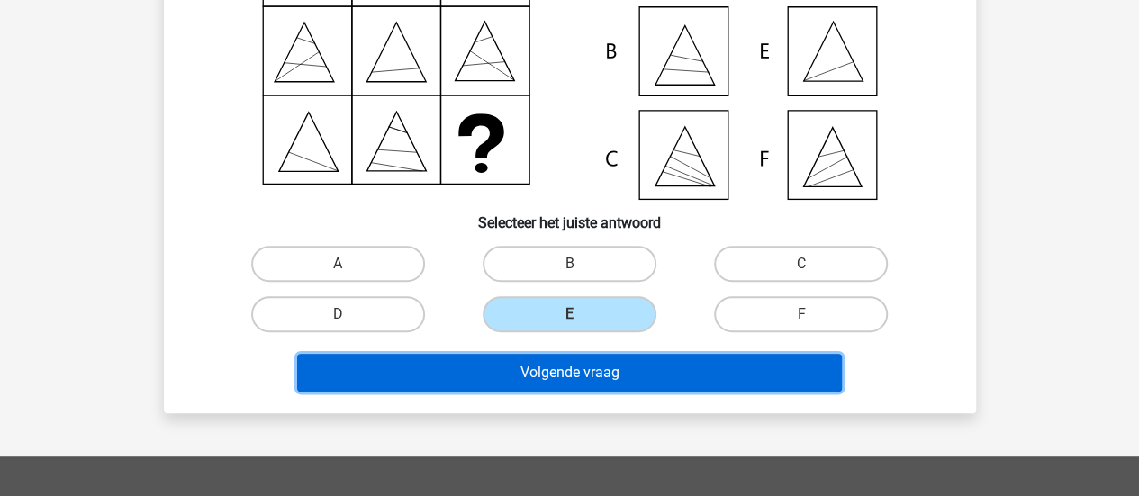
click at [643, 375] on button "Volgende vraag" at bounding box center [569, 373] width 545 height 38
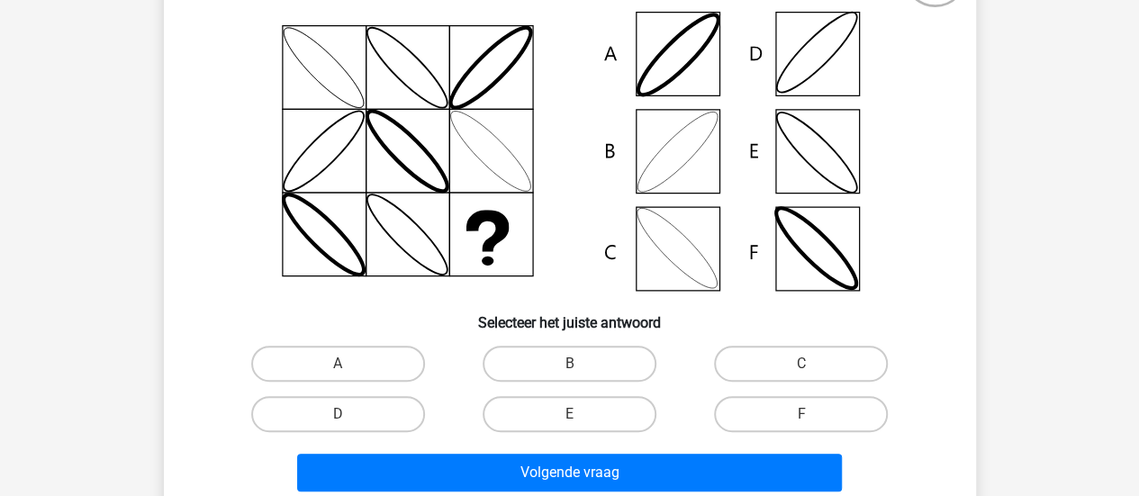
scroll to position [180, 0]
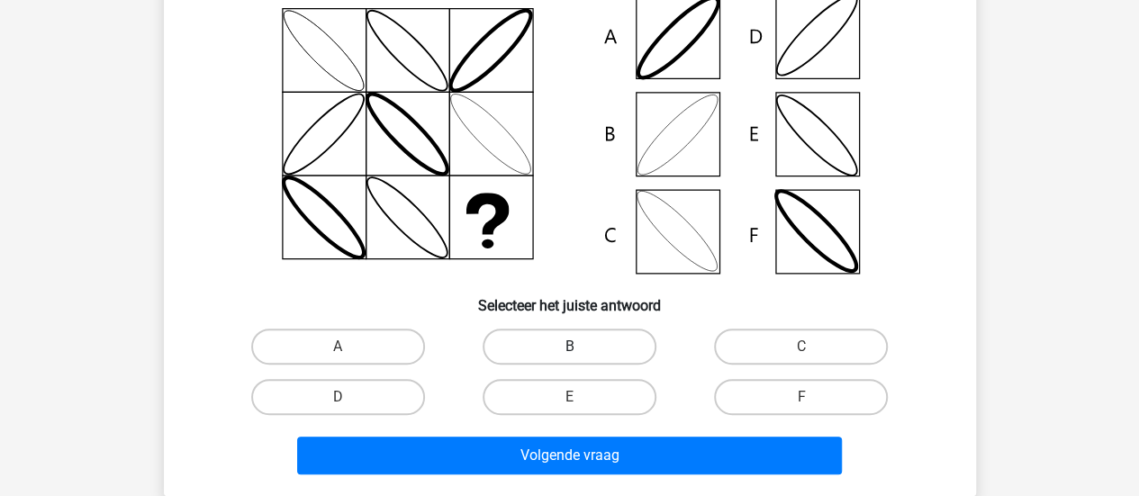
click at [557, 343] on label "B" at bounding box center [570, 347] width 174 height 36
click at [569, 347] on input "B" at bounding box center [575, 353] width 12 height 12
radio input "true"
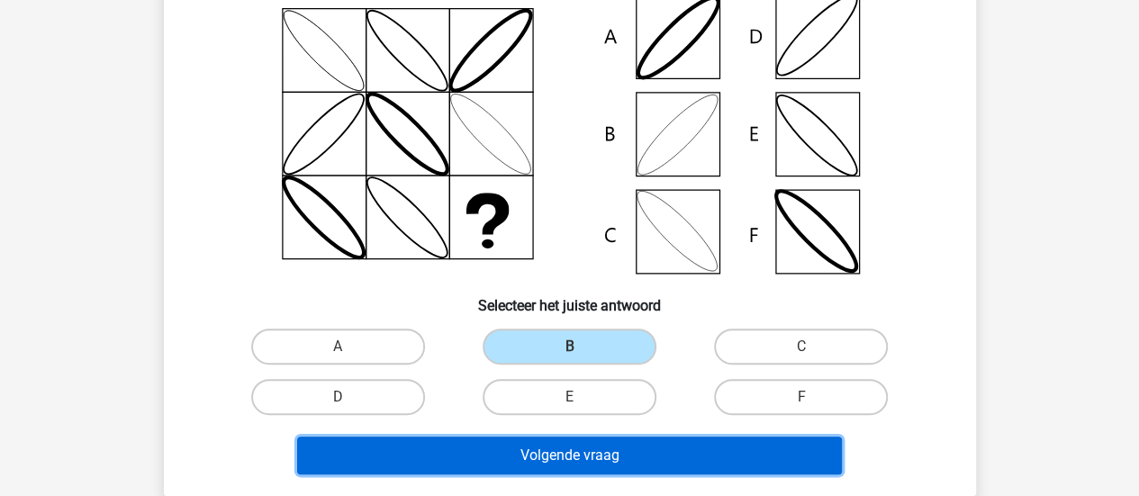
click at [593, 461] on button "Volgende vraag" at bounding box center [569, 456] width 545 height 38
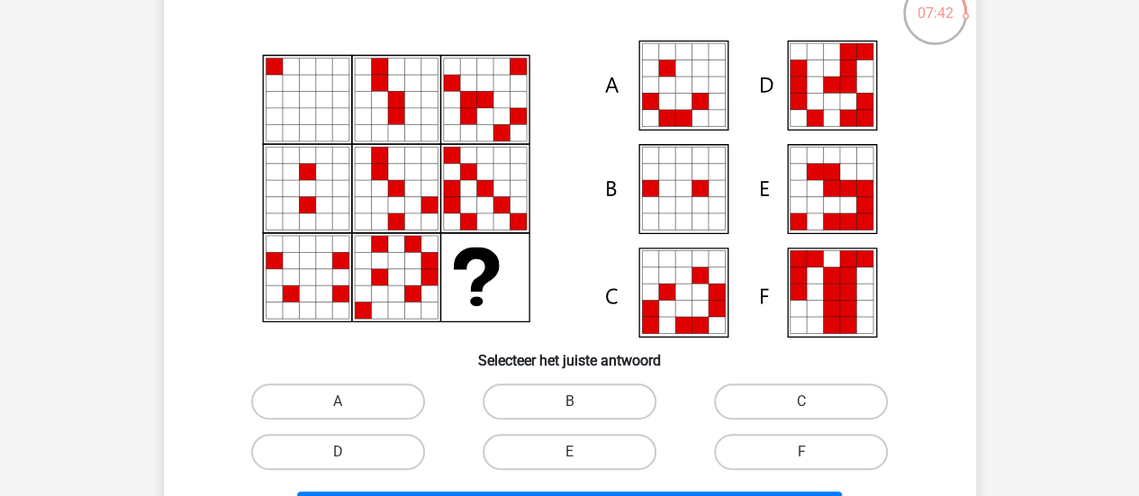
scroll to position [263, 0]
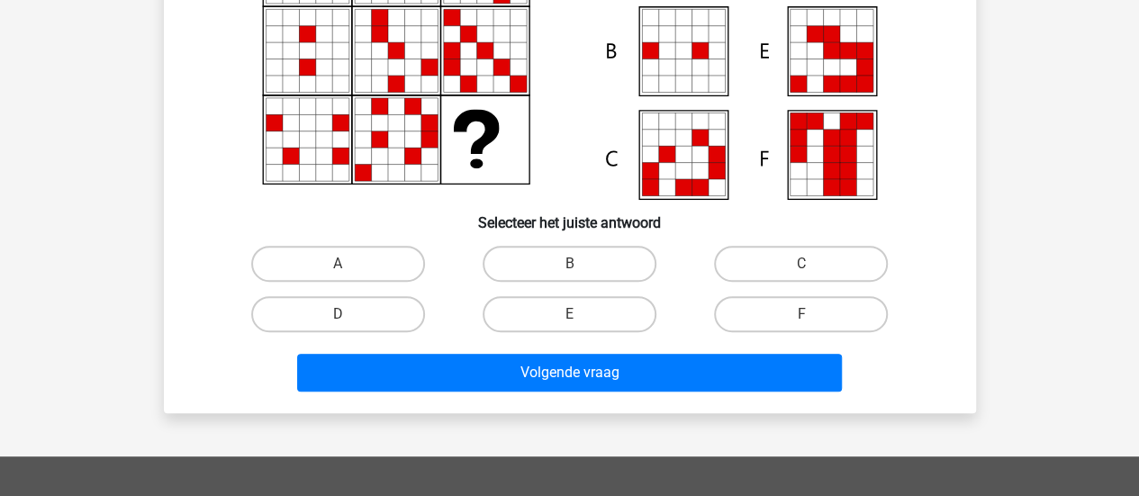
click at [578, 318] on input "E" at bounding box center [575, 320] width 12 height 12
radio input "true"
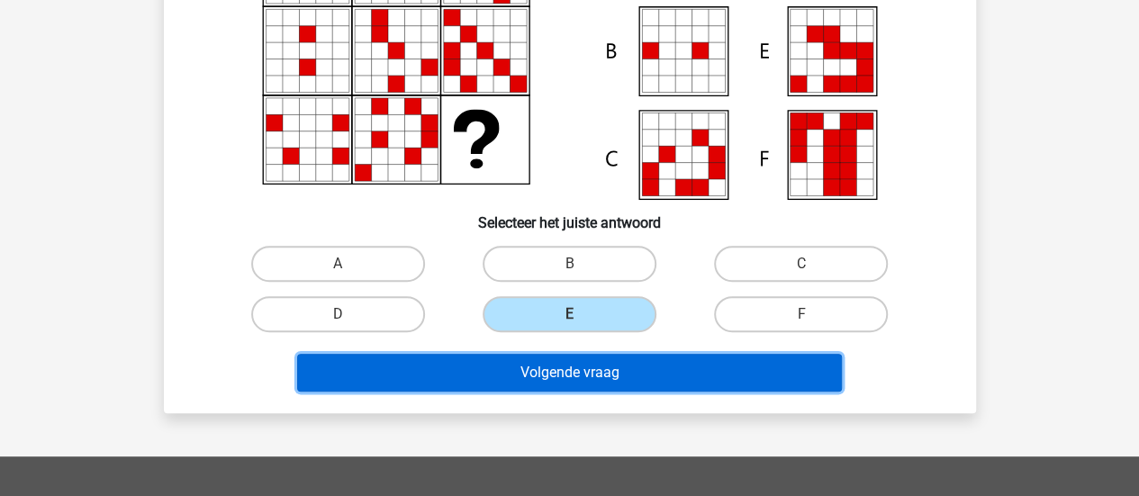
click at [606, 375] on button "Volgende vraag" at bounding box center [569, 373] width 545 height 38
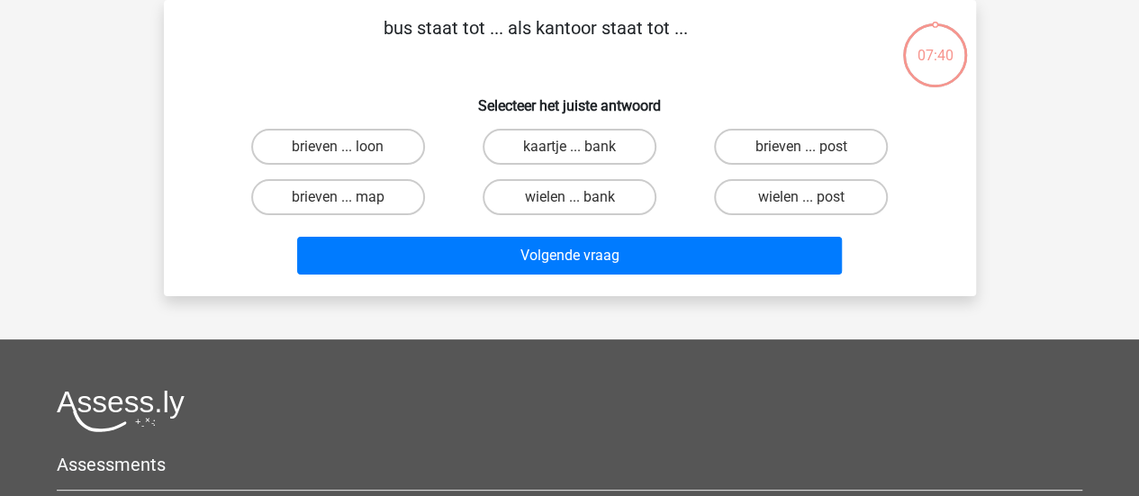
scroll to position [0, 0]
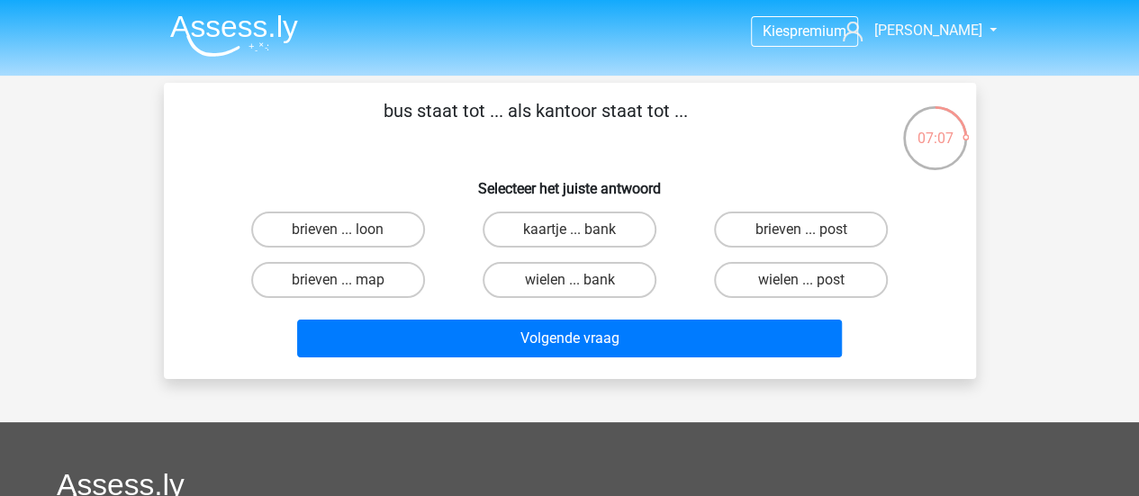
click at [810, 281] on input "wielen ... post" at bounding box center [807, 286] width 12 height 12
radio input "true"
click at [569, 284] on input "wielen ... bank" at bounding box center [575, 286] width 12 height 12
radio input "true"
click at [738, 282] on label "wielen ... post" at bounding box center [801, 280] width 174 height 36
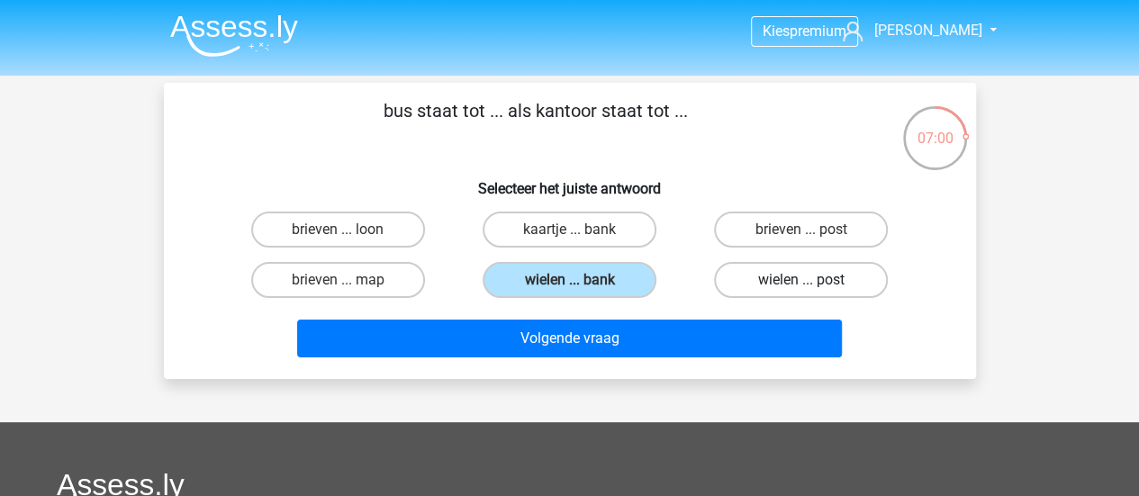
click at [801, 282] on input "wielen ... post" at bounding box center [807, 286] width 12 height 12
radio input "true"
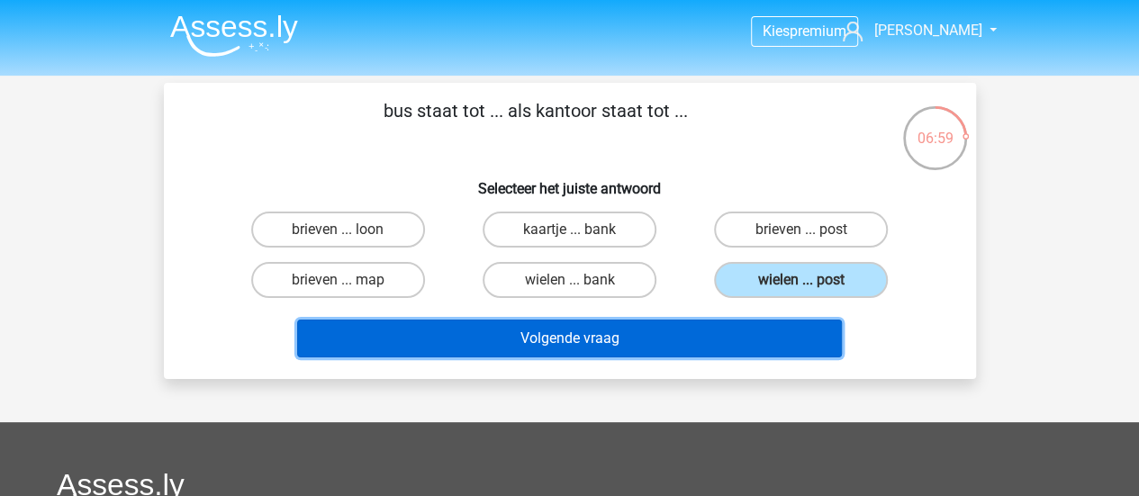
click at [702, 324] on button "Volgende vraag" at bounding box center [569, 339] width 545 height 38
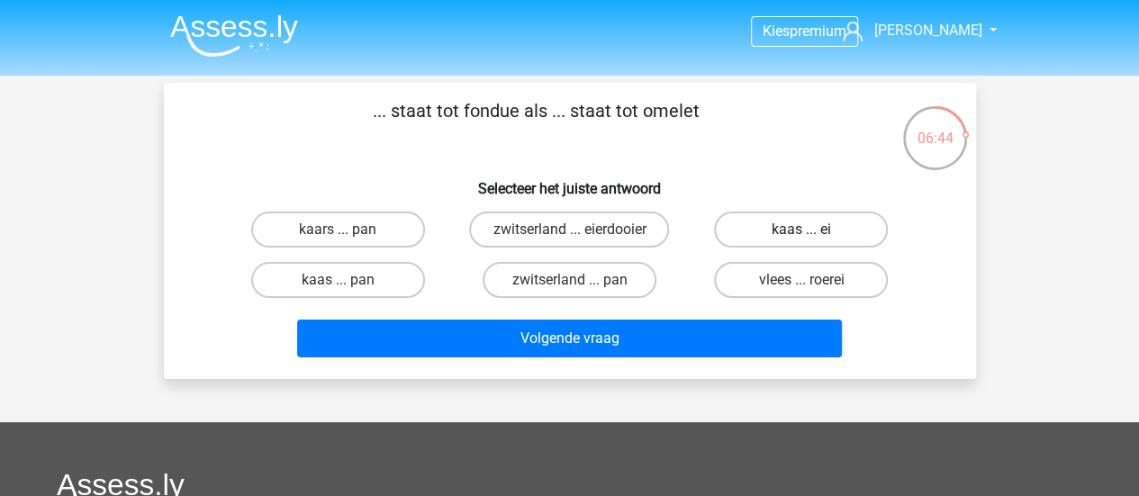
click at [747, 233] on label "kaas ... ei" at bounding box center [801, 230] width 174 height 36
click at [801, 233] on input "kaas ... ei" at bounding box center [807, 236] width 12 height 12
radio input "true"
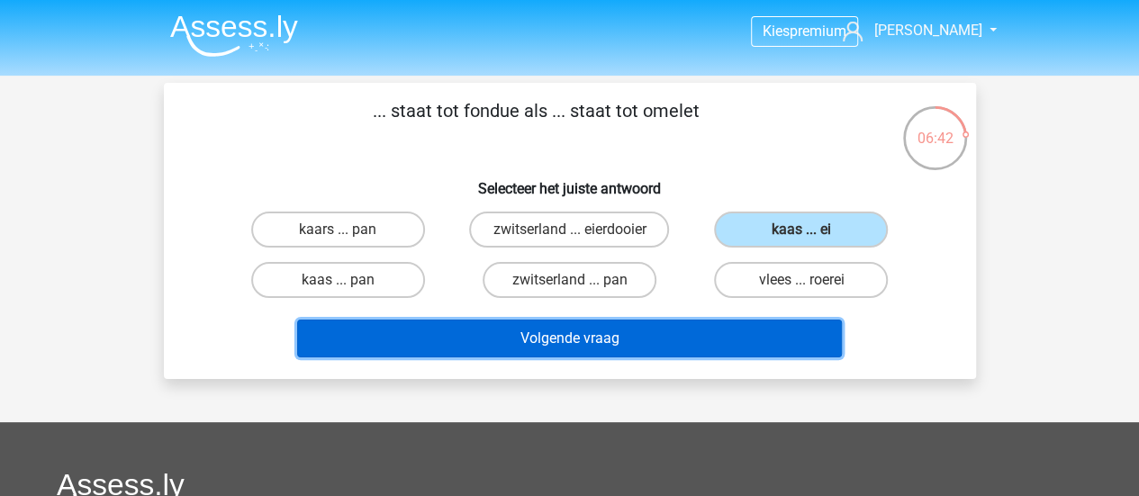
click at [697, 341] on button "Volgende vraag" at bounding box center [569, 339] width 545 height 38
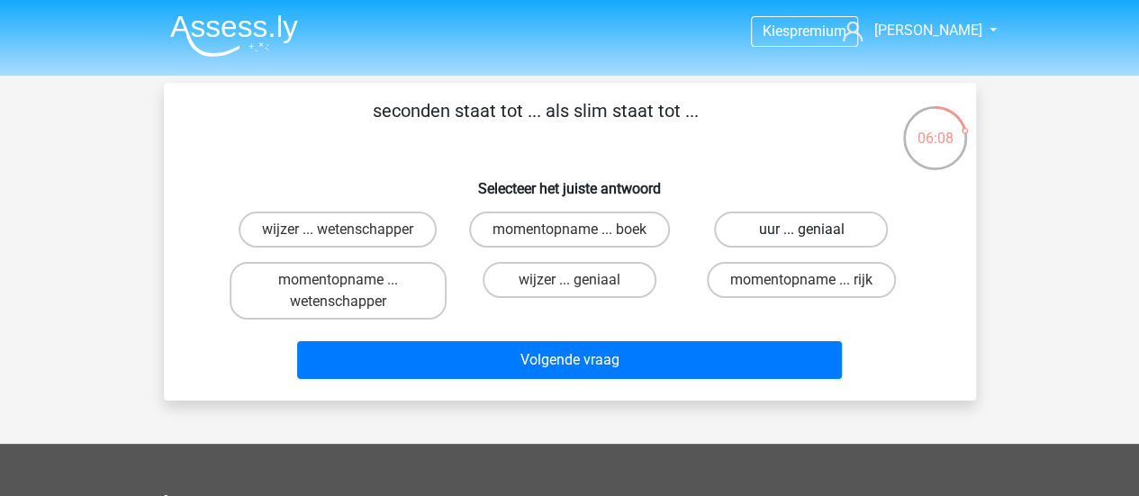
click at [845, 221] on label "uur ... geniaal" at bounding box center [801, 230] width 174 height 36
click at [813, 230] on input "uur ... geniaal" at bounding box center [807, 236] width 12 height 12
radio input "true"
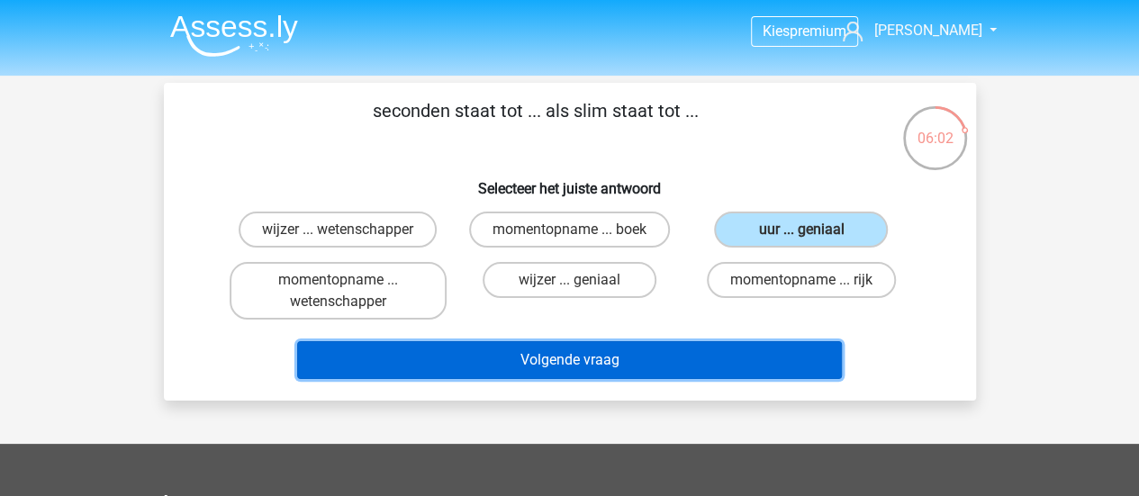
click at [601, 347] on button "Volgende vraag" at bounding box center [569, 360] width 545 height 38
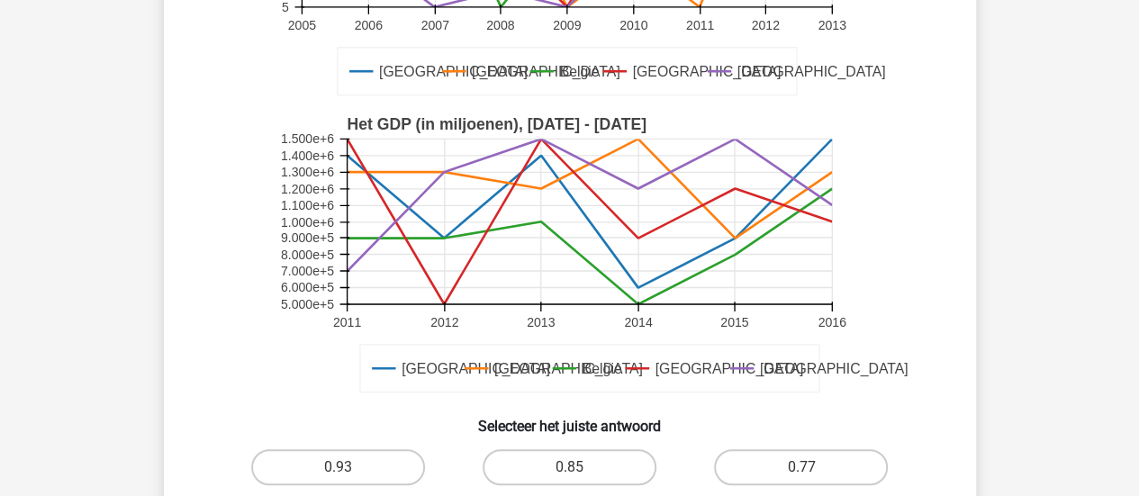
scroll to position [360, 0]
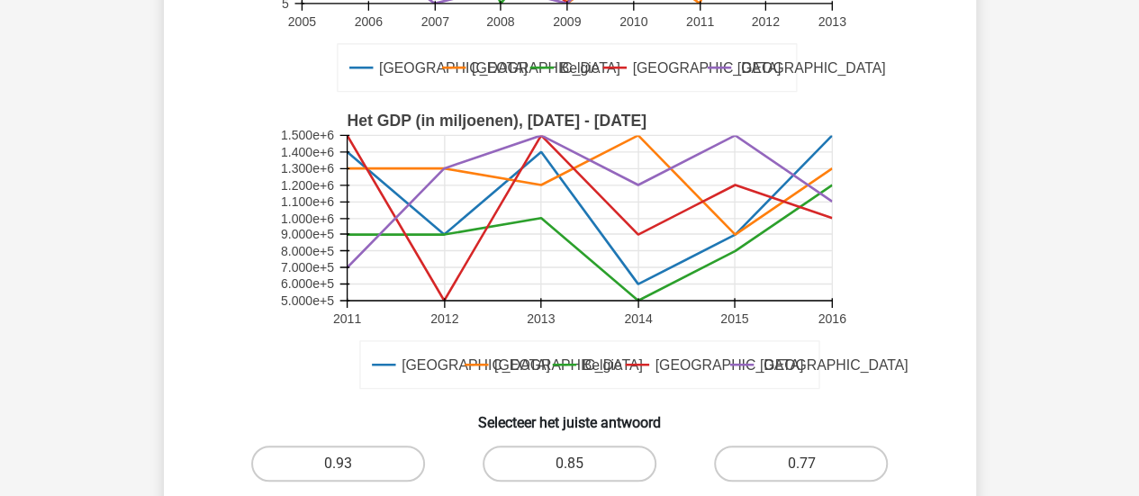
click at [425, 360] on text "[GEOGRAPHIC_DATA]" at bounding box center [476, 365] width 149 height 16
click at [425, 361] on text "[GEOGRAPHIC_DATA]" at bounding box center [476, 365] width 149 height 16
drag, startPoint x: 425, startPoint y: 361, endPoint x: 452, endPoint y: 350, distance: 29.1
click at [425, 361] on text "[GEOGRAPHIC_DATA]" at bounding box center [476, 365] width 149 height 16
click at [511, 357] on text "[GEOGRAPHIC_DATA]" at bounding box center [567, 365] width 149 height 16
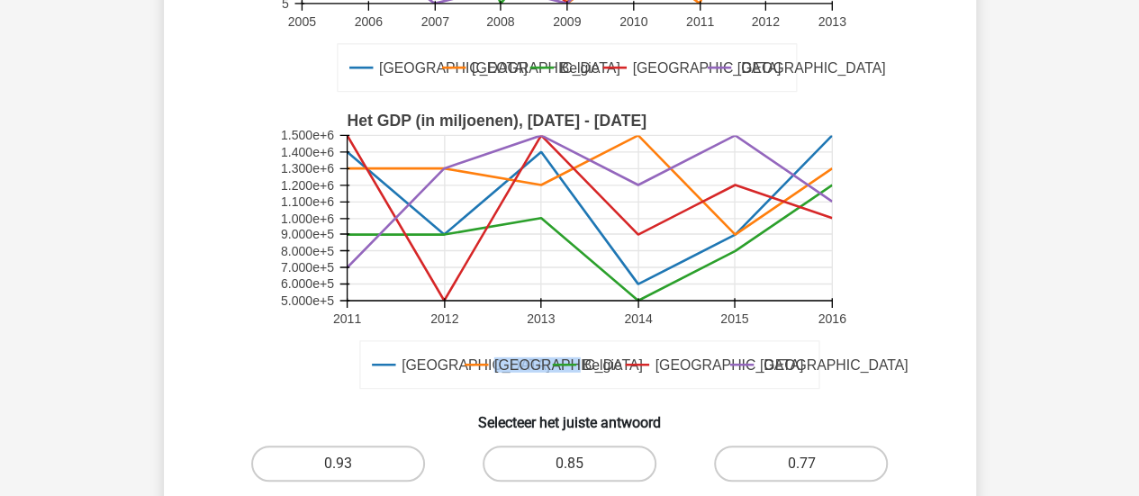
click at [511, 357] on text "[GEOGRAPHIC_DATA]" at bounding box center [567, 365] width 149 height 16
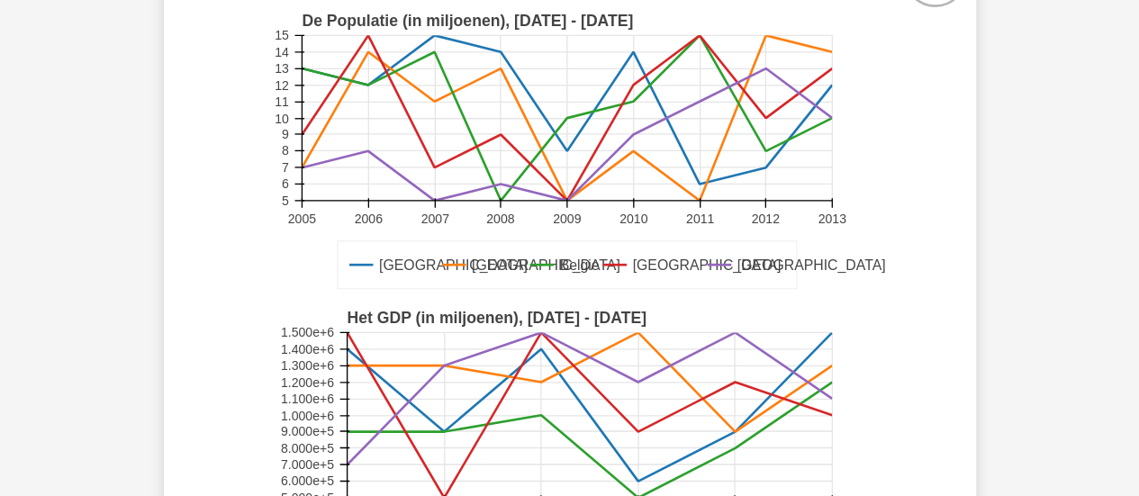
scroll to position [180, 0]
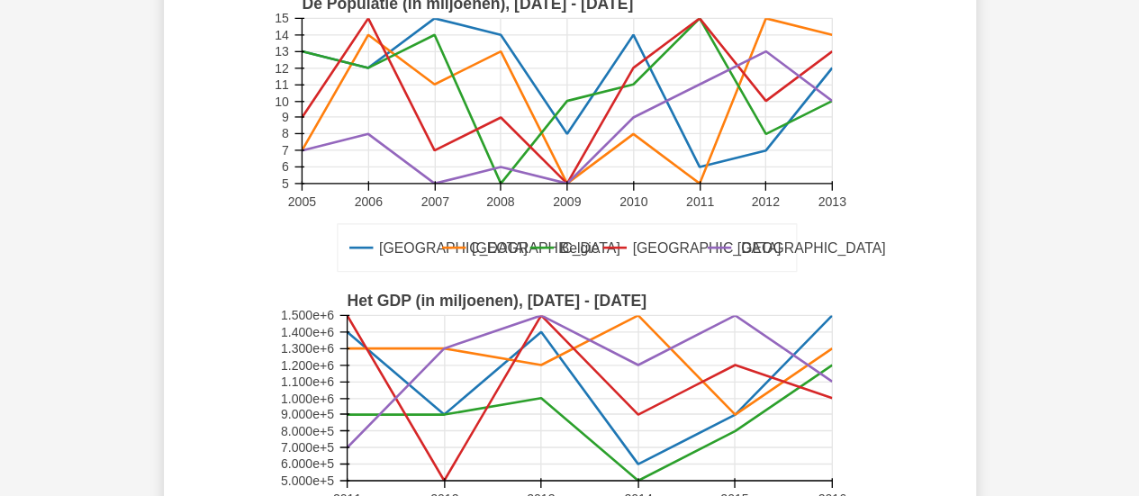
click at [765, 17] on rect at bounding box center [570, 134] width 594 height 297
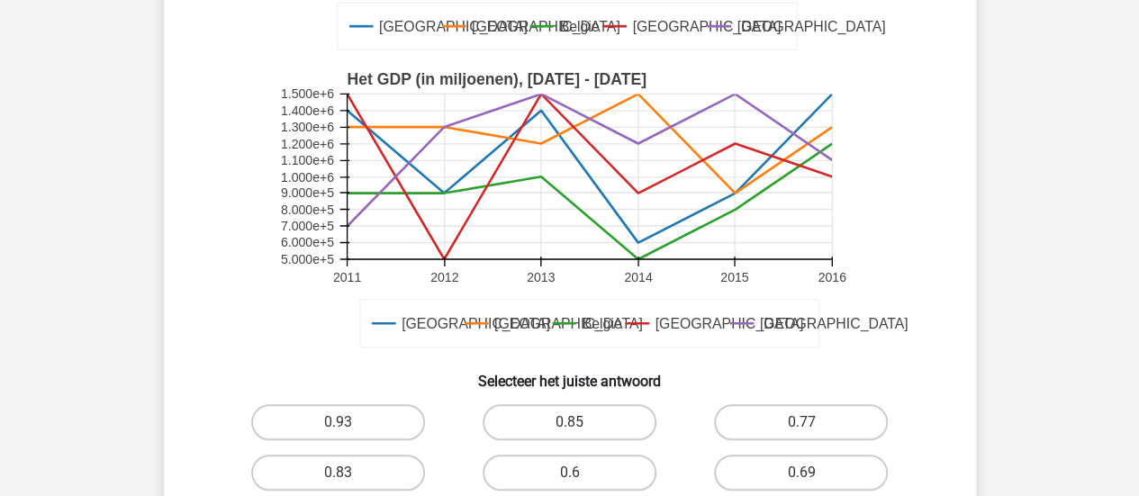
scroll to position [540, 0]
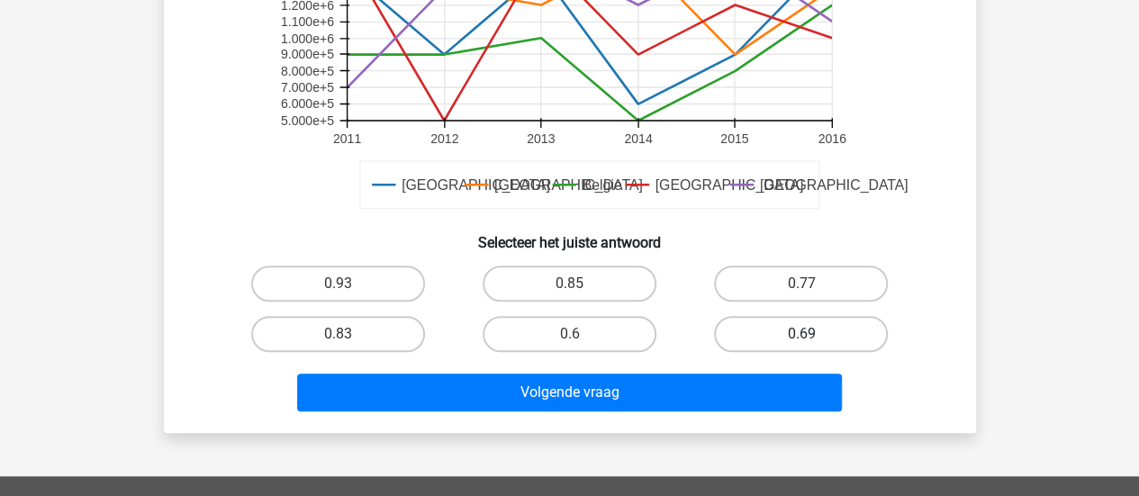
click at [735, 344] on label "0.69" at bounding box center [801, 334] width 174 height 36
click at [801, 344] on input "0.69" at bounding box center [807, 340] width 12 height 12
radio input "true"
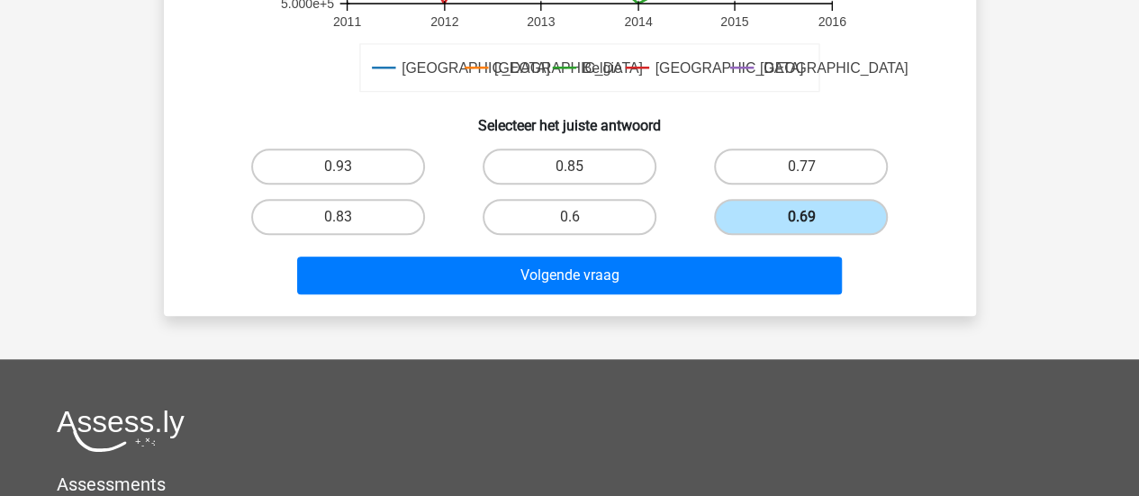
scroll to position [720, 0]
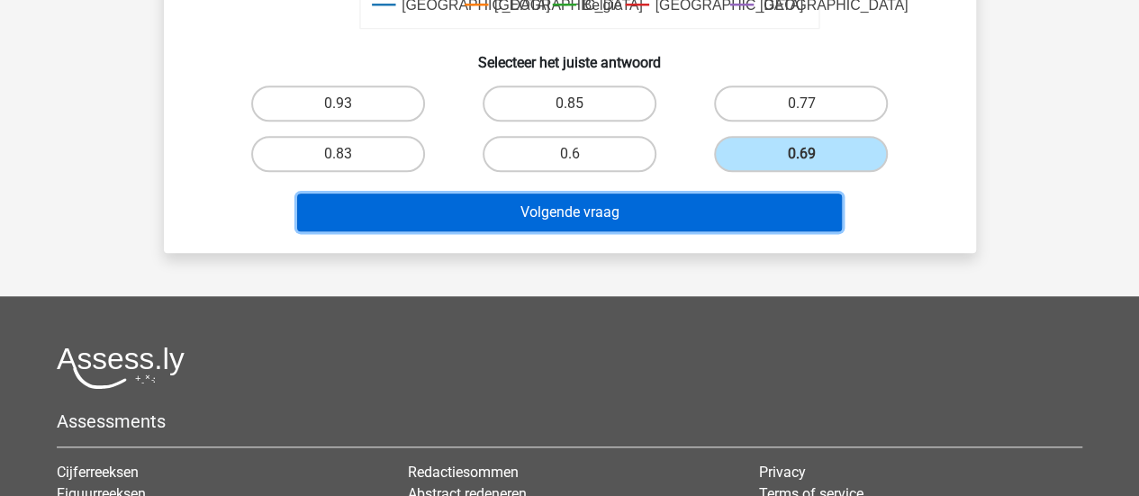
click at [709, 210] on button "Volgende vraag" at bounding box center [569, 213] width 545 height 38
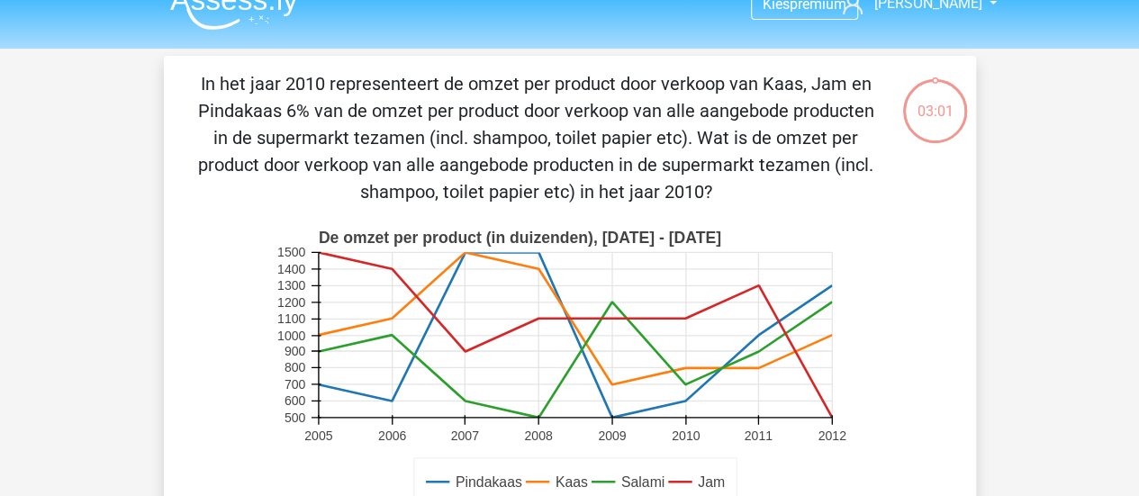
scroll to position [0, 0]
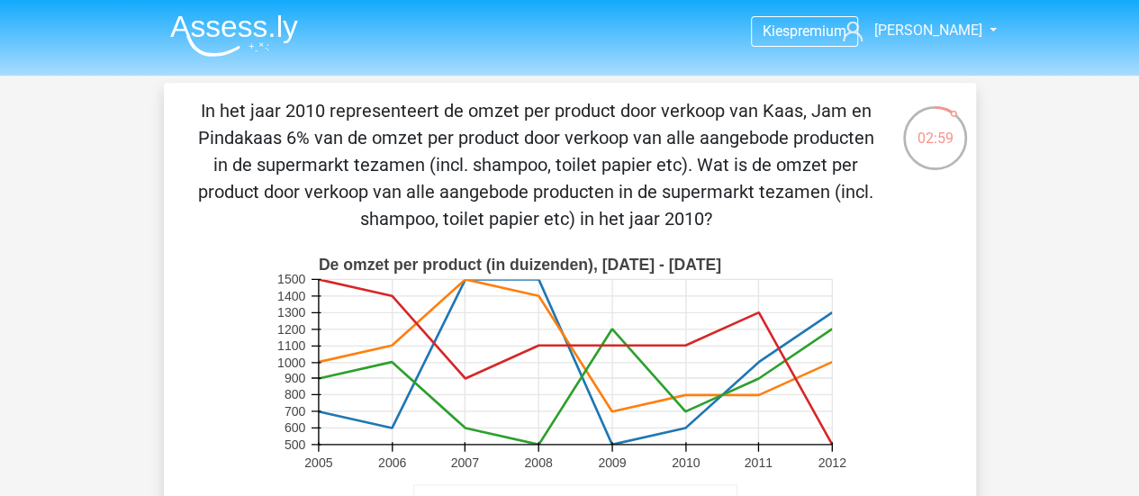
click at [547, 102] on p "In het jaar 2010 representeert de omzet per product door verkoop van Kaas, Jam …" at bounding box center [536, 164] width 687 height 135
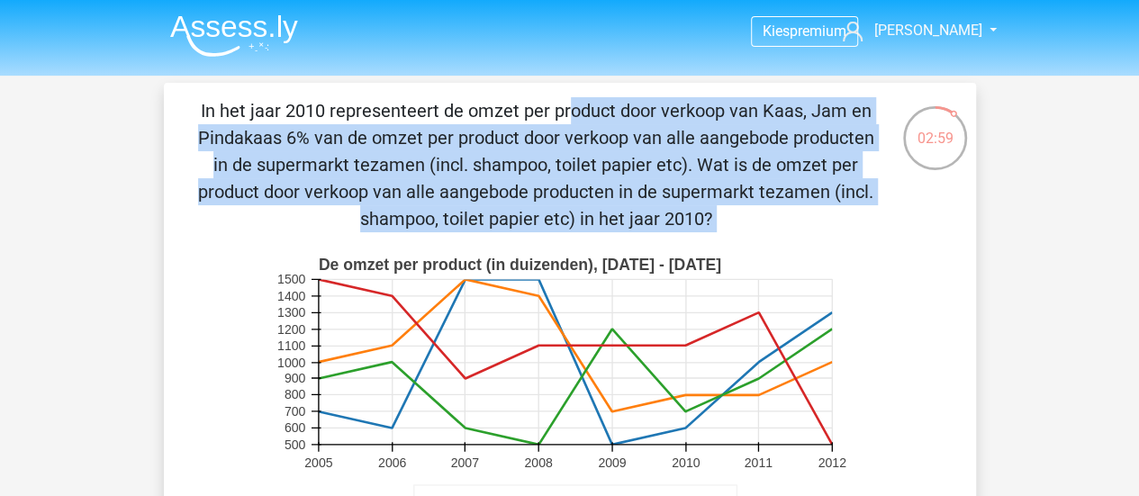
click at [547, 102] on p "In het jaar 2010 representeert de omzet per product door verkoop van Kaas, Jam …" at bounding box center [536, 164] width 687 height 135
click at [545, 107] on p "In het jaar 2010 representeert de omzet per product door verkoop van Kaas, Jam …" at bounding box center [536, 164] width 687 height 135
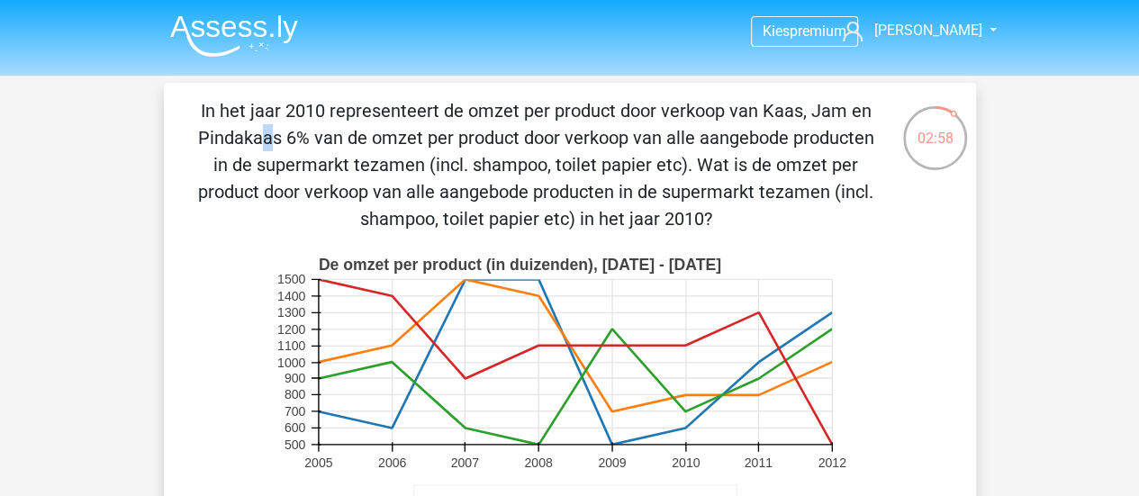
click at [545, 107] on p "In het jaar 2010 representeert de omzet per product door verkoop van Kaas, Jam …" at bounding box center [536, 164] width 687 height 135
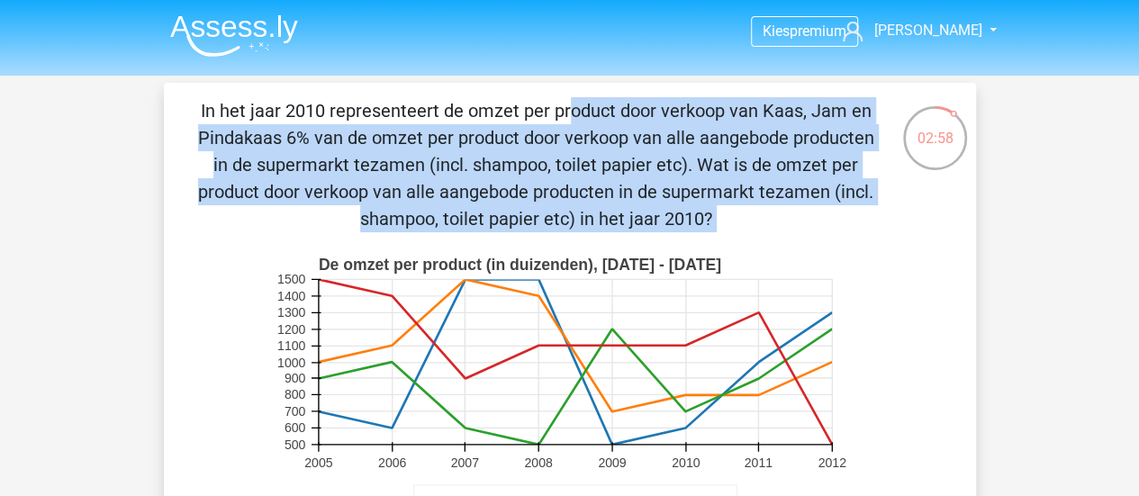
click at [545, 107] on p "In het jaar 2010 representeert de omzet per product door verkoop van Kaas, Jam …" at bounding box center [536, 164] width 687 height 135
click at [508, 131] on p "In het jaar 2010 representeert de omzet per product door verkoop van Kaas, Jam …" at bounding box center [536, 164] width 687 height 135
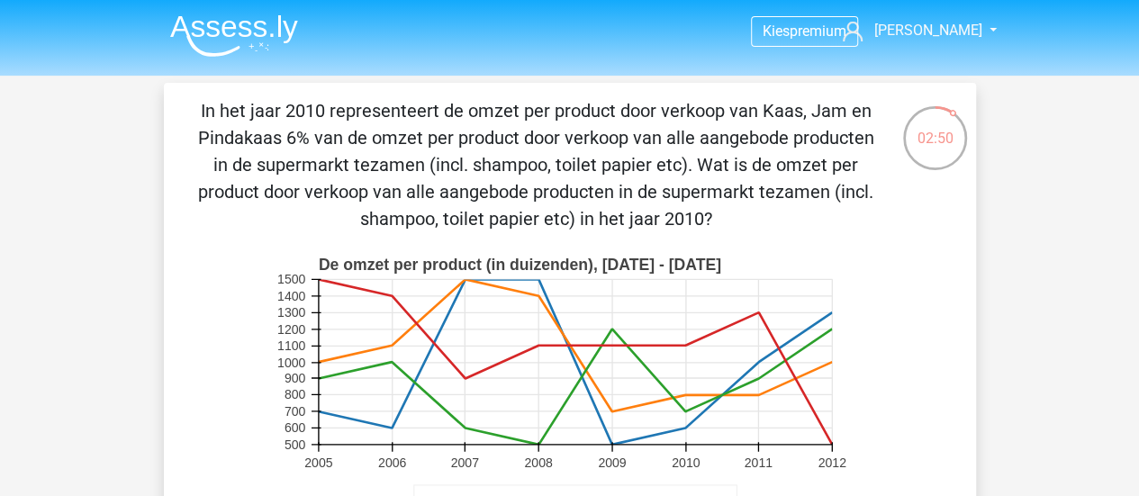
click at [491, 167] on p "In het jaar 2010 representeert de omzet per product door verkoop van Kaas, Jam …" at bounding box center [536, 164] width 687 height 135
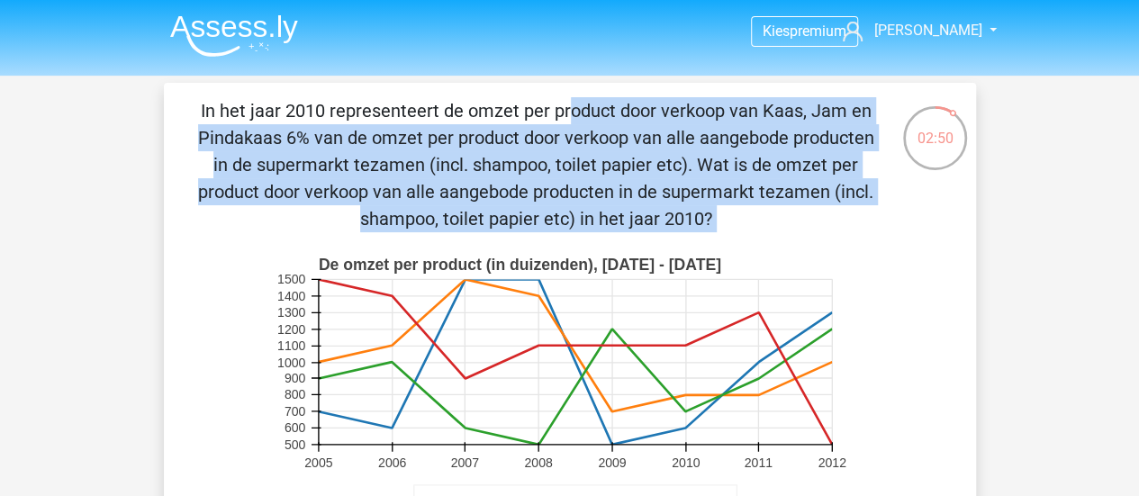
click at [491, 167] on p "In het jaar 2010 representeert de omzet per product door verkoop van Kaas, Jam …" at bounding box center [536, 164] width 687 height 135
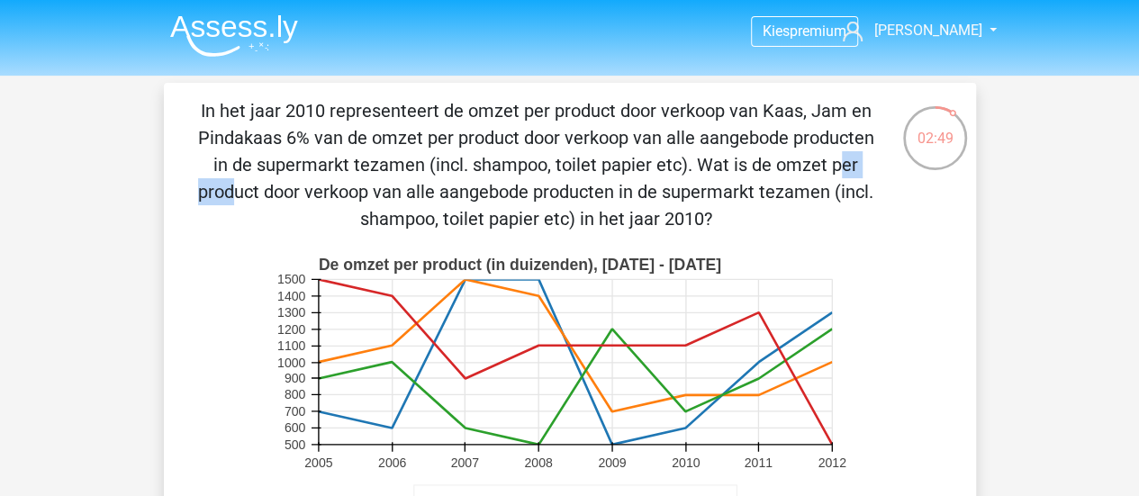
click at [491, 167] on p "In het jaar 2010 representeert de omzet per product door verkoop van Kaas, Jam …" at bounding box center [536, 164] width 687 height 135
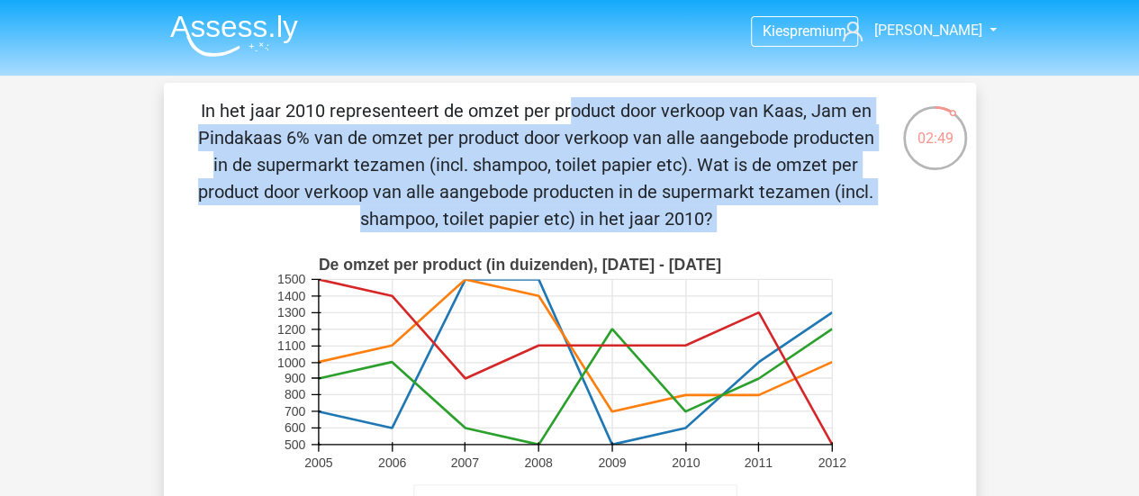
click at [491, 167] on p "In het jaar 2010 representeert de omzet per product door verkoop van Kaas, Jam …" at bounding box center [536, 164] width 687 height 135
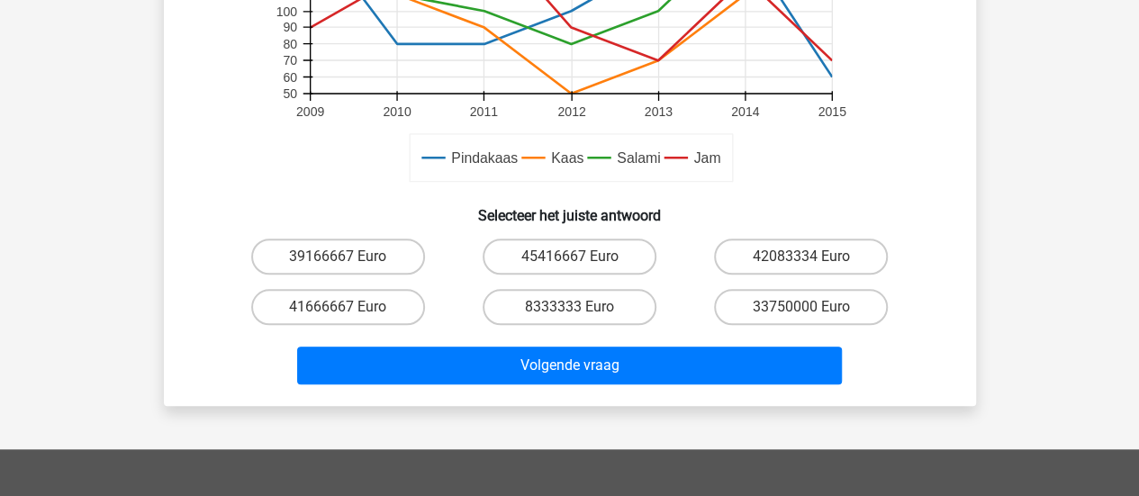
scroll to position [720, 0]
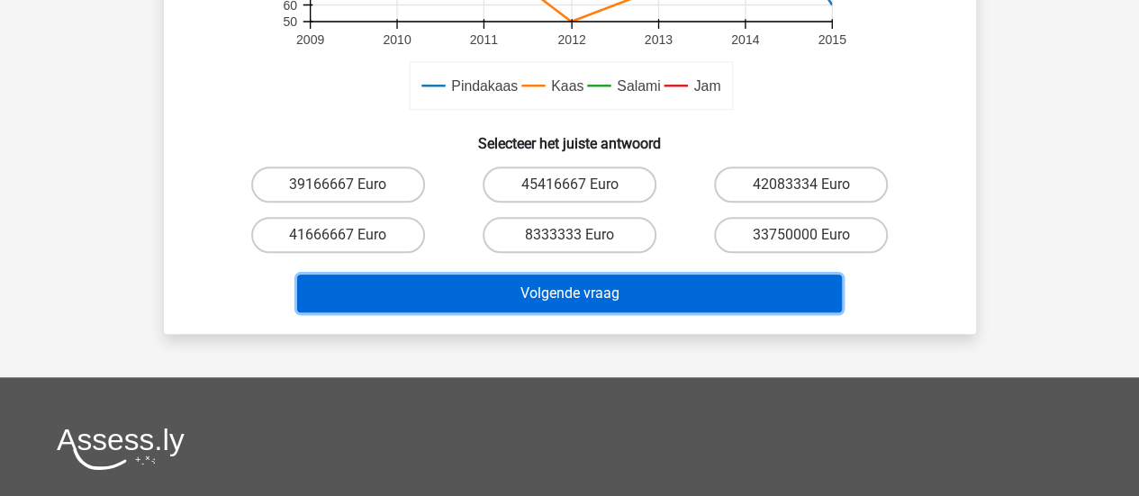
click at [628, 291] on button "Volgende vraag" at bounding box center [569, 294] width 545 height 38
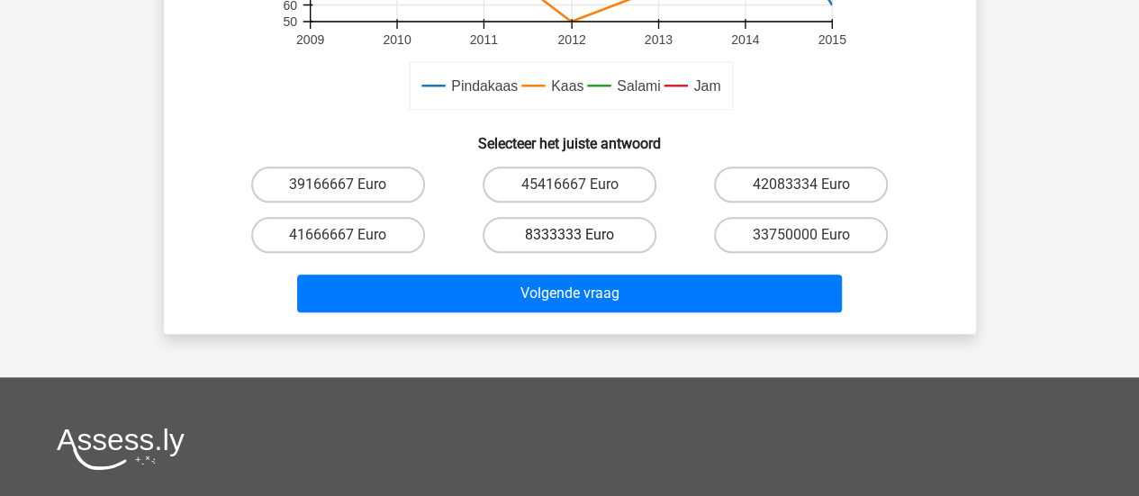
click at [585, 229] on label "8333333 Euro" at bounding box center [570, 235] width 174 height 36
click at [581, 235] on input "8333333 Euro" at bounding box center [575, 241] width 12 height 12
radio input "true"
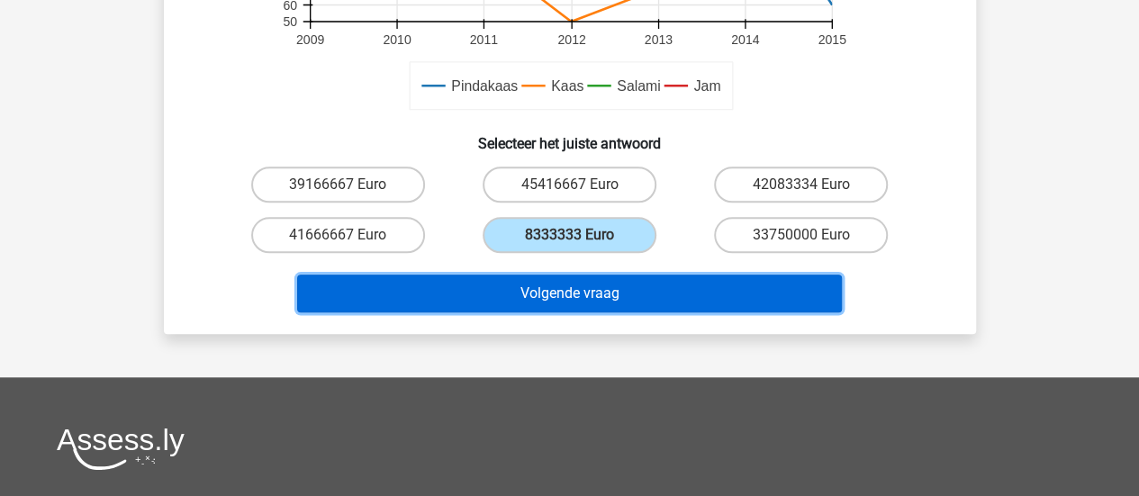
click at [601, 294] on button "Volgende vraag" at bounding box center [569, 294] width 545 height 38
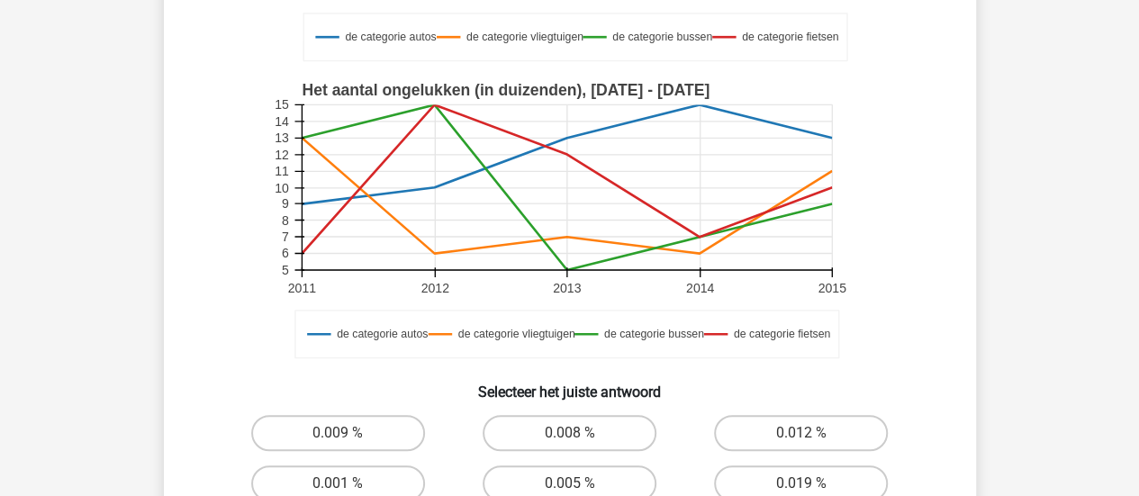
scroll to position [540, 0]
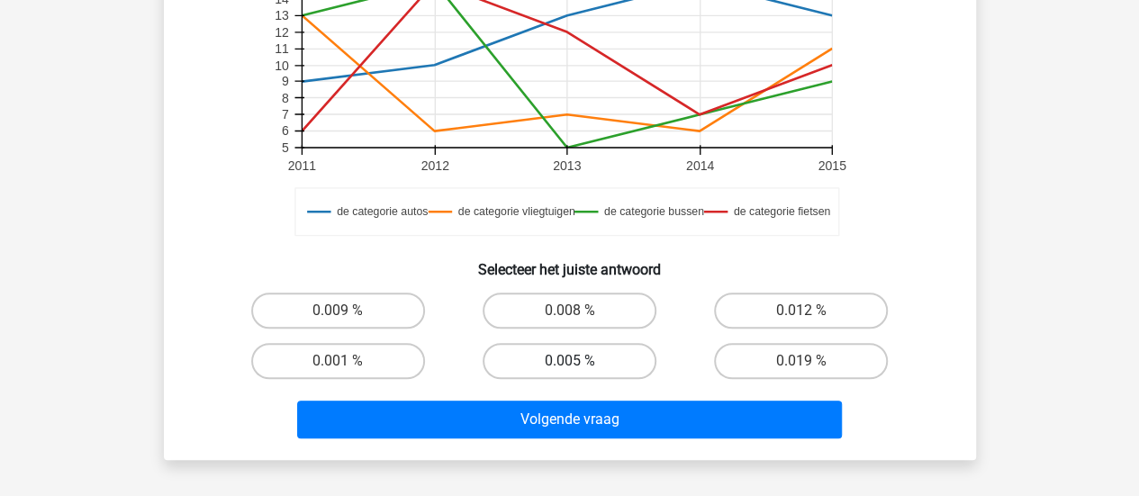
click at [585, 359] on label "0.005 %" at bounding box center [570, 361] width 174 height 36
click at [581, 361] on input "0.005 %" at bounding box center [575, 367] width 12 height 12
radio input "true"
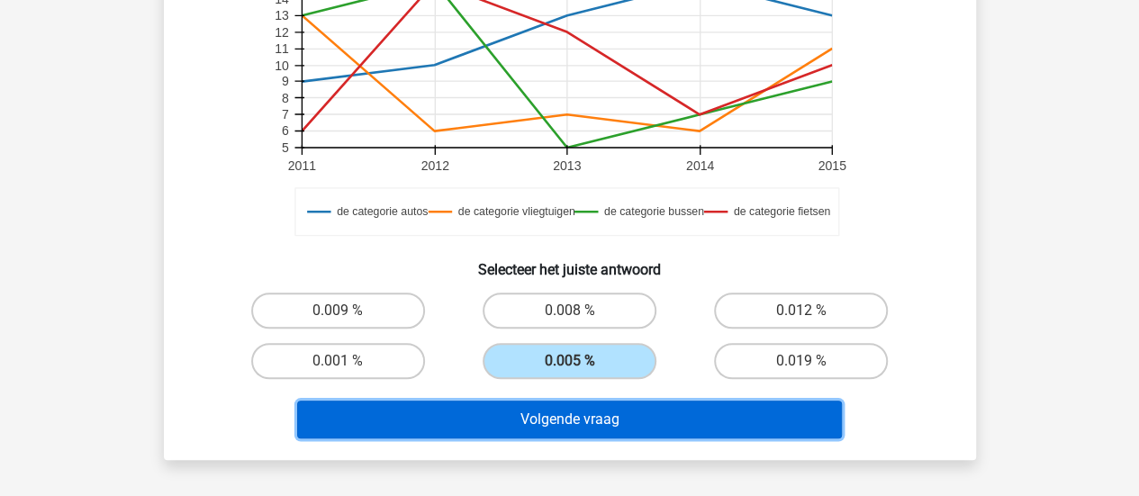
click at [569, 409] on button "Volgende vraag" at bounding box center [569, 420] width 545 height 38
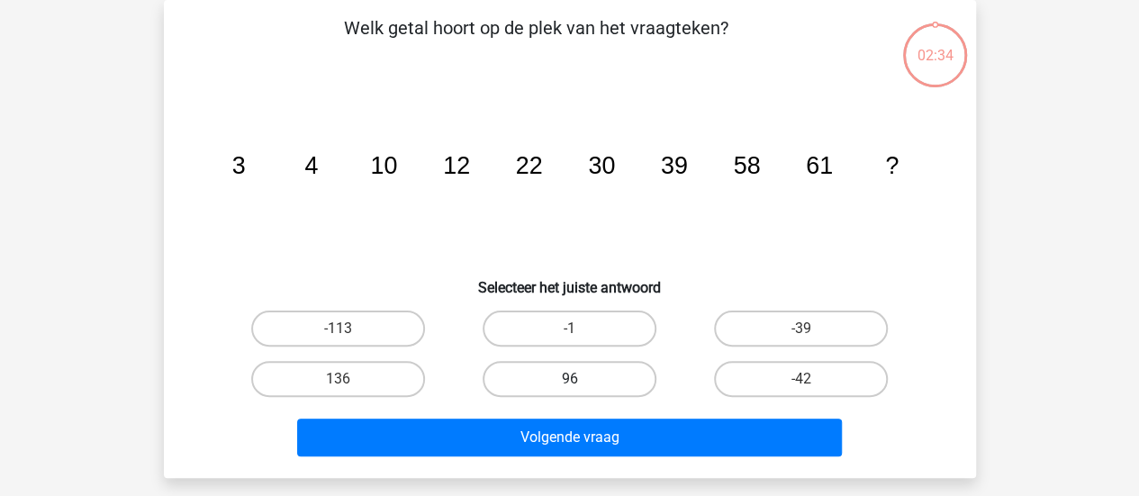
scroll to position [0, 0]
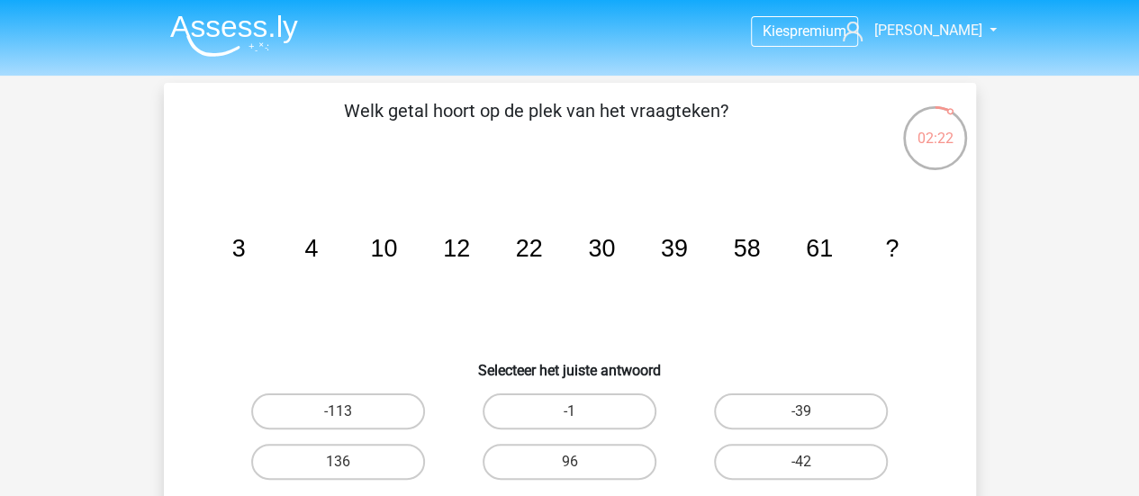
click at [516, 248] on tspan "22" at bounding box center [528, 248] width 27 height 27
click at [593, 248] on tspan "30" at bounding box center [601, 248] width 27 height 27
click at [592, 248] on tspan "30" at bounding box center [601, 248] width 27 height 27
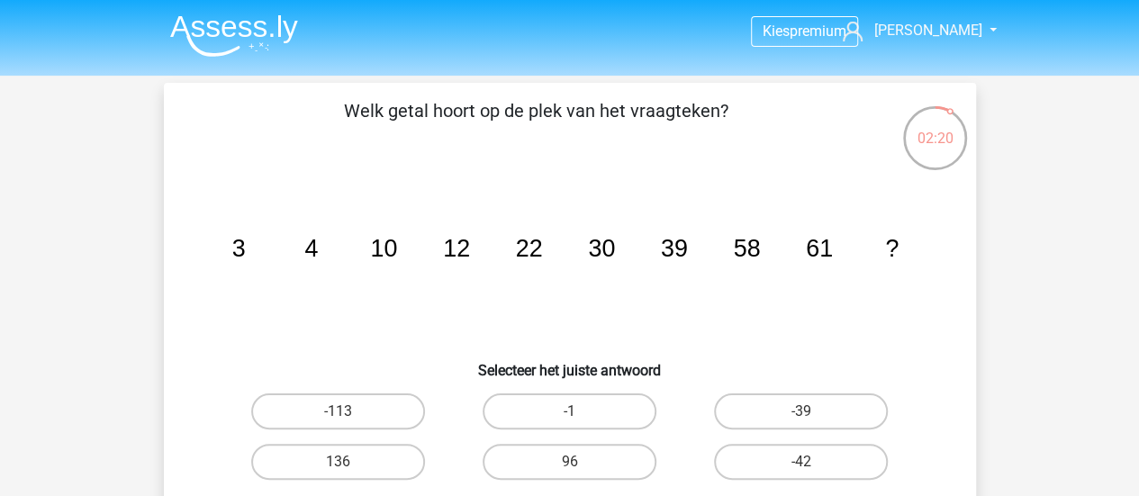
click at [684, 249] on tspan "39" at bounding box center [673, 248] width 27 height 27
click at [754, 253] on tspan "58" at bounding box center [746, 248] width 27 height 27
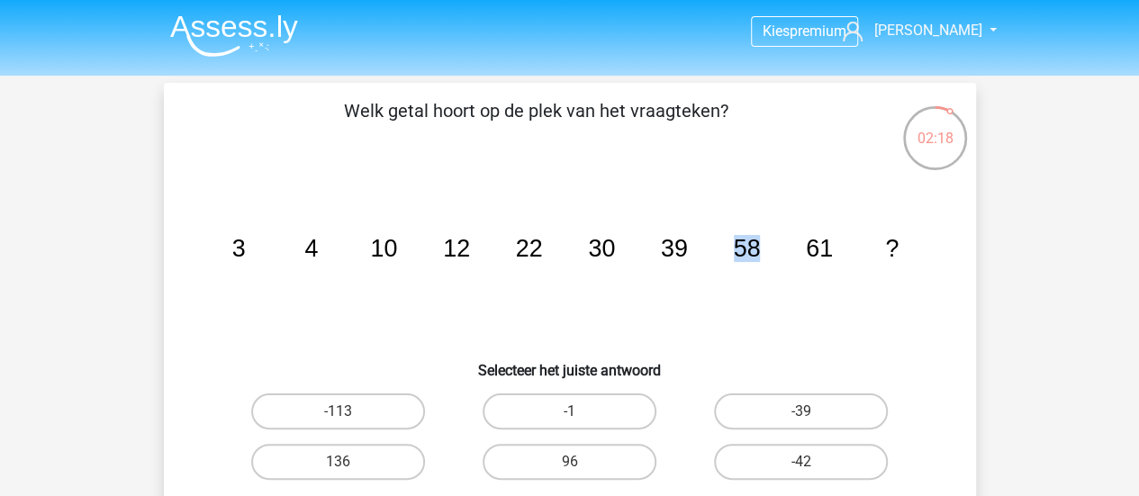
click at [754, 253] on tspan "58" at bounding box center [746, 248] width 27 height 27
click at [818, 258] on tspan "61" at bounding box center [819, 248] width 27 height 27
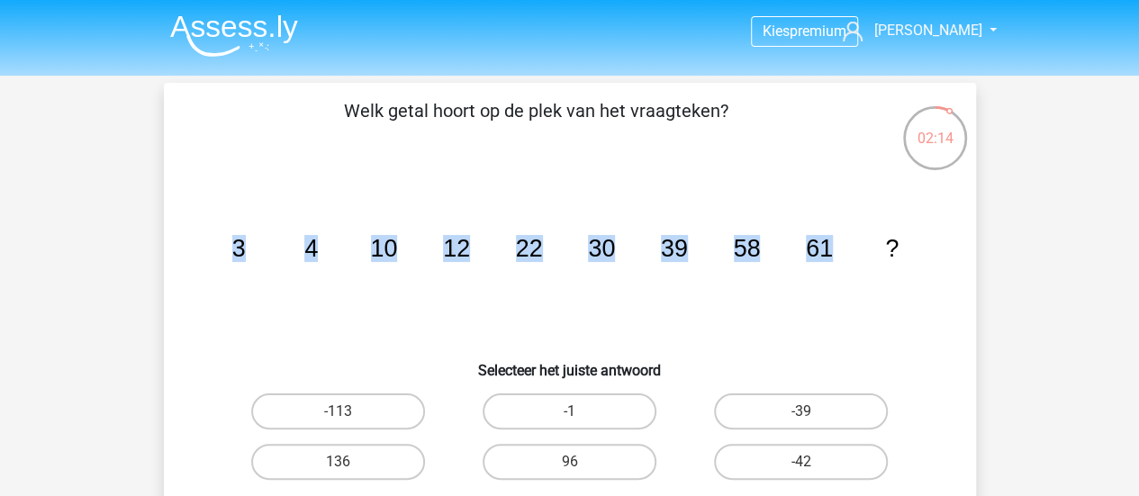
drag, startPoint x: 232, startPoint y: 237, endPoint x: 890, endPoint y: 267, distance: 658.0
click at [890, 267] on icon "image/svg+xml 3 4 10 12 22 30 39 58 61 ?" at bounding box center [570, 257] width 726 height 182
click at [649, 253] on icon "image/svg+xml 3 4 10 12 22 30 39 58 61 ?" at bounding box center [570, 257] width 726 height 182
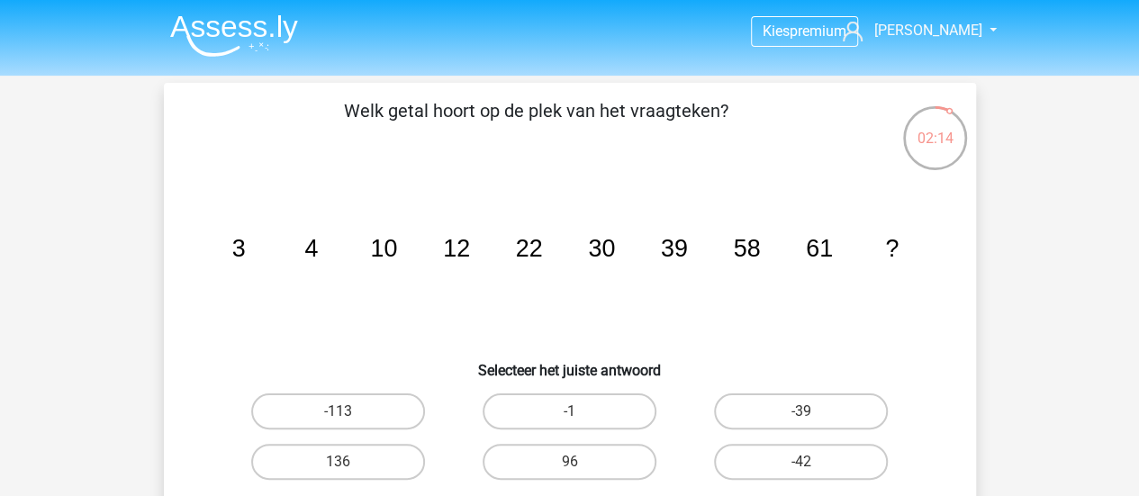
click at [618, 253] on icon "image/svg+xml 3 4 10 12 22 30 39 58 61 ?" at bounding box center [570, 257] width 726 height 182
click at [663, 254] on tspan "39" at bounding box center [673, 248] width 27 height 27
click at [751, 264] on icon "image/svg+xml 3 4 10 12 22 30 39 58 61 ?" at bounding box center [570, 257] width 726 height 182
click at [747, 258] on tspan "58" at bounding box center [746, 248] width 27 height 27
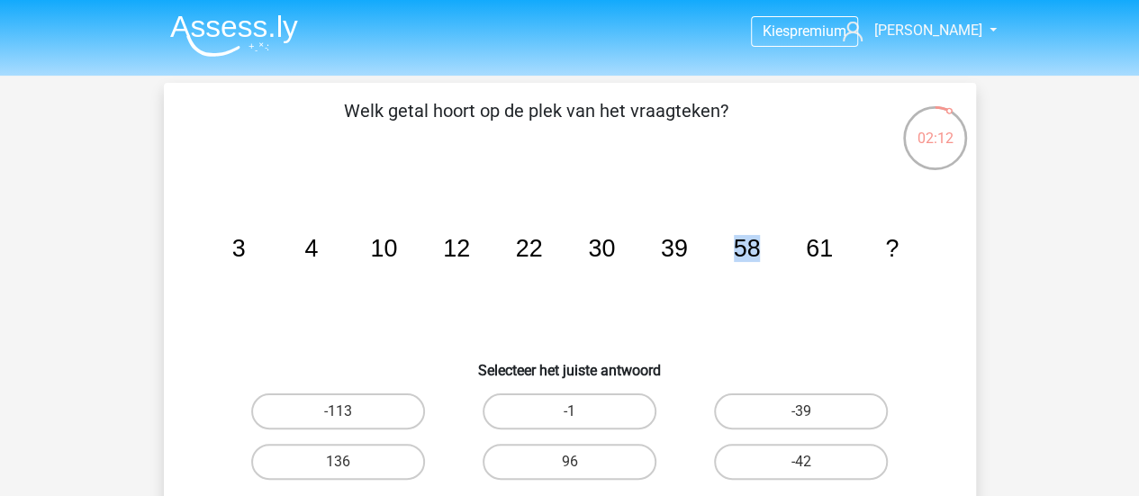
click at [747, 258] on tspan "58" at bounding box center [746, 248] width 27 height 27
click at [736, 275] on icon "image/svg+xml 3 4 10 12 22 30 39 58 61 ?" at bounding box center [570, 257] width 726 height 182
drag, startPoint x: 219, startPoint y: 248, endPoint x: 326, endPoint y: 256, distance: 107.4
click at [326, 256] on icon "image/svg+xml 3 4 10 12 22 30 39 58 61 ?" at bounding box center [570, 257] width 726 height 182
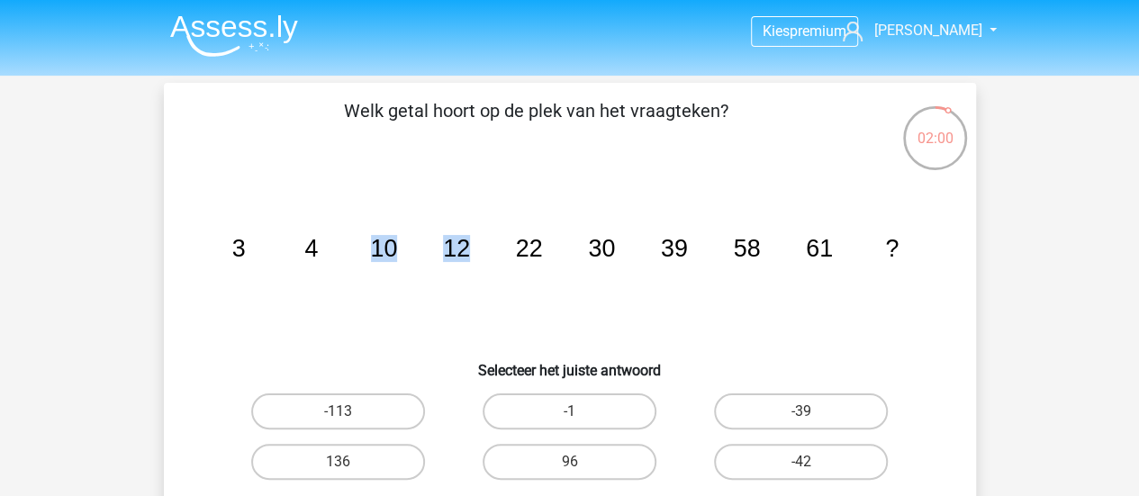
drag, startPoint x: 368, startPoint y: 244, endPoint x: 470, endPoint y: 247, distance: 101.8
click at [470, 247] on icon "image/svg+xml 3 4 10 12 22 30 39 58 61 ?" at bounding box center [570, 257] width 726 height 182
click at [299, 265] on icon "image/svg+xml 3 4 10 12 22 30 39 58 61 ?" at bounding box center [570, 257] width 726 height 182
drag, startPoint x: 216, startPoint y: 248, endPoint x: 400, endPoint y: 257, distance: 183.9
click at [400, 257] on icon "image/svg+xml 3 4 10 12 22 30 39 58 61 ?" at bounding box center [570, 257] width 726 height 182
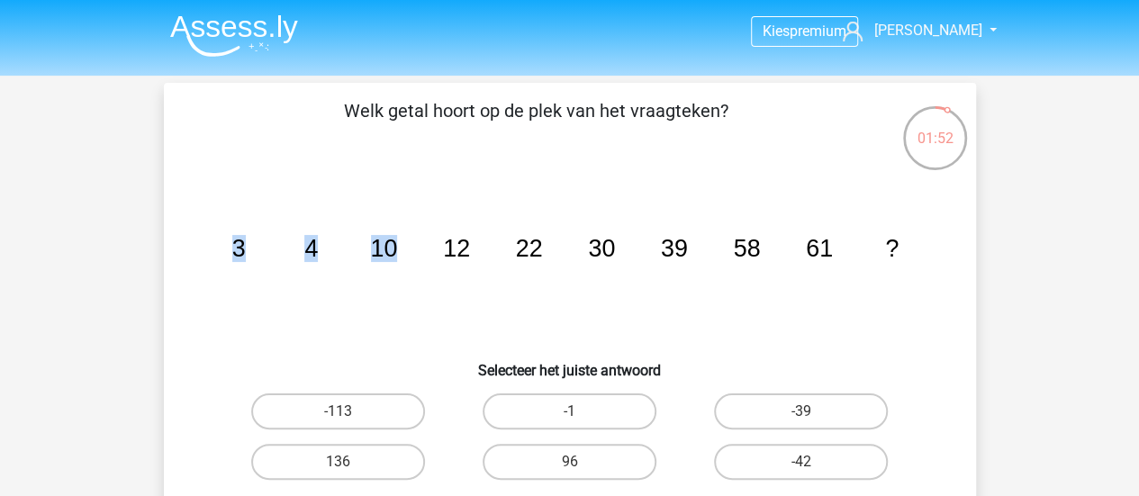
click at [400, 257] on icon "image/svg+xml 3 4 10 12 22 30 39 58 61 ?" at bounding box center [570, 257] width 726 height 182
drag, startPoint x: 357, startPoint y: 244, endPoint x: 542, endPoint y: 249, distance: 184.6
click at [542, 249] on icon "image/svg+xml 3 4 10 12 22 30 39 58 61 ?" at bounding box center [570, 257] width 726 height 182
drag, startPoint x: 511, startPoint y: 251, endPoint x: 618, endPoint y: 254, distance: 106.3
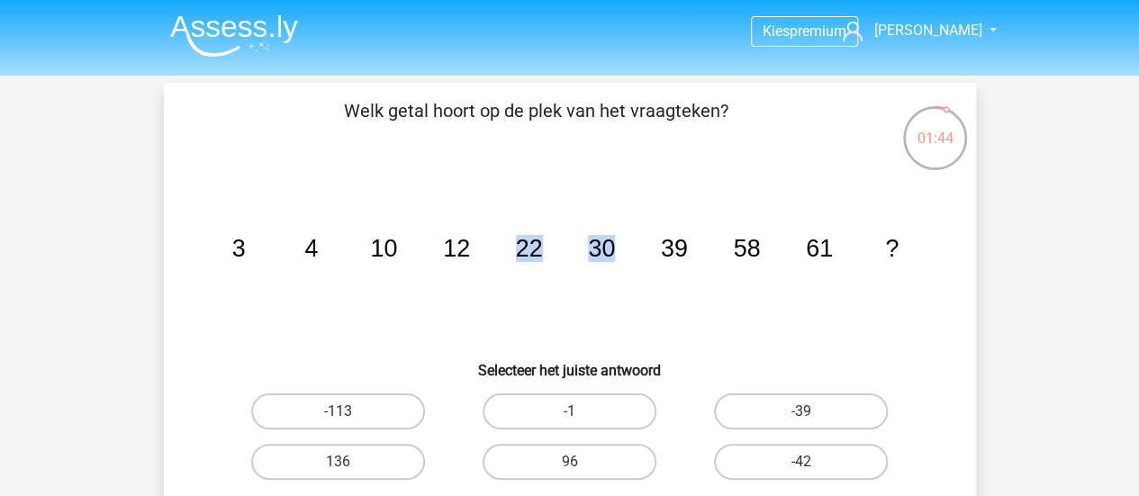
click at [618, 254] on icon "image/svg+xml 3 4 10 12 22 30 39 58 61 ?" at bounding box center [570, 257] width 726 height 182
click at [465, 265] on icon "image/svg+xml 3 4 10 12 22 30 39 58 61 ?" at bounding box center [570, 257] width 726 height 182
drag, startPoint x: 306, startPoint y: 243, endPoint x: 469, endPoint y: 253, distance: 163.3
click at [469, 253] on g "3 4 10 12 22 30 39 58 61 ?" at bounding box center [564, 248] width 666 height 27
click at [420, 269] on icon "image/svg+xml 3 4 10 12 22 30 39 58 61 ?" at bounding box center [570, 257] width 726 height 182
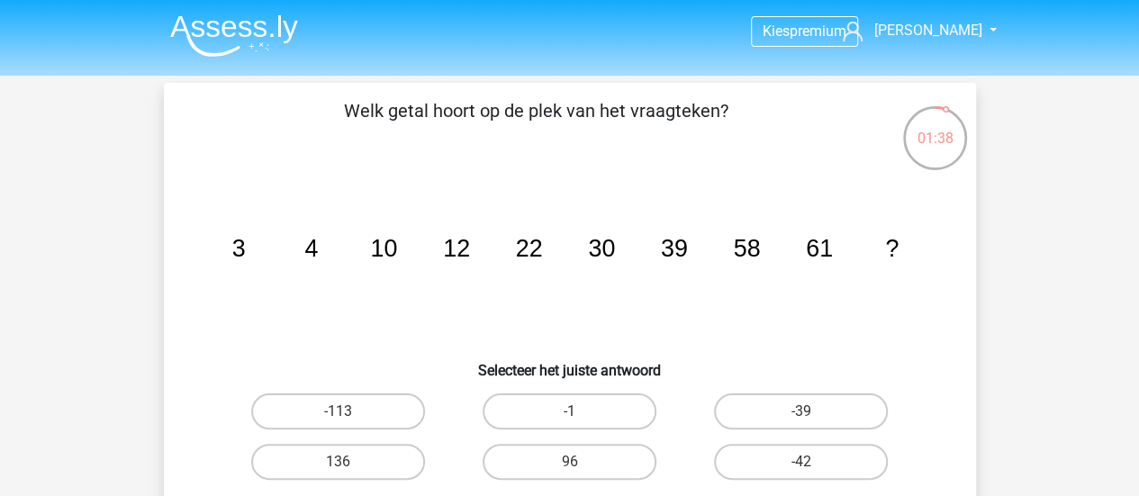
click at [450, 255] on tspan "12" at bounding box center [456, 248] width 27 height 27
click at [522, 248] on tspan "22" at bounding box center [528, 248] width 27 height 27
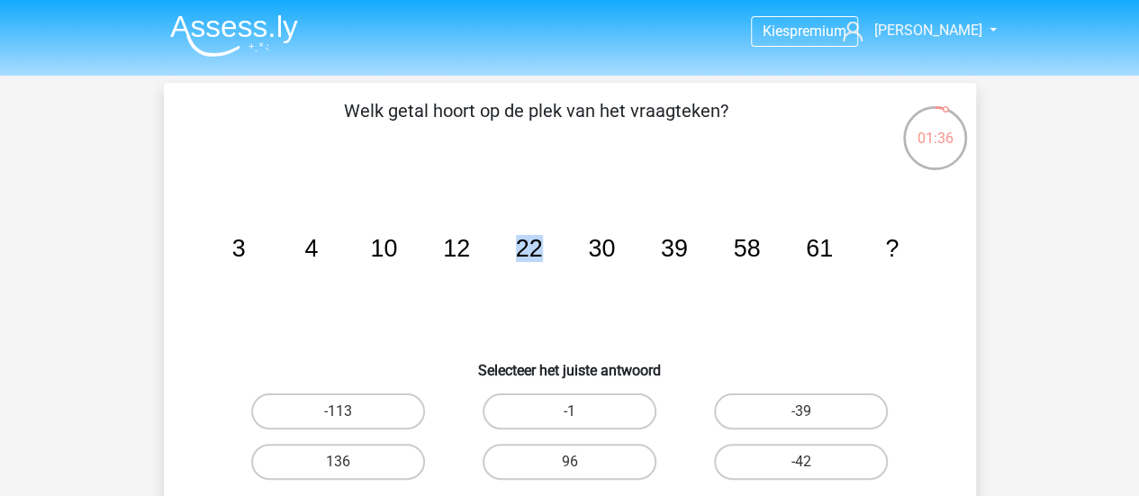
click at [522, 248] on tspan "22" at bounding box center [528, 248] width 27 height 27
click at [612, 262] on icon "image/svg+xml 3 4 10 12 22 30 39 58 61 ?" at bounding box center [570, 257] width 726 height 182
click at [610, 258] on tspan "30" at bounding box center [601, 248] width 27 height 27
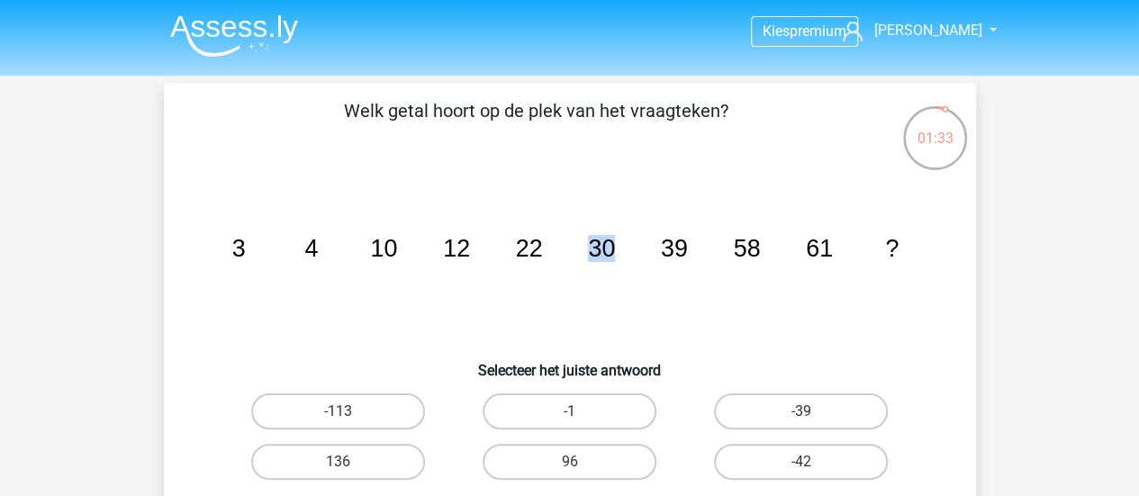
click at [610, 258] on tspan "30" at bounding box center [601, 248] width 27 height 27
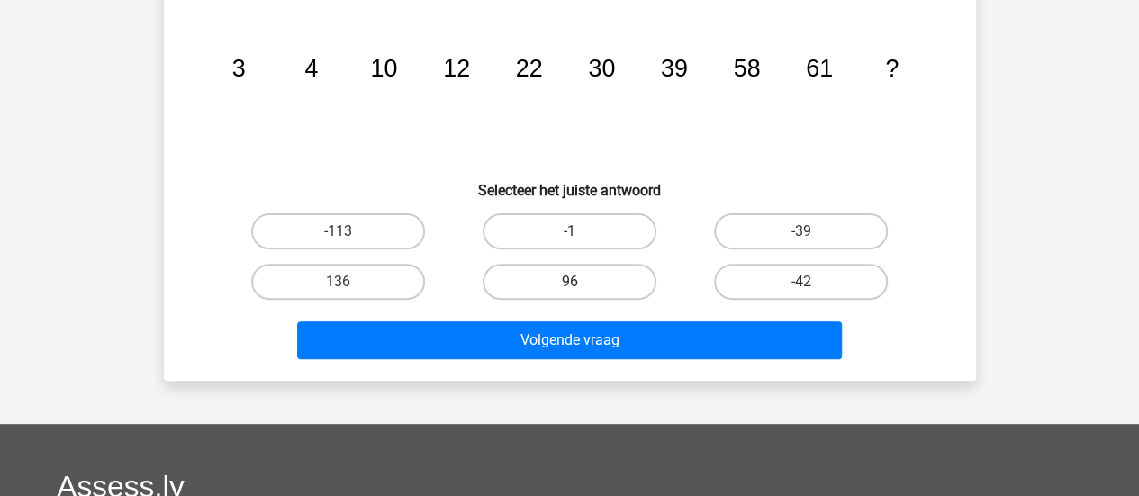
click at [563, 272] on label "96" at bounding box center [570, 282] width 174 height 36
click at [569, 282] on input "96" at bounding box center [575, 288] width 12 height 12
radio input "true"
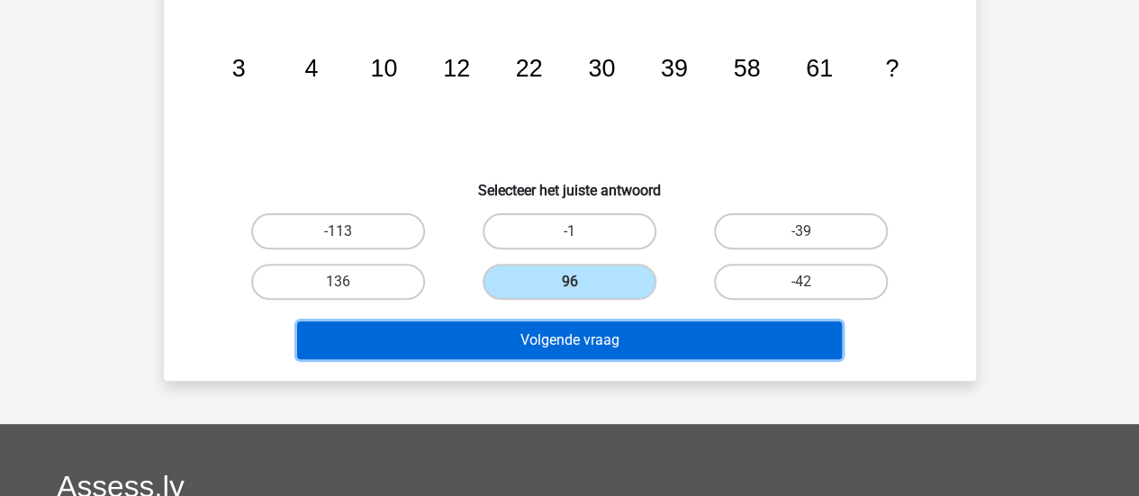
click at [573, 329] on button "Volgende vraag" at bounding box center [569, 340] width 545 height 38
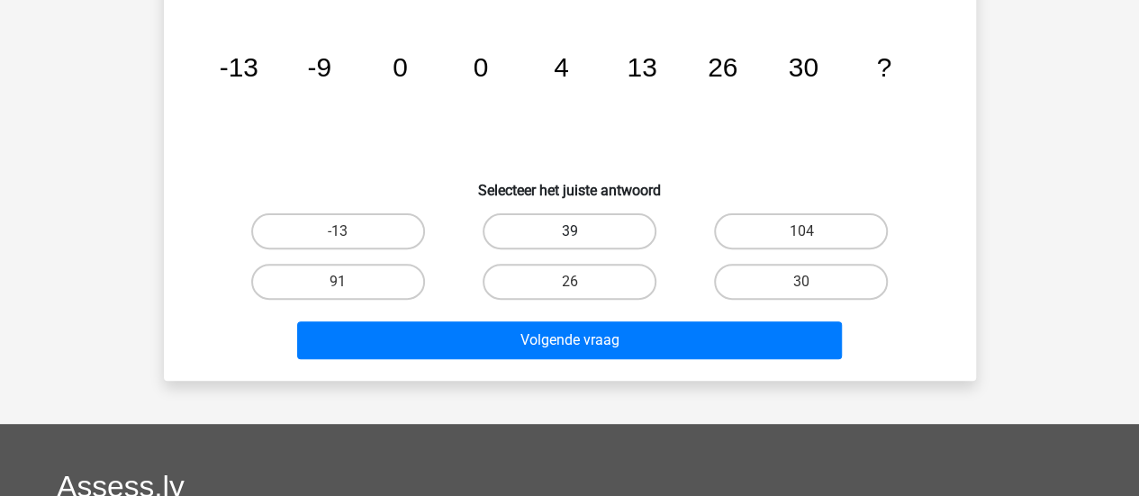
click at [563, 238] on label "39" at bounding box center [570, 231] width 174 height 36
click at [569, 238] on input "39" at bounding box center [575, 237] width 12 height 12
radio input "true"
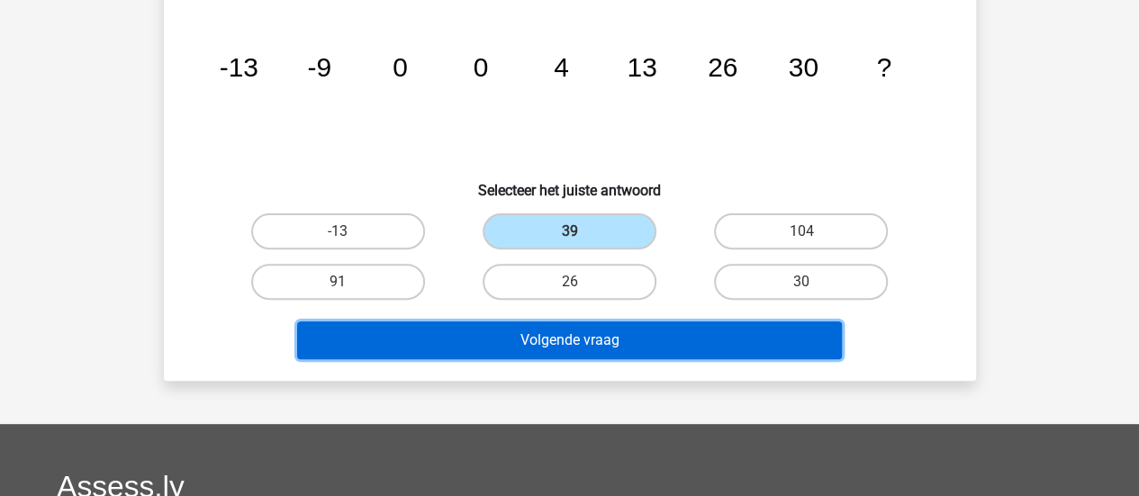
click at [592, 339] on button "Volgende vraag" at bounding box center [569, 340] width 545 height 38
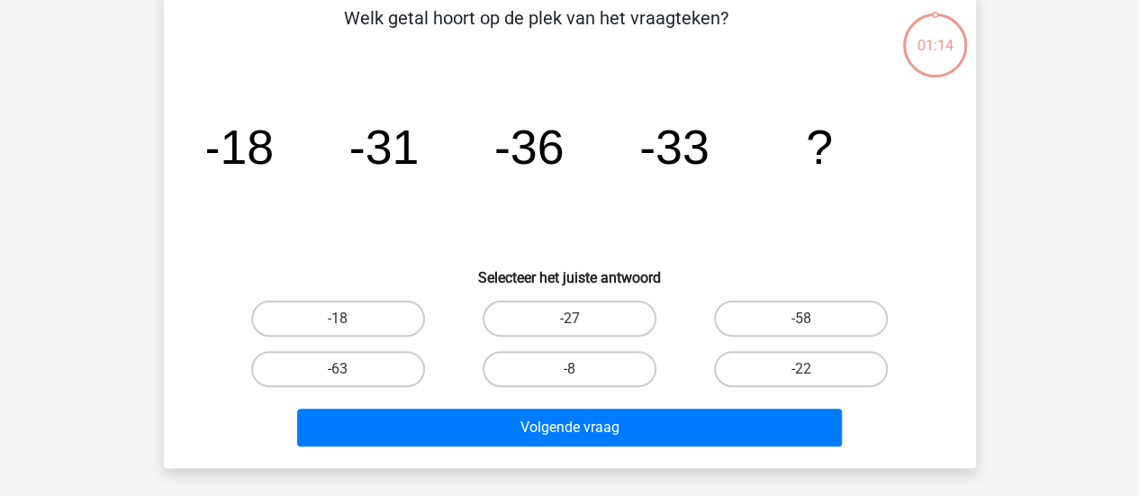
scroll to position [83, 0]
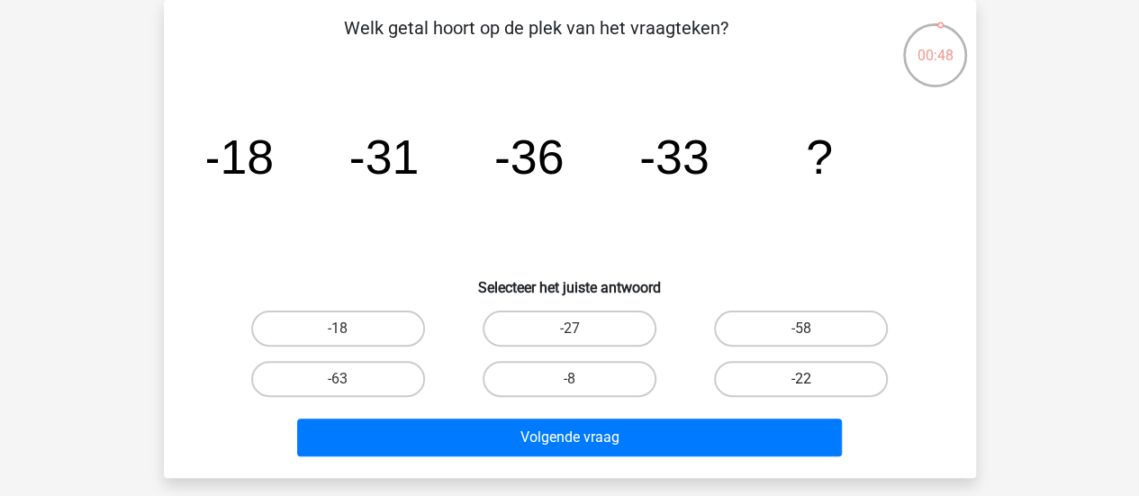
click at [736, 374] on label "-22" at bounding box center [801, 379] width 174 height 36
click at [801, 379] on input "-22" at bounding box center [807, 385] width 12 height 12
radio input "true"
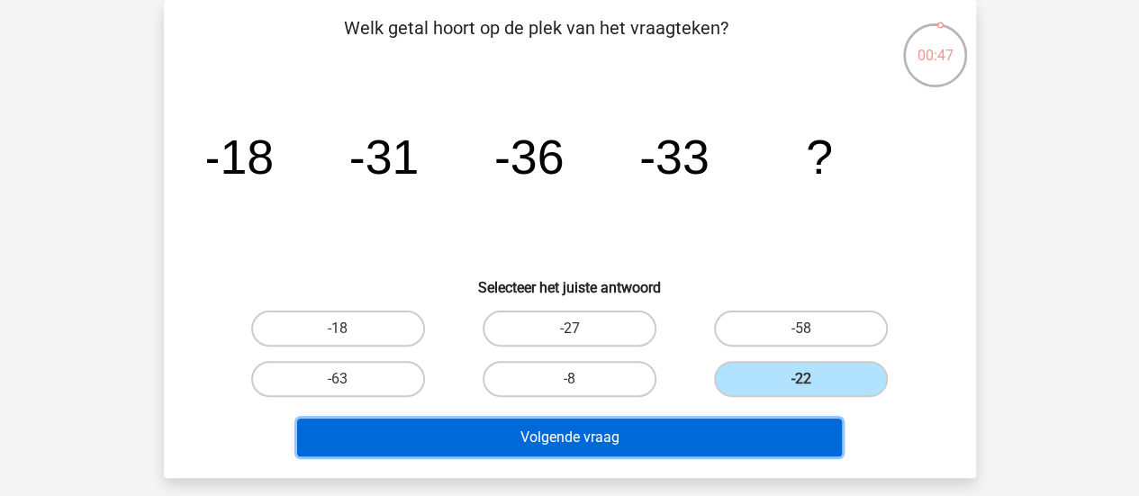
click at [681, 436] on button "Volgende vraag" at bounding box center [569, 438] width 545 height 38
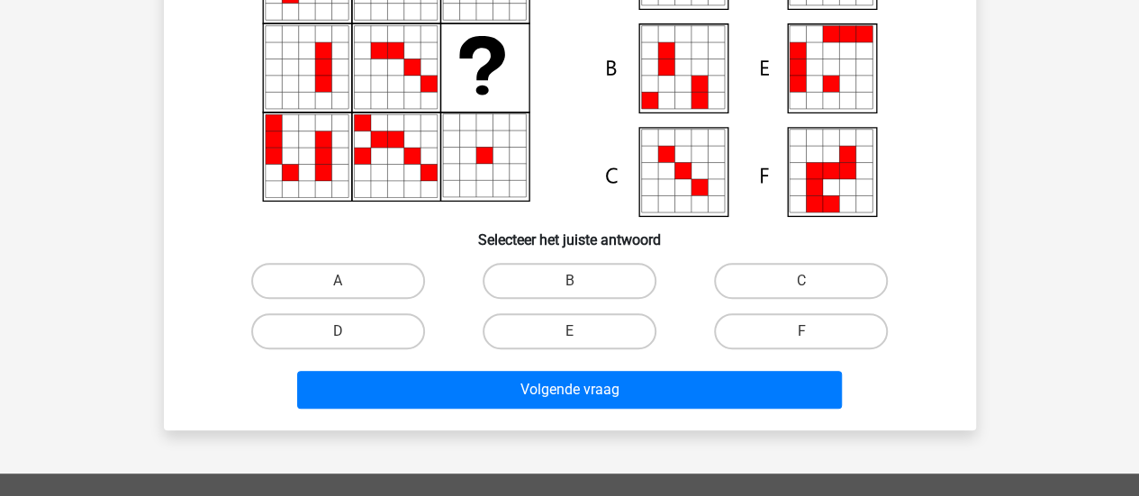
scroll to position [263, 0]
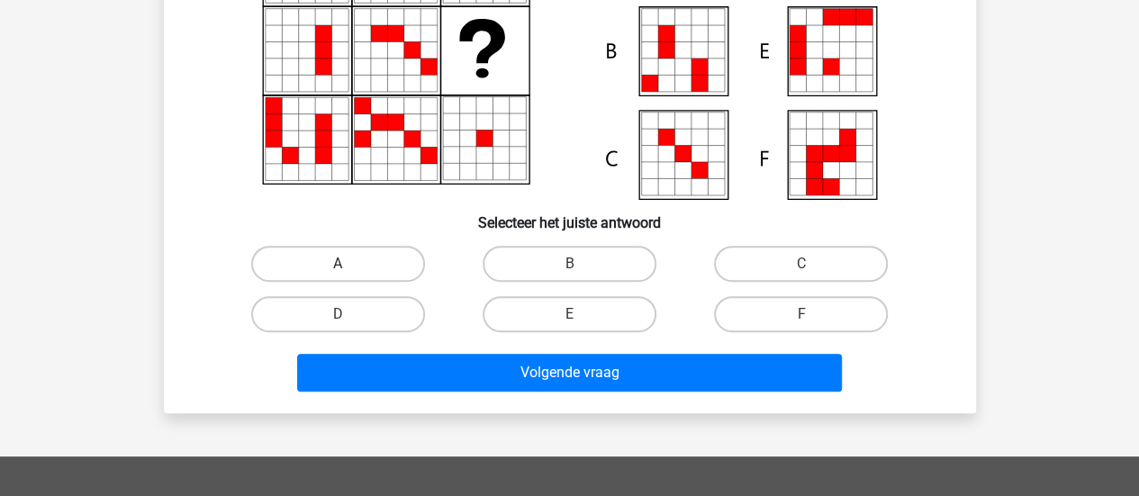
click at [387, 265] on label "A" at bounding box center [338, 264] width 174 height 36
click at [349, 265] on input "A" at bounding box center [344, 270] width 12 height 12
radio input "true"
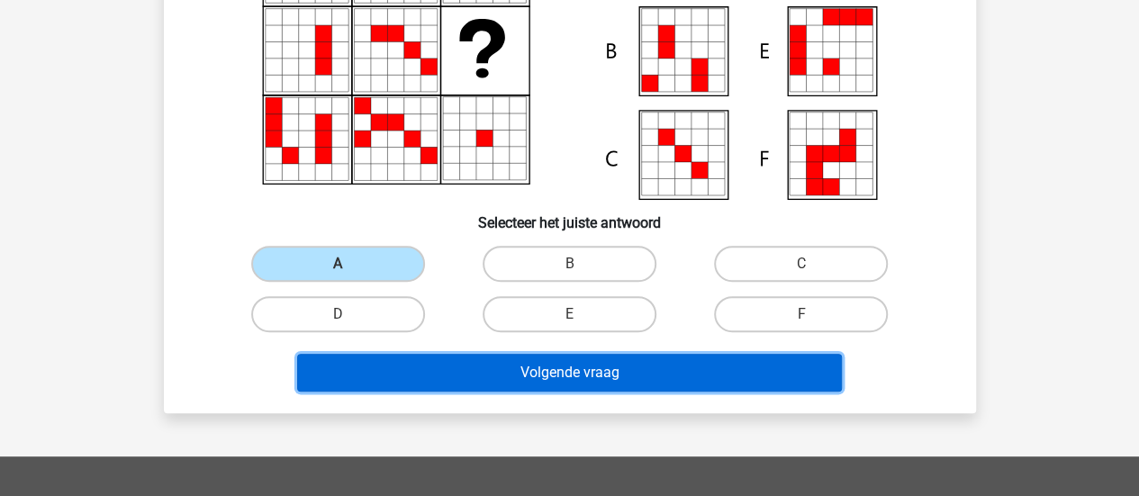
click at [483, 373] on button "Volgende vraag" at bounding box center [569, 373] width 545 height 38
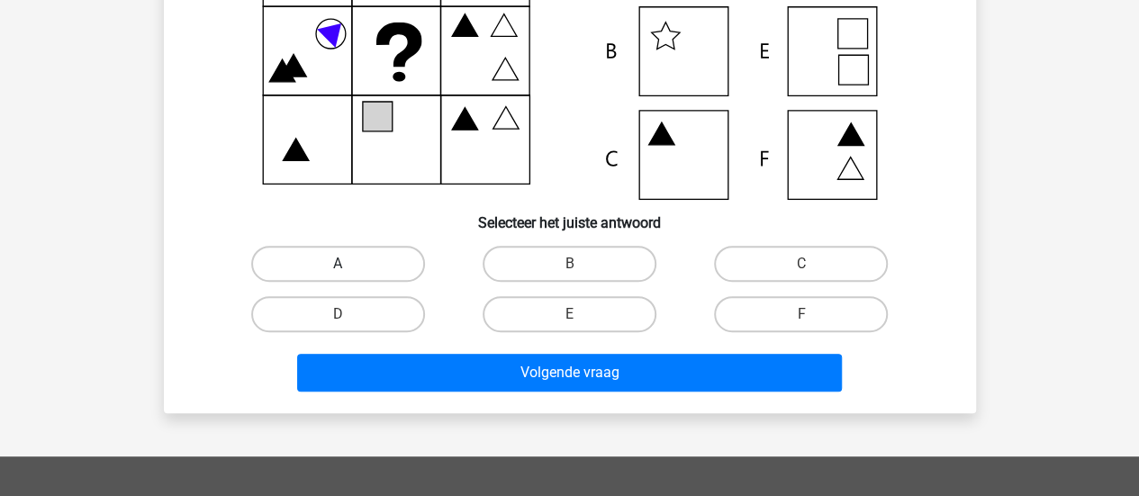
click at [384, 262] on label "A" at bounding box center [338, 264] width 174 height 36
click at [349, 264] on input "A" at bounding box center [344, 270] width 12 height 12
radio input "true"
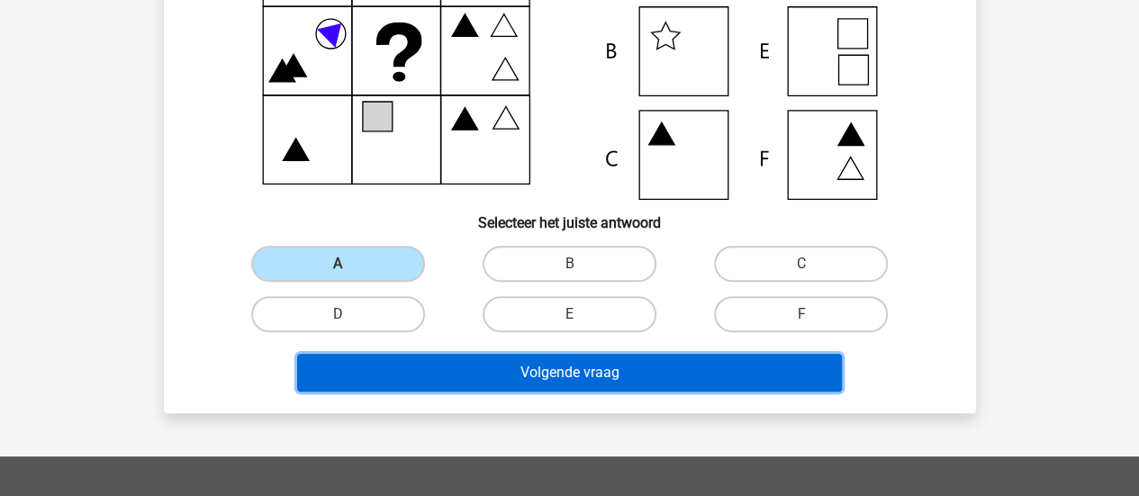
click at [537, 378] on button "Volgende vraag" at bounding box center [569, 373] width 545 height 38
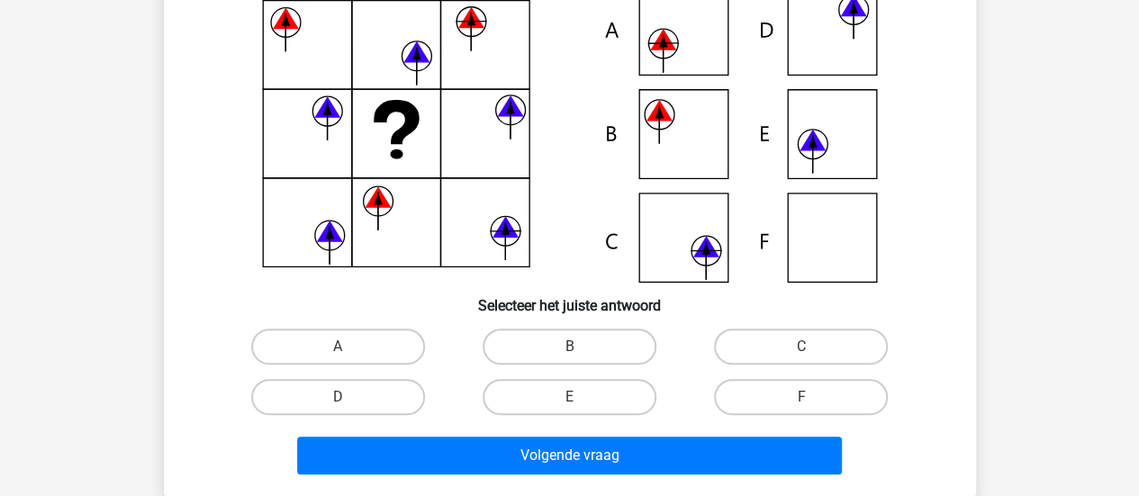
scroll to position [0, 0]
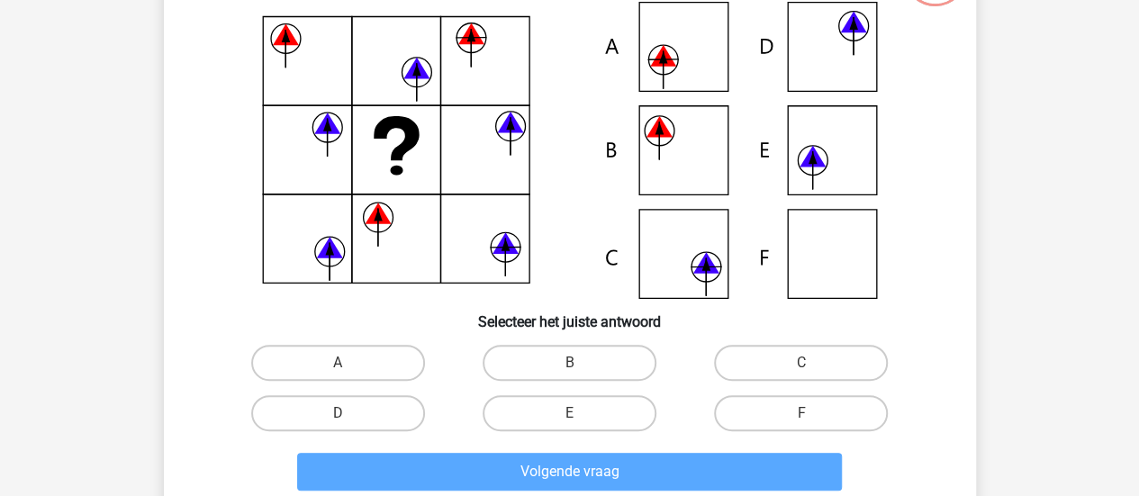
scroll to position [180, 0]
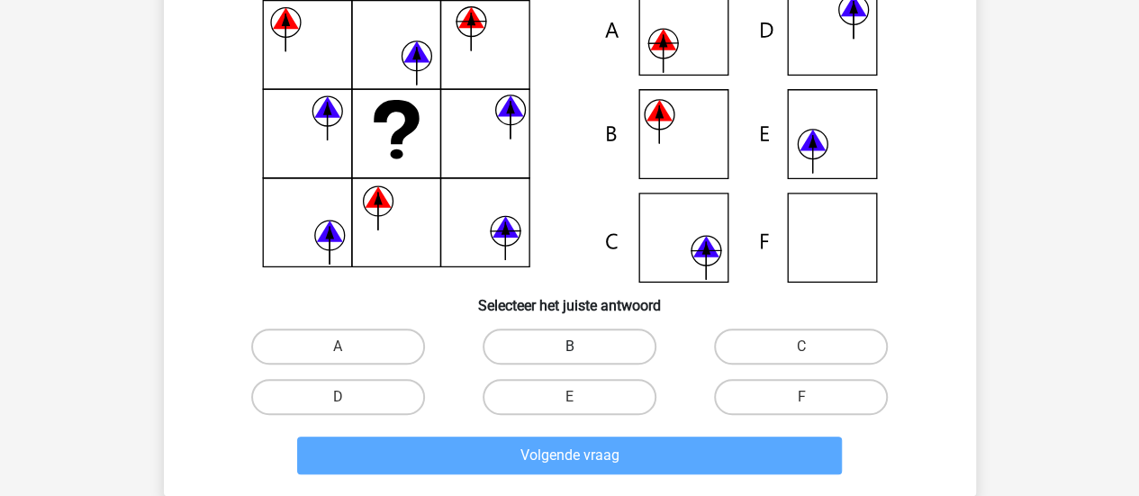
click at [582, 347] on label "B" at bounding box center [570, 347] width 174 height 36
click at [581, 347] on input "B" at bounding box center [575, 353] width 12 height 12
radio input "true"
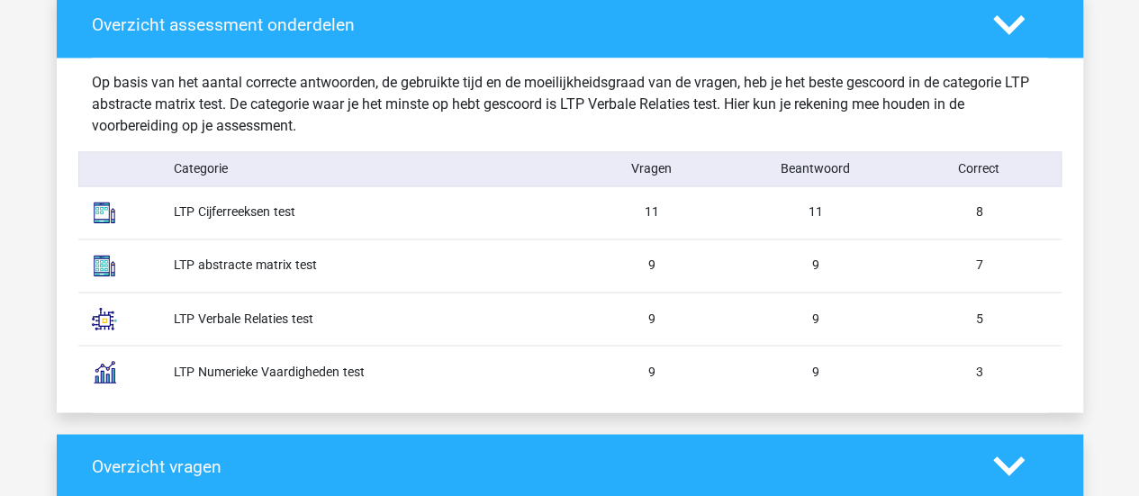
scroll to position [1441, 0]
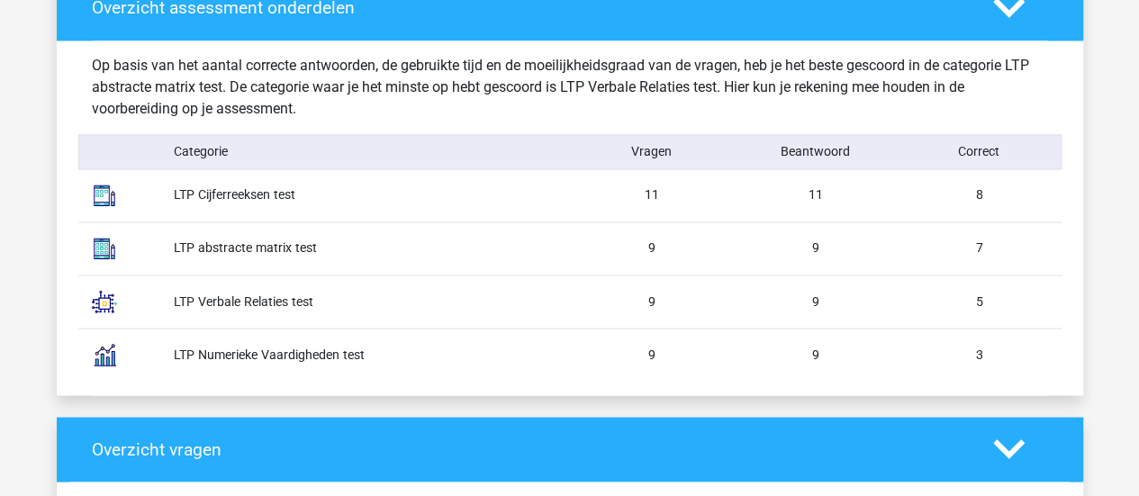
click at [972, 188] on div "8" at bounding box center [980, 194] width 164 height 19
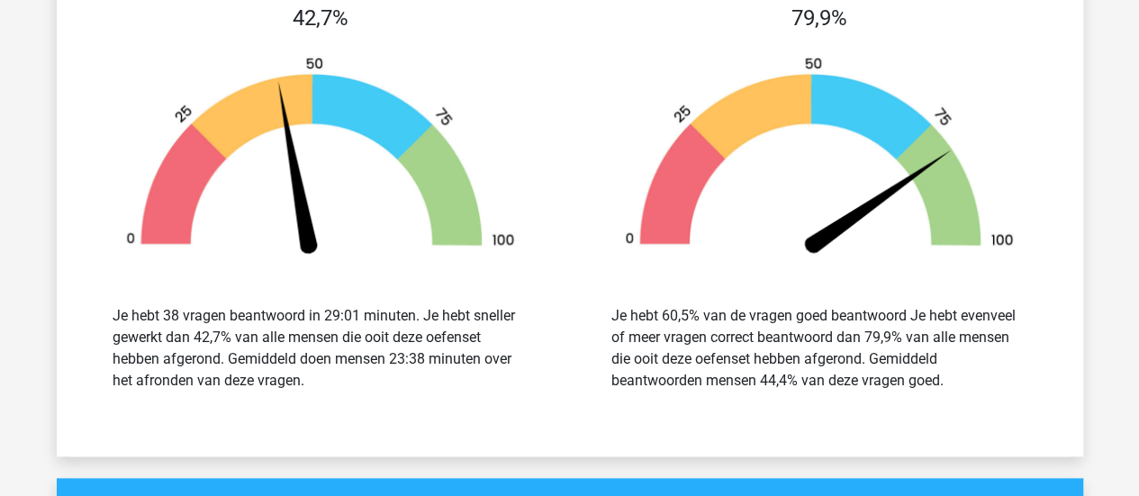
scroll to position [4142, 0]
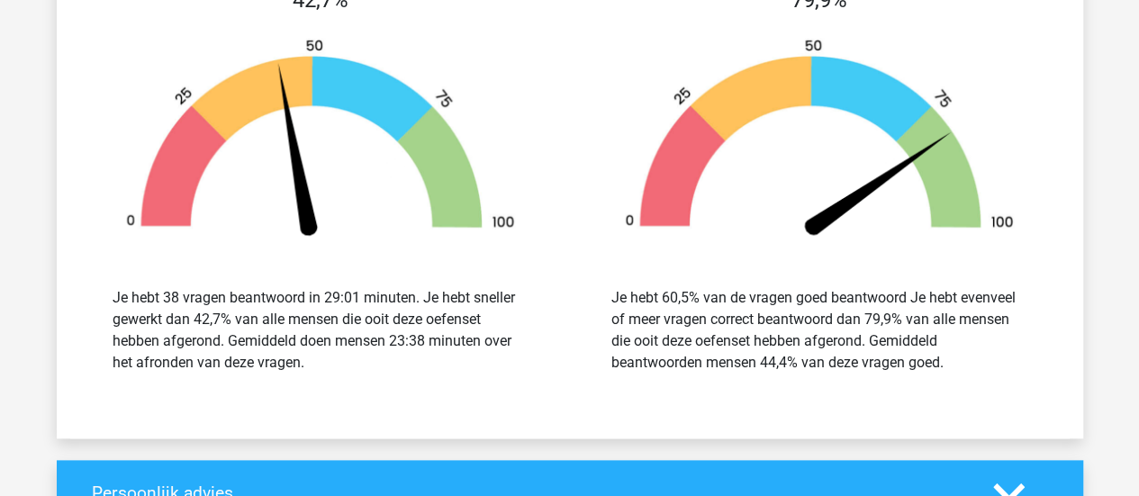
click at [208, 287] on div "Je hebt 38 vragen beantwoord in 29:01 minuten. Je hebt sneller gewerkt dan 42,7…" at bounding box center [321, 330] width 416 height 86
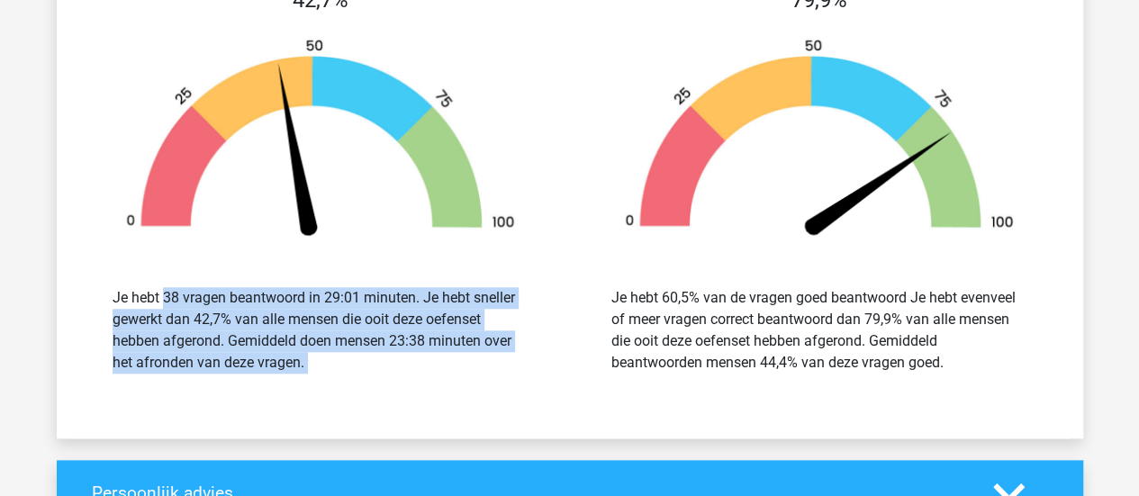
click at [208, 287] on div "Je hebt 38 vragen beantwoord in 29:01 minuten. Je hebt sneller gewerkt dan 42,7…" at bounding box center [321, 330] width 416 height 86
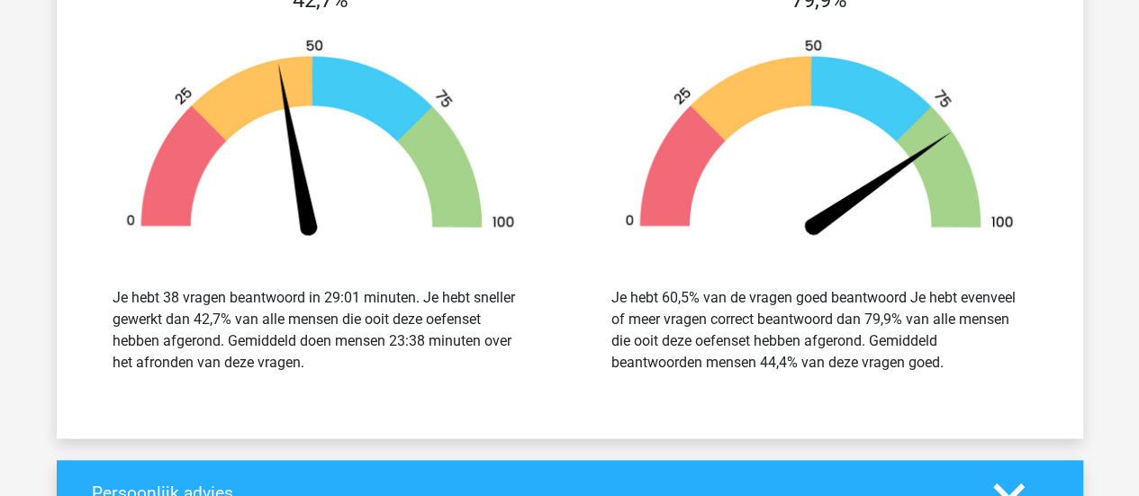
drag, startPoint x: 194, startPoint y: 278, endPoint x: 353, endPoint y: 327, distance: 165.8
click at [353, 327] on div "Je hebt 38 vragen beantwoord in 29:01 minuten. Je hebt sneller gewerkt dan 42,7…" at bounding box center [321, 330] width 416 height 86
click at [347, 323] on div "Je hebt 38 vragen beantwoord in 29:01 minuten. Je hebt sneller gewerkt dan 42,7…" at bounding box center [321, 330] width 416 height 86
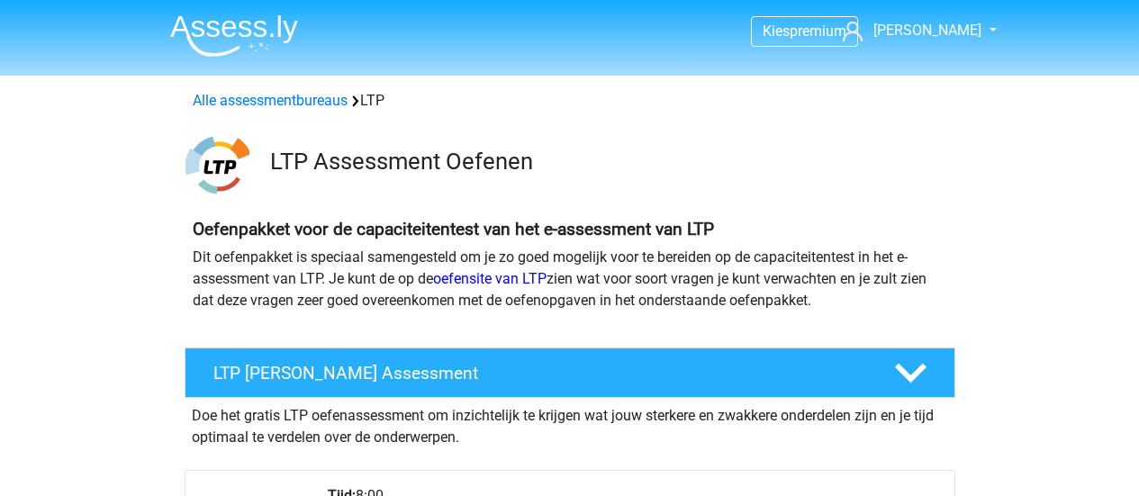
scroll to position [1441, 0]
